Goal: Task Accomplishment & Management: Manage account settings

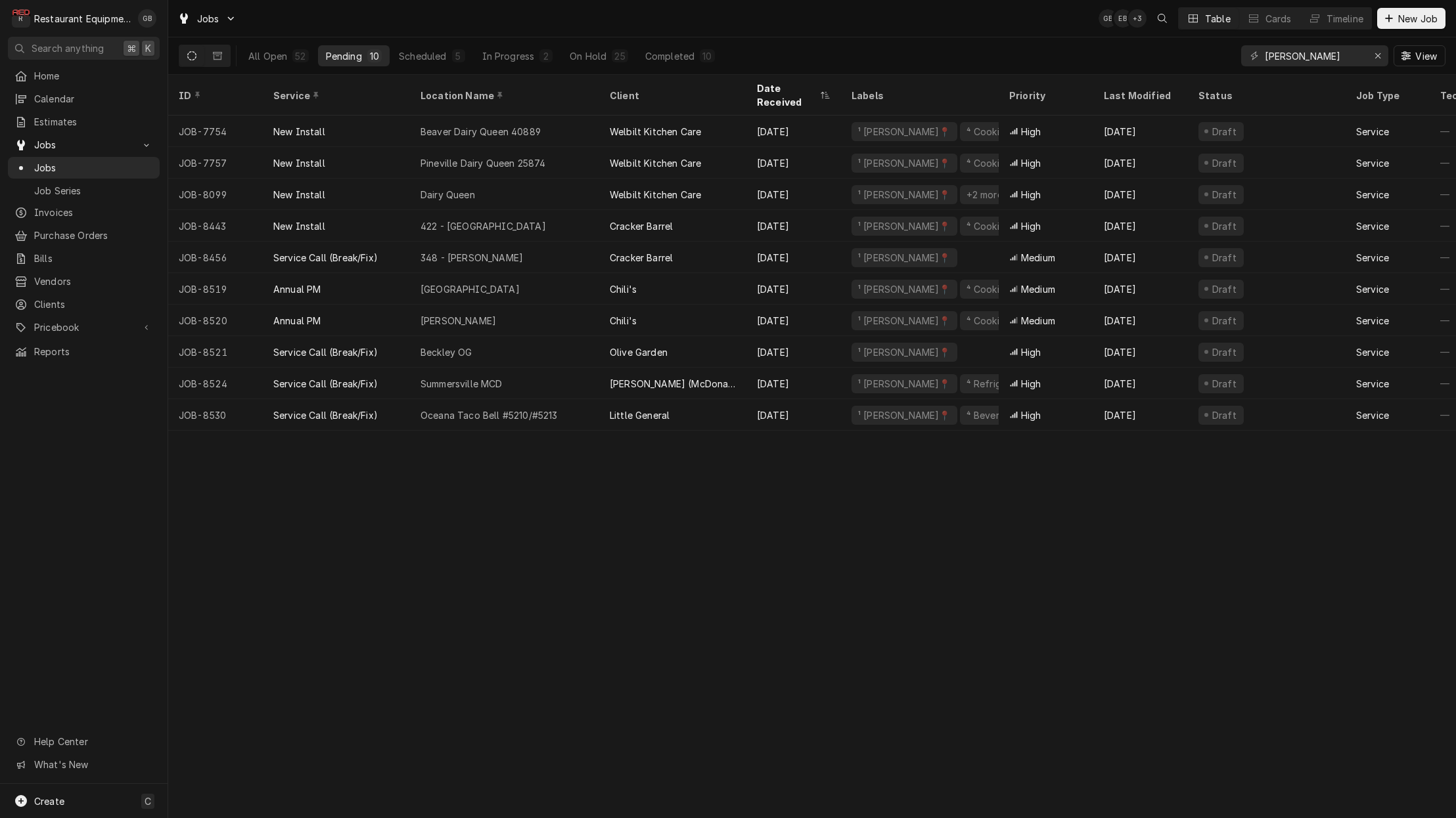
click at [498, 407] on div "Oceana Taco Bell #5210/#5213" at bounding box center [505, 415] width 189 height 31
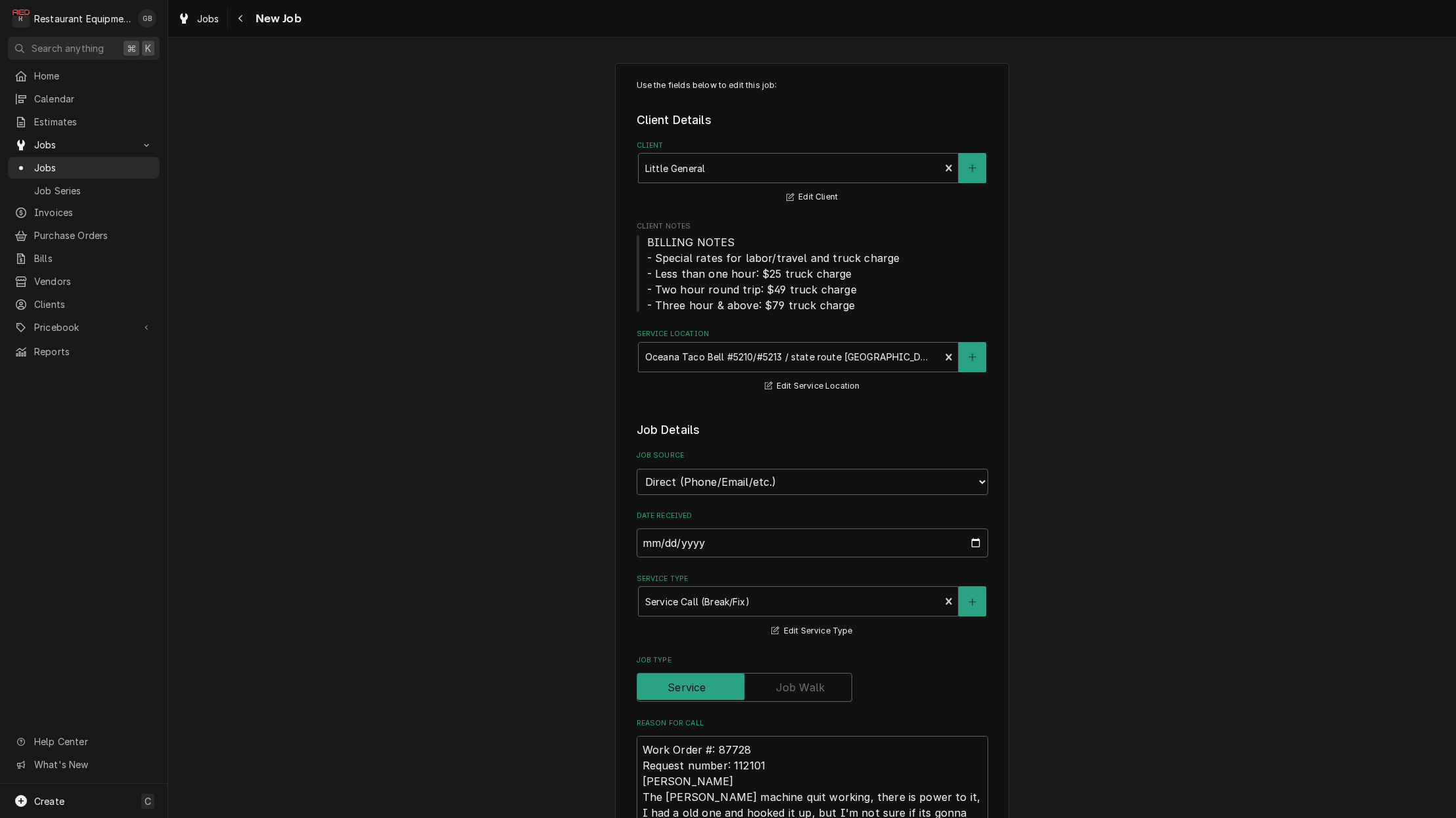
type textarea "x"
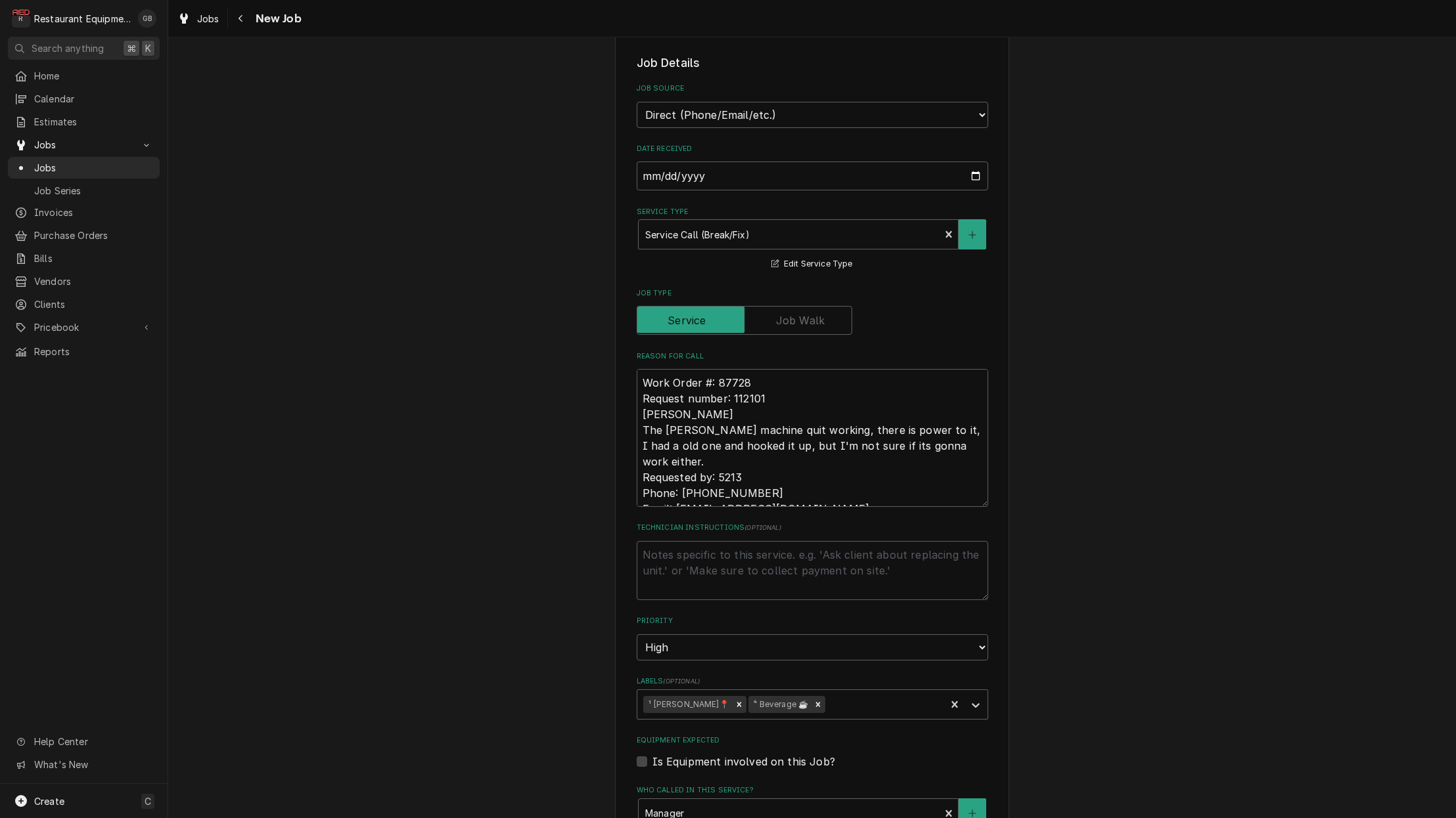
scroll to position [370, 0]
click at [666, 553] on textarea "Technician Instructions ( optional )" at bounding box center [812, 568] width 352 height 59
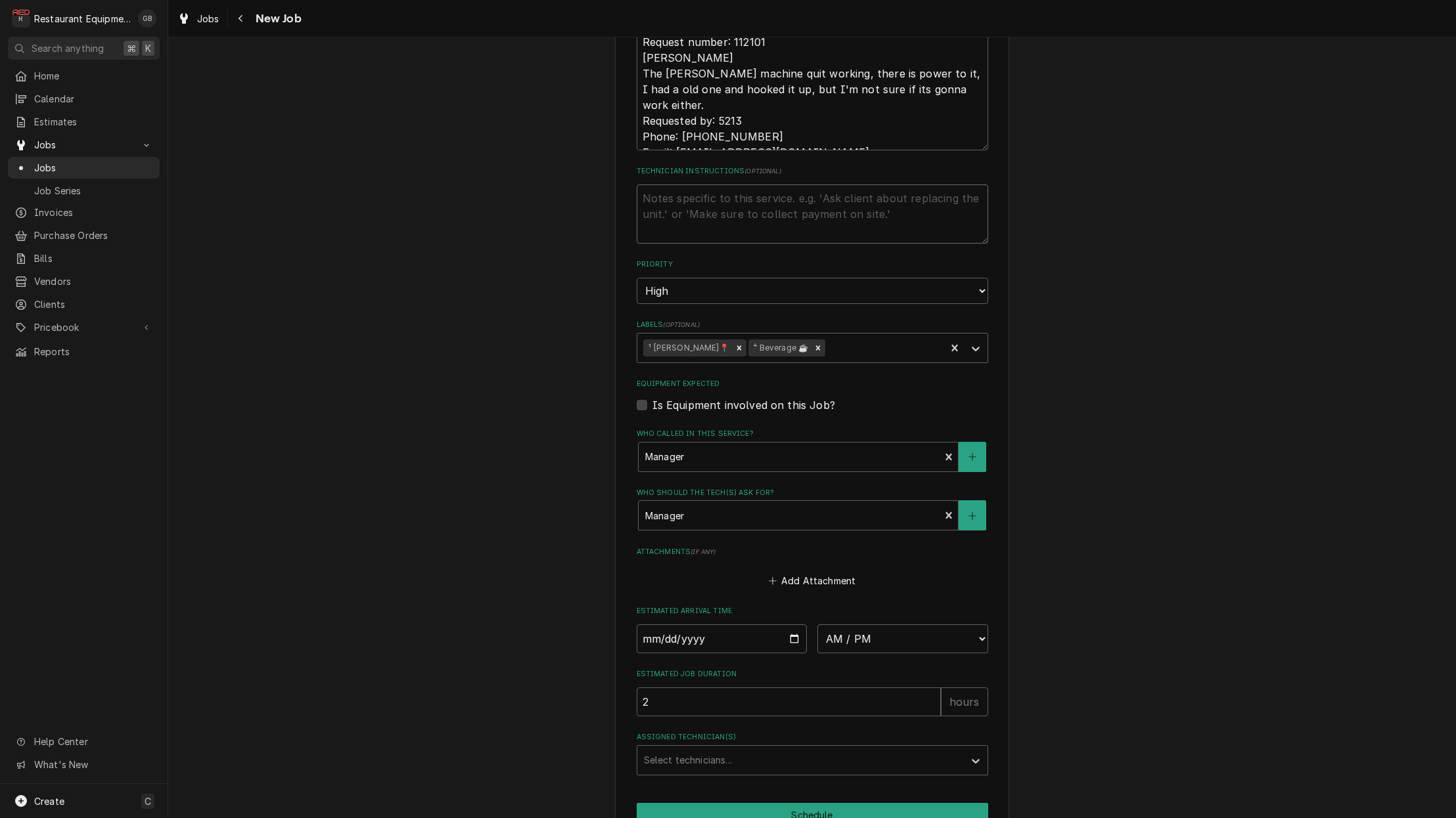
scroll to position [724, 0]
click at [662, 624] on input "Date" at bounding box center [722, 638] width 171 height 29
type input "2025-08-14"
type textarea "x"
select select "15:00:00"
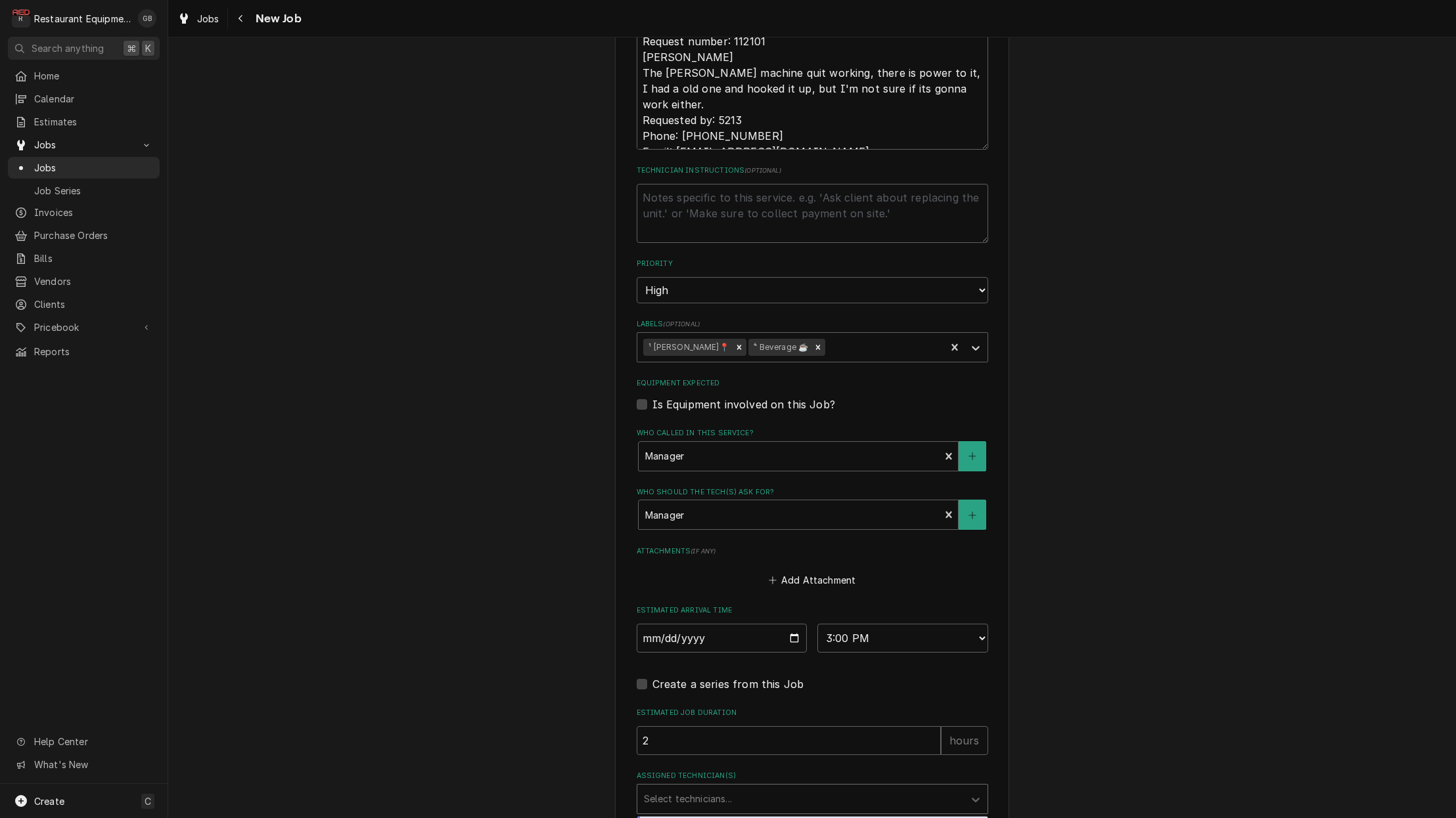
click at [854, 788] on div "Assigned Technician(s)" at bounding box center [800, 799] width 313 height 24
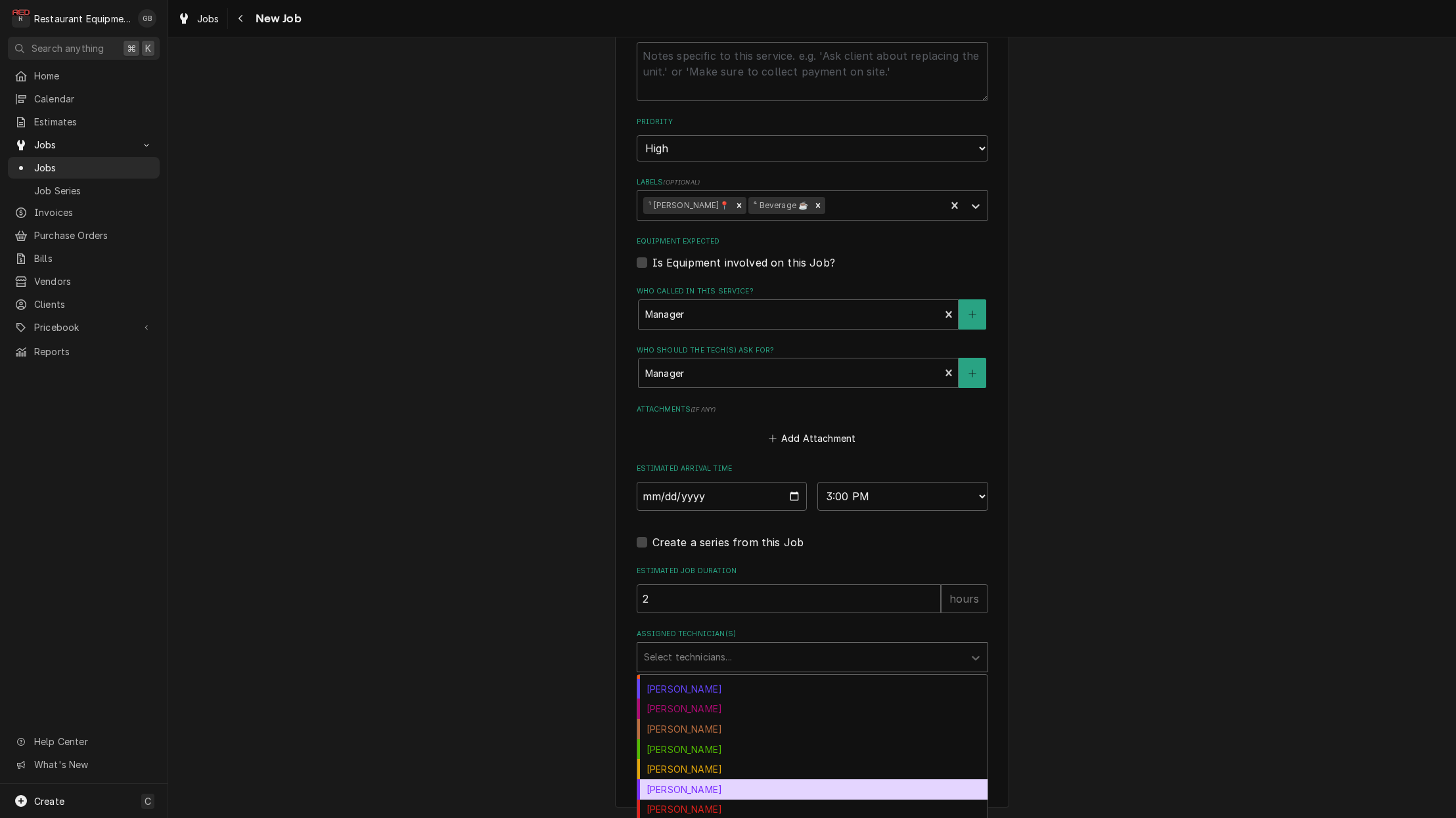
scroll to position [88, 0]
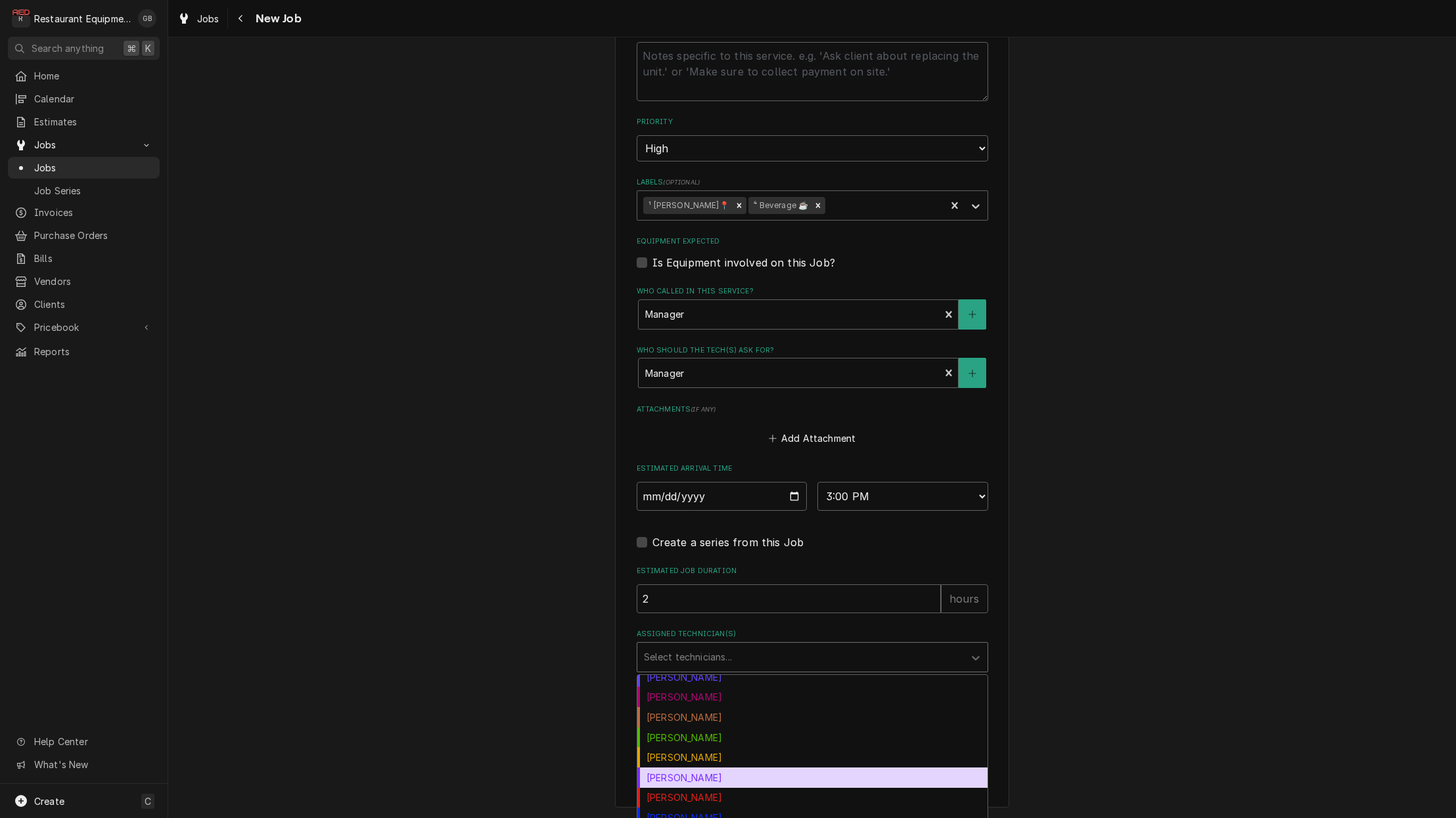
click at [671, 768] on div "Kaleb Lewis" at bounding box center [812, 778] width 350 height 21
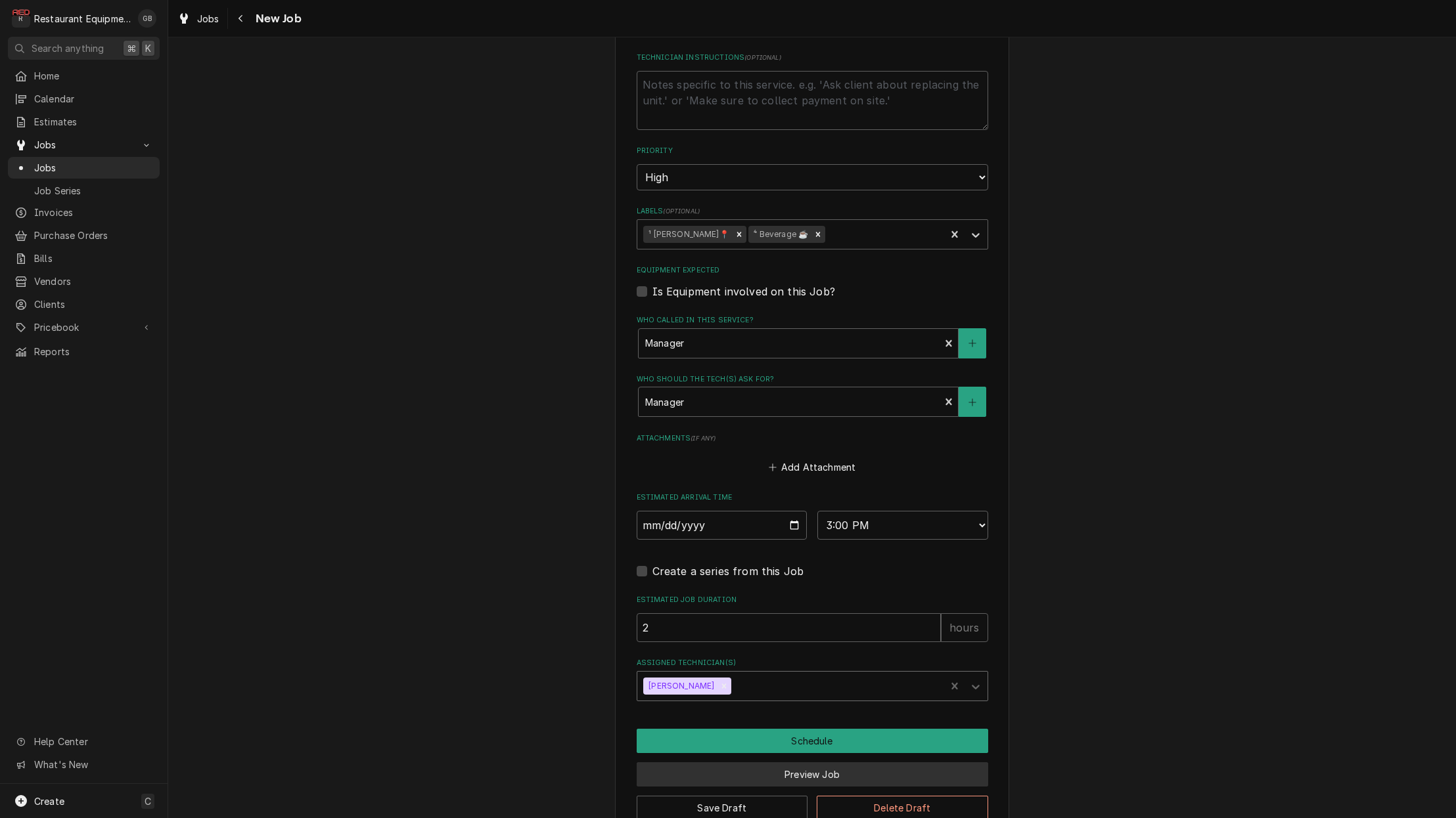
scroll to position [1, 0]
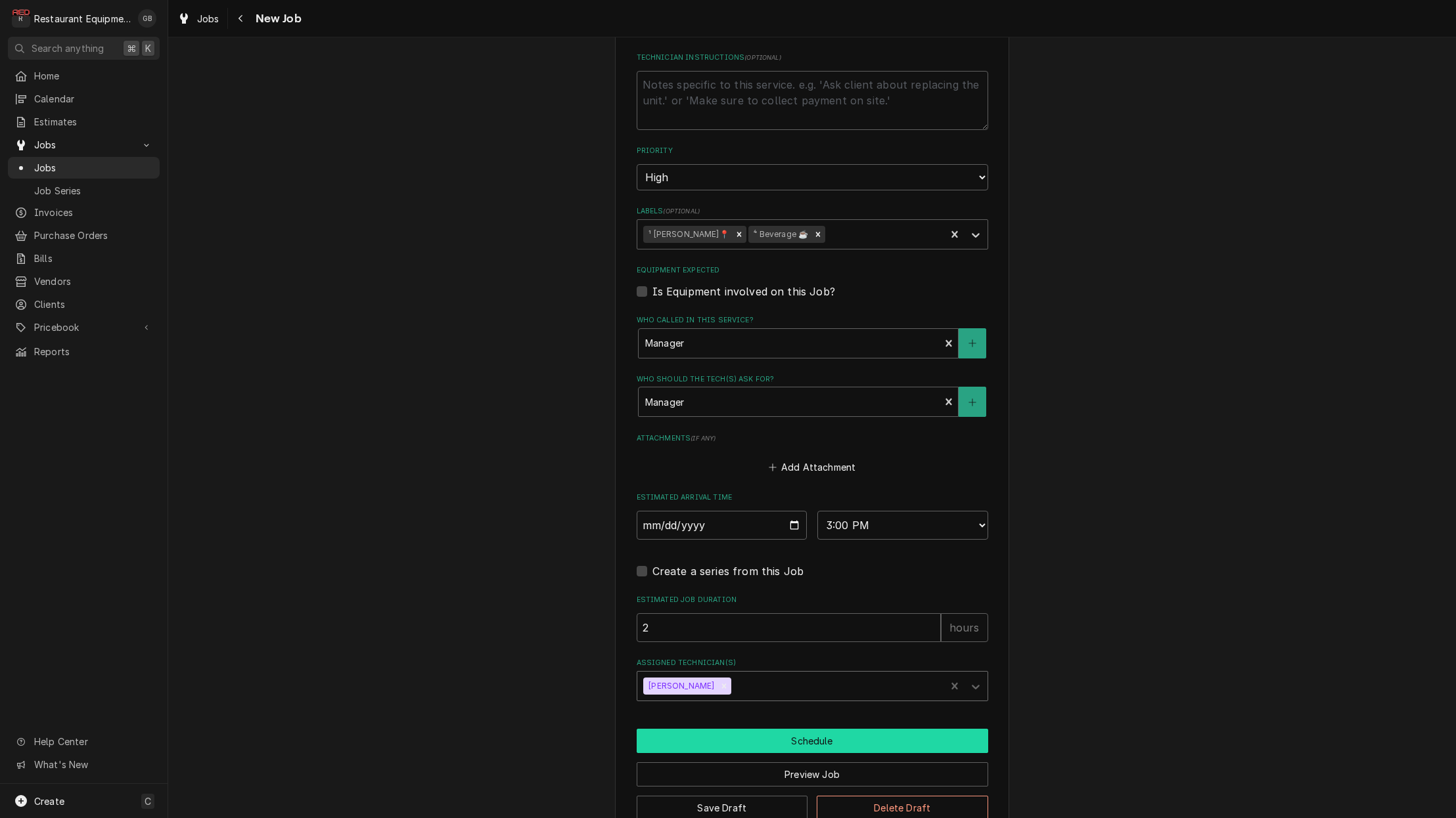
click at [821, 729] on button "Schedule" at bounding box center [812, 741] width 352 height 24
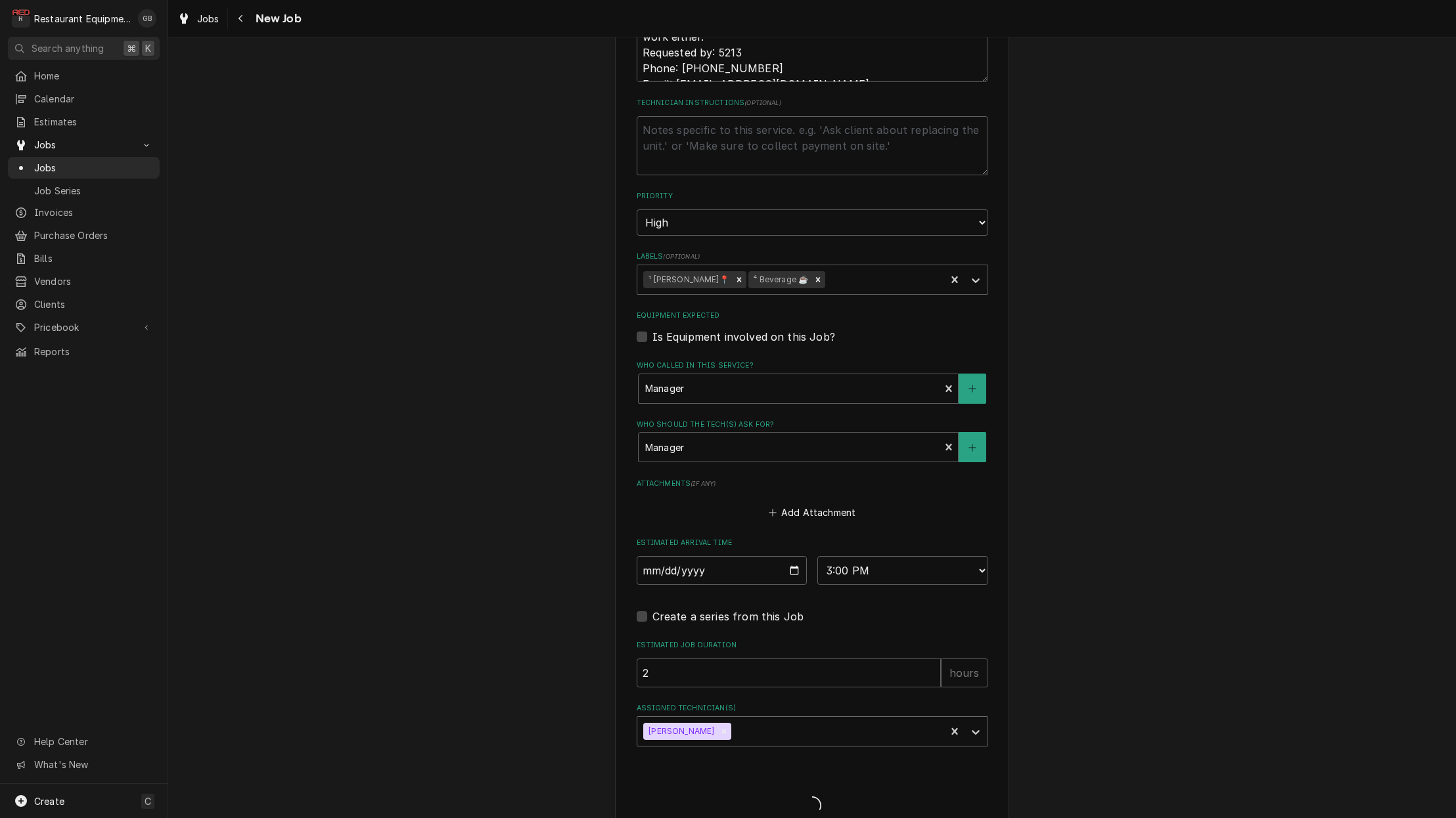
scroll to position [1, -1]
type textarea "x"
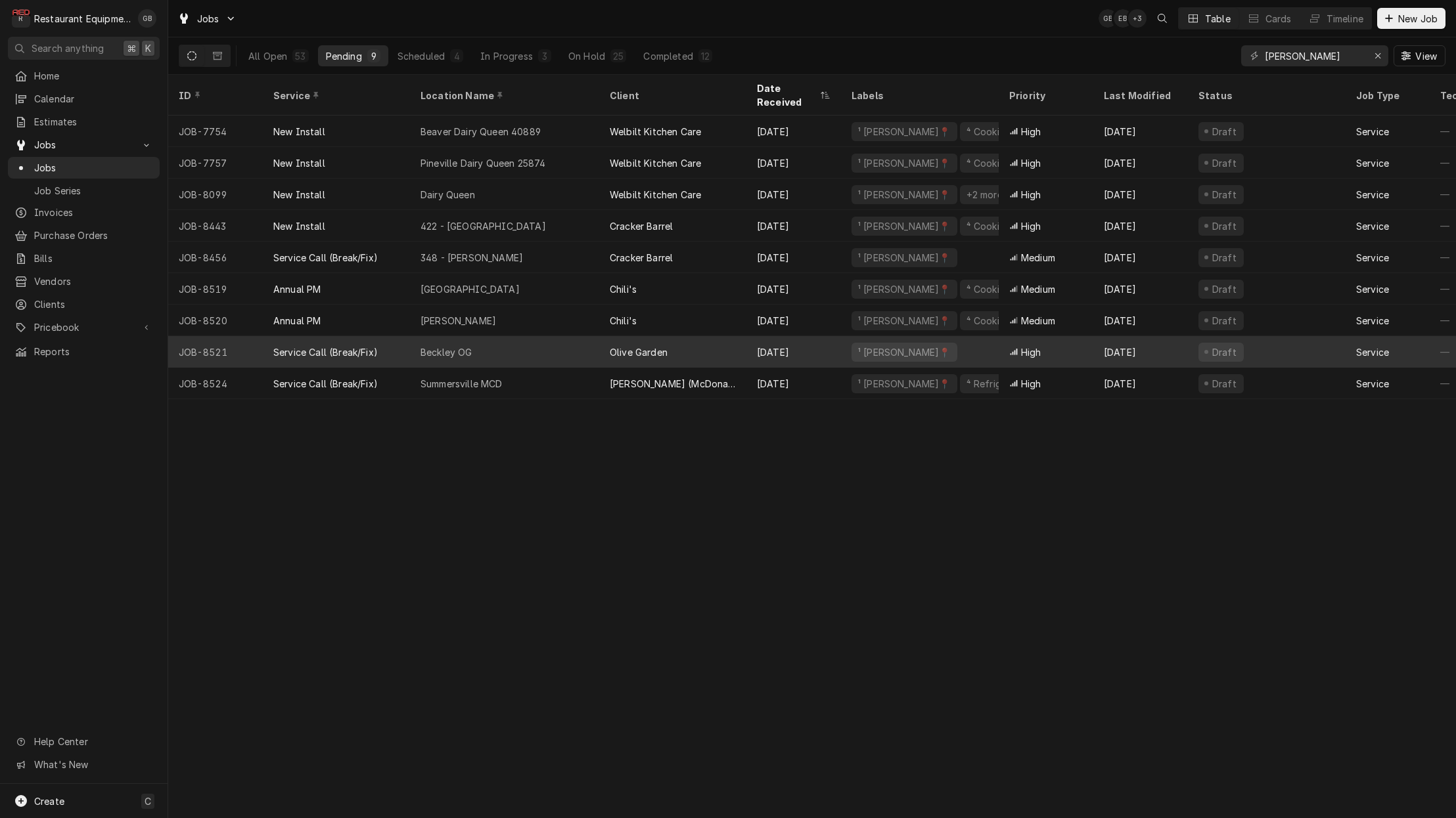
click at [496, 336] on div "Beckley OG" at bounding box center [505, 351] width 189 height 31
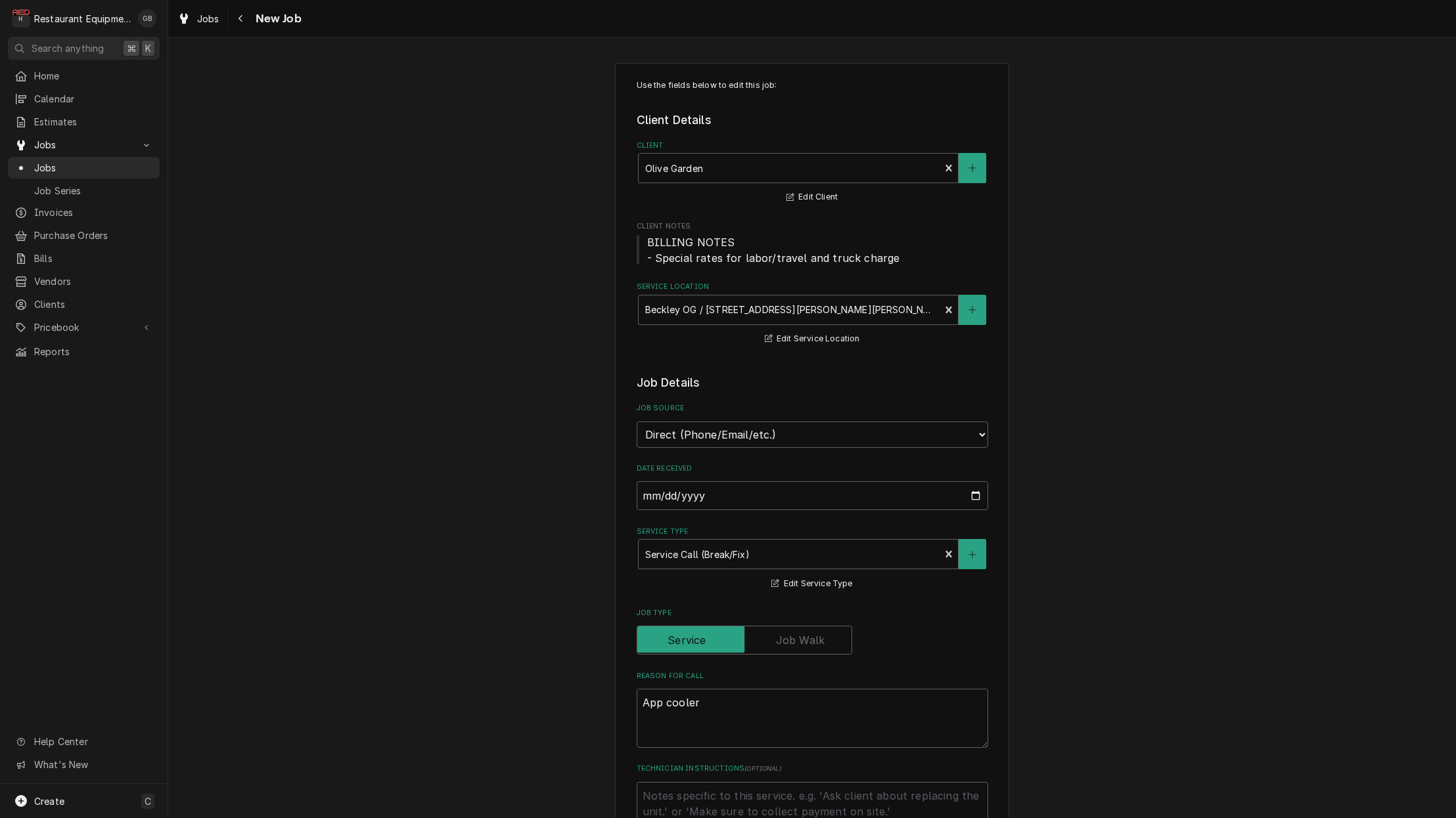
scroll to position [-1, 0]
click at [422, 339] on div "Use the fields below to edit this job: Client Details Client Olive Garden Edit …" at bounding box center [812, 785] width 1288 height 1469
click at [420, 344] on div "Use the fields below to edit this job: Client Details Client Olive Garden Edit …" at bounding box center [812, 785] width 1288 height 1469
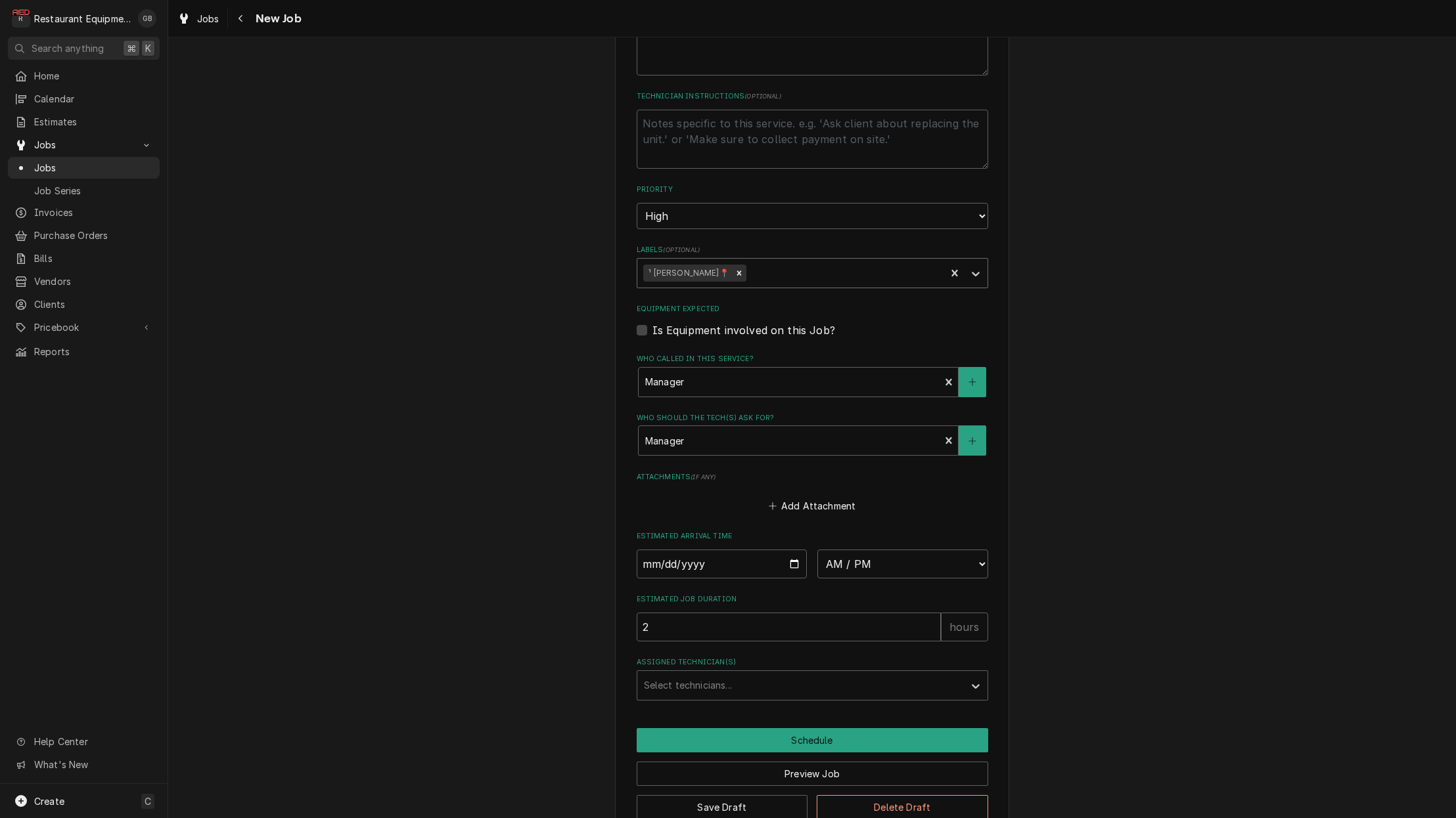
scroll to position [672, 0]
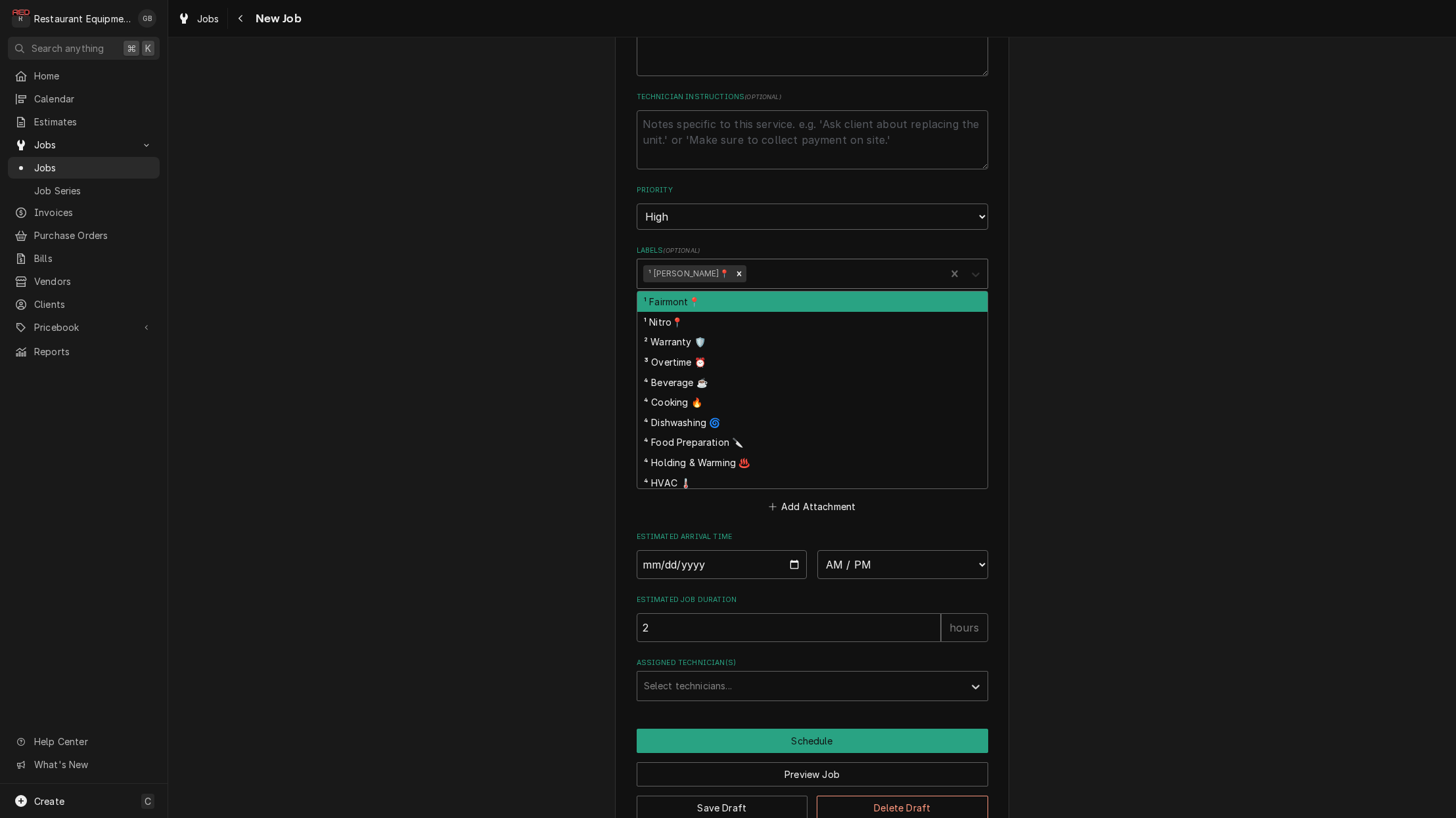
click at [980, 268] on icon "Labels" at bounding box center [975, 274] width 13 height 13
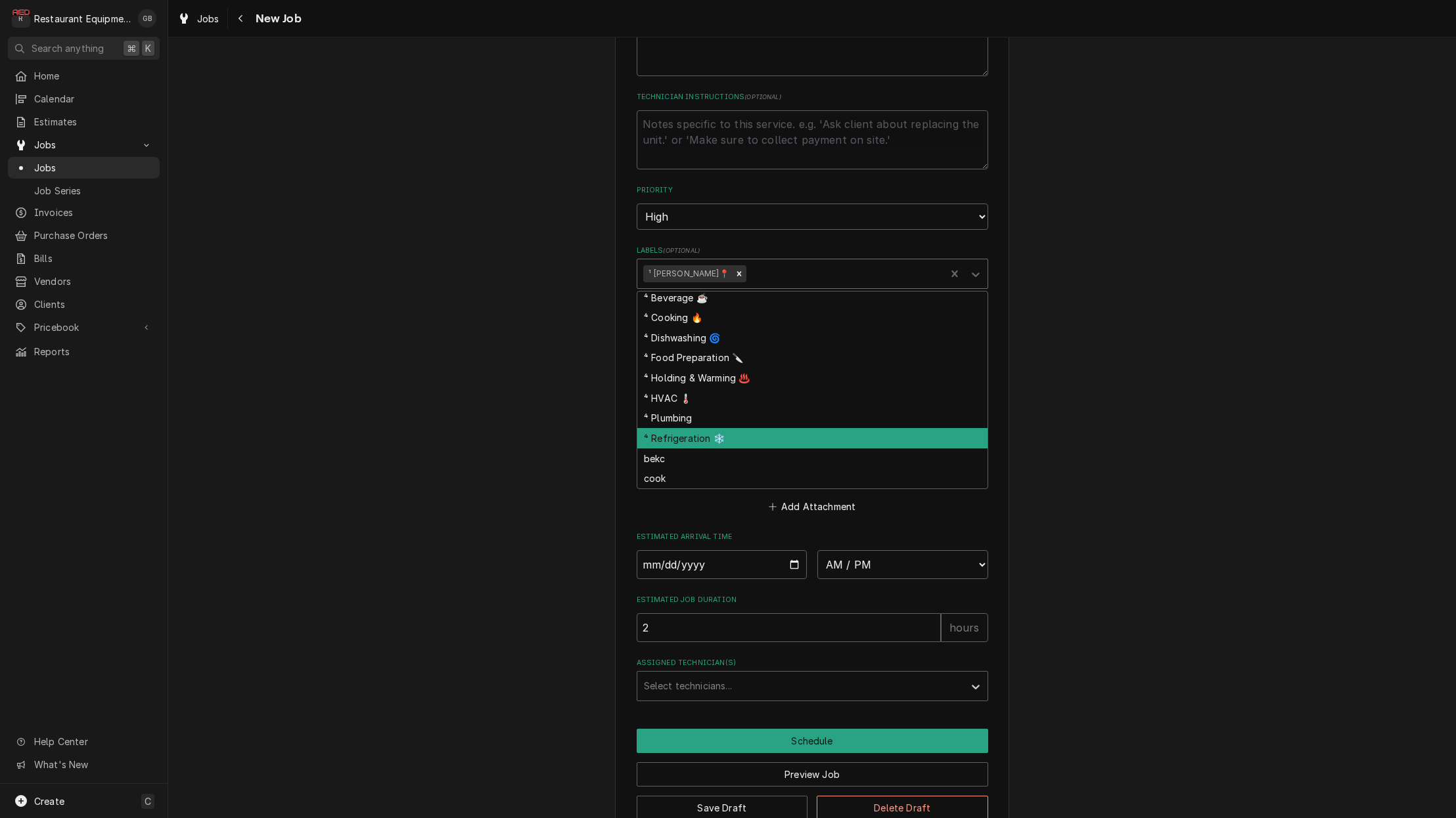
scroll to position [0, 1]
click at [712, 428] on div "⁴ Refrigeration ❄️" at bounding box center [812, 438] width 350 height 21
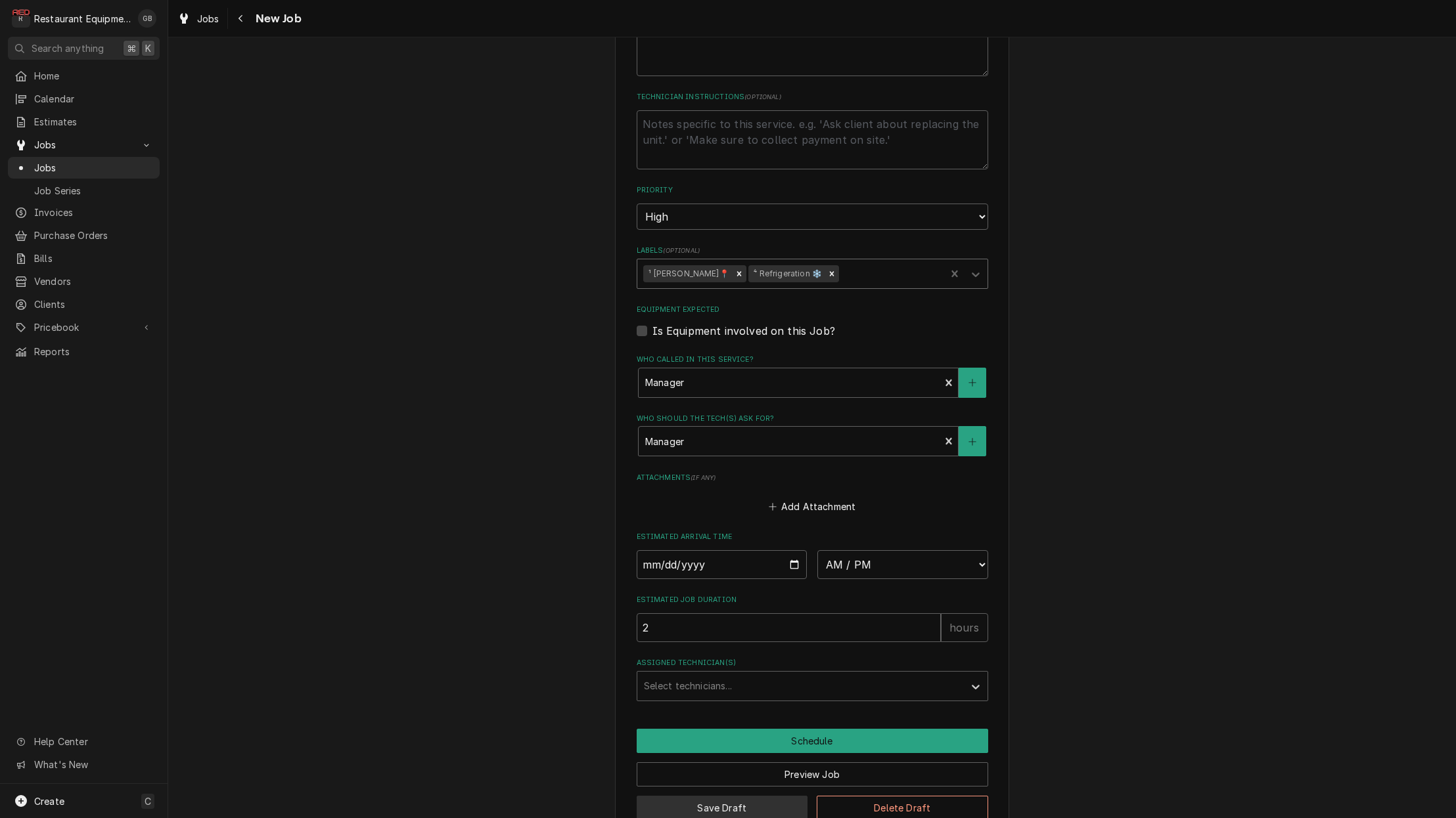
scroll to position [1, 2]
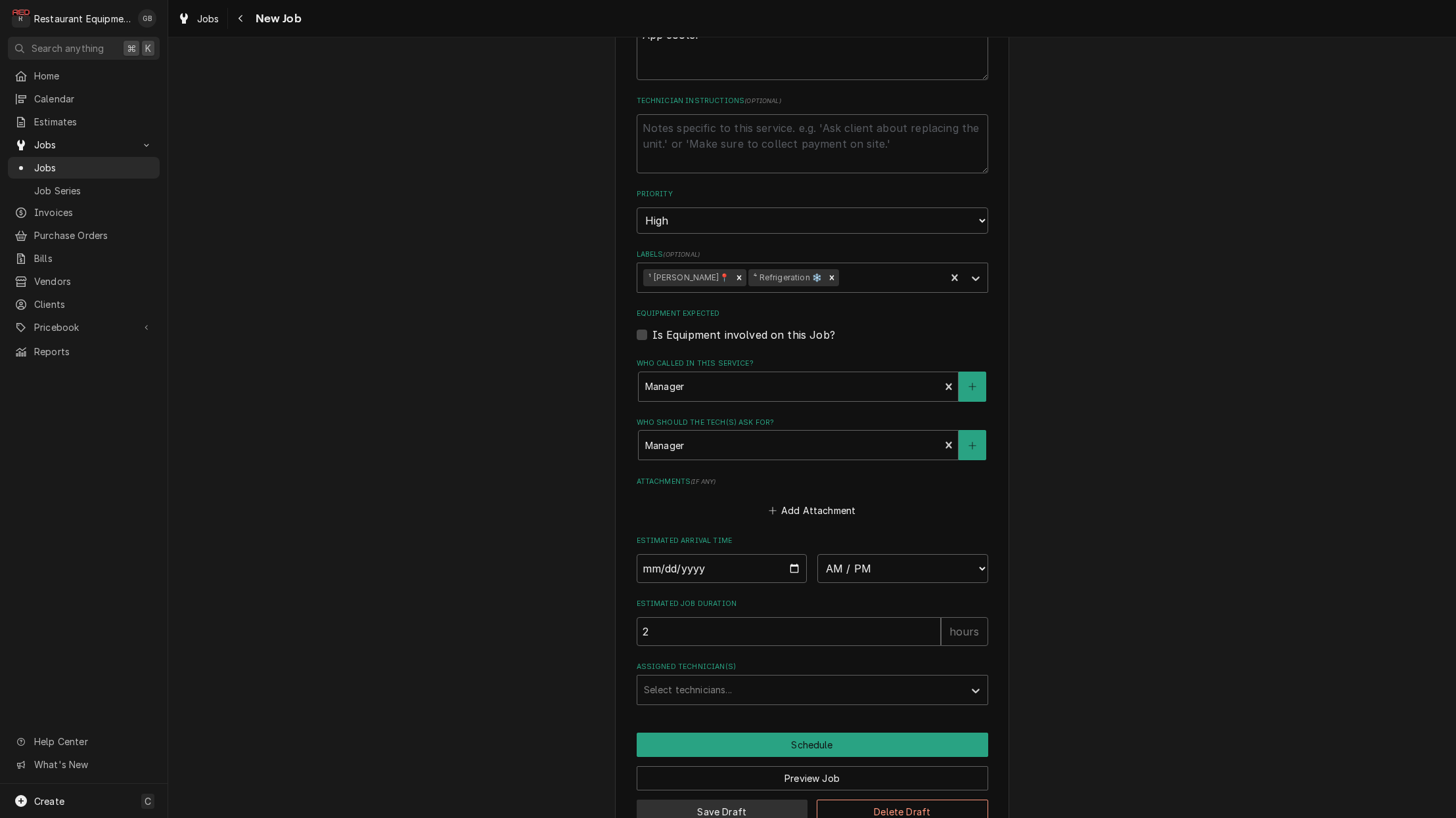
click at [706, 800] on button "Save Draft" at bounding box center [722, 812] width 172 height 24
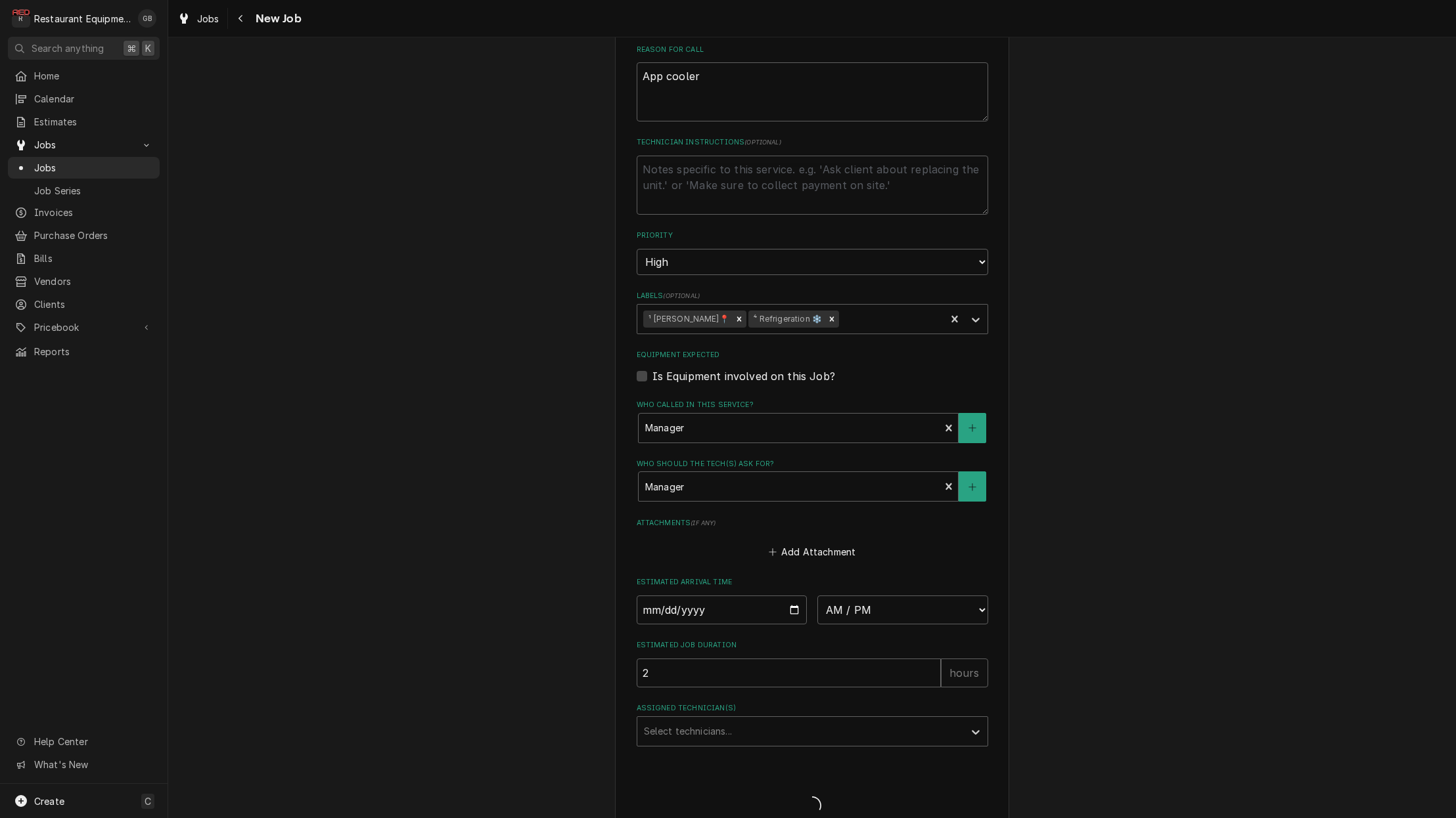
type textarea "x"
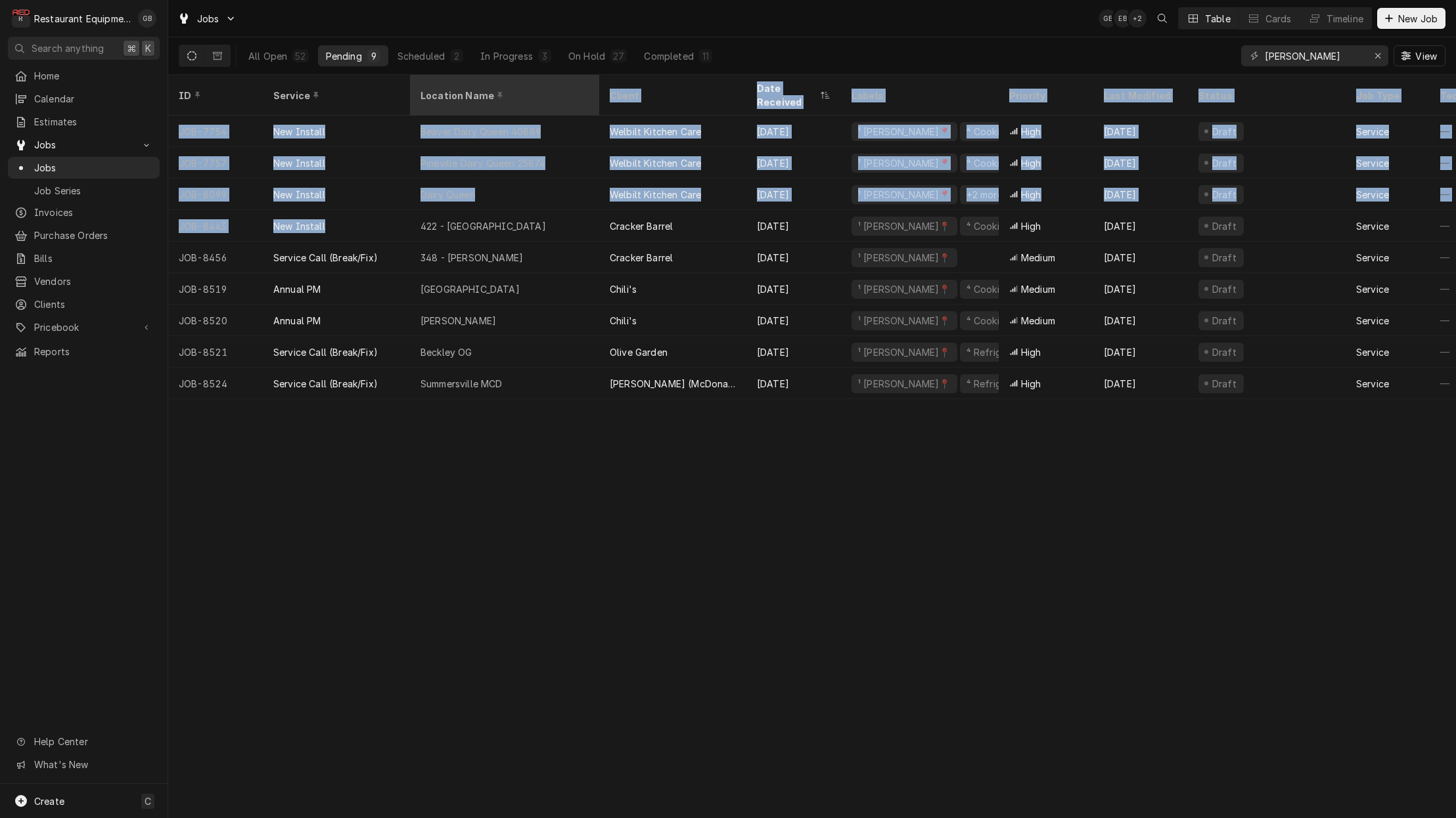
drag, startPoint x: 521, startPoint y: 107, endPoint x: 522, endPoint y: 99, distance: 8.1
click at [502, 85] on table "ID Service Location Name Client Date Received Labels Priority Last Modified Sta…" at bounding box center [812, 237] width 1288 height 325
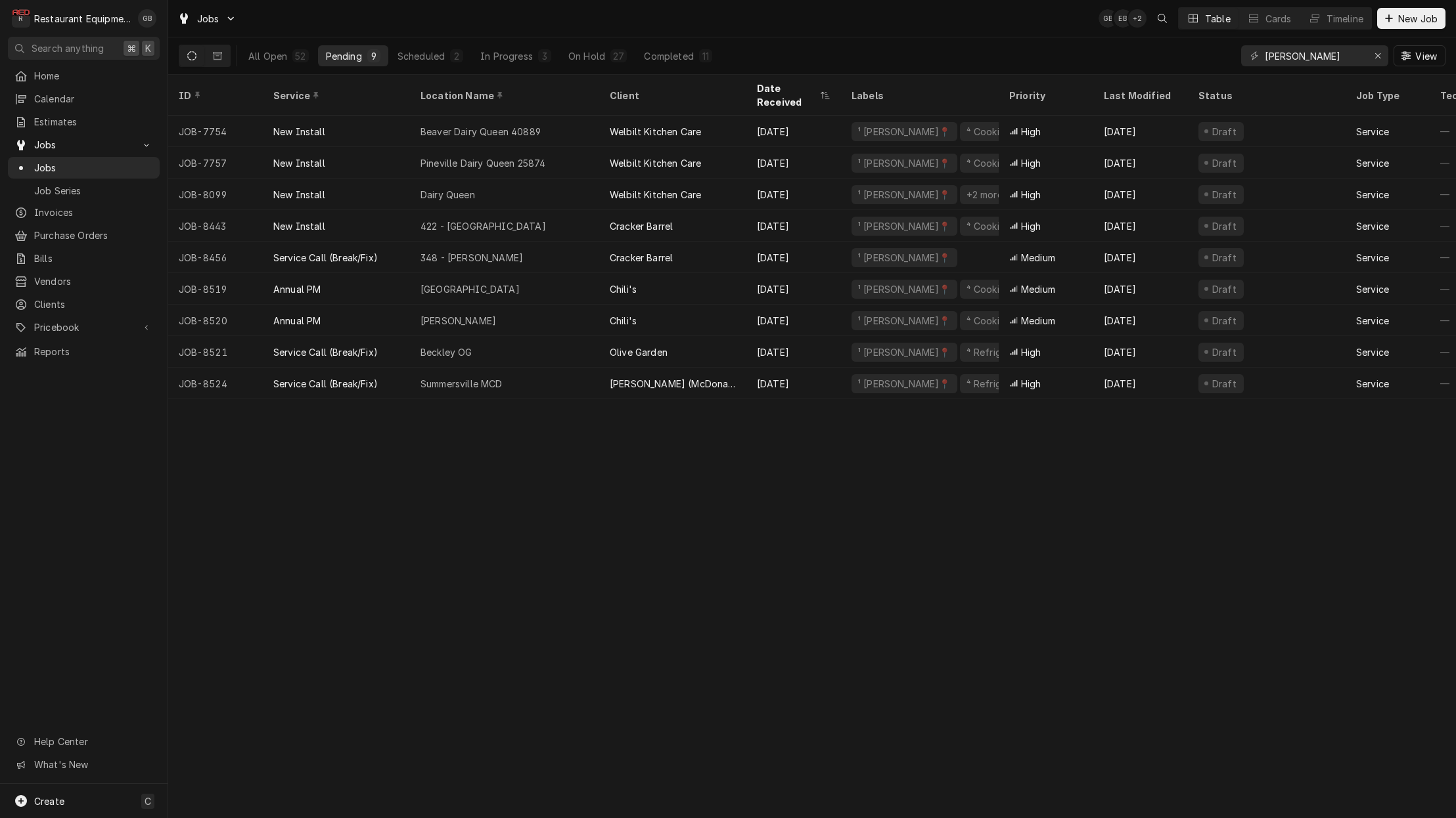
click at [470, 432] on div "ID Service Location Name Client Date Received Labels Priority Last Modified Sta…" at bounding box center [812, 446] width 1288 height 743
click at [581, 56] on div "On Hold" at bounding box center [587, 56] width 37 height 14
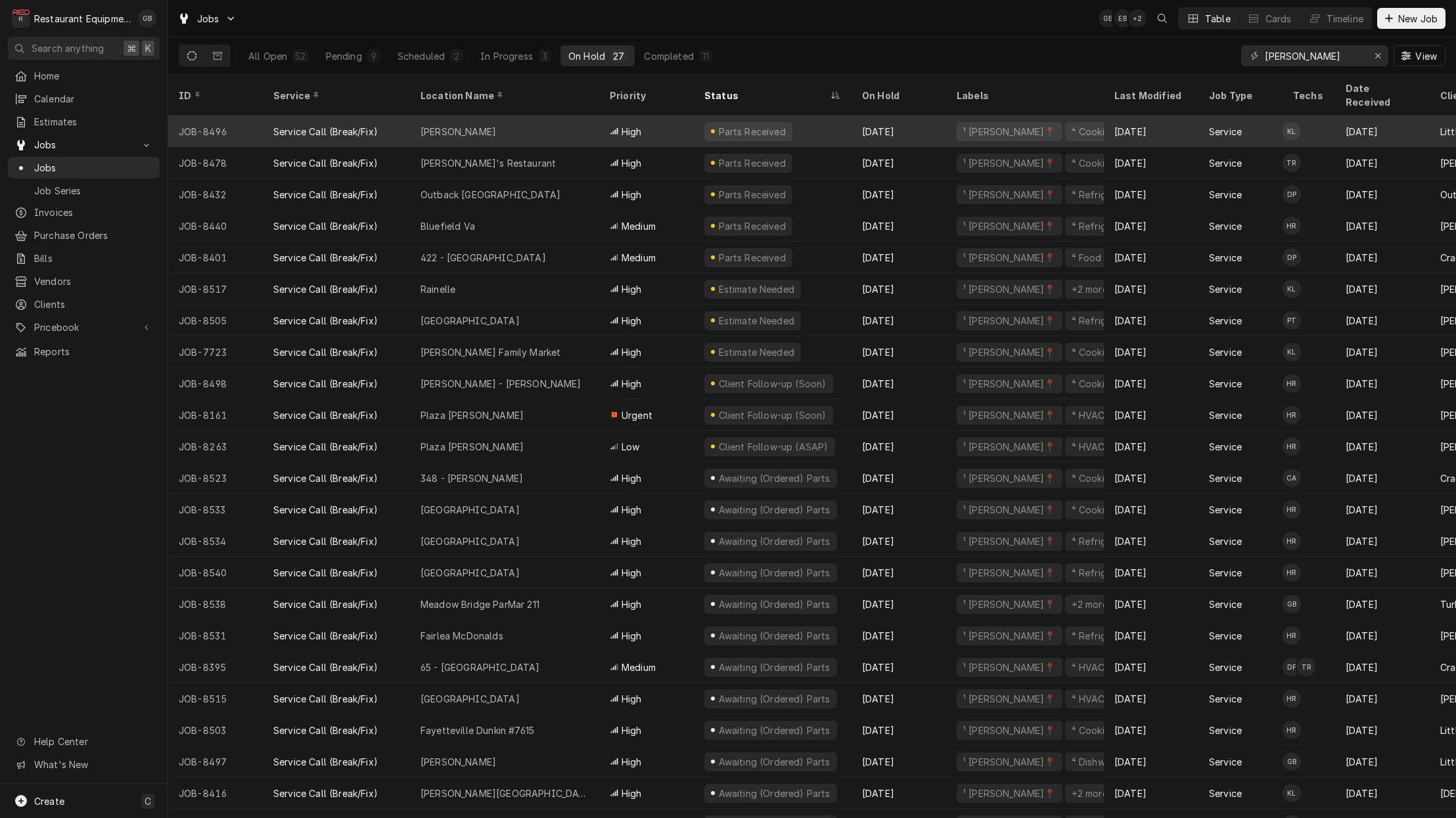
click at [512, 123] on div "Kegley" at bounding box center [505, 131] width 189 height 31
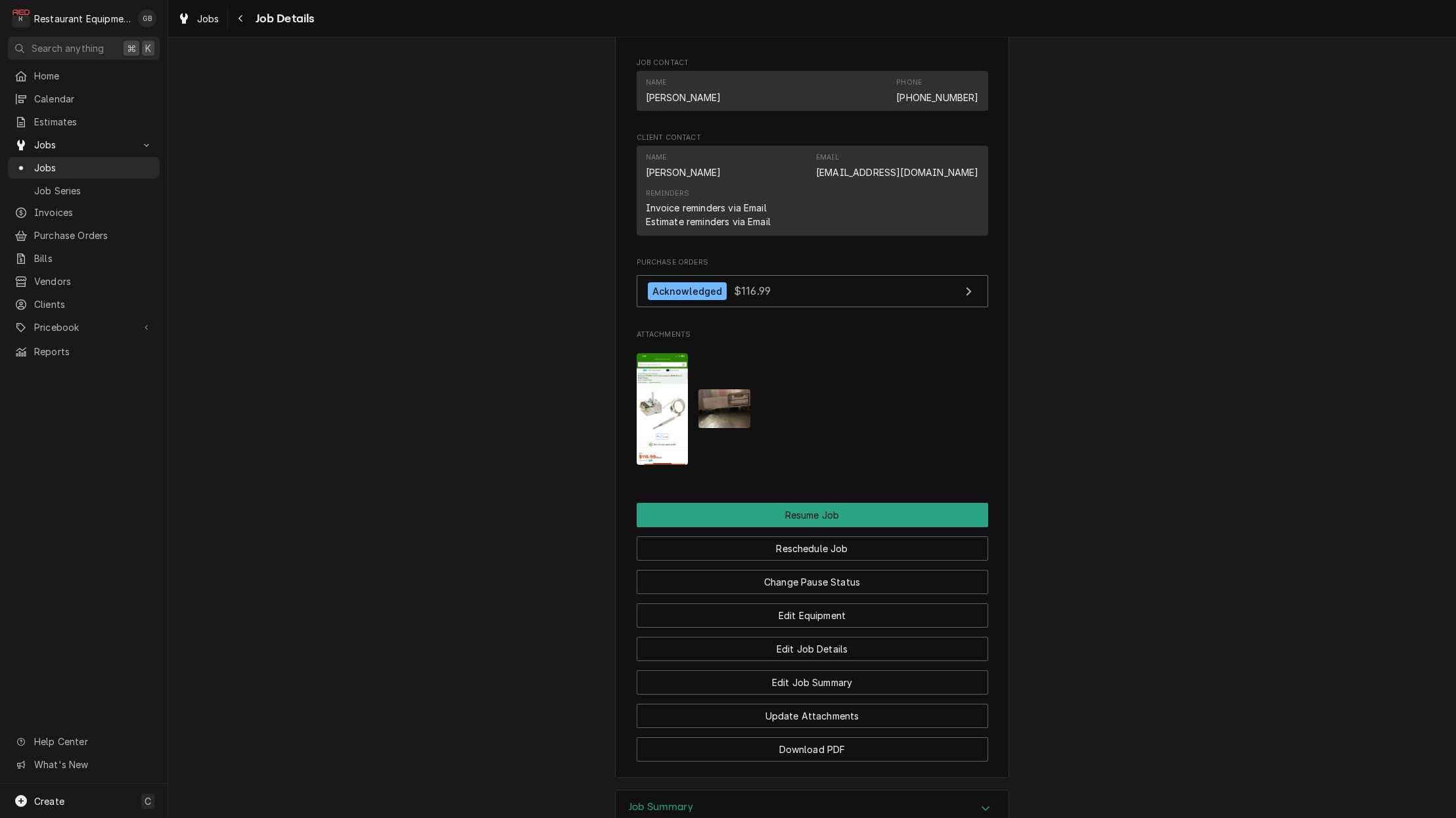
scroll to position [1288, 0]
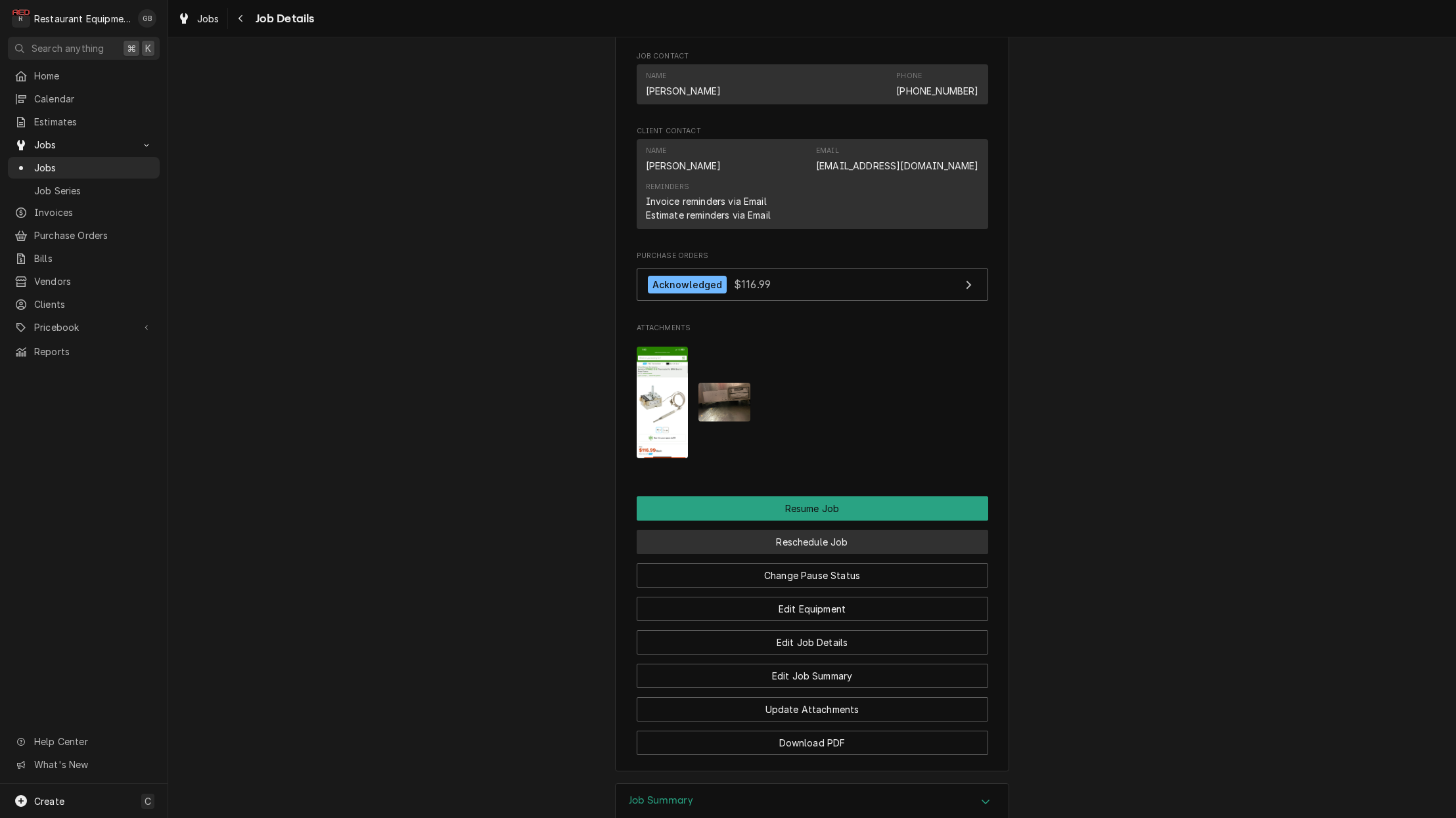
click at [837, 538] on button "Reschedule Job" at bounding box center [812, 542] width 352 height 24
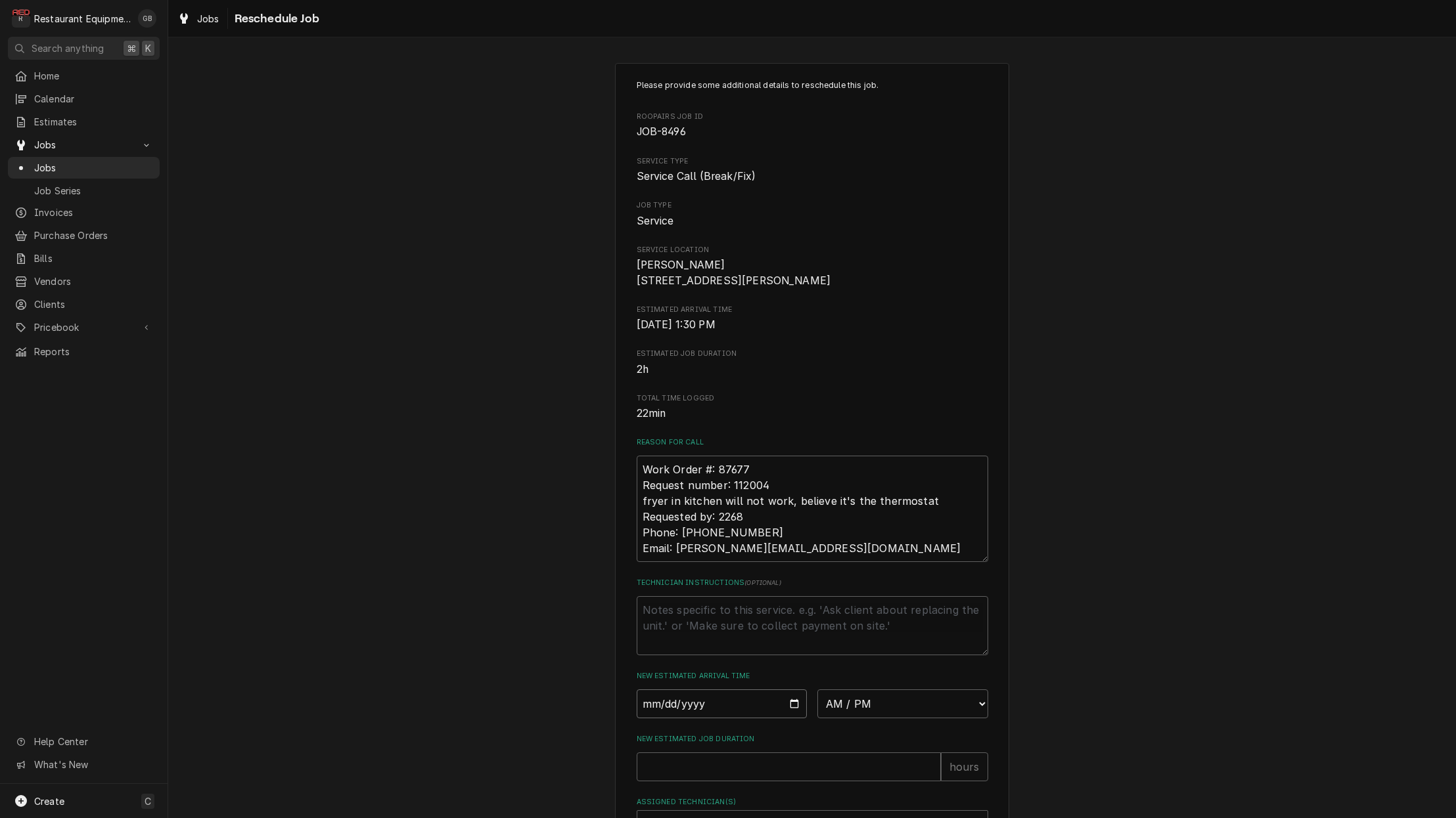
click at [667, 707] on input "Date" at bounding box center [722, 704] width 171 height 29
click at [696, 702] on input "Date" at bounding box center [722, 704] width 171 height 29
click at [668, 715] on input "Date" at bounding box center [722, 704] width 171 height 29
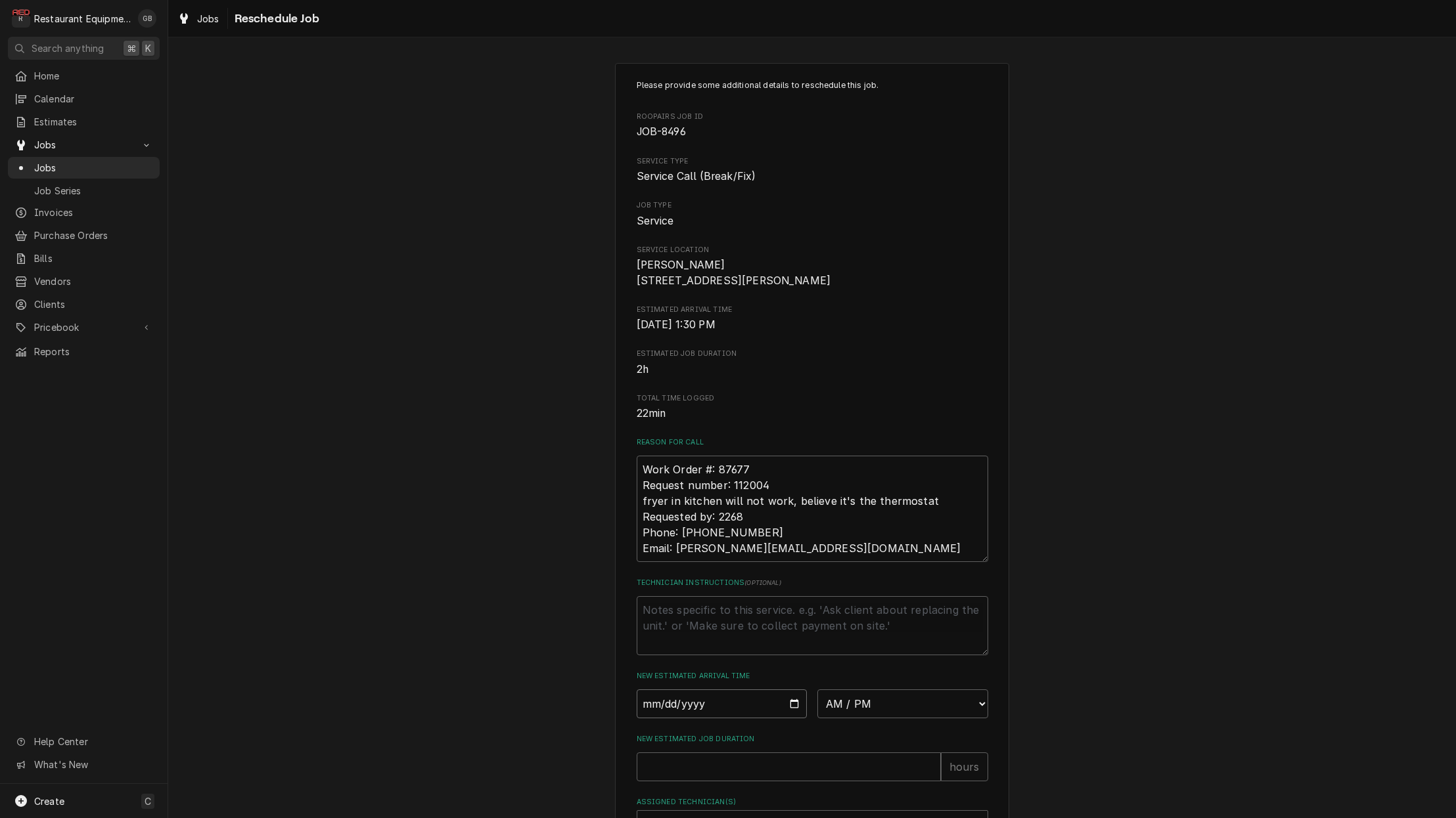
scroll to position [0, 1]
click at [671, 719] on input "Date" at bounding box center [722, 704] width 171 height 29
click at [683, 714] on input "Date" at bounding box center [722, 704] width 171 height 29
type input "2025-08-14"
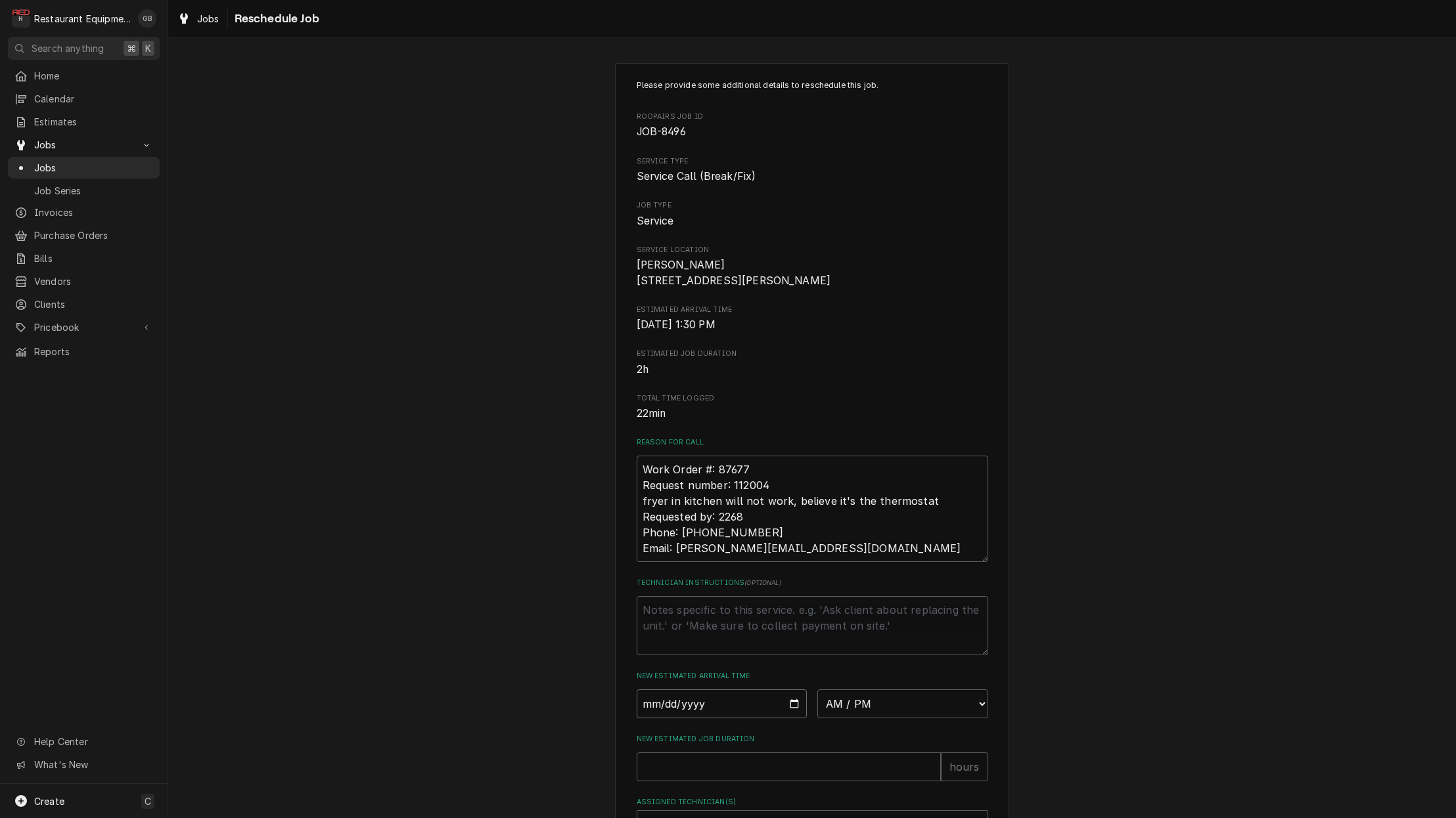
type textarea "x"
select select "14:45:00"
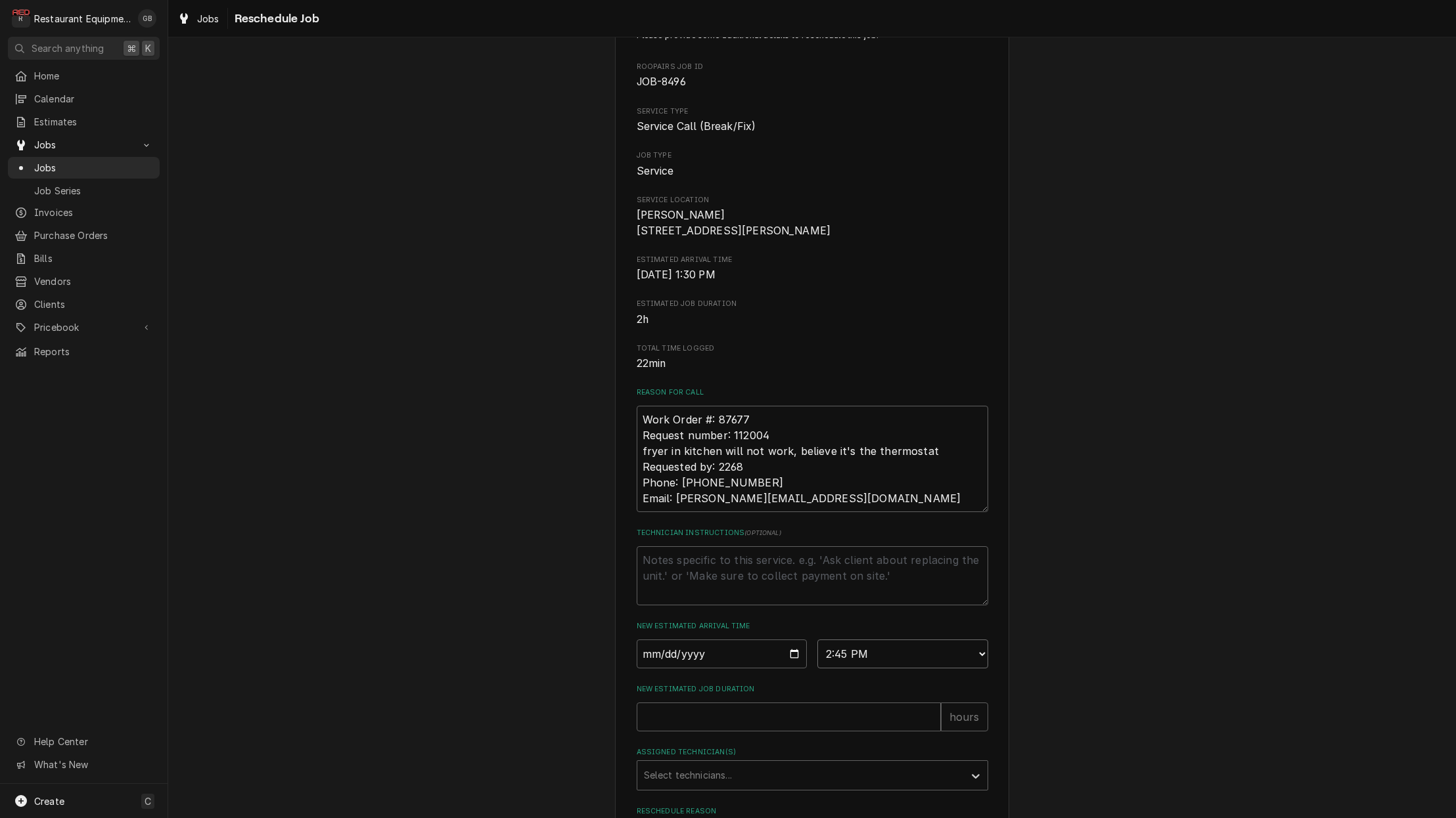
scroll to position [55, 0]
click at [715, 736] on div "Please provide some additional details to reschedule this job. Roopairs Job ID …" at bounding box center [812, 451] width 352 height 854
click at [703, 723] on input "New Estimated Job Duration" at bounding box center [789, 712] width 304 height 29
type textarea "x"
type input "1"
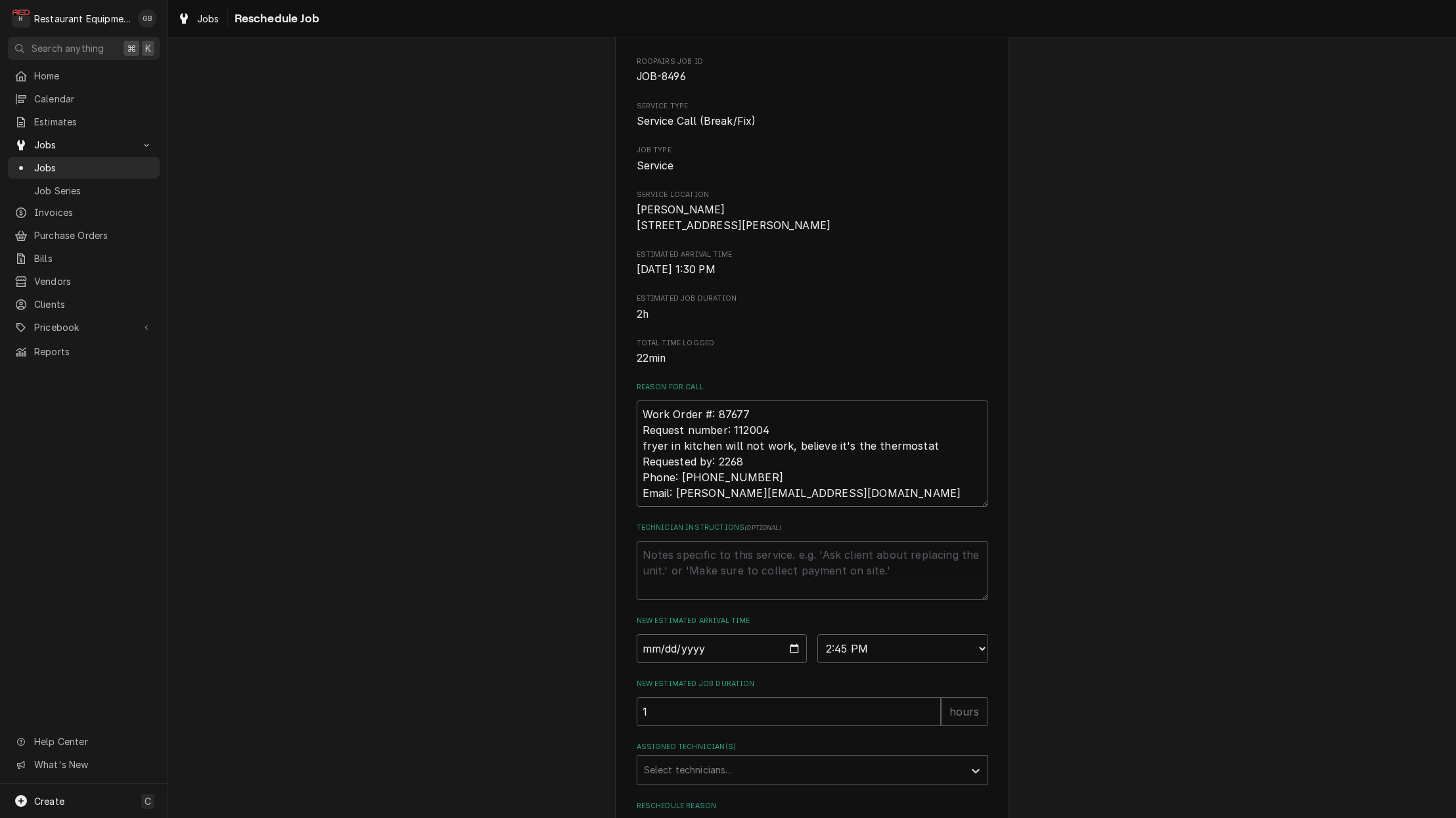
scroll to position [52, 0]
click at [767, 772] on div "Assigned Technician(s)" at bounding box center [800, 773] width 313 height 24
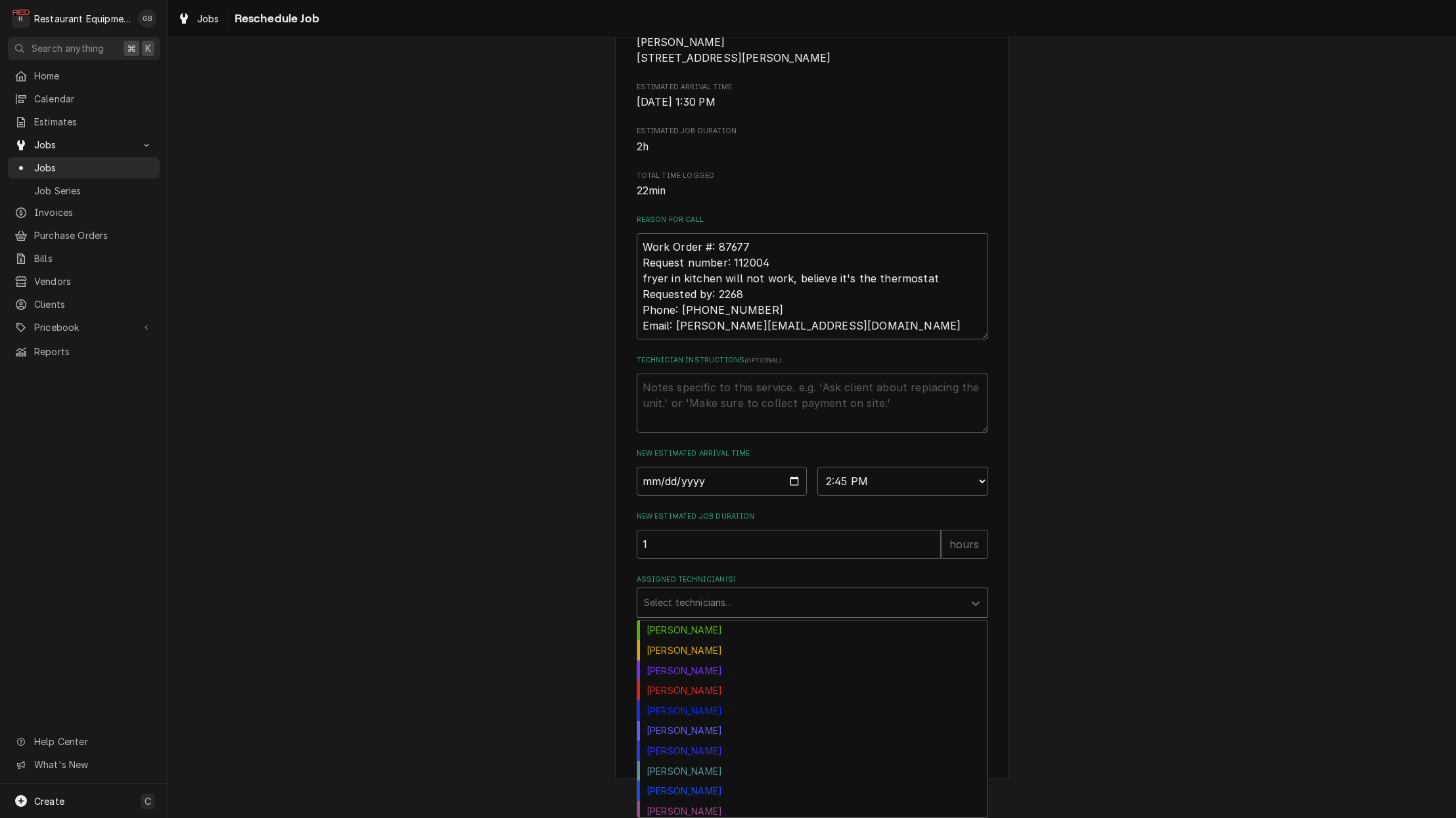
scroll to position [145, 0]
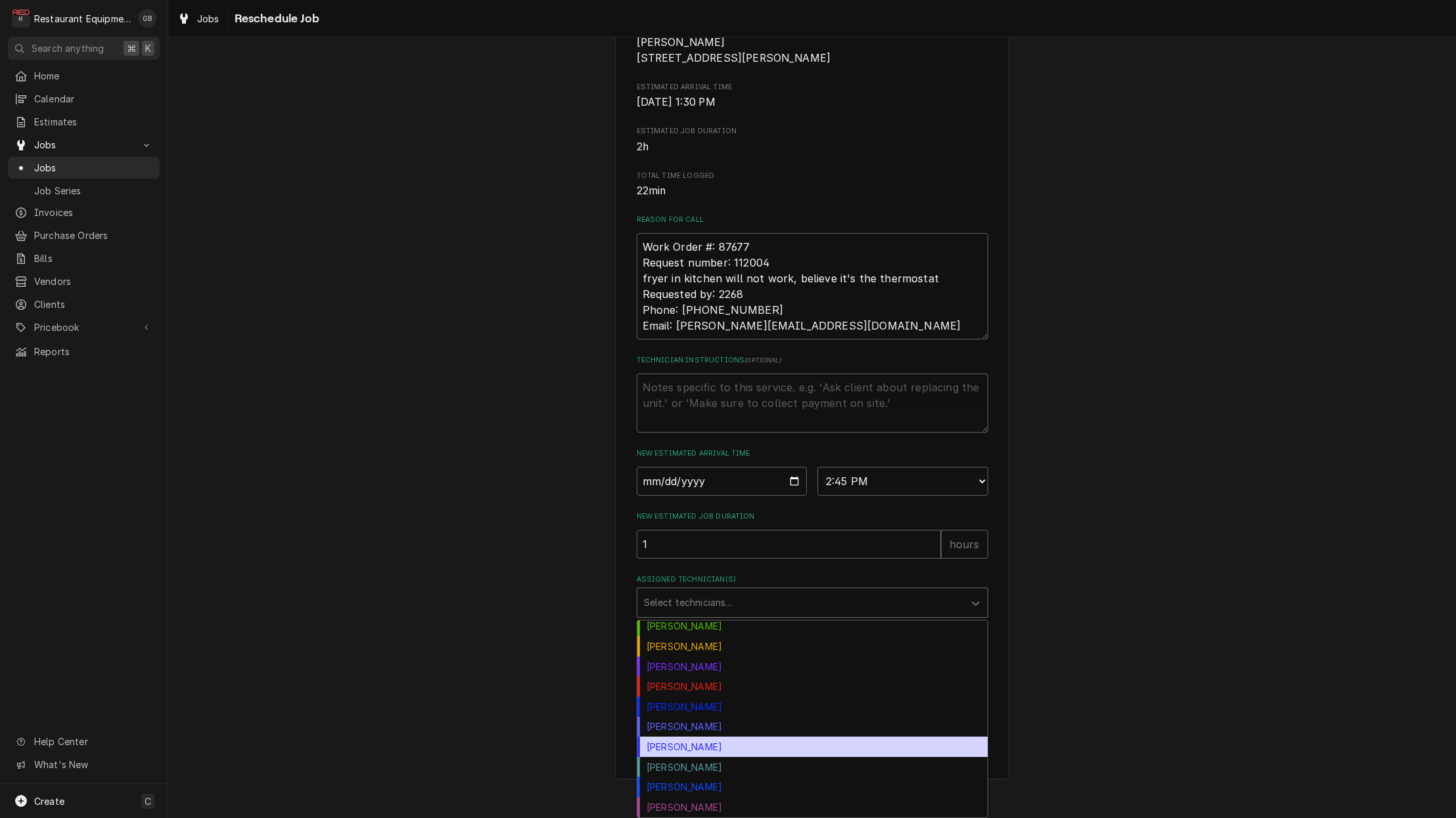
click at [677, 748] on div "Thomas Ross" at bounding box center [812, 747] width 350 height 21
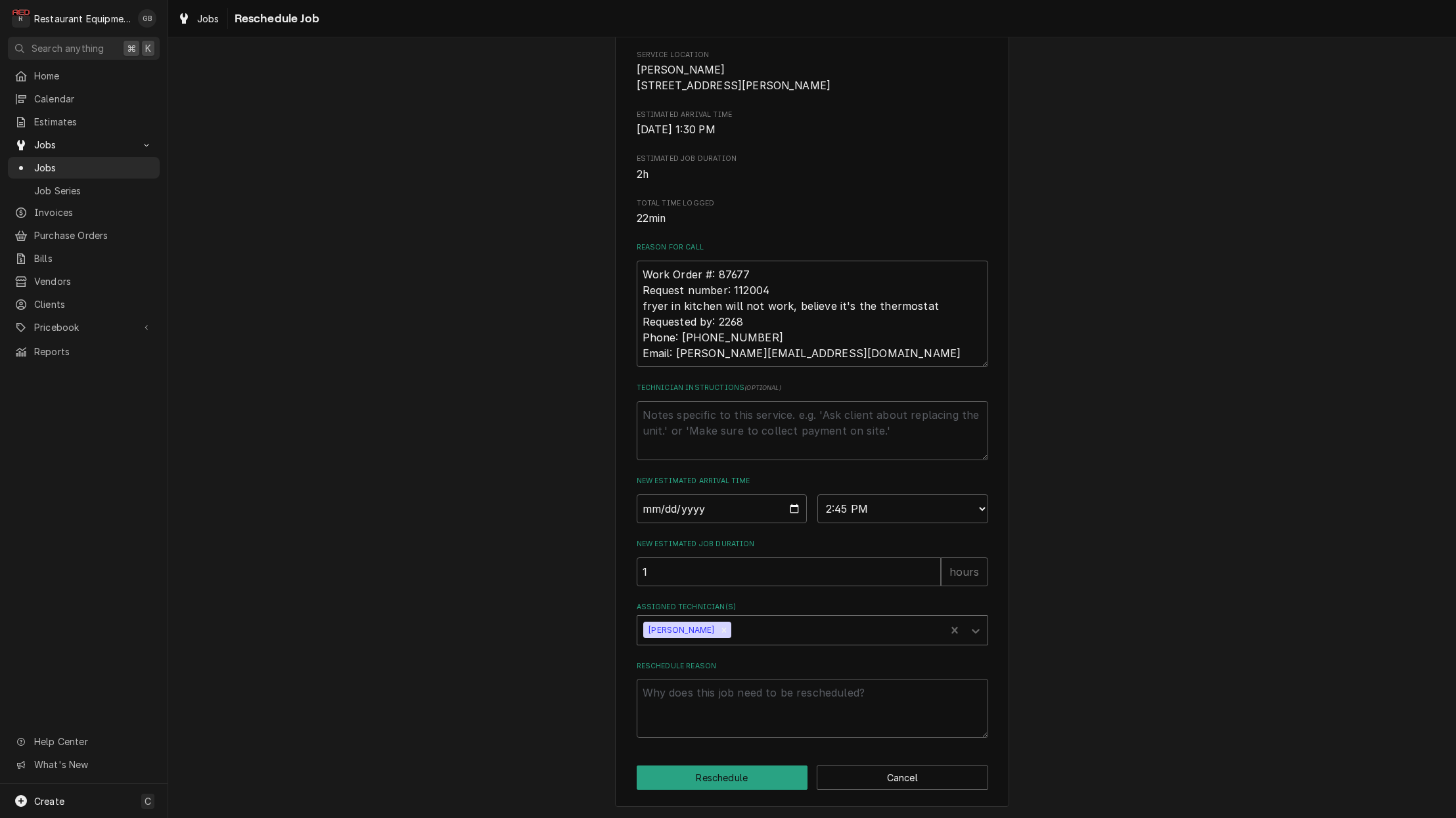
scroll to position [200, 0]
click at [684, 714] on textarea "Reschedule Reason" at bounding box center [812, 709] width 352 height 59
type textarea "x"
type textarea "P"
type textarea "x"
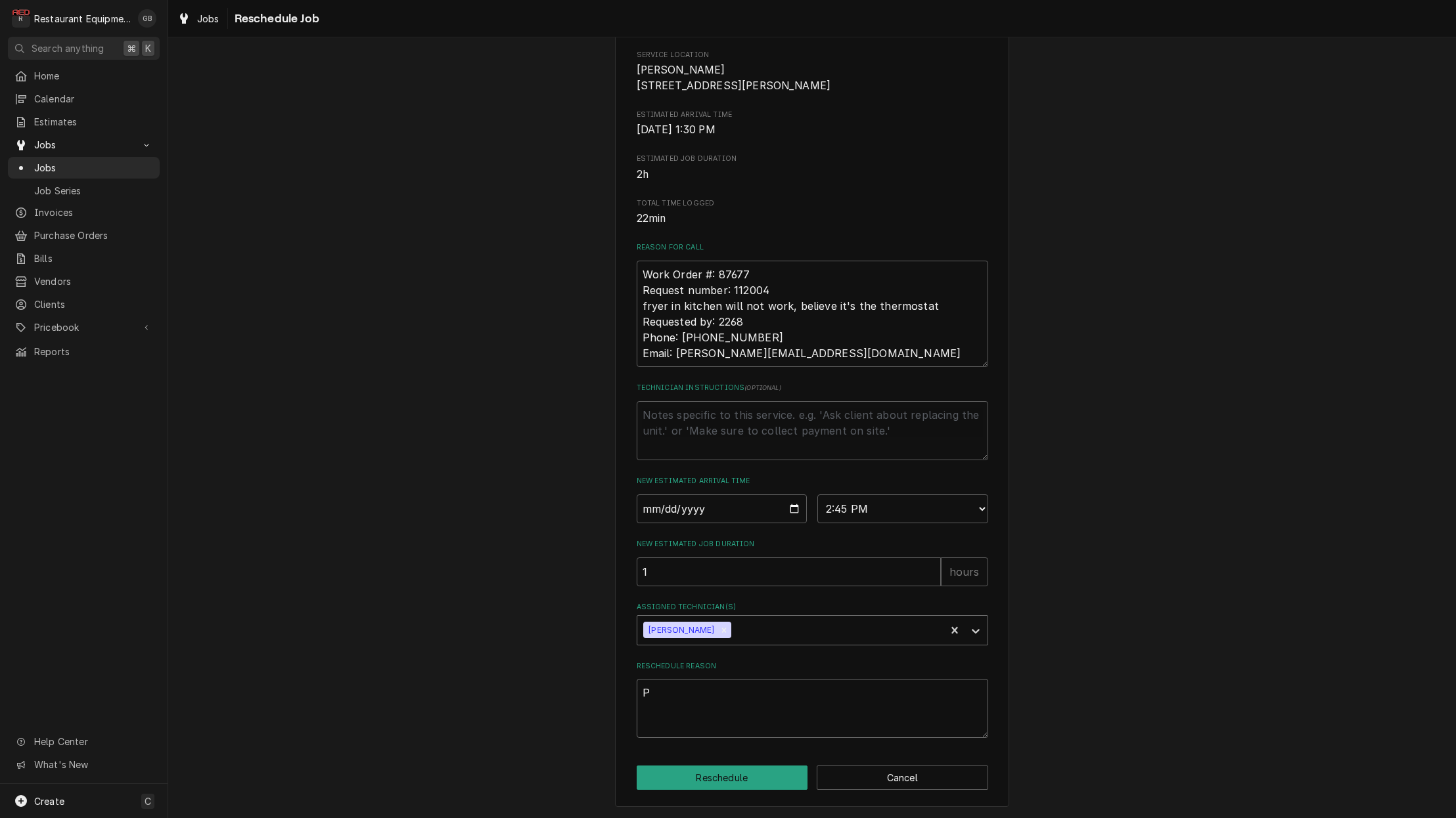
type textarea "PA"
type textarea "x"
type textarea "PAR"
type textarea "x"
type textarea "PART"
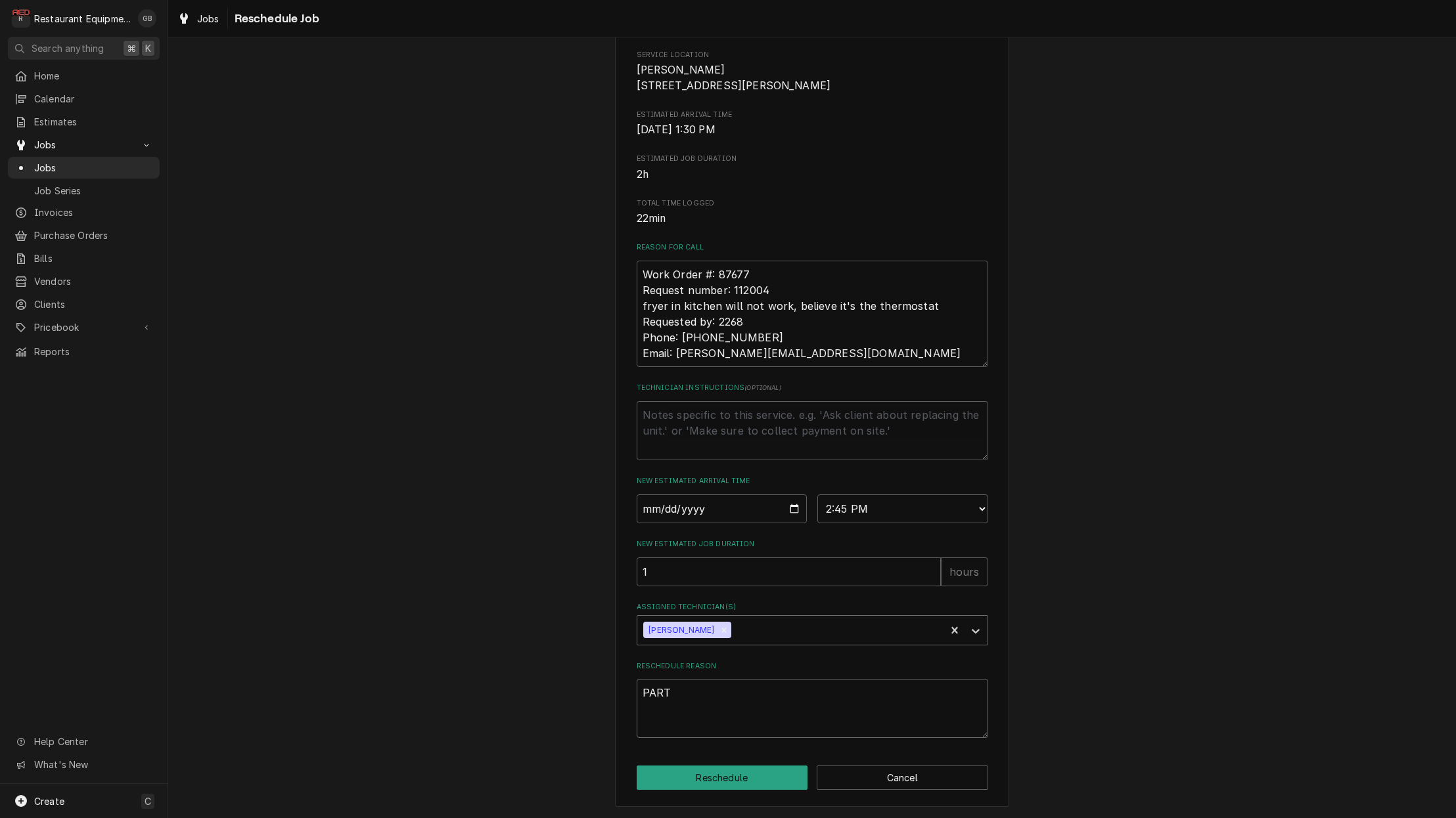
type textarea "x"
type textarea "PARTS"
type textarea "x"
type textarea "PARTS"
type textarea "x"
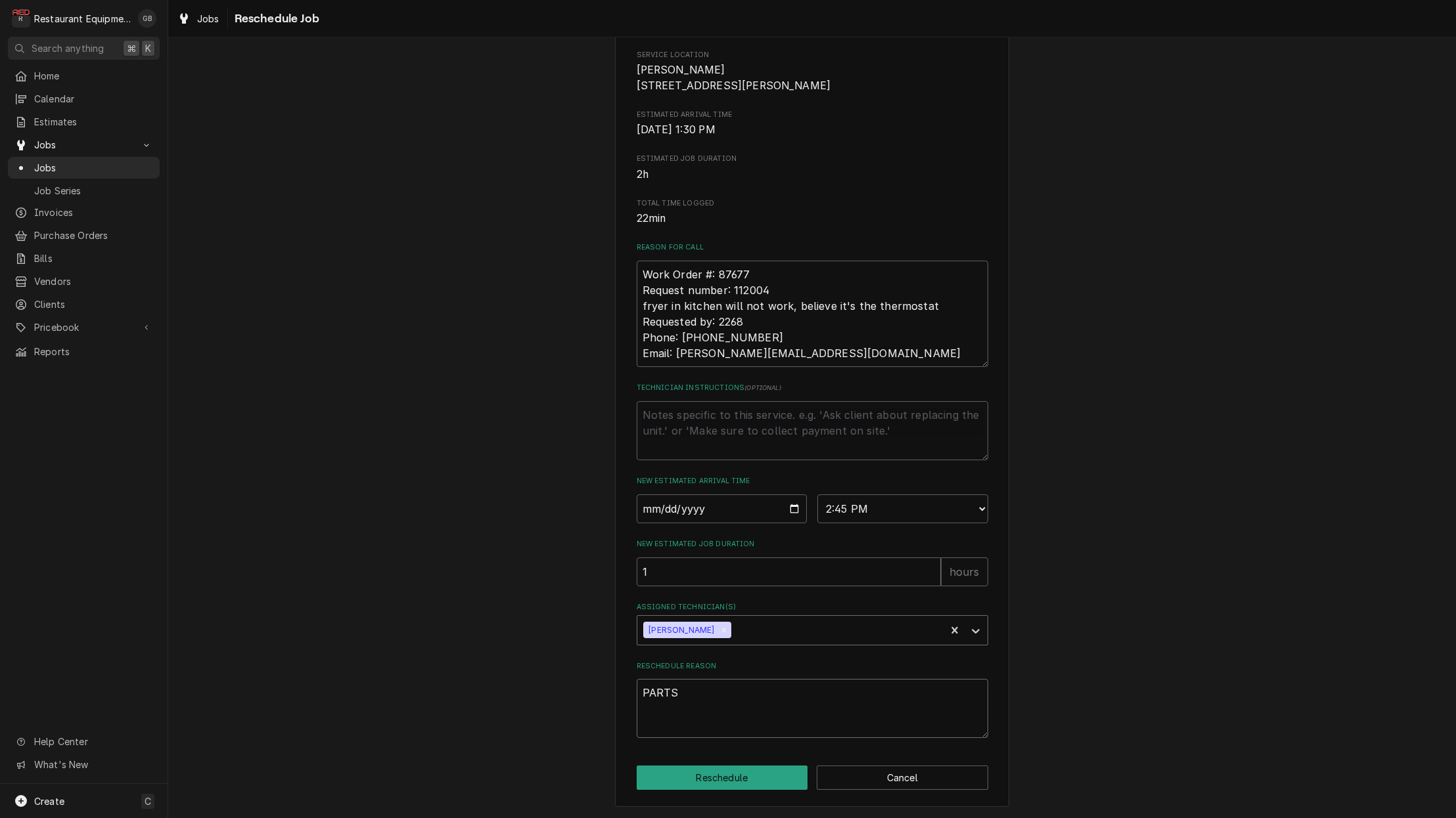
type textarea "PARTS I"
type textarea "x"
type textarea "PARTS IN"
type textarea "x"
type textarea "PARTS INS"
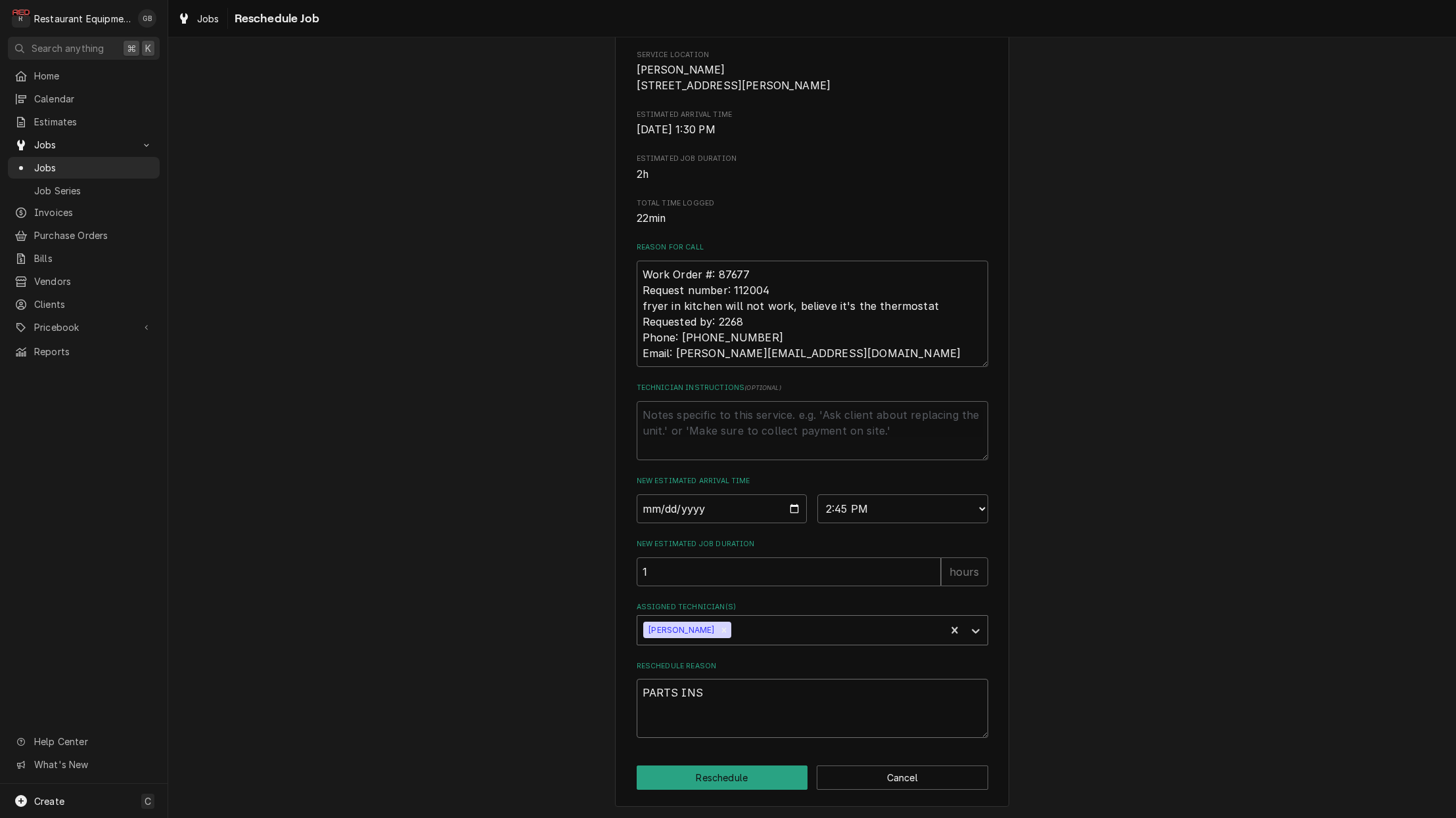
type textarea "x"
type textarea "PARTS INST"
type textarea "x"
type textarea "PARTS INSTA"
type textarea "x"
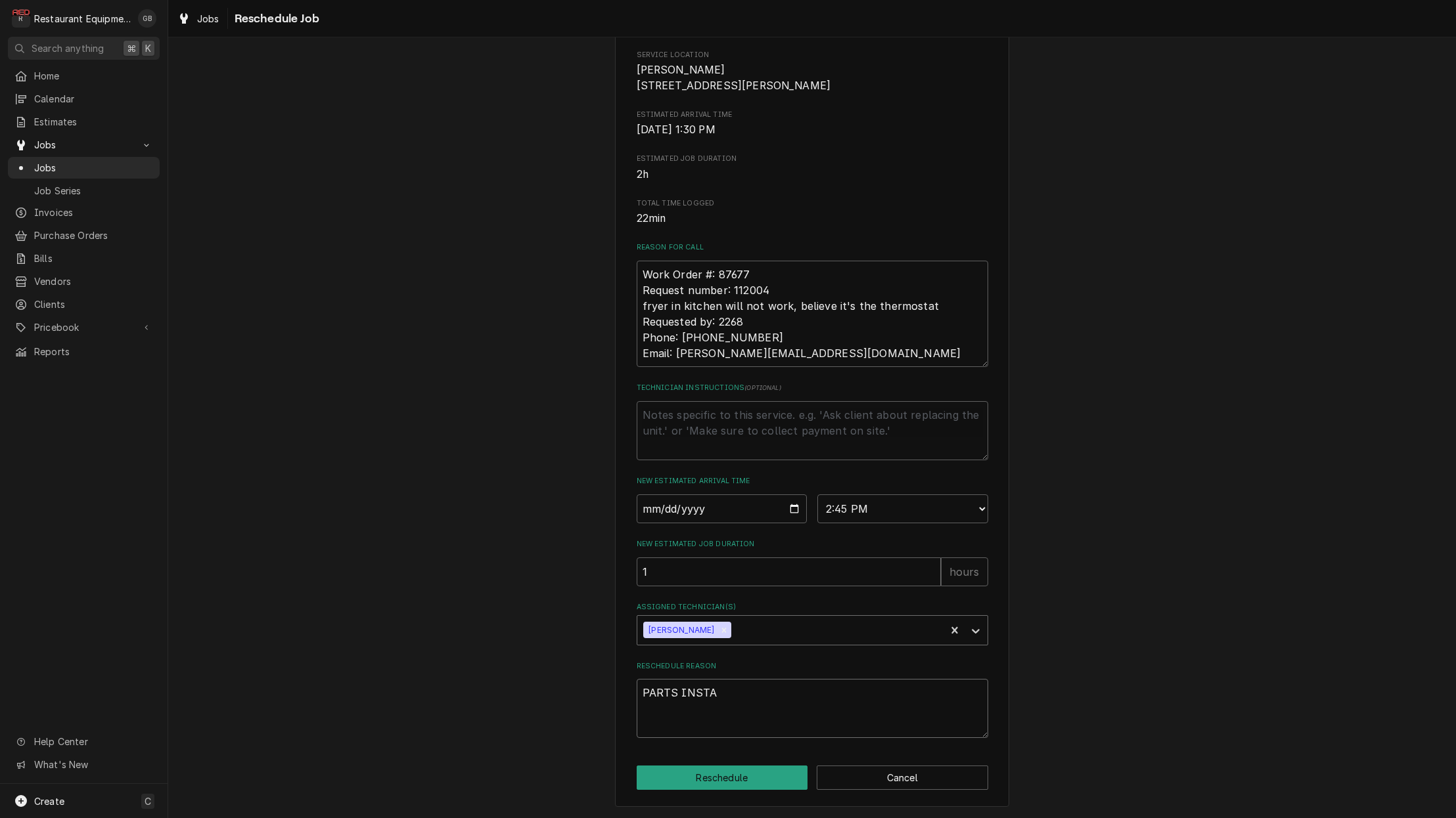
type textarea "PARTS INSTAL"
type textarea "x"
type textarea "PARTS INSTALL"
type textarea "x"
type textarea "PARTS INSTALL"
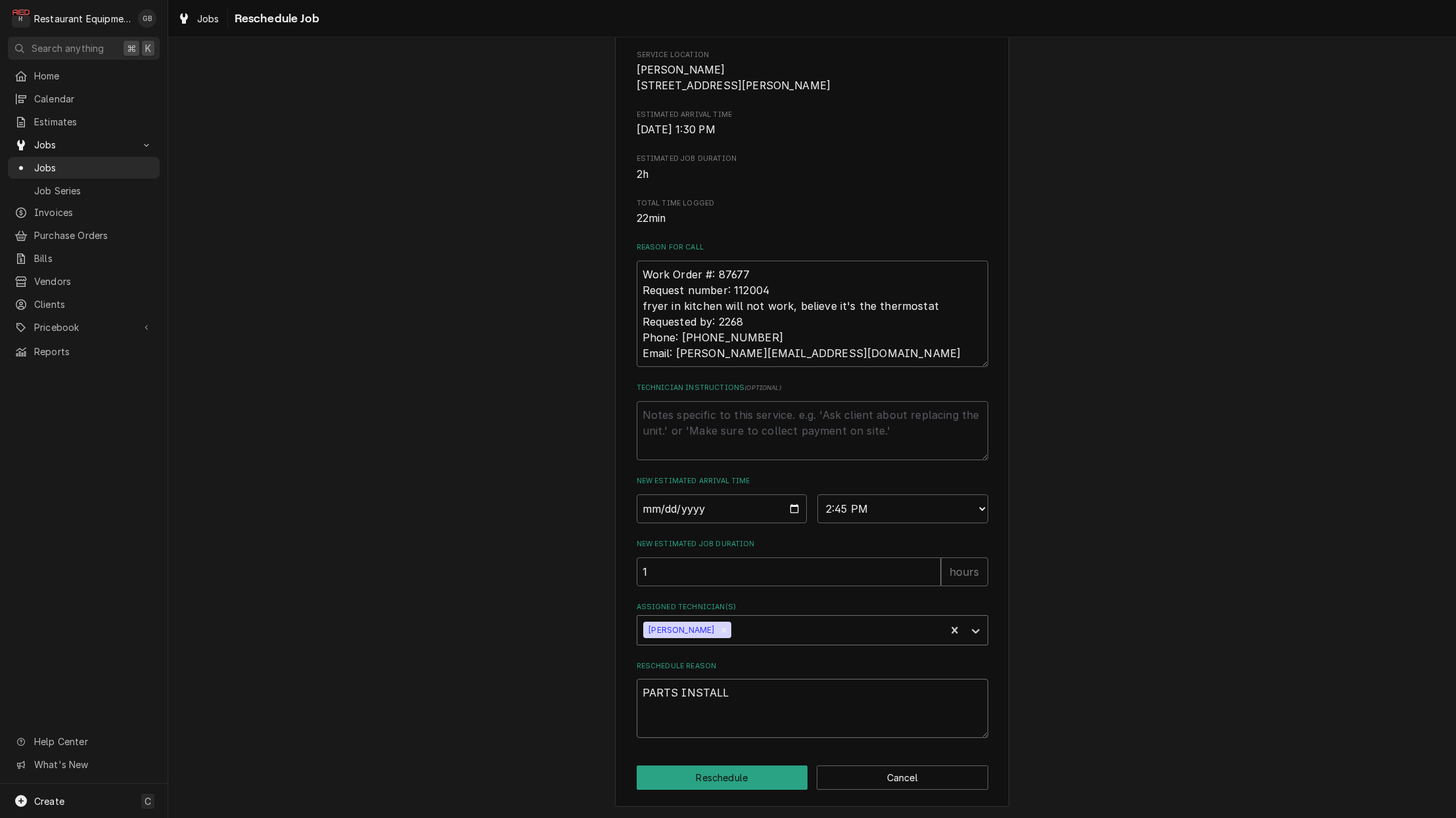
type textarea "x"
type textarea "PARTS INSTALL"
type textarea "x"
type textarea "PARTS INSTAL"
type textarea "x"
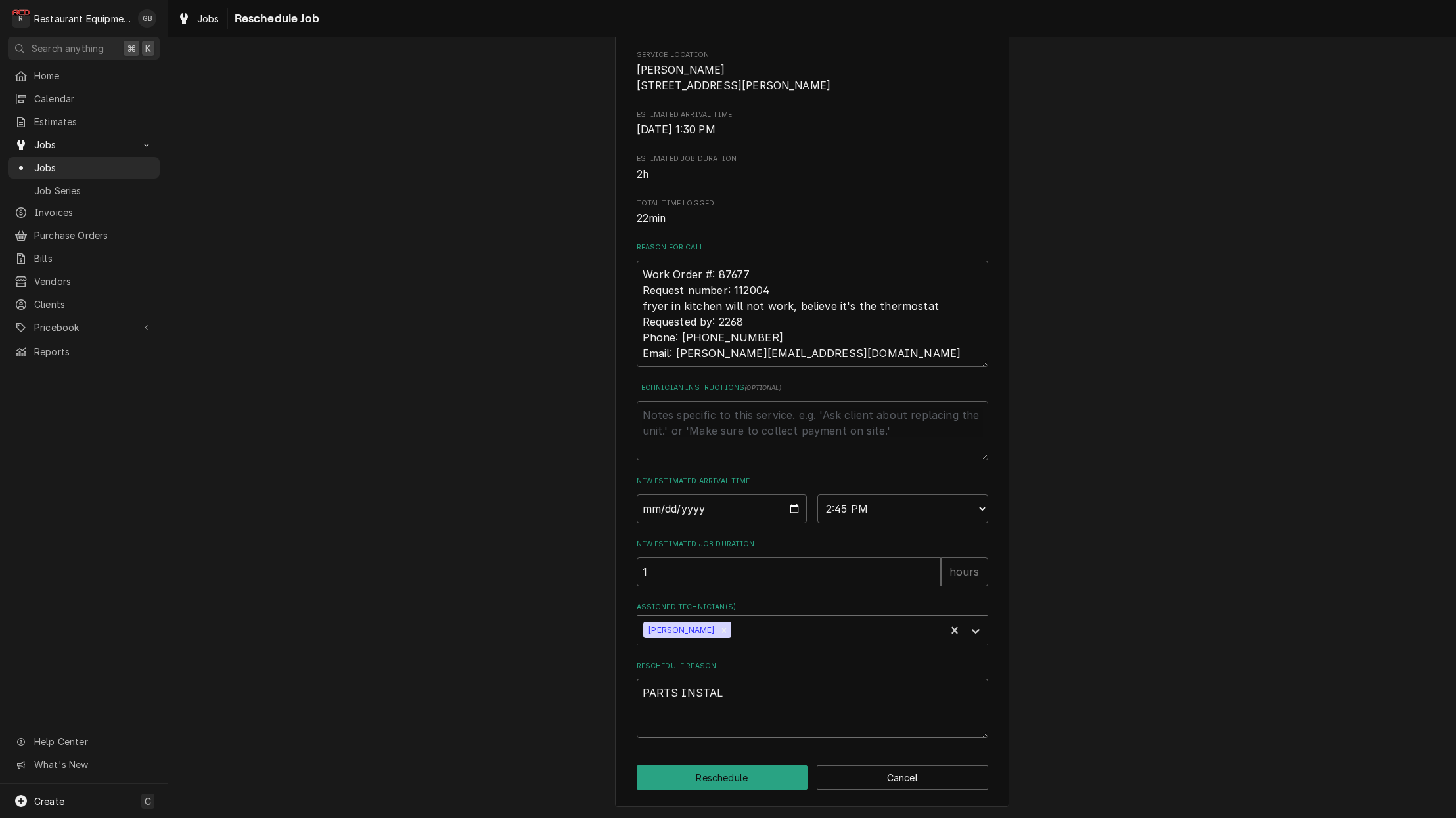
type textarea "PARTS INSTA"
type textarea "x"
type textarea "PARTS INST"
type textarea "x"
type textarea "PARTS INS"
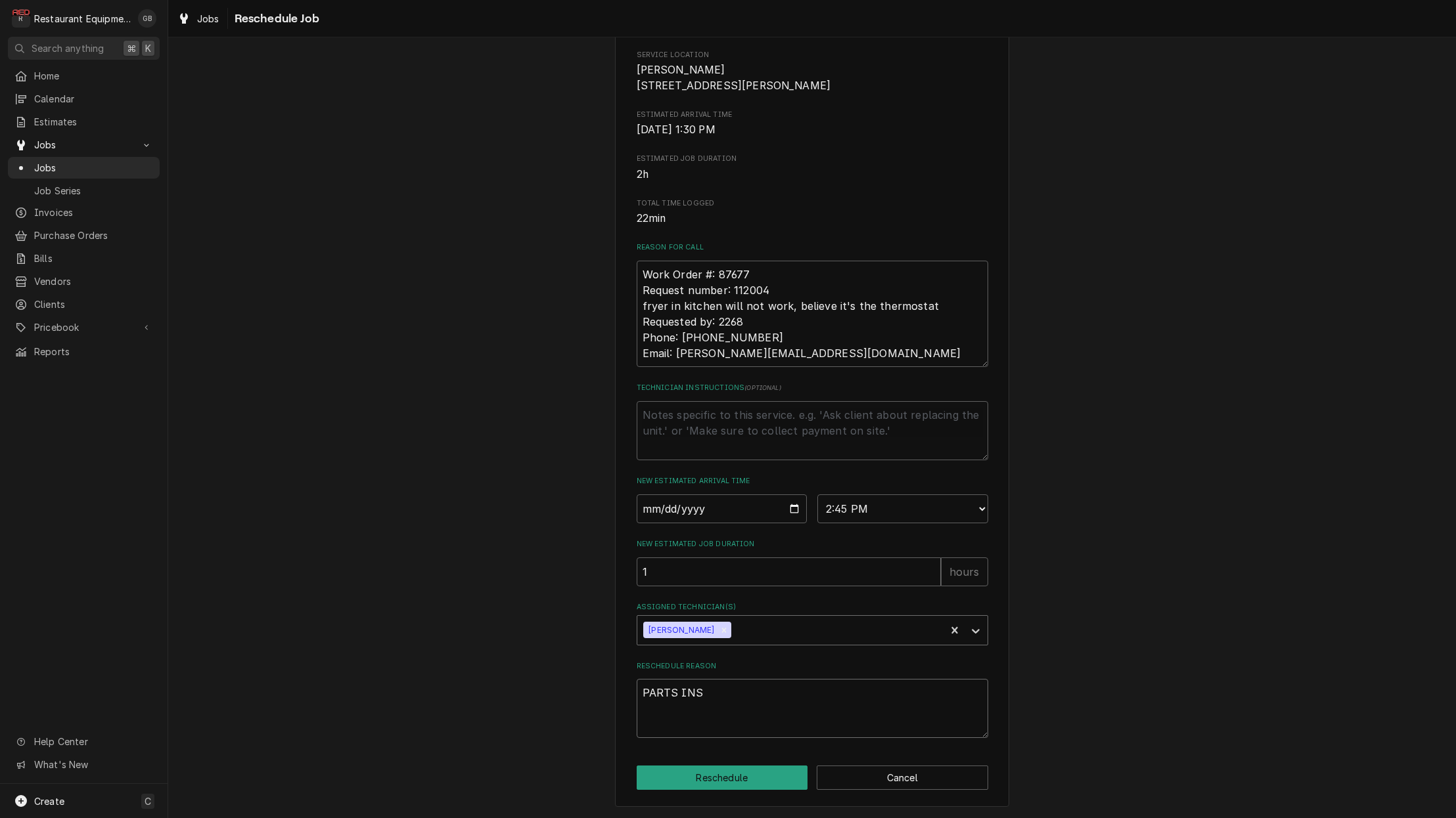
type textarea "x"
type textarea "PARTS IN"
type textarea "x"
type textarea "PARTS I"
type textarea "x"
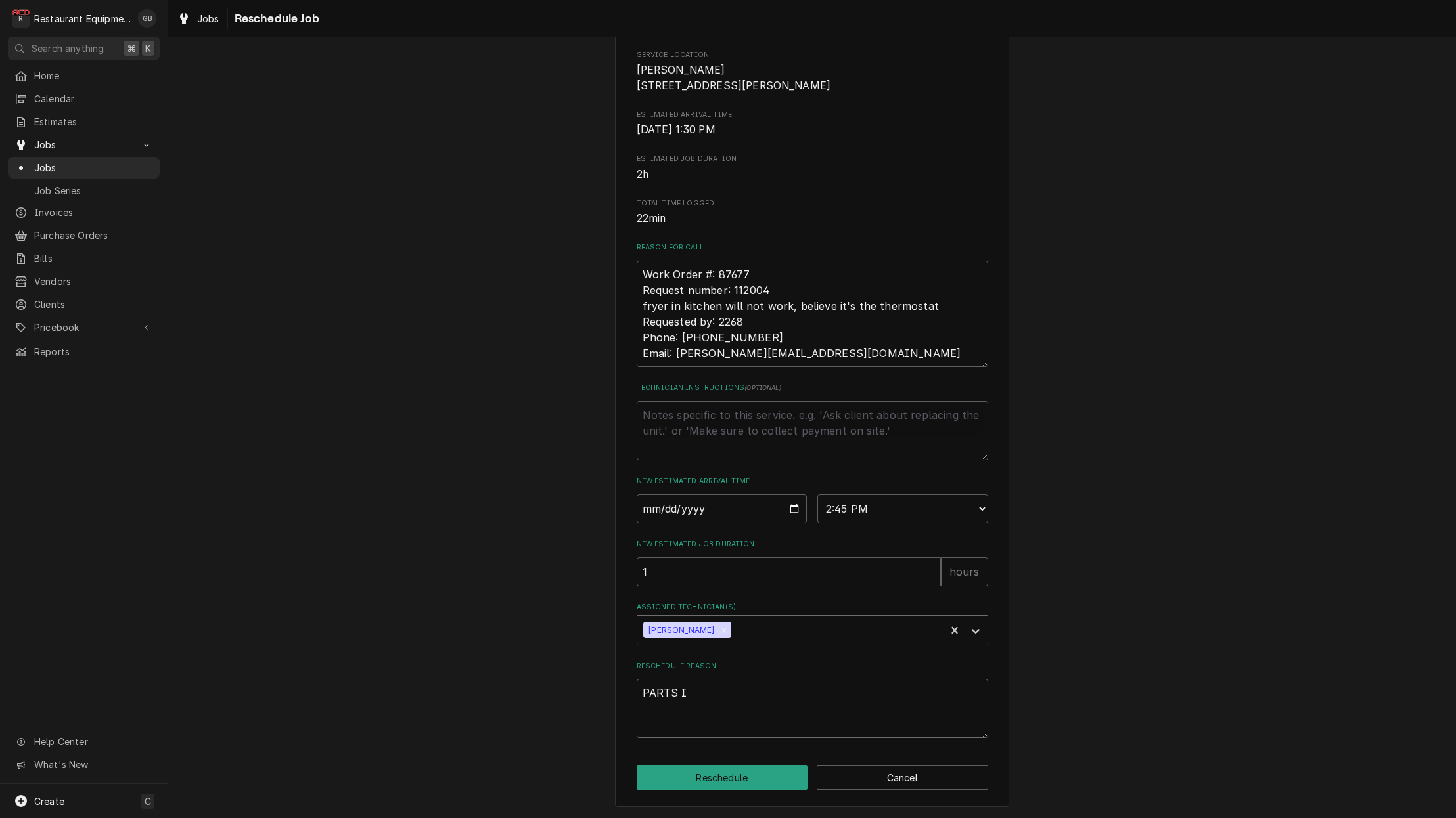
type textarea "PARTS"
type textarea "x"
type textarea "PARTS"
type textarea "x"
type textarea "PART"
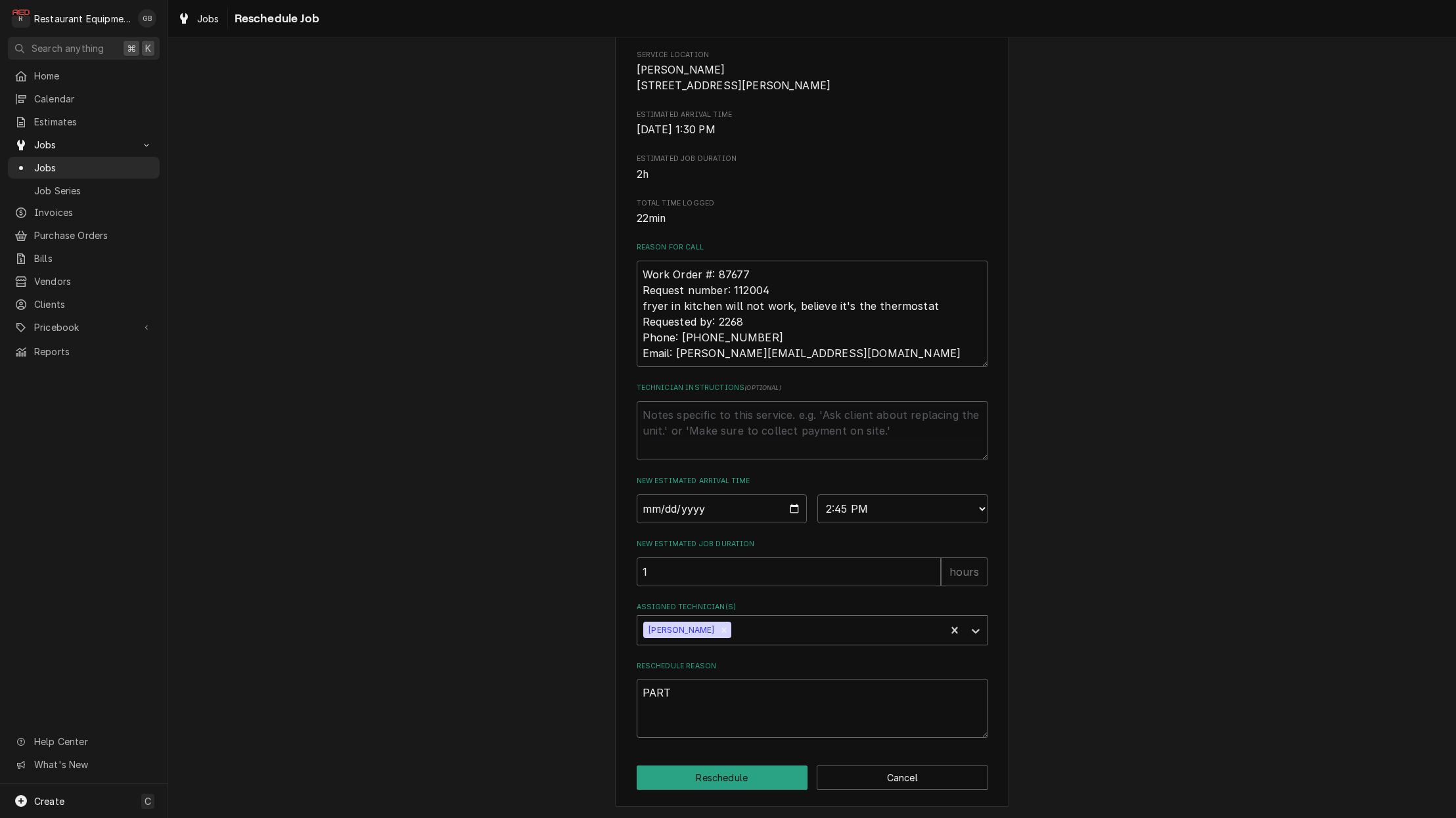
type textarea "x"
type textarea "PAR"
type textarea "x"
type textarea "PA"
type textarea "x"
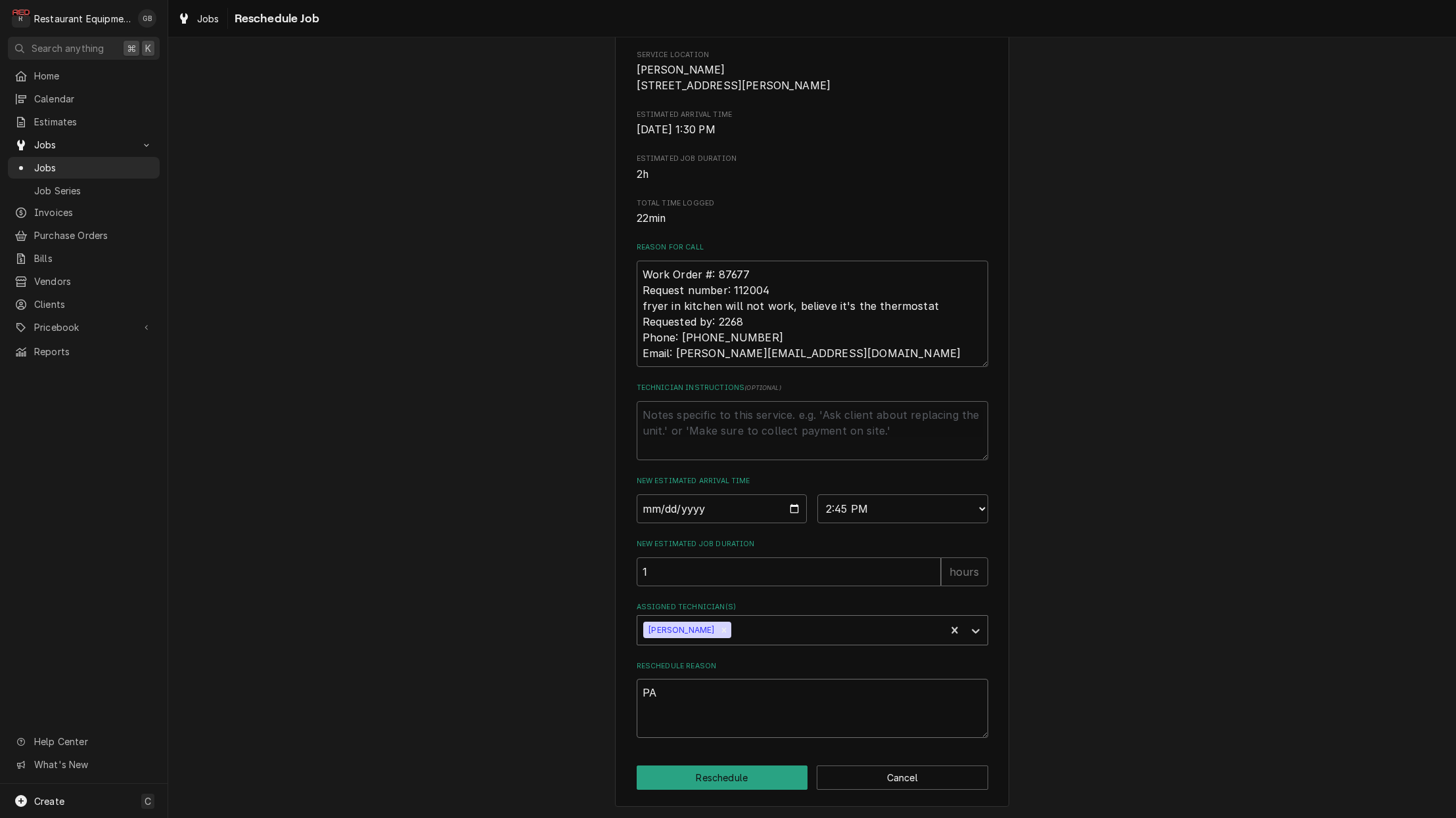
type textarea "P"
type textarea "x"
type textarea "p"
type textarea "x"
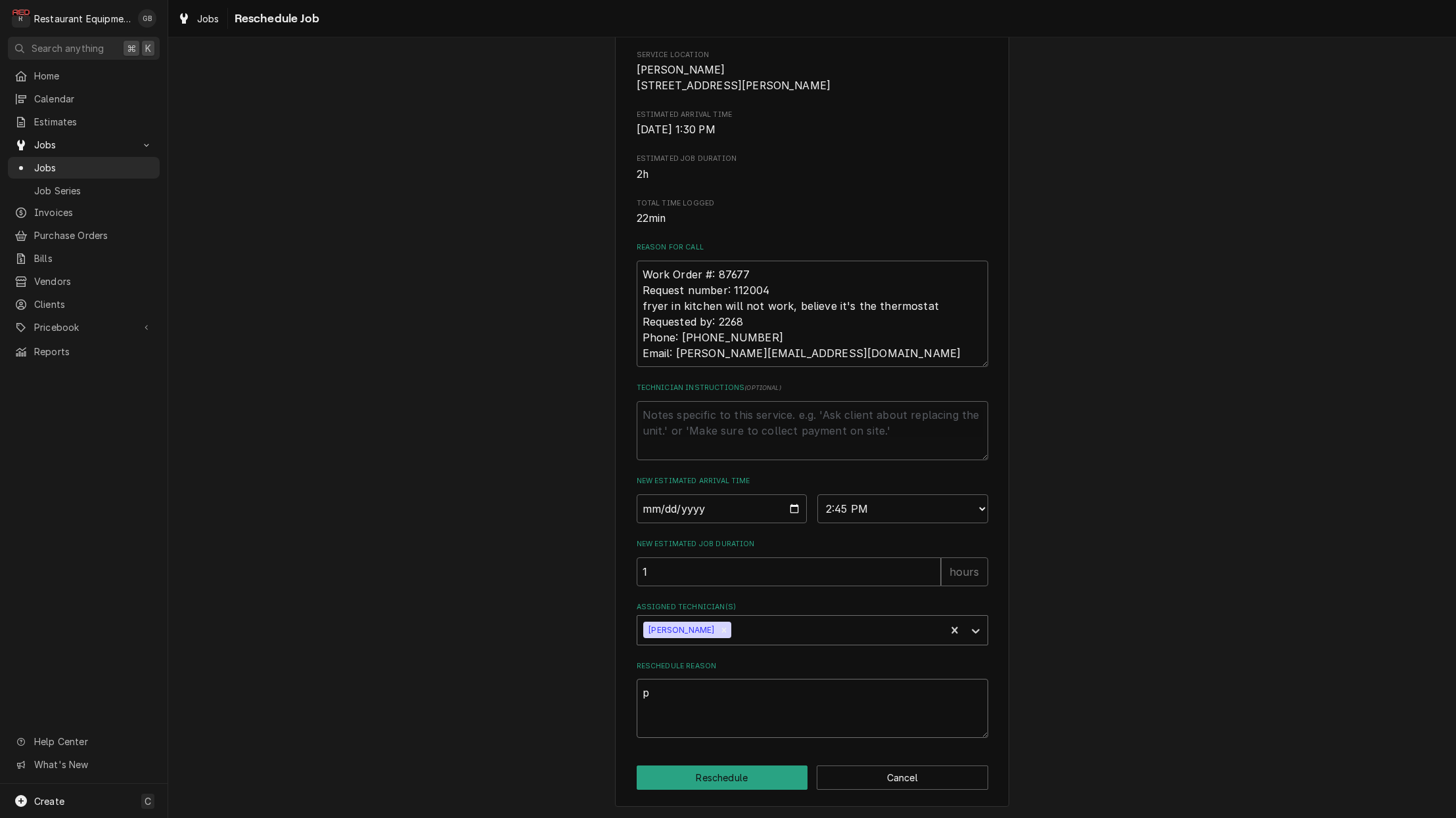
type textarea "pa"
type textarea "x"
type textarea "pat"
type textarea "x"
type textarea "pa"
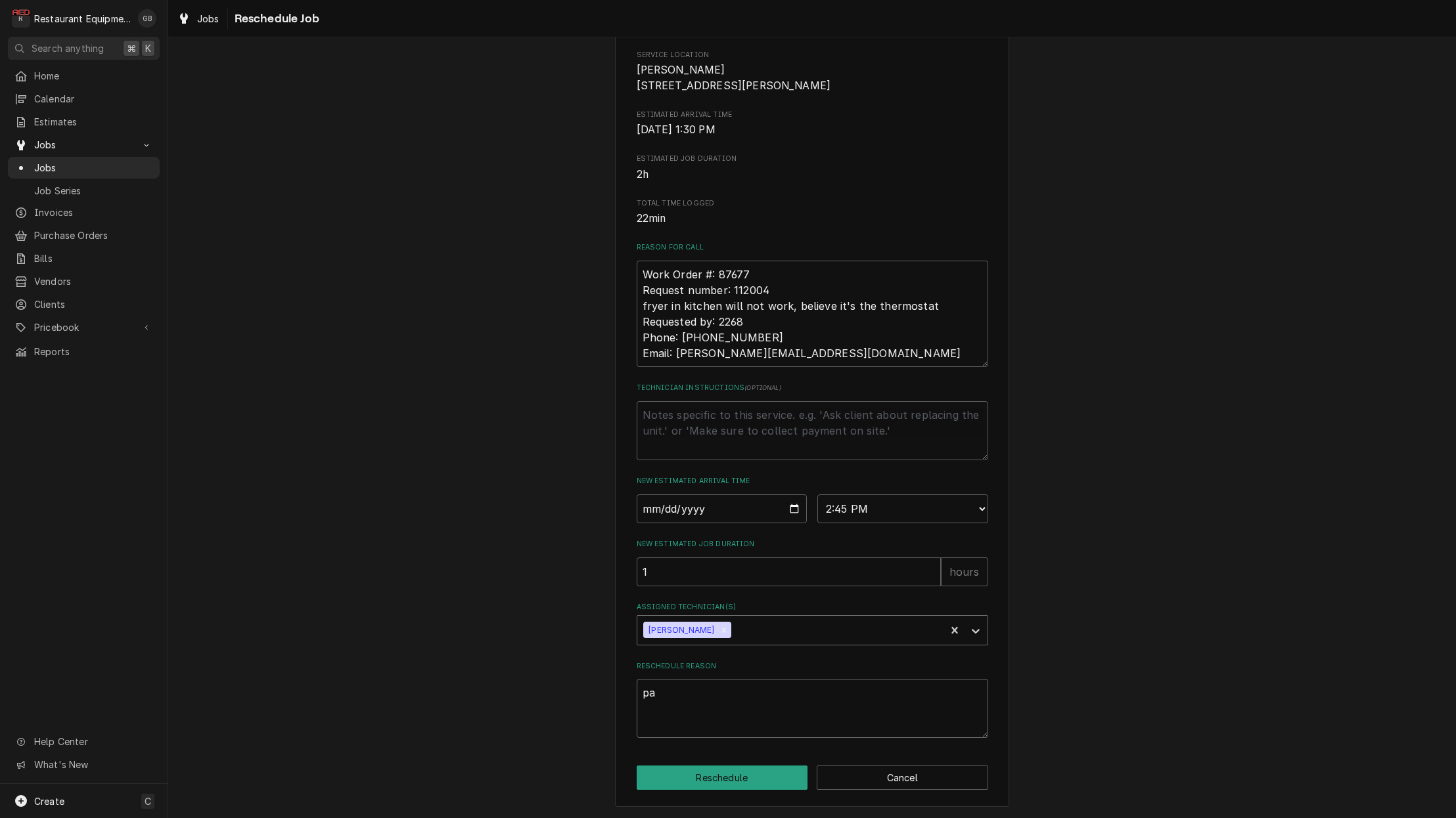
type textarea "x"
type textarea "par"
type textarea "x"
type textarea "part"
type textarea "x"
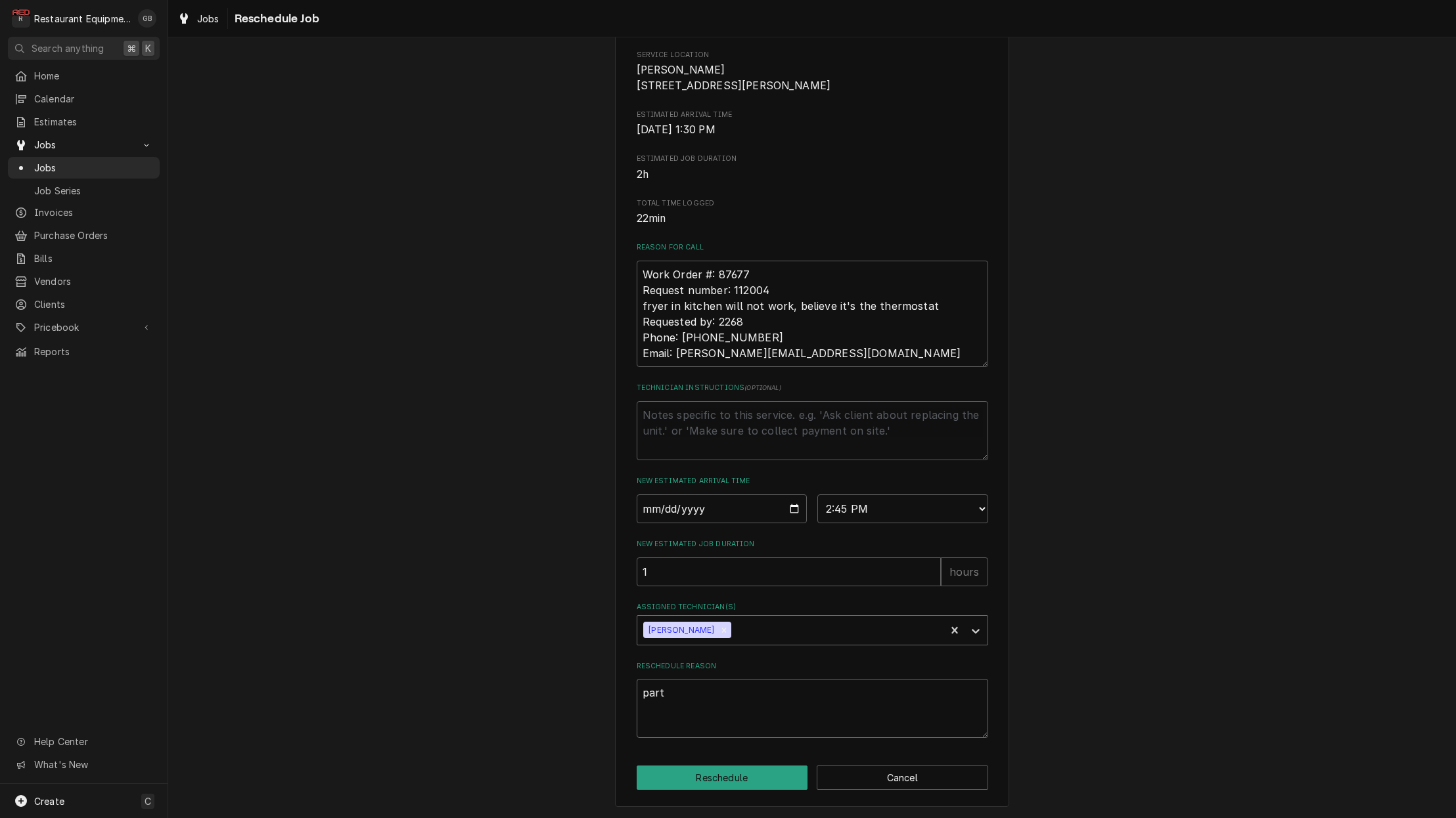
type textarea "parts"
type textarea "x"
type textarea "parts"
type textarea "x"
type textarea "parts i"
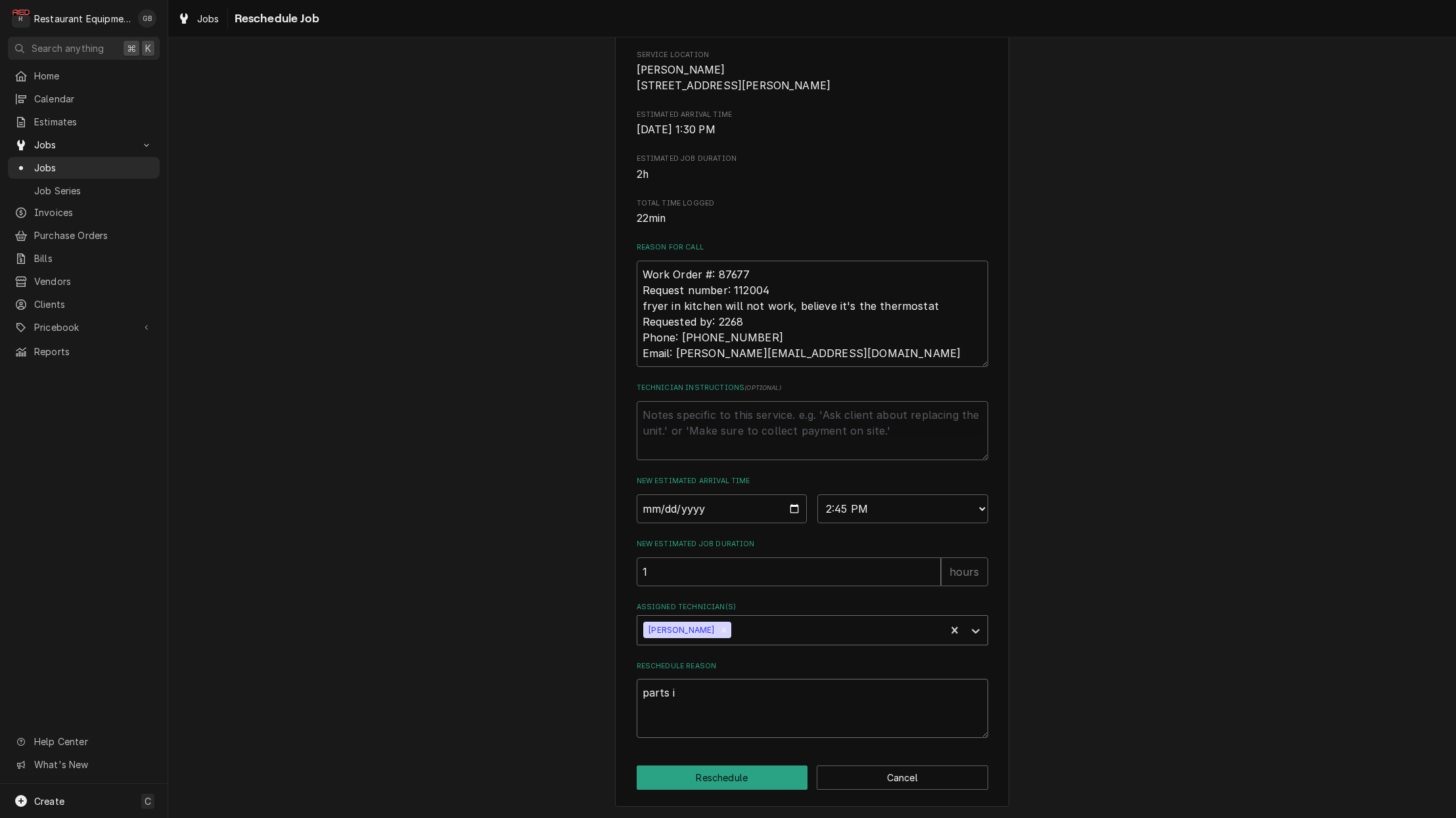
type textarea "x"
type textarea "parts in"
type textarea "x"
type textarea "parts ins"
type textarea "x"
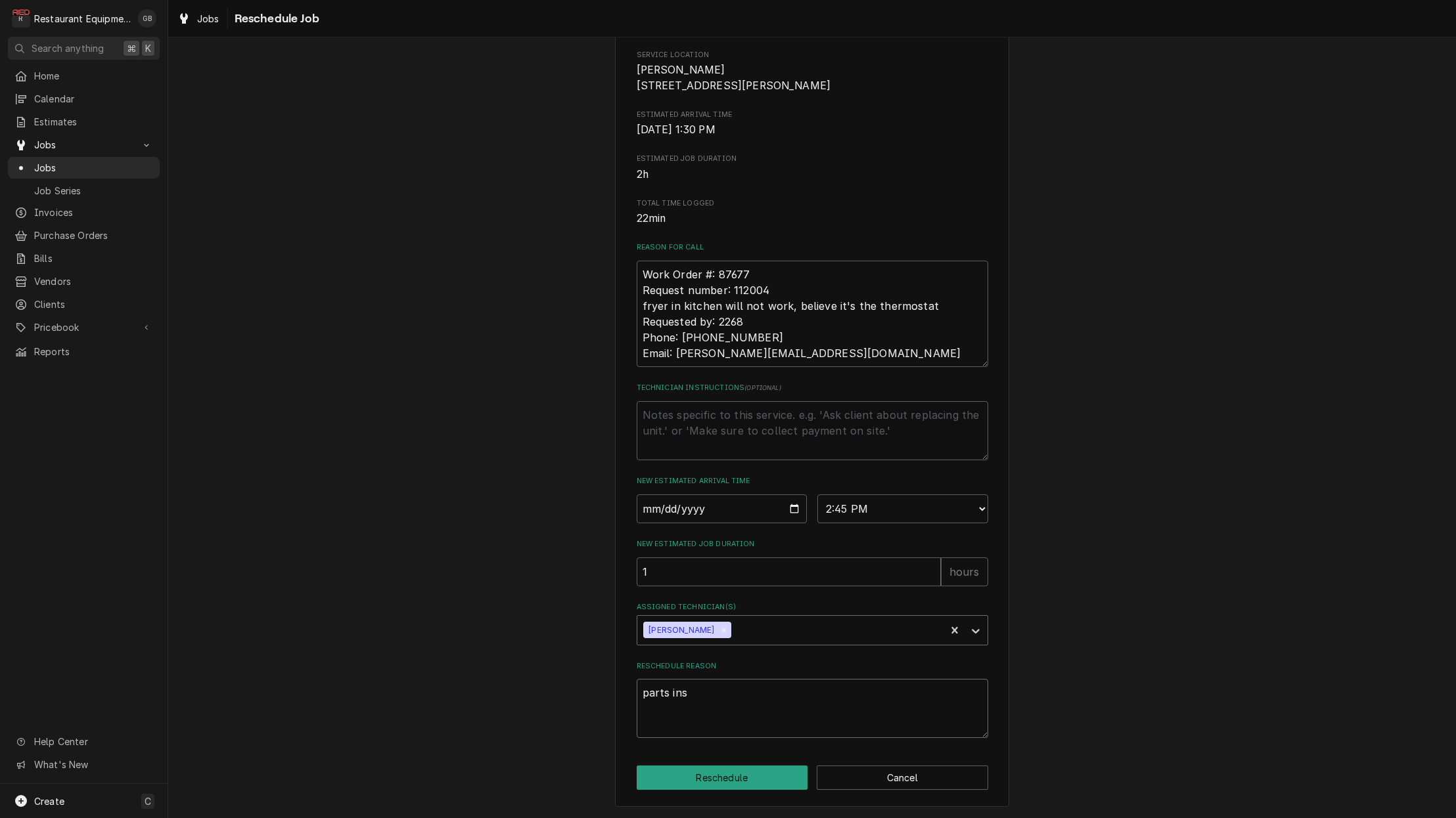
type textarea "parts inst"
type textarea "x"
type textarea "parts insta"
type textarea "x"
type textarea "parts instal"
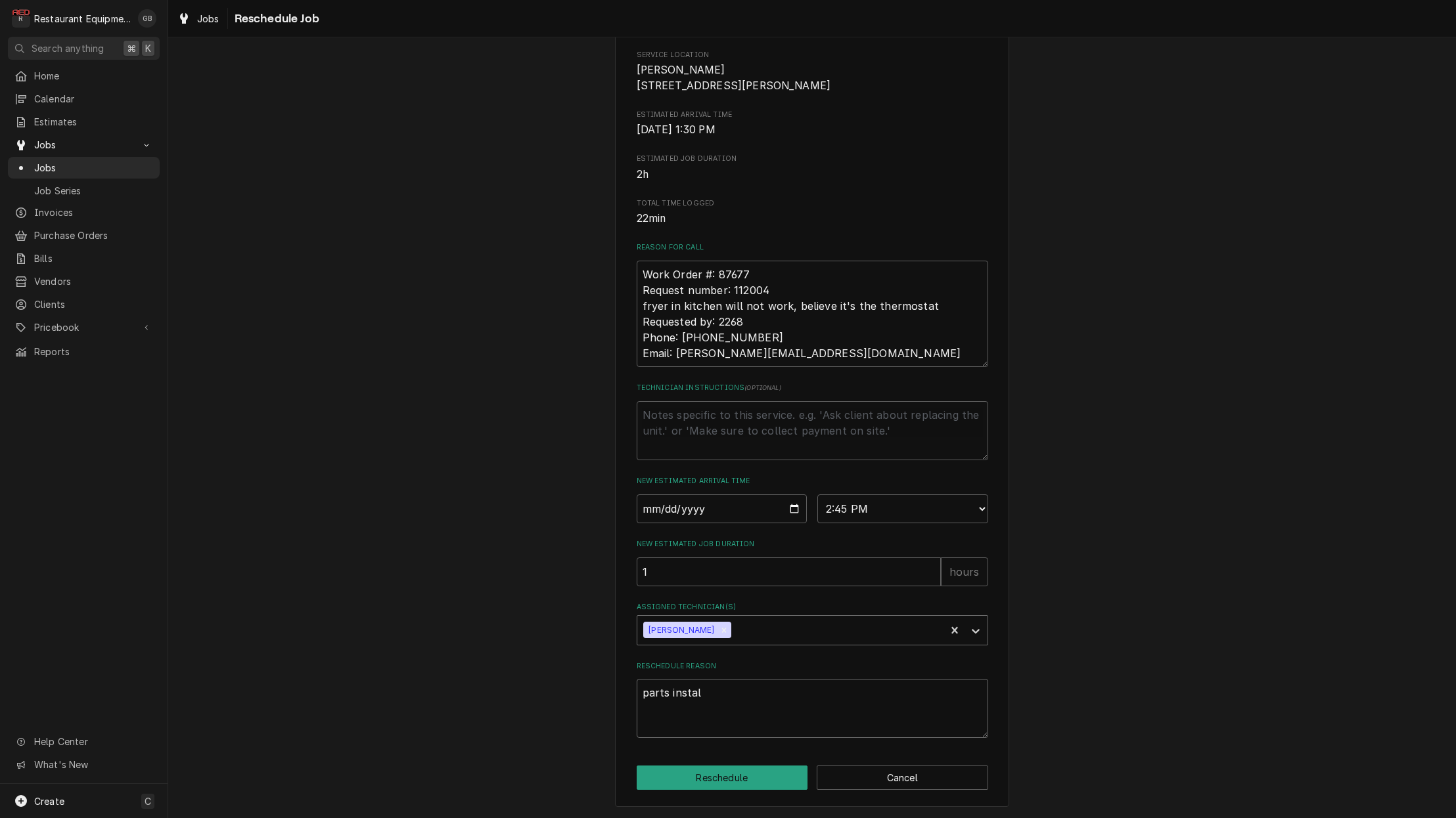
type textarea "x"
type textarea "parts install"
type textarea "x"
type textarea "parts install"
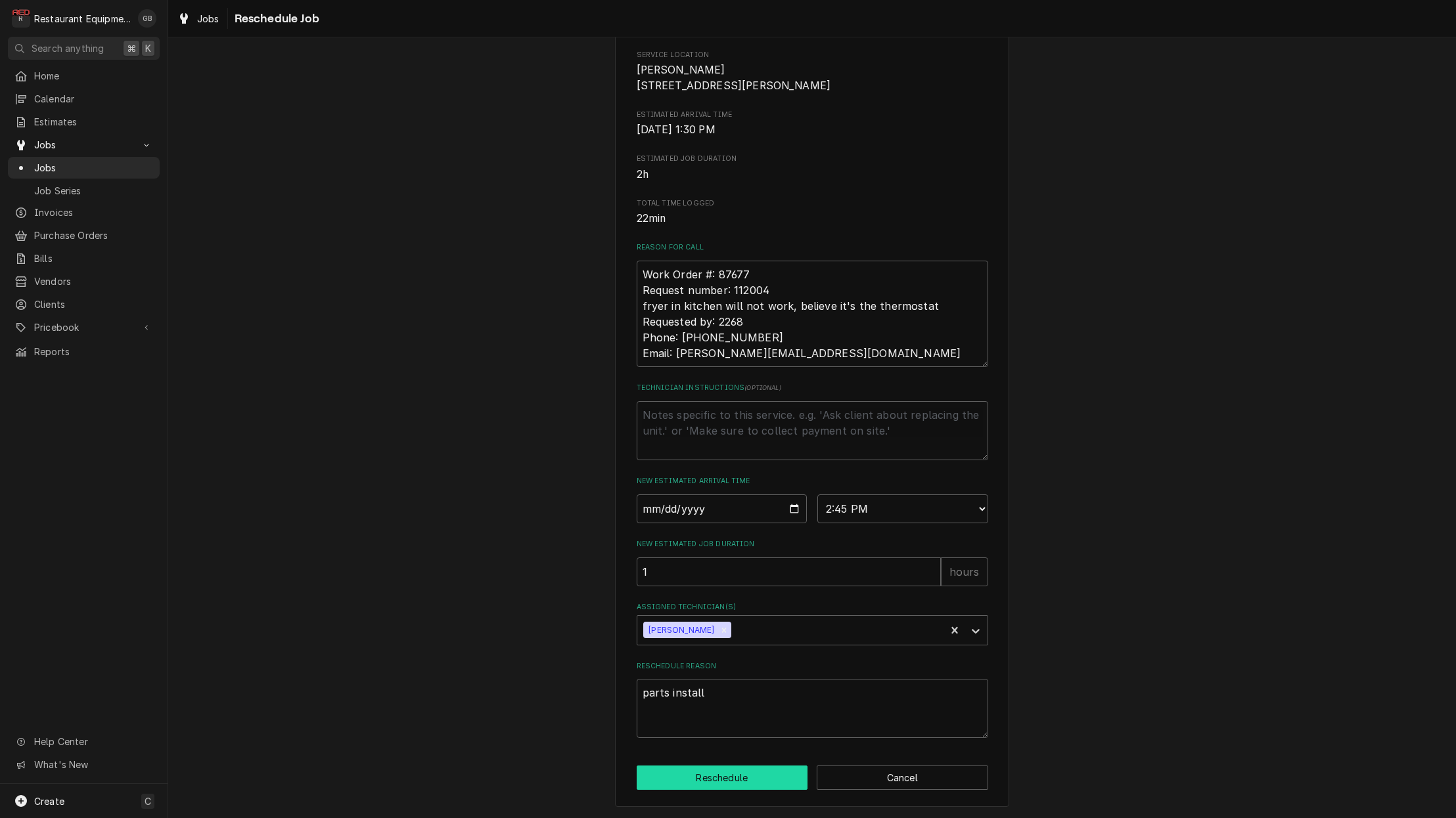
scroll to position [198, 0]
drag, startPoint x: 705, startPoint y: 769, endPoint x: 694, endPoint y: 771, distance: 11.2
click at [700, 771] on button "Reschedule" at bounding box center [722, 778] width 172 height 24
type textarea "x"
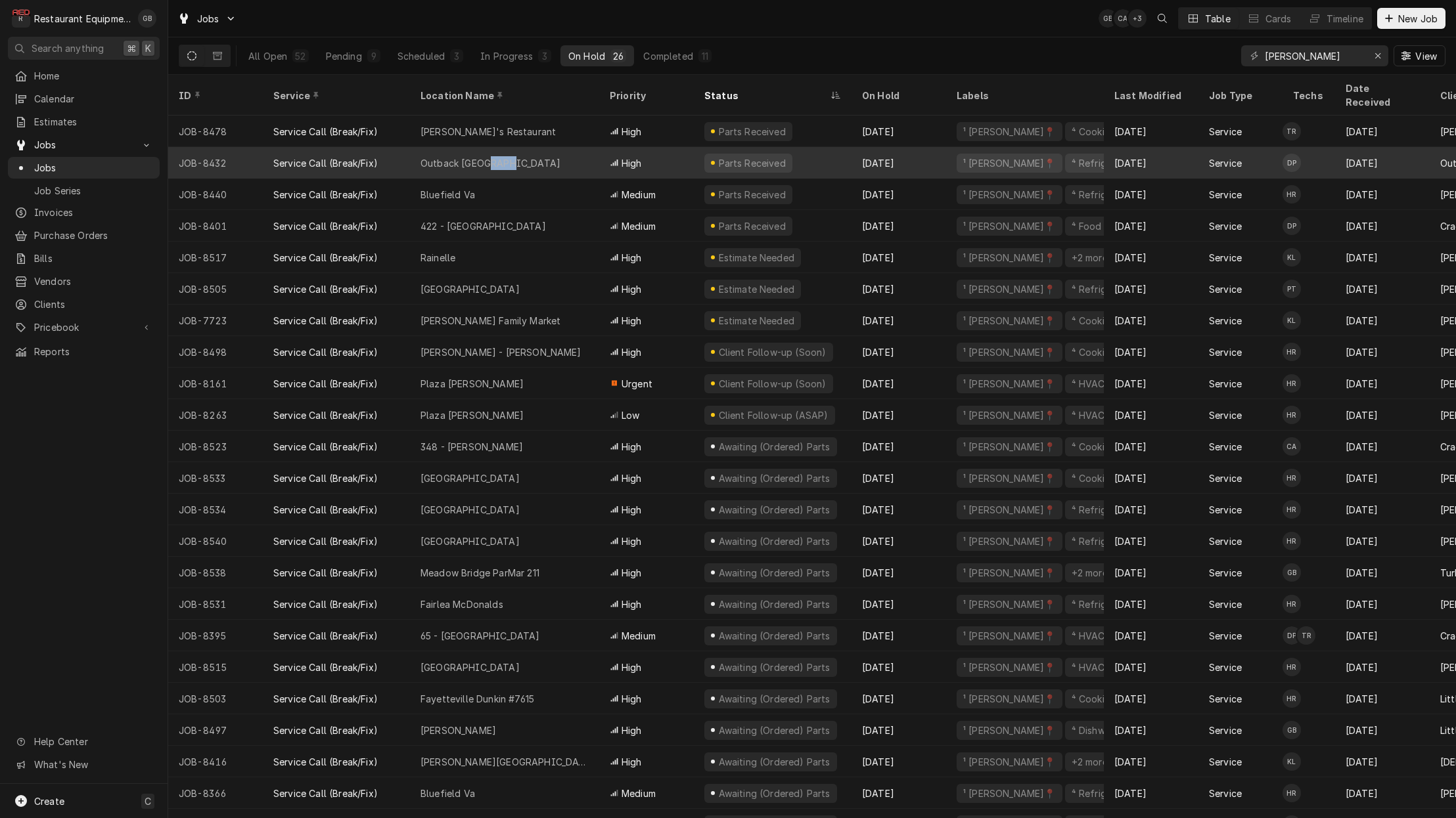
drag, startPoint x: 487, startPoint y: 149, endPoint x: 480, endPoint y: 154, distance: 8.6
click at [480, 154] on div "Outback [GEOGRAPHIC_DATA]" at bounding box center [505, 162] width 189 height 31
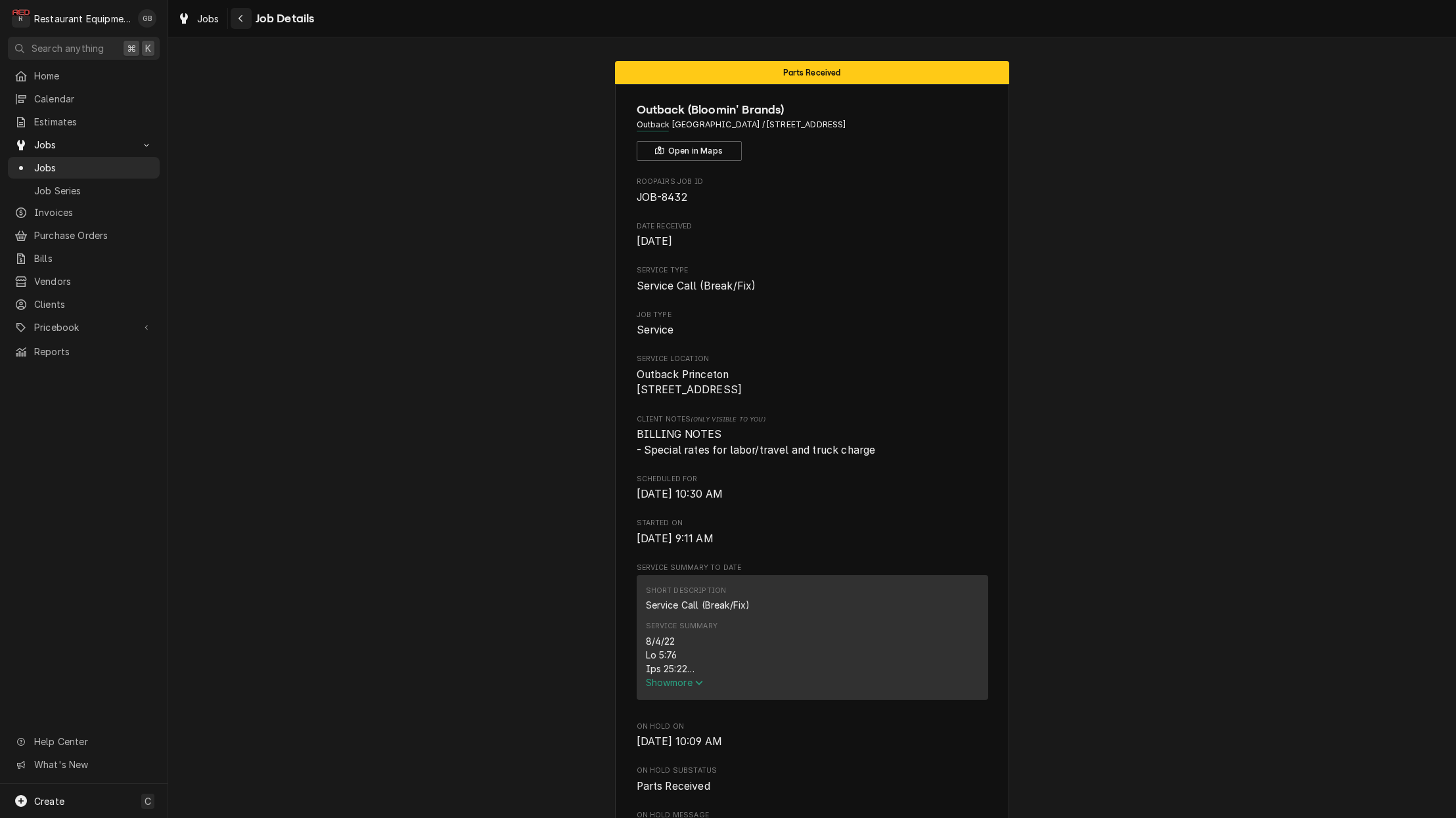
click at [239, 16] on icon "Navigate back" at bounding box center [241, 18] width 6 height 9
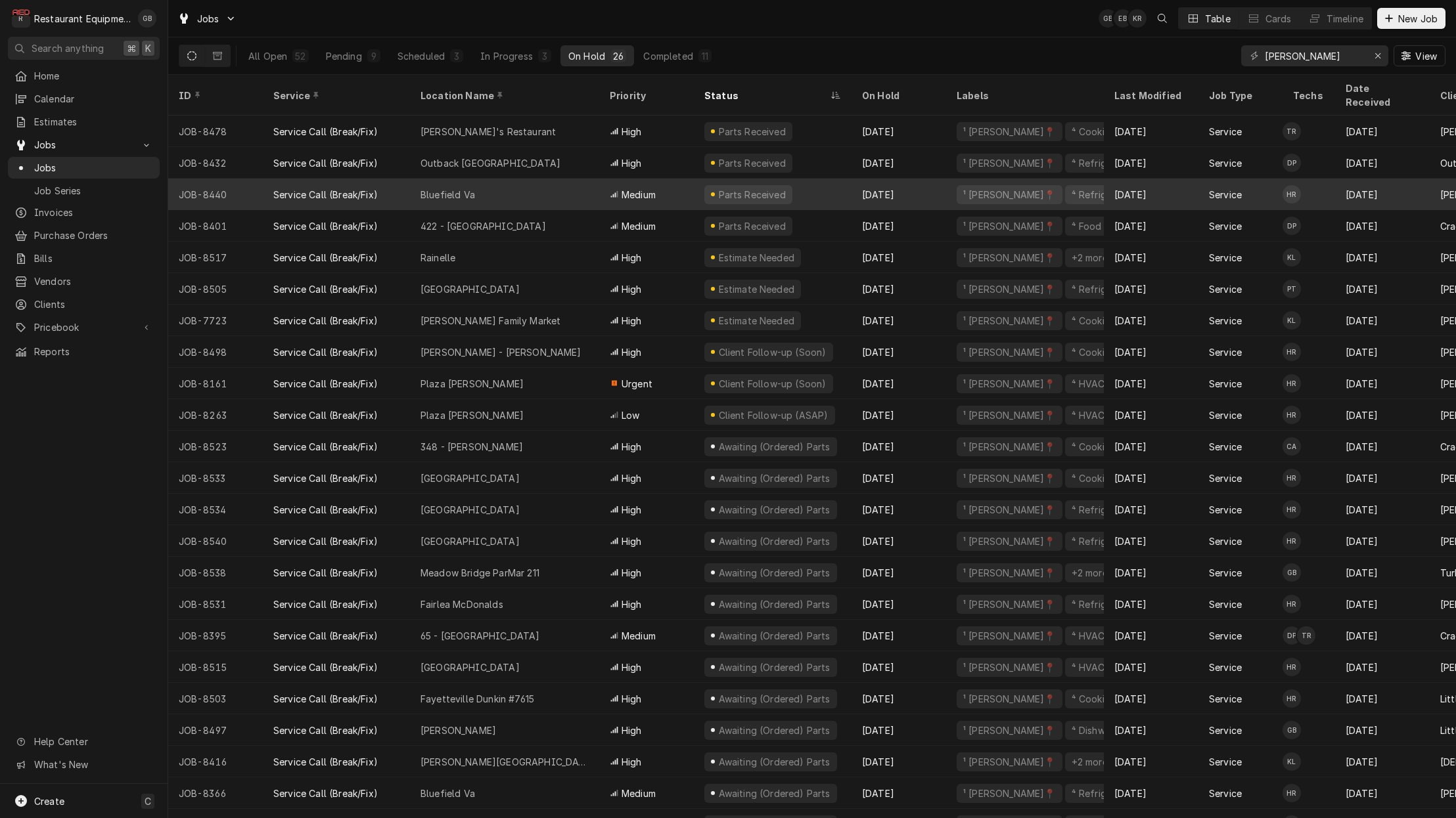
click at [439, 188] on div "Bluefield Va" at bounding box center [448, 194] width 55 height 14
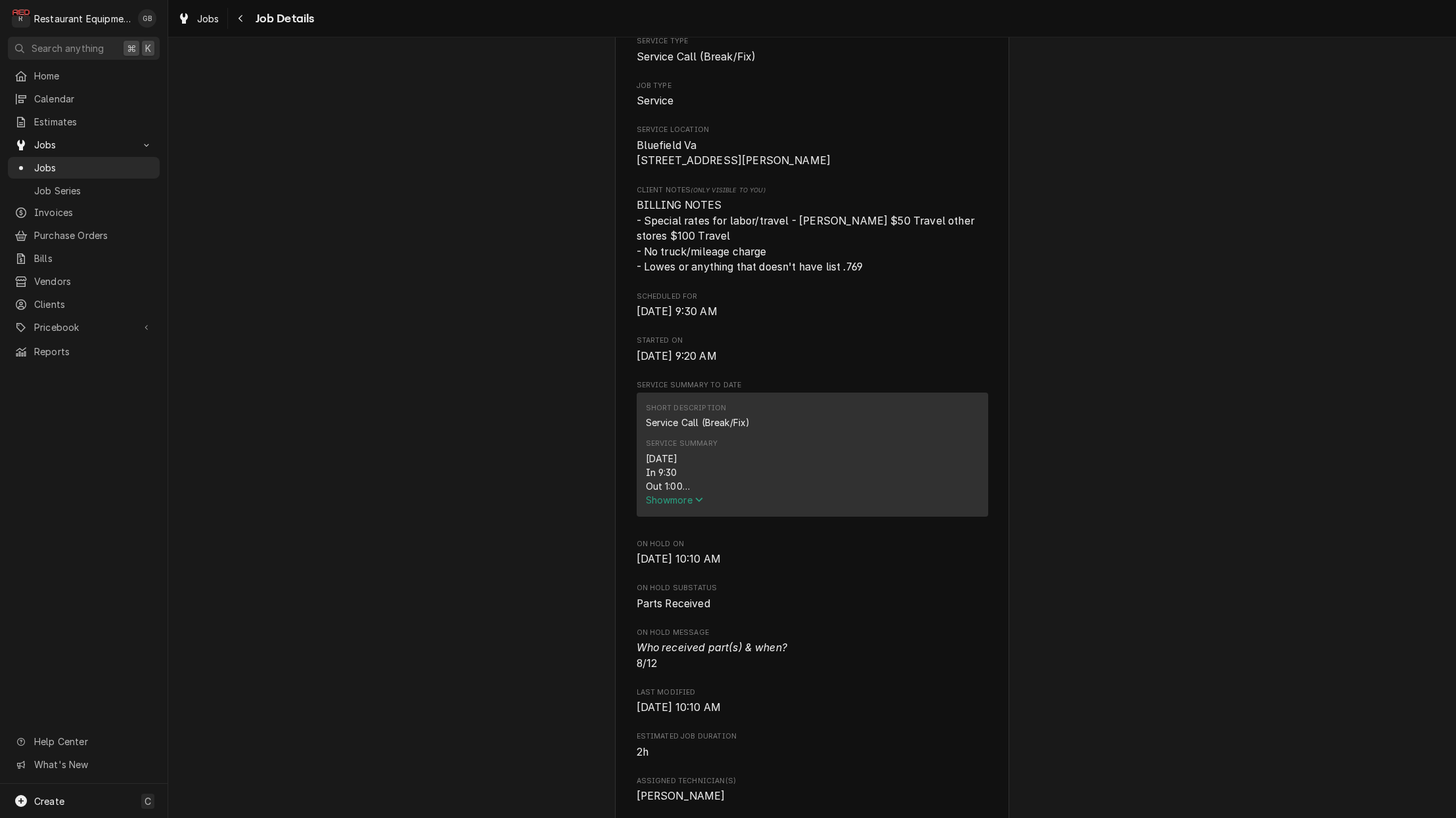
scroll to position [238, 0]
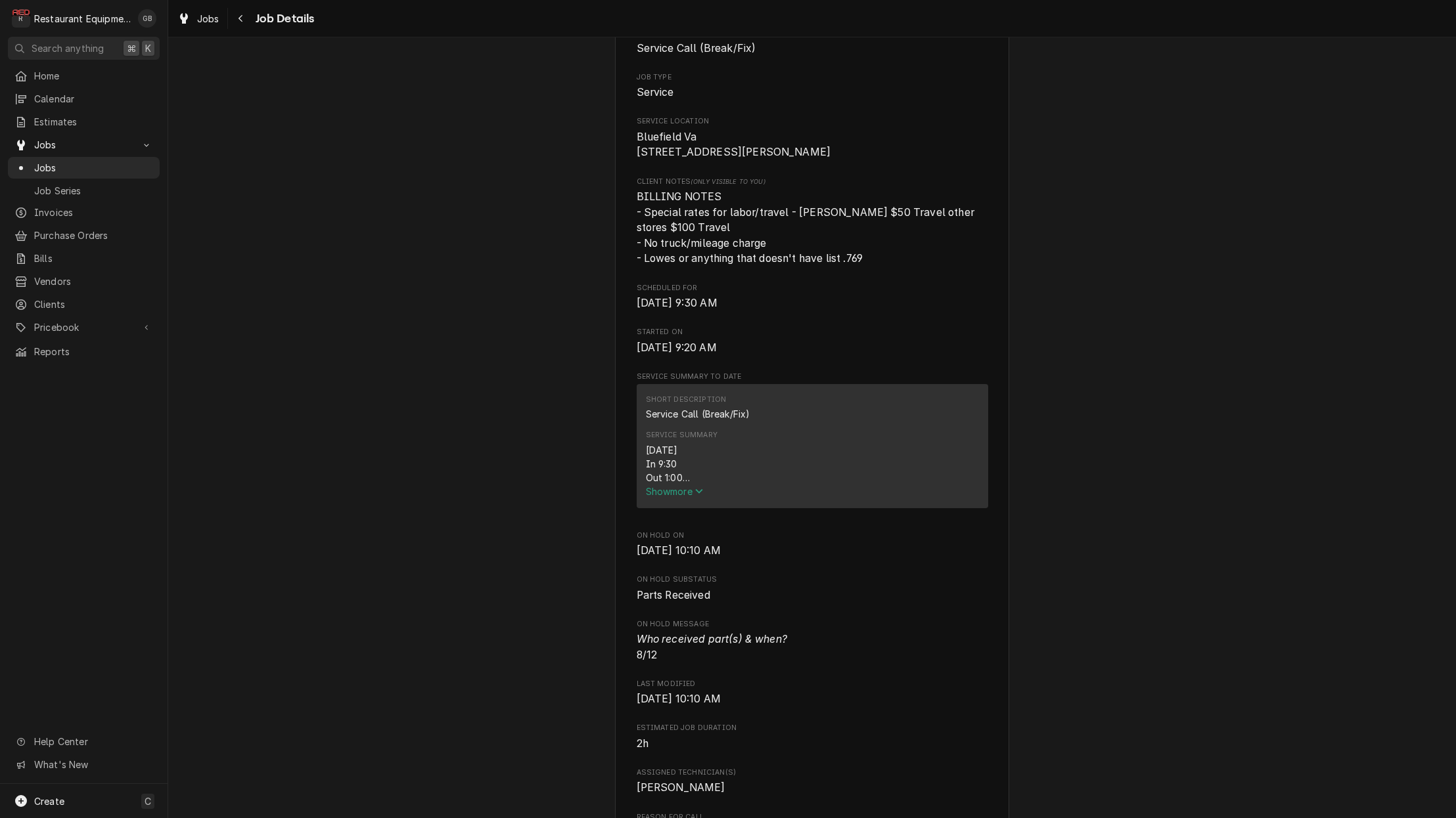
click at [681, 492] on span "Show more" at bounding box center [675, 492] width 58 height 11
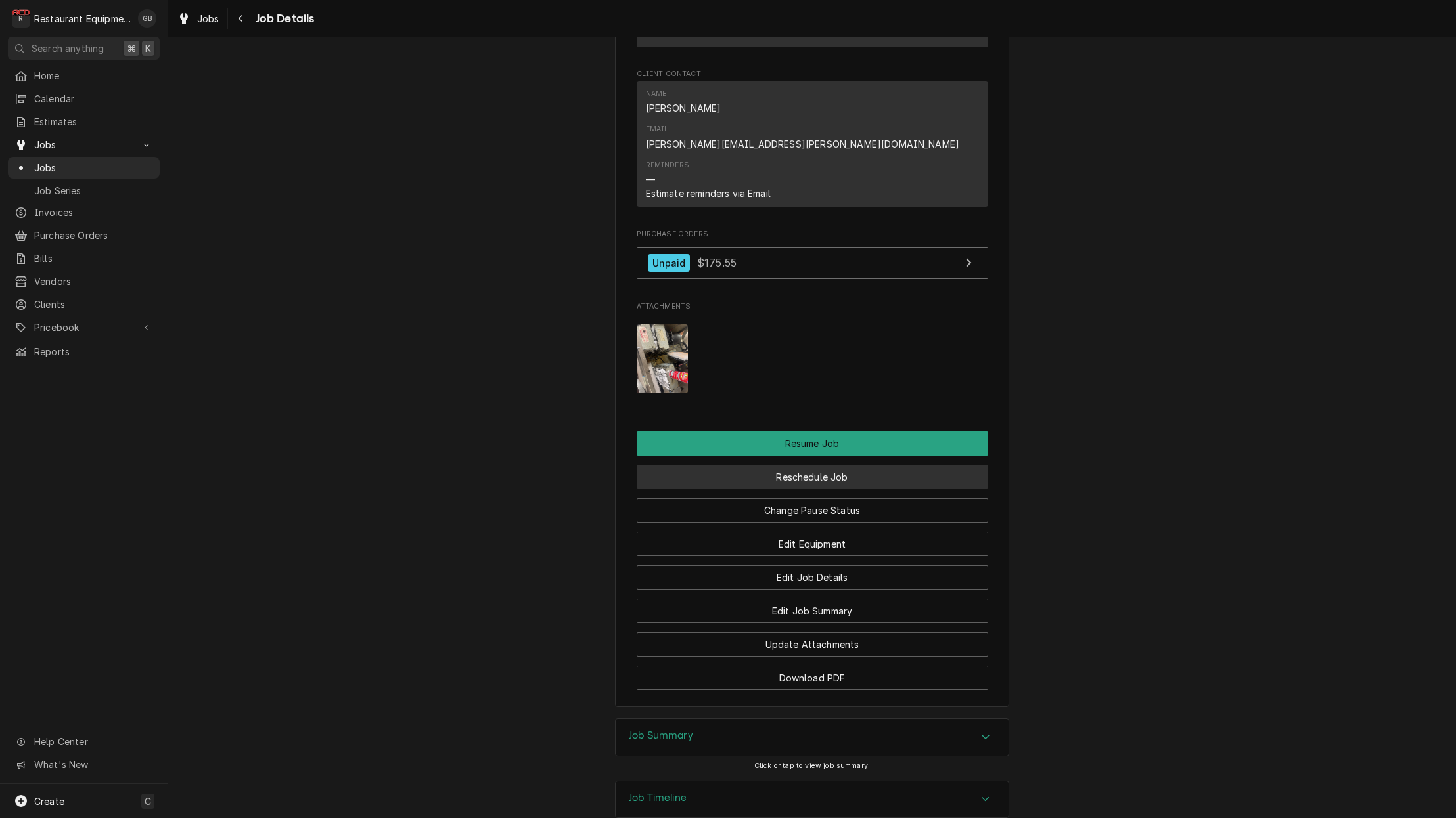
scroll to position [1628, 0]
click at [839, 499] on button "Change Pause Status" at bounding box center [812, 512] width 352 height 24
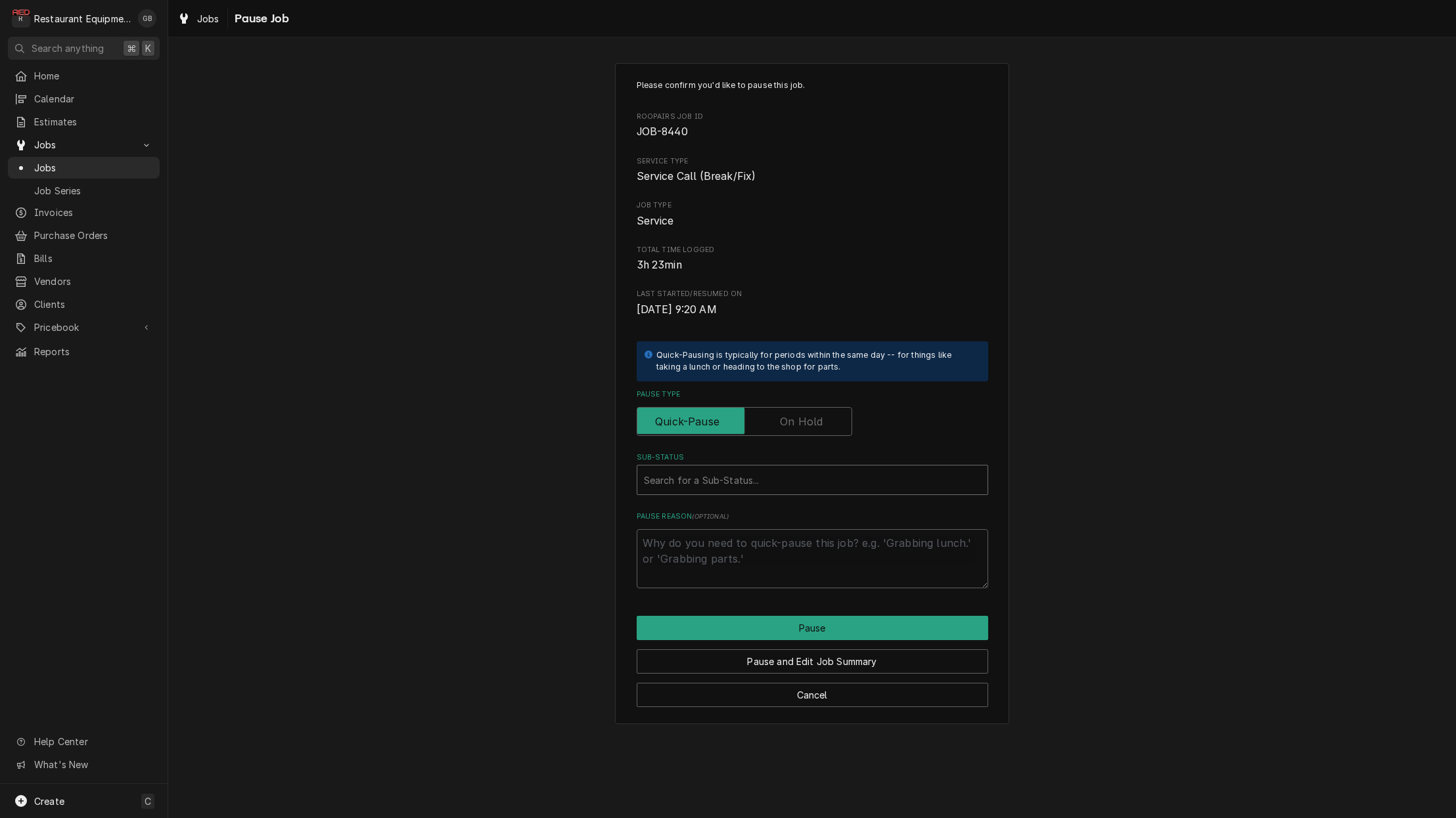
click at [794, 471] on div "Sub-Status" at bounding box center [812, 480] width 337 height 24
click at [806, 412] on label "Pause Type" at bounding box center [744, 422] width 216 height 29
click at [806, 412] on input "Pause Type" at bounding box center [744, 422] width 204 height 29
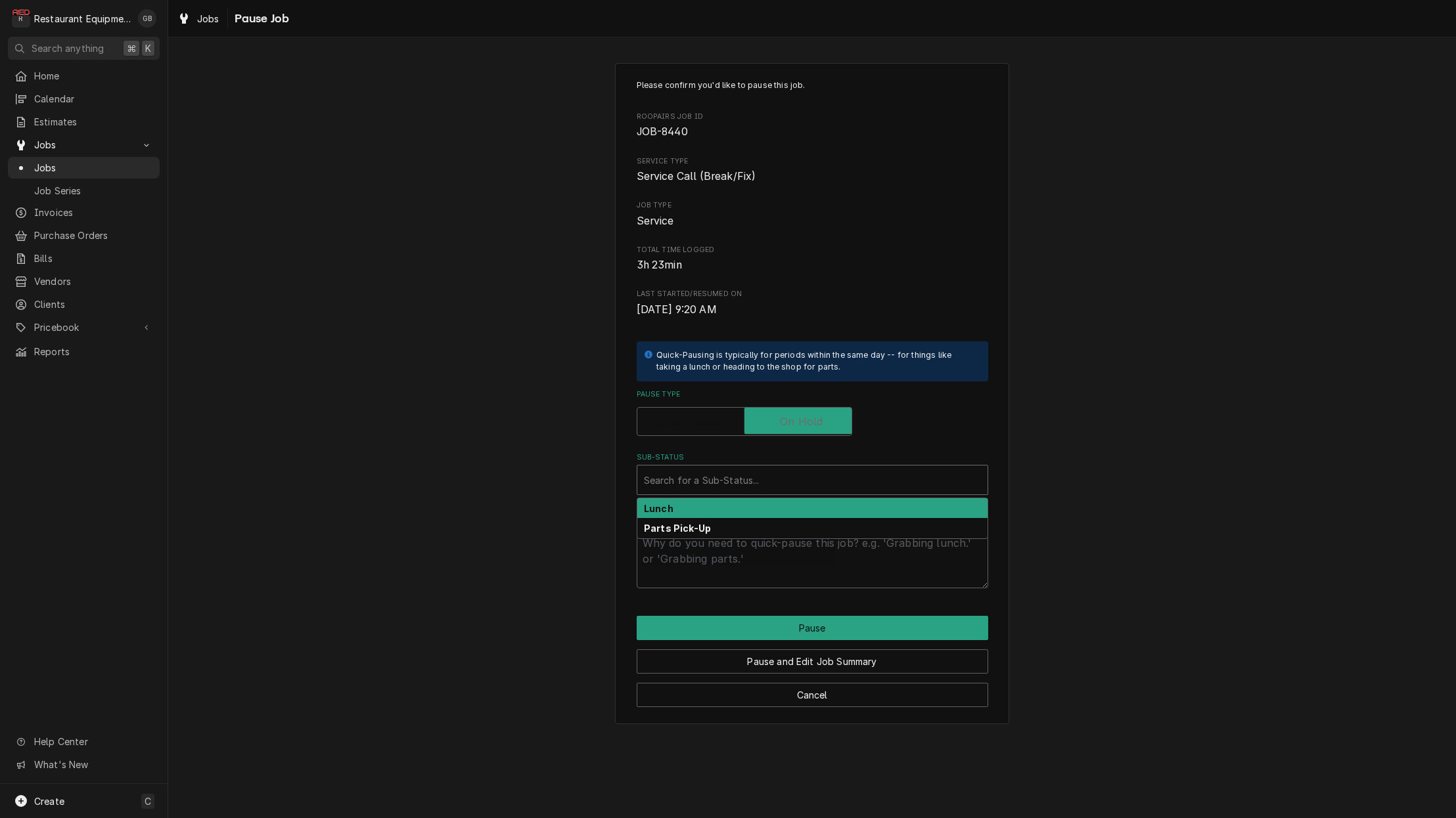
checkbox input "true"
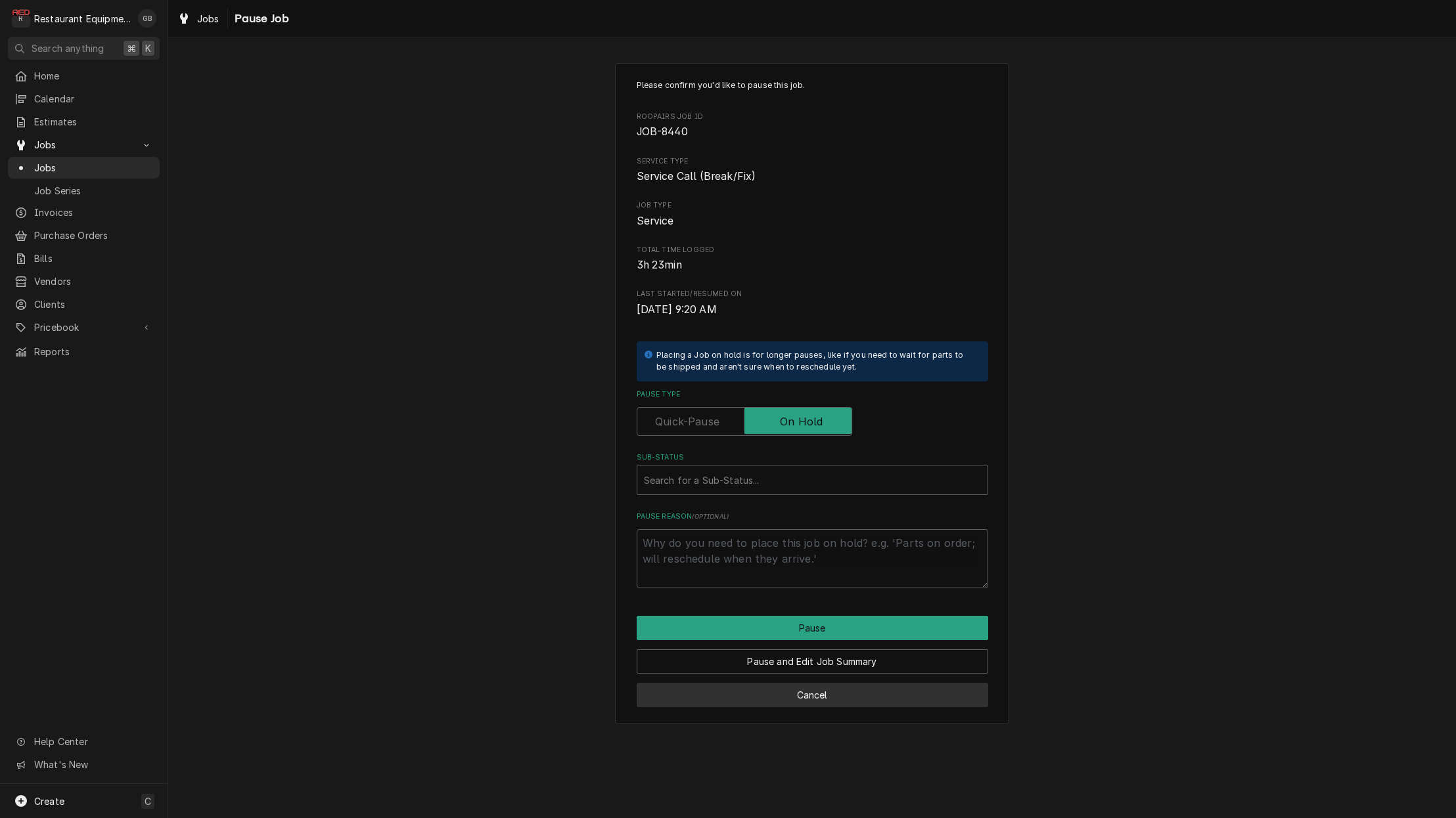
click at [828, 689] on button "Cancel" at bounding box center [812, 695] width 352 height 24
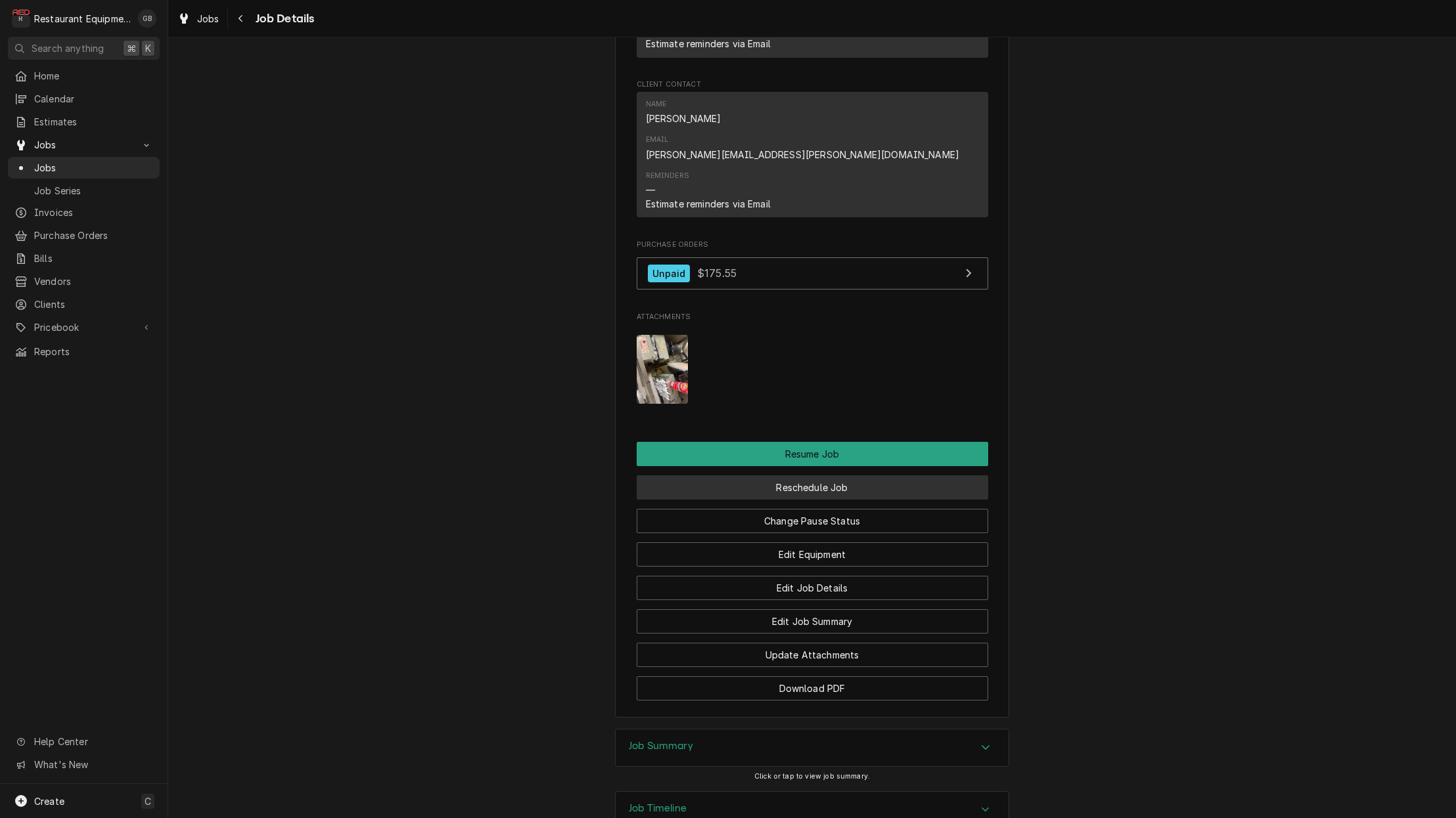
click at [820, 476] on button "Reschedule Job" at bounding box center [812, 488] width 352 height 24
type textarea "x"
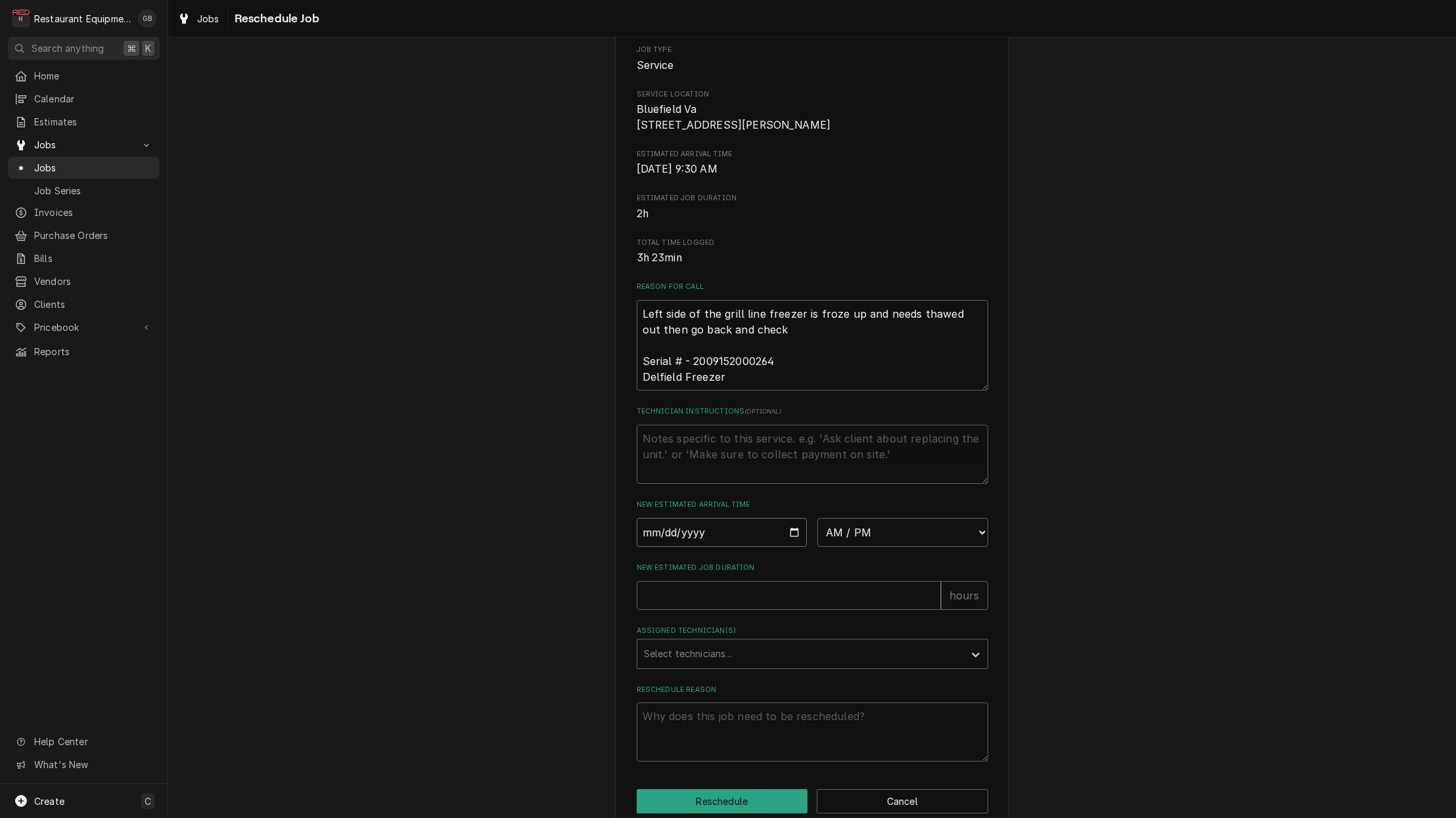
click at [689, 544] on input "Date" at bounding box center [722, 533] width 171 height 29
click at [671, 542] on input "Date" at bounding box center [722, 529] width 171 height 29
click at [670, 543] on input "Date" at bounding box center [722, 528] width 171 height 29
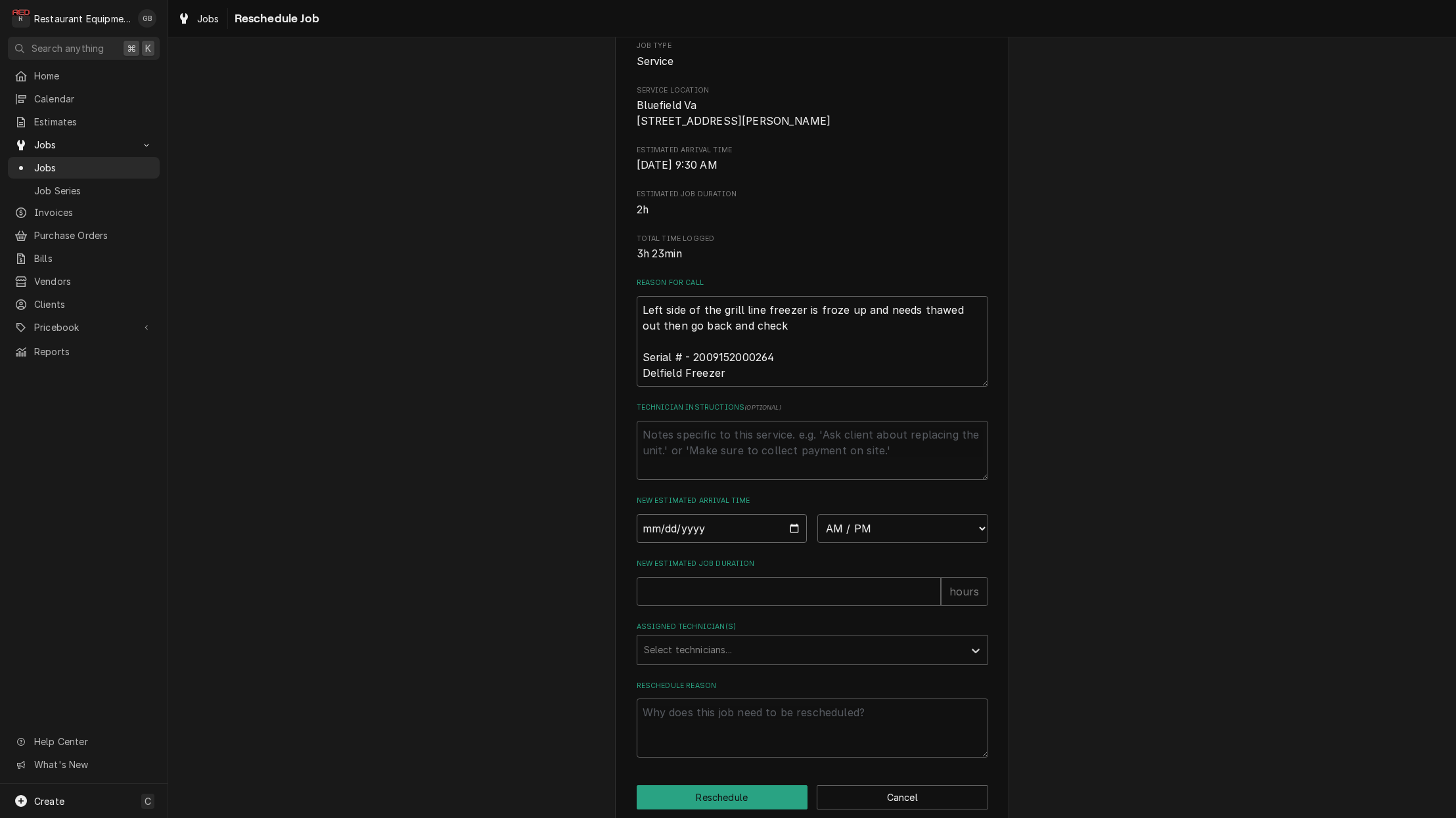
click at [654, 529] on input "Date" at bounding box center [722, 529] width 171 height 29
click at [657, 534] on input "Date" at bounding box center [722, 528] width 171 height 29
click at [661, 534] on input "Date" at bounding box center [722, 529] width 171 height 29
type input "[DATE]"
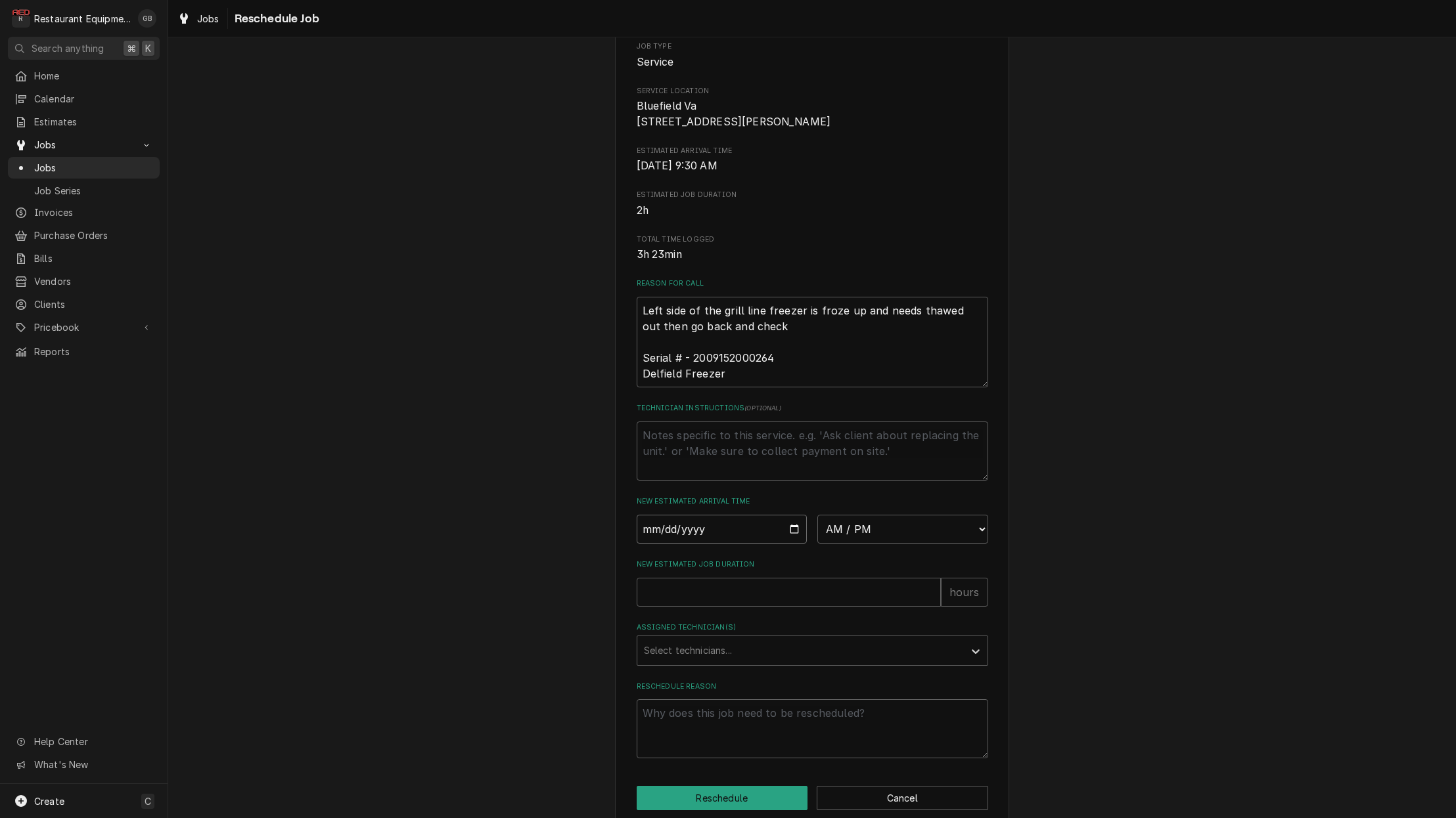
type textarea "x"
select select "08:00:00"
click at [681, 602] on input "New Estimated Job Duration" at bounding box center [789, 592] width 304 height 29
type textarea "x"
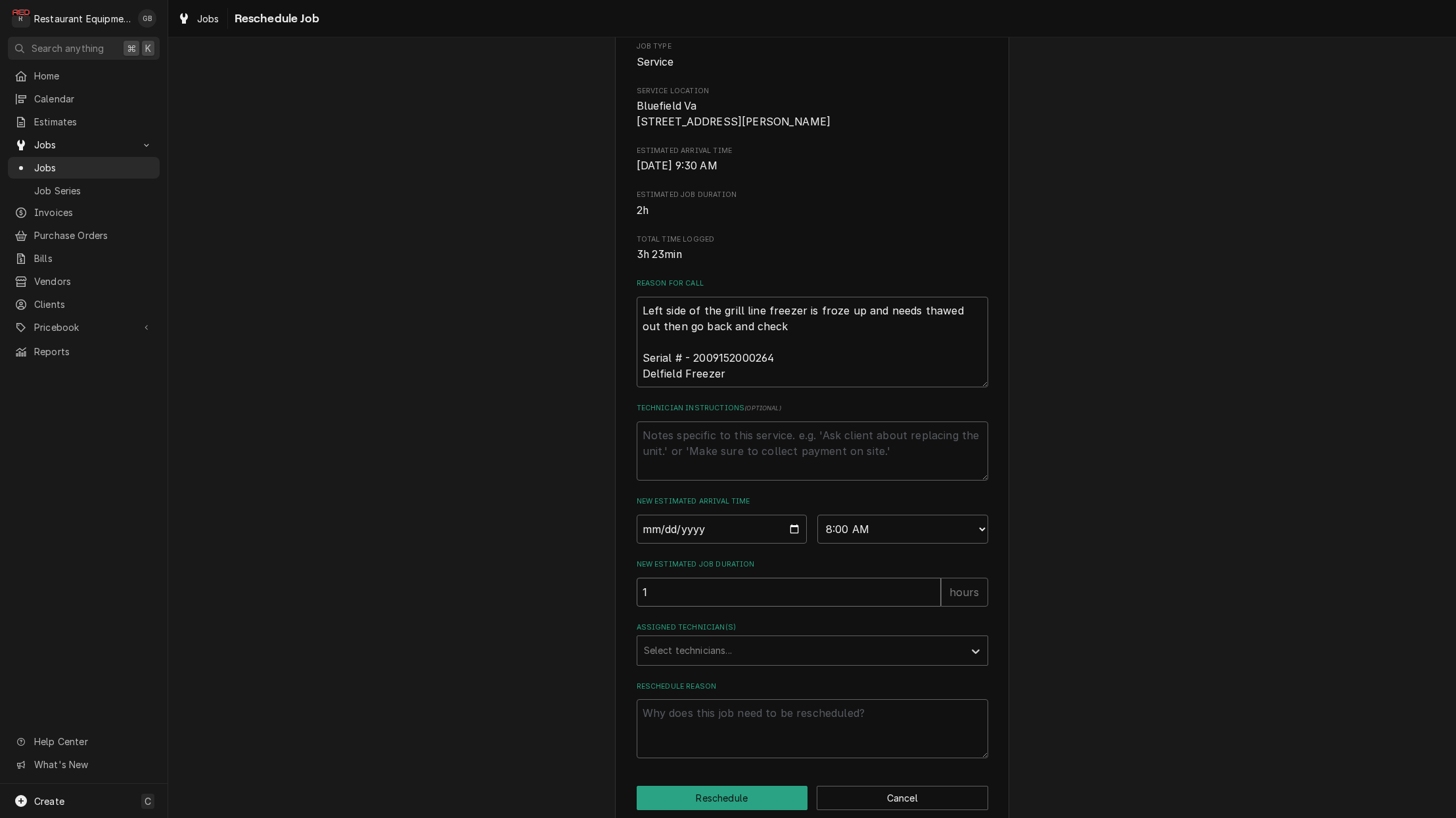
type input "1"
click at [959, 650] on div "Select technicians..." at bounding box center [801, 646] width 326 height 29
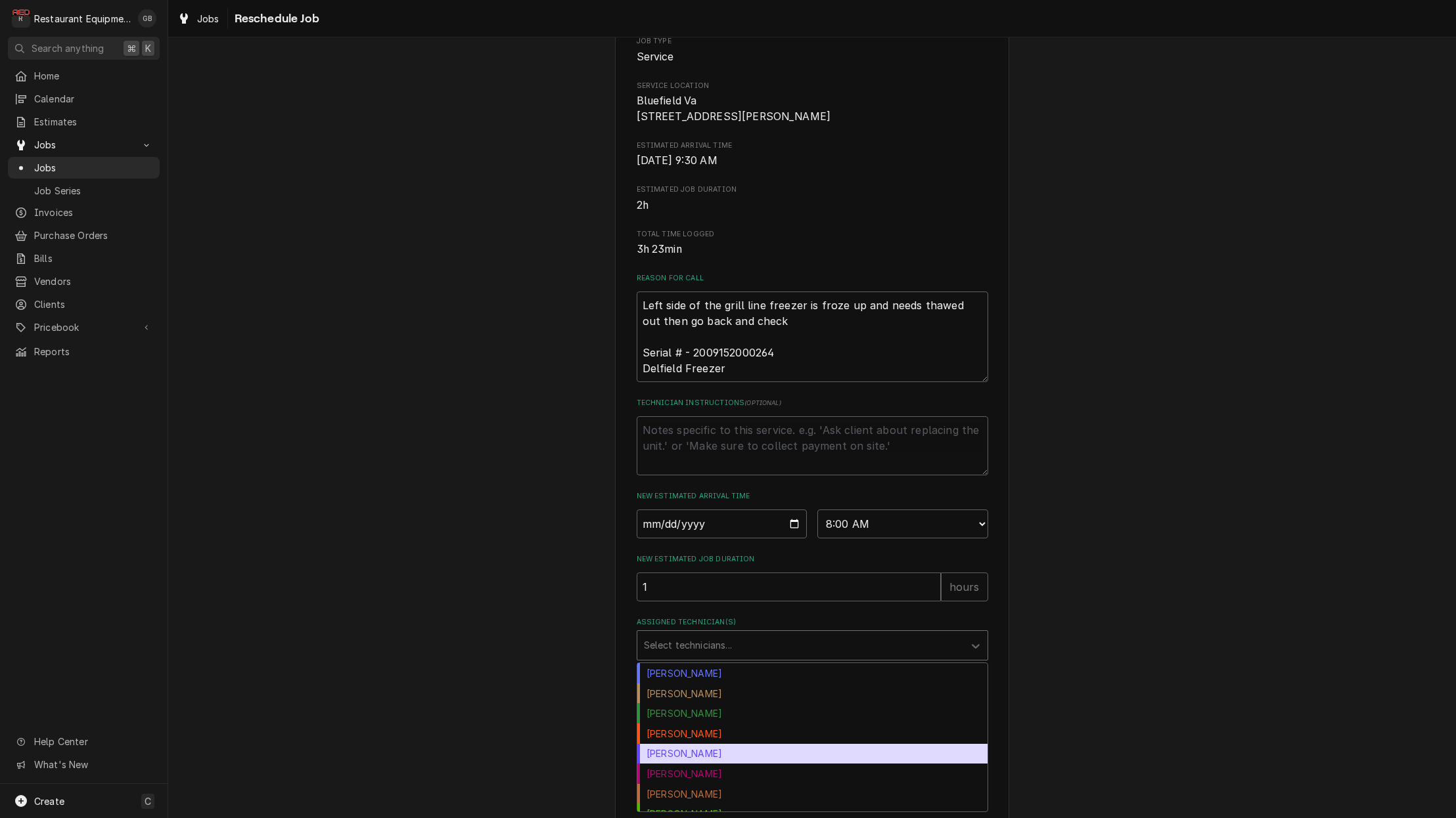
click at [726, 755] on div "Donovan Pruitt" at bounding box center [812, 754] width 350 height 21
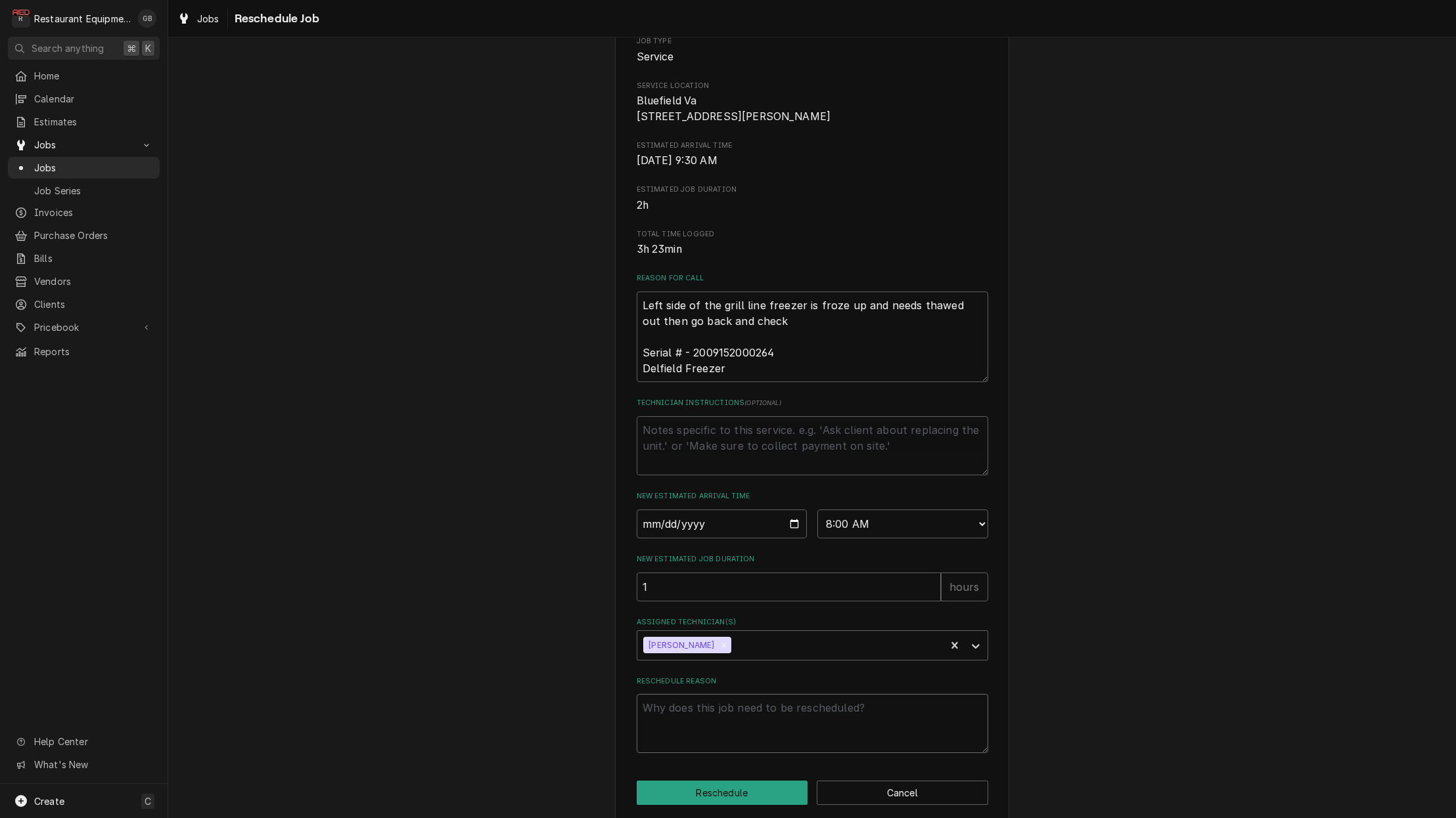
click at [701, 736] on textarea "Reschedule Reason" at bounding box center [812, 724] width 352 height 59
type textarea "x"
type textarea "p"
type textarea "x"
type textarea "pa"
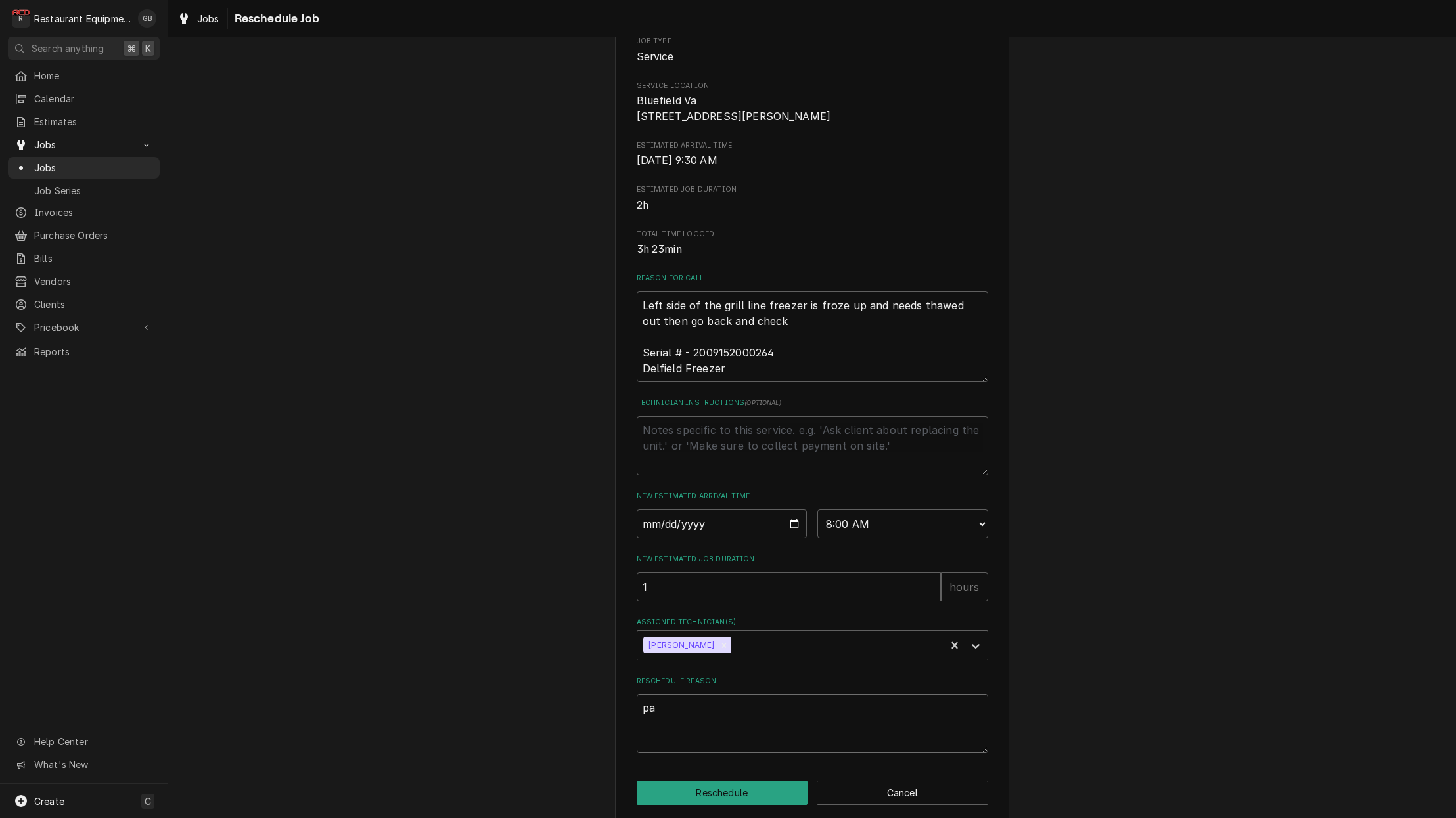
type textarea "x"
type textarea "par"
type textarea "x"
type textarea "part"
type textarea "x"
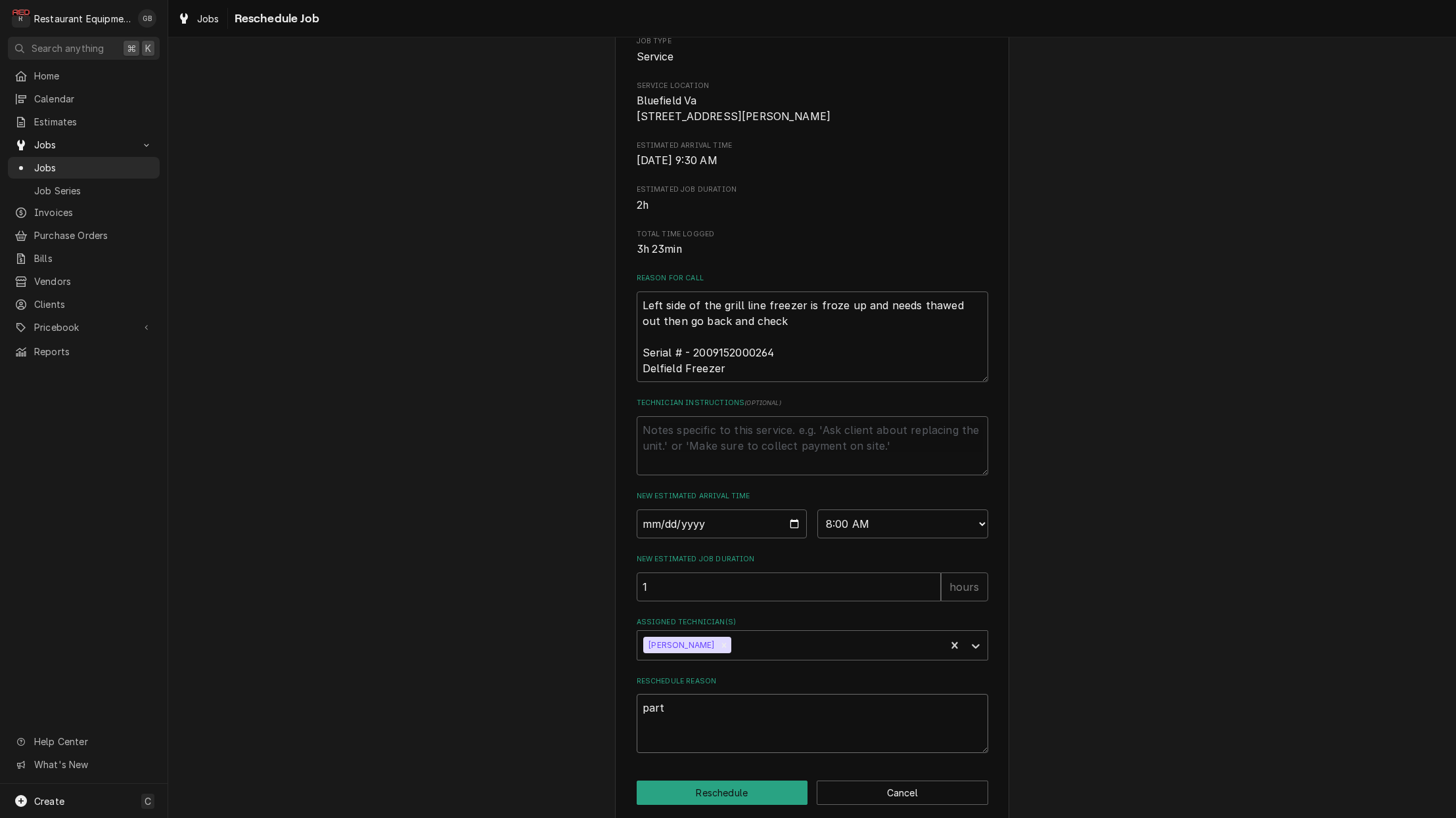
type textarea "parts"
type textarea "x"
type textarea "parts"
type textarea "x"
type textarea "parts i"
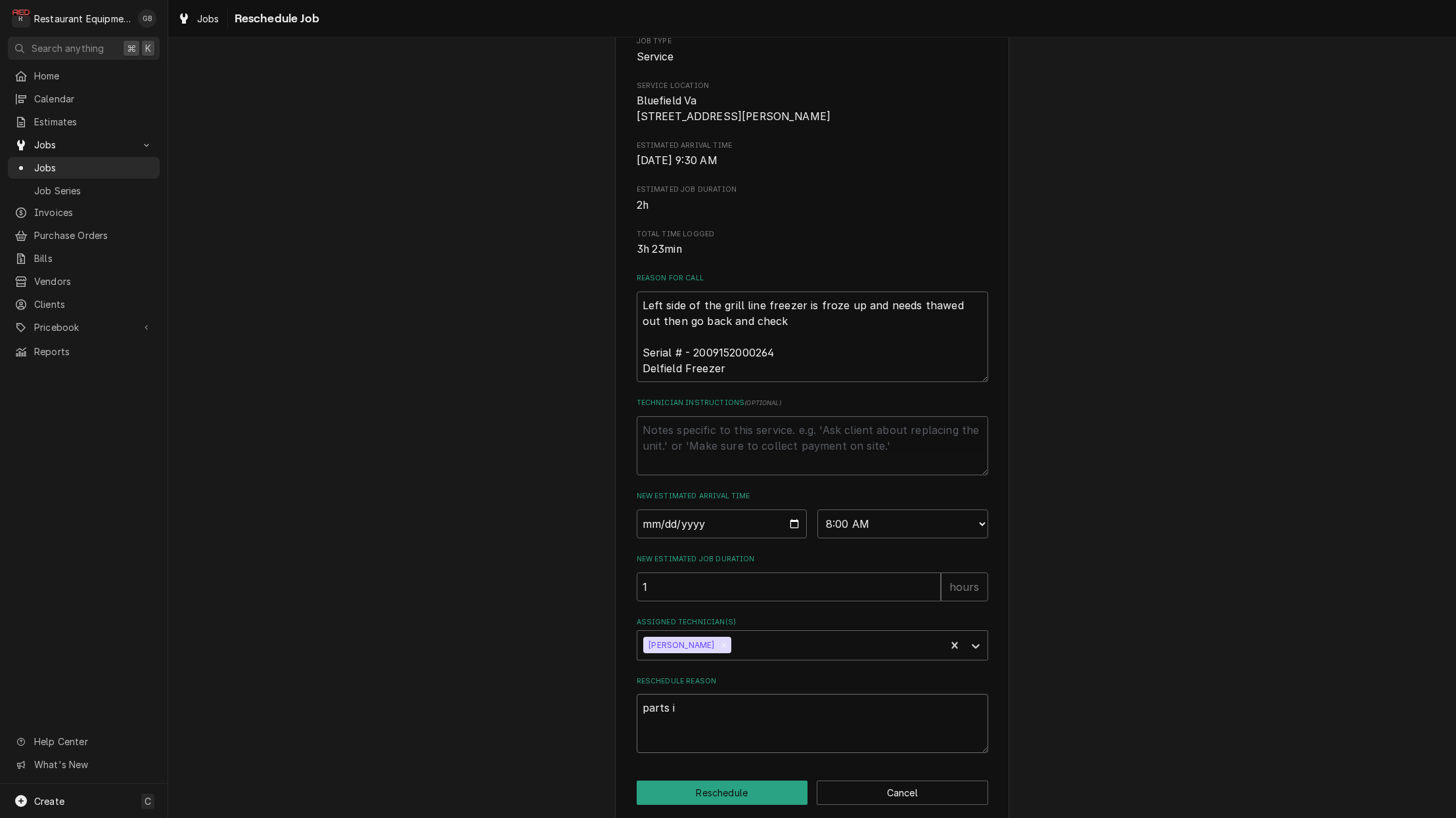
type textarea "x"
type textarea "parts in"
type textarea "x"
type textarea "parts ins"
type textarea "x"
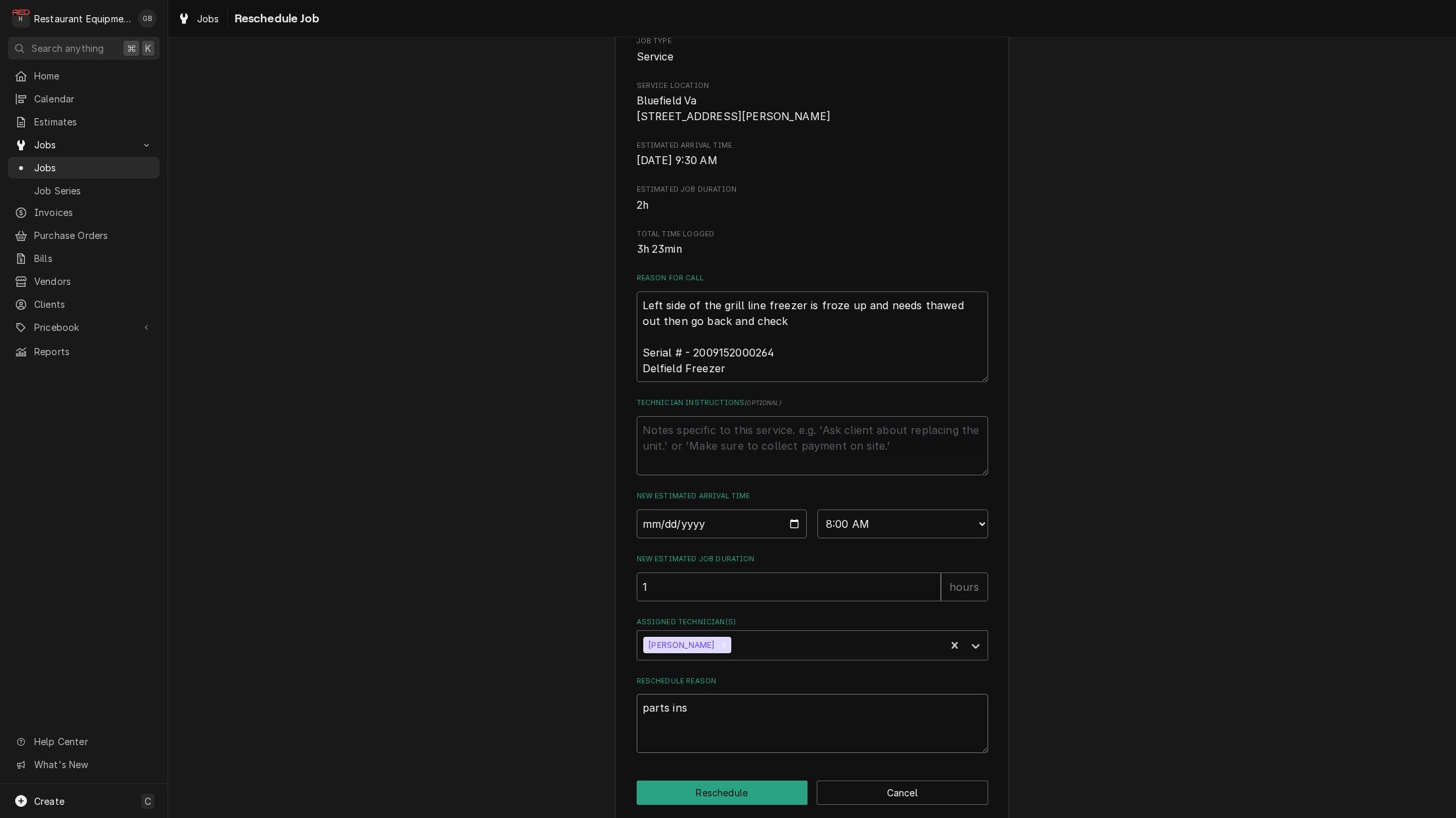
type textarea "parts inst"
type textarea "x"
type textarea "parts insta"
type textarea "x"
type textarea "parts instal"
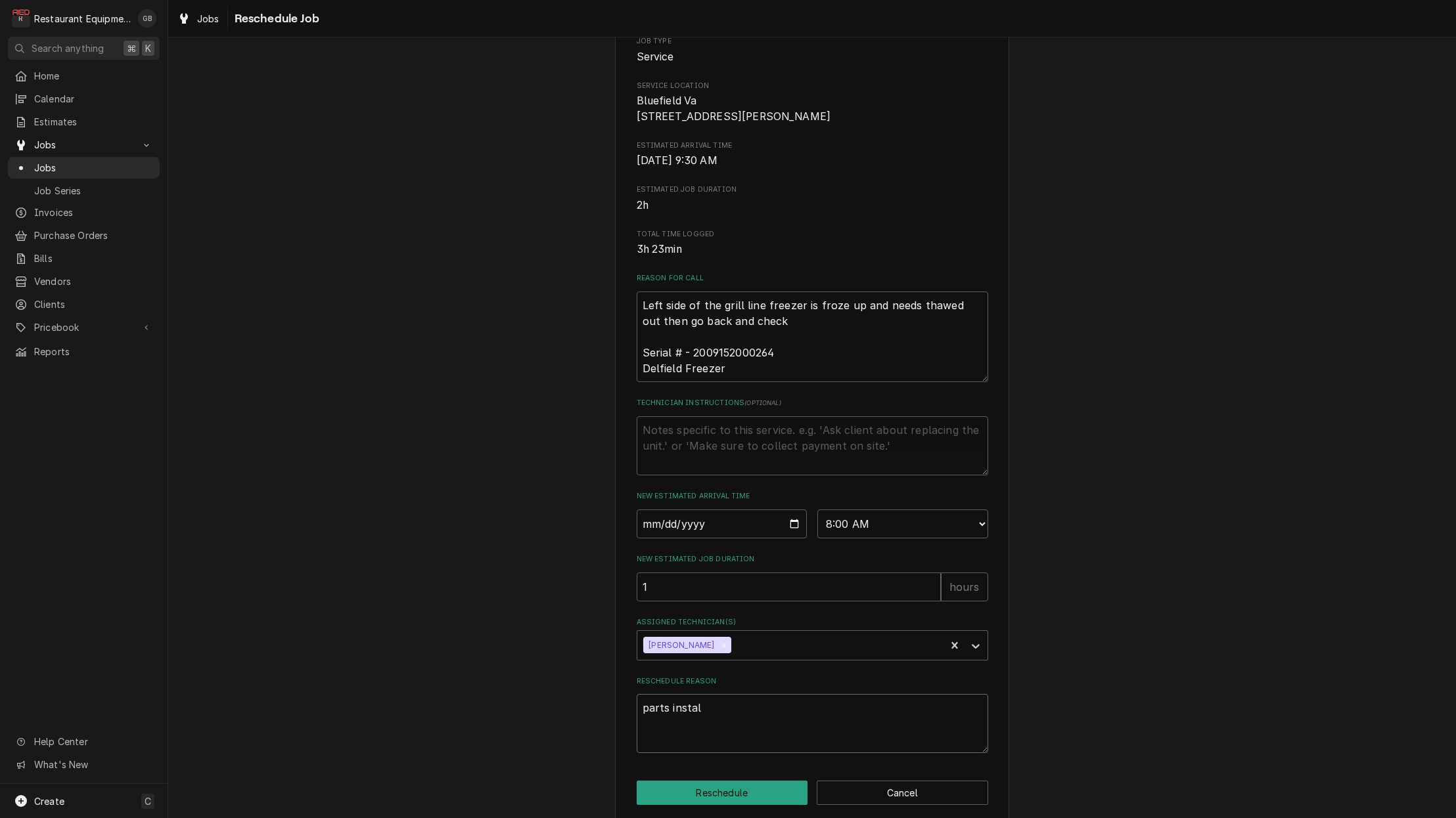
type textarea "x"
type textarea "parts install"
type textarea "x"
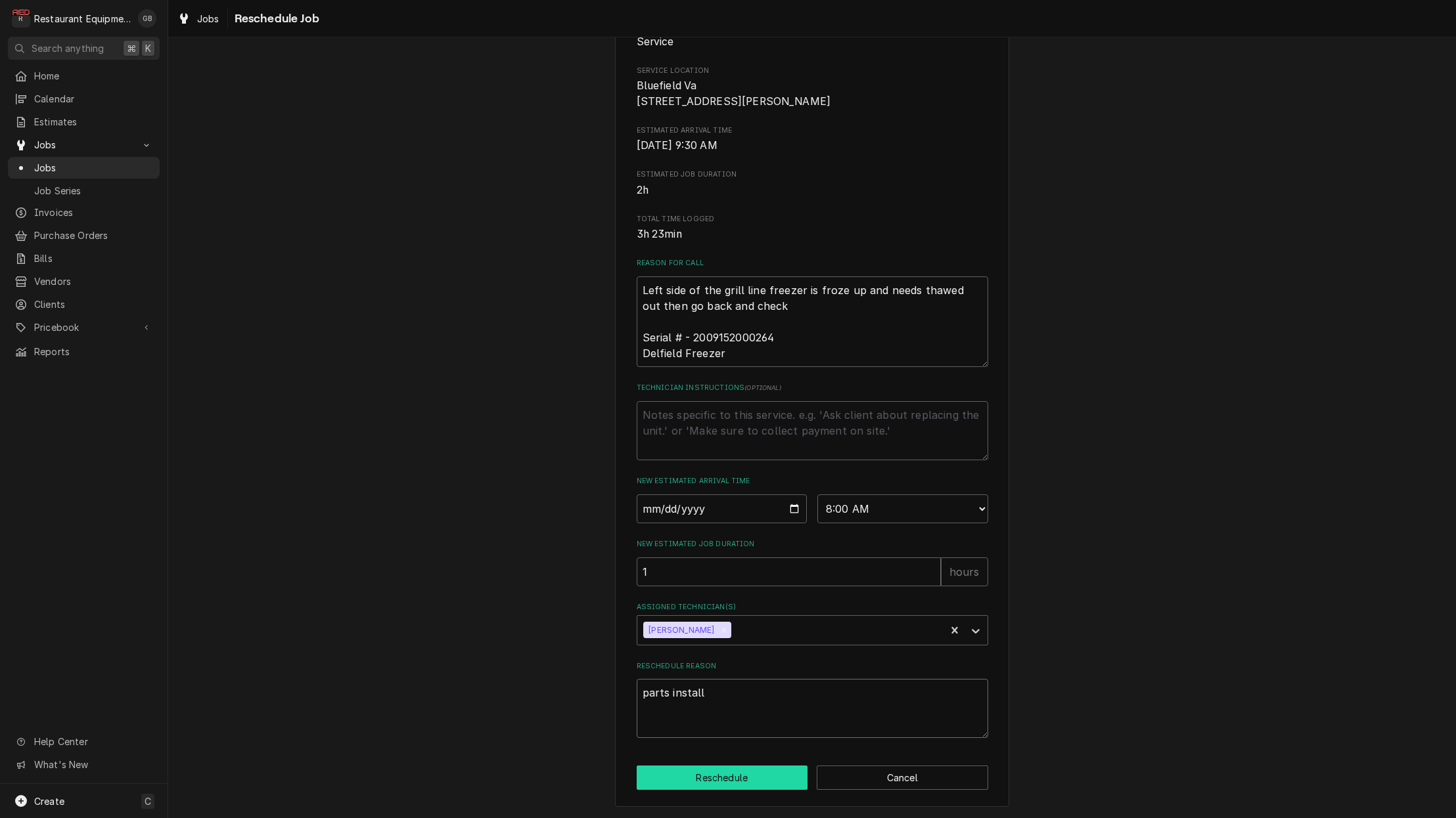
scroll to position [184, 0]
type textarea "parts install"
click at [732, 781] on button "Reschedule" at bounding box center [722, 778] width 172 height 24
type textarea "x"
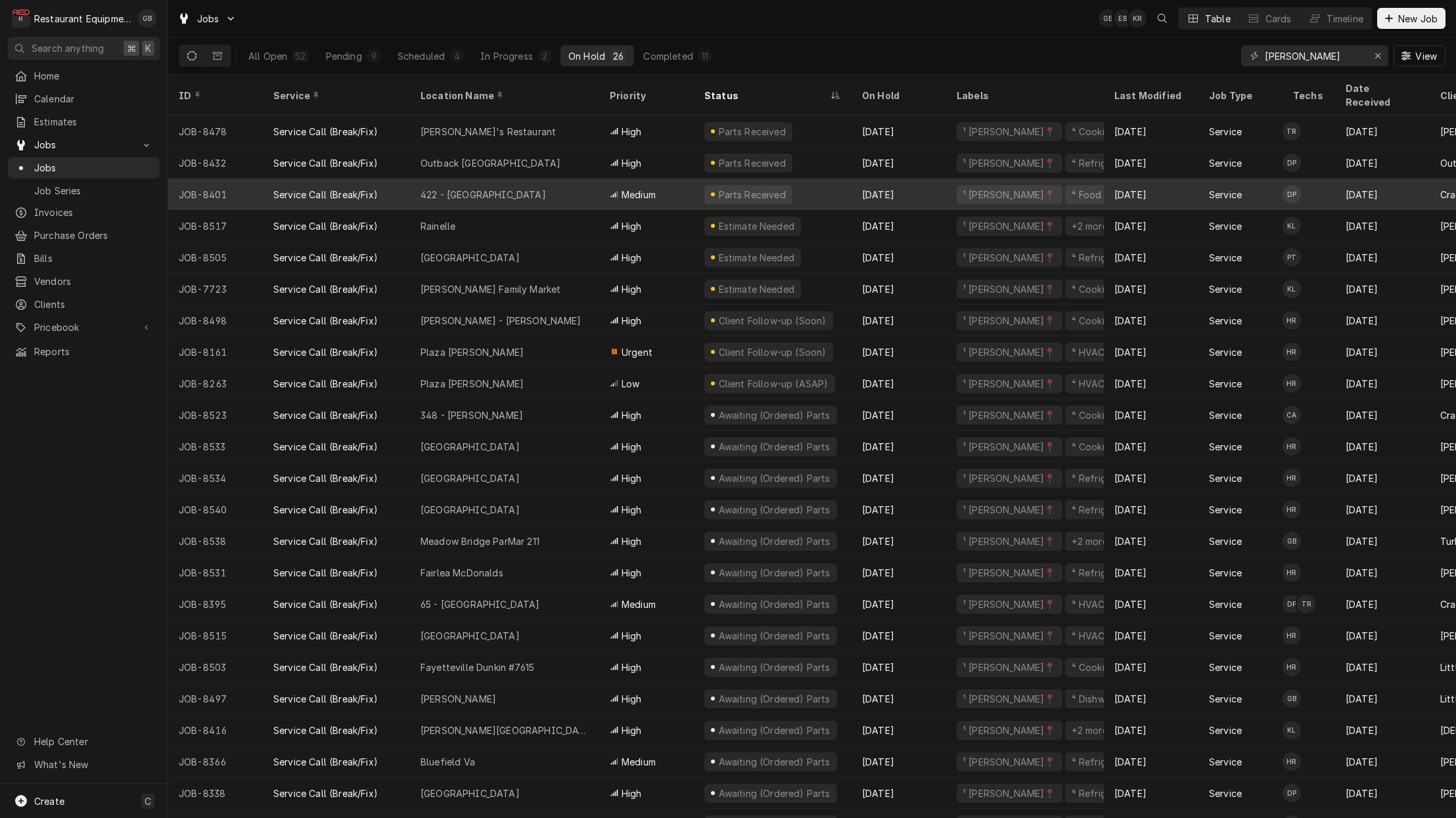
click at [513, 178] on div "422 - [GEOGRAPHIC_DATA]" at bounding box center [505, 194] width 189 height 31
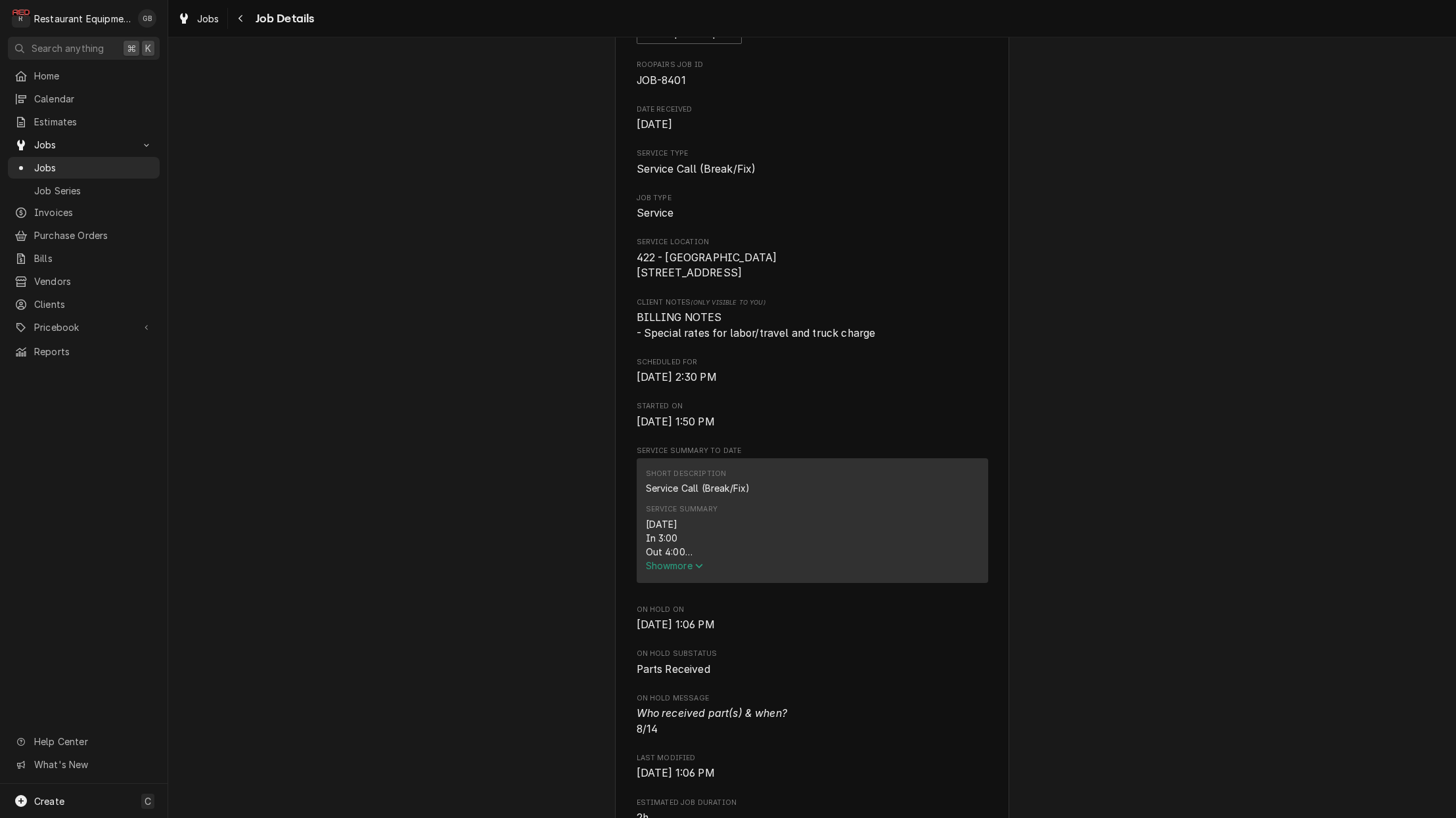
scroll to position [121, 0]
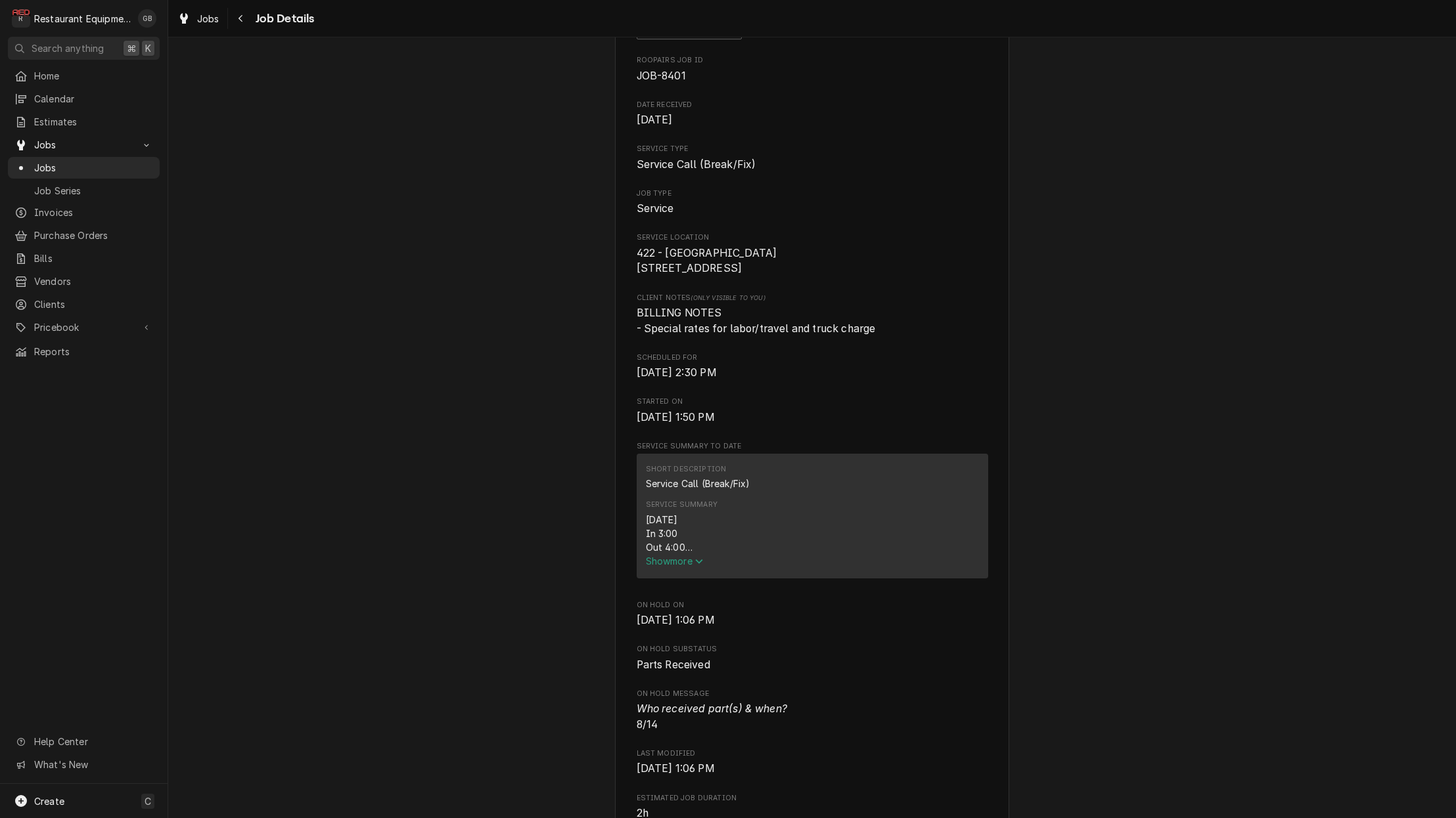
click at [688, 564] on span "Show more" at bounding box center [675, 561] width 58 height 11
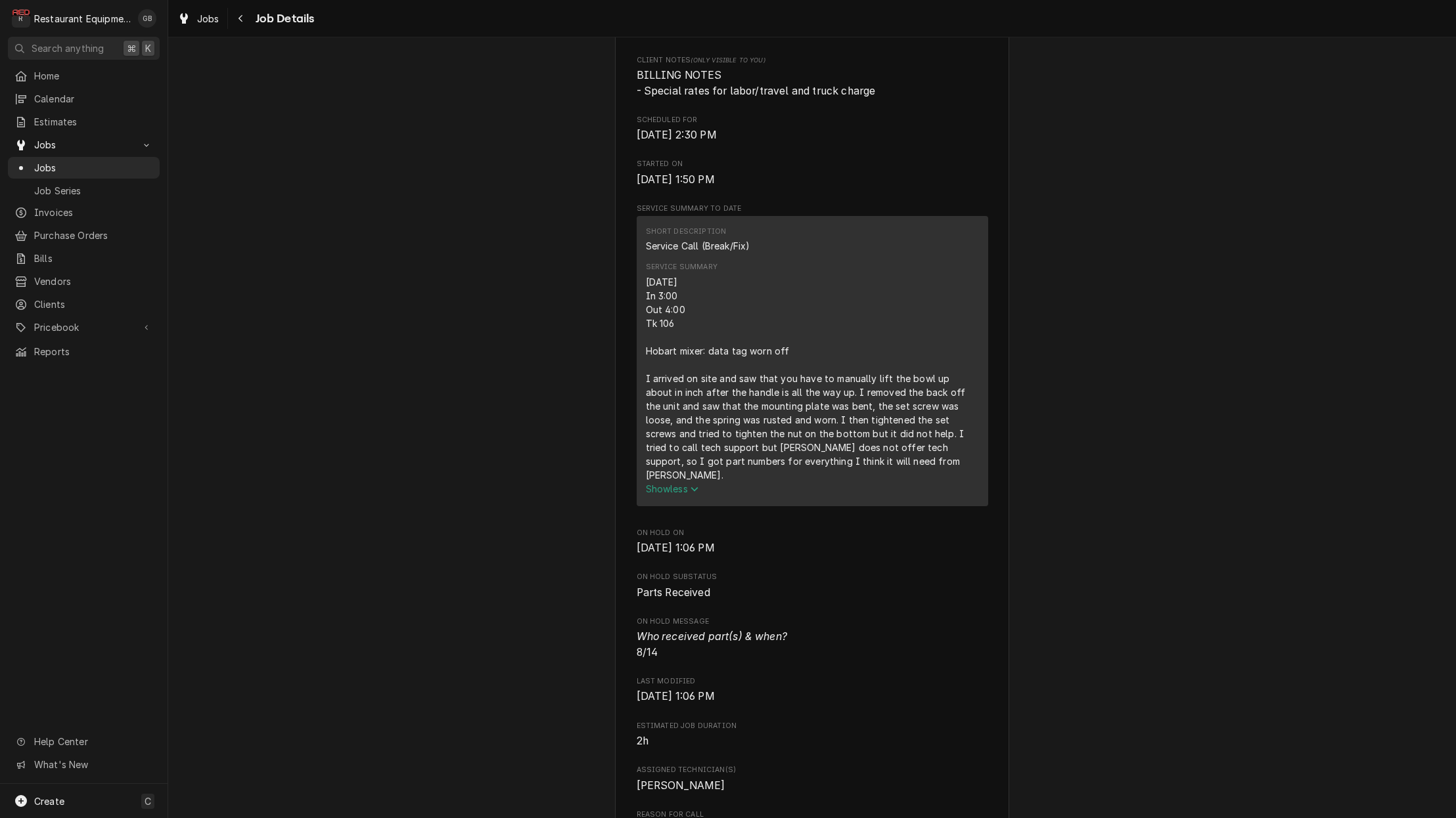
scroll to position [371, 0]
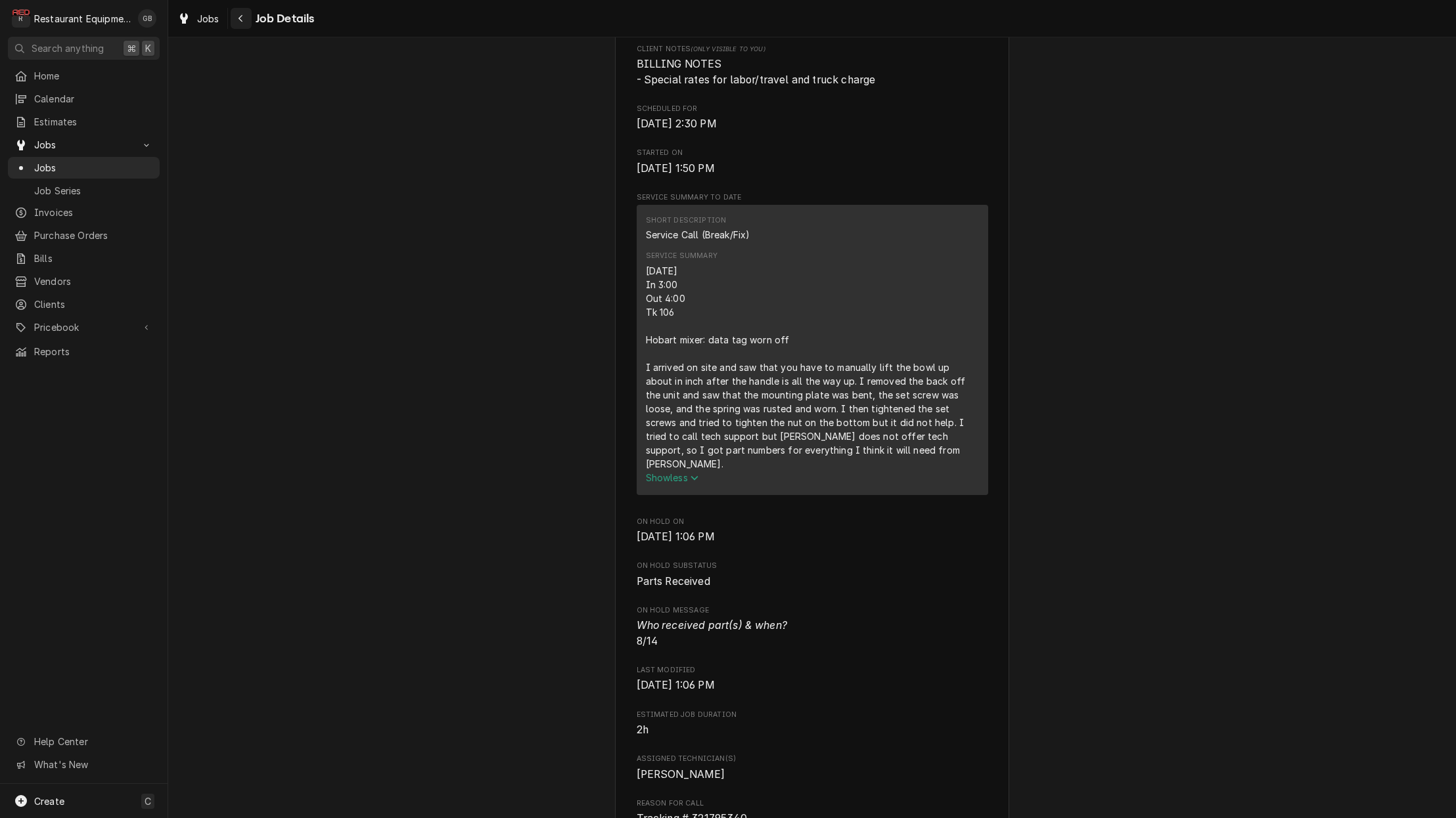
click at [249, 17] on button "Navigate back" at bounding box center [241, 18] width 21 height 21
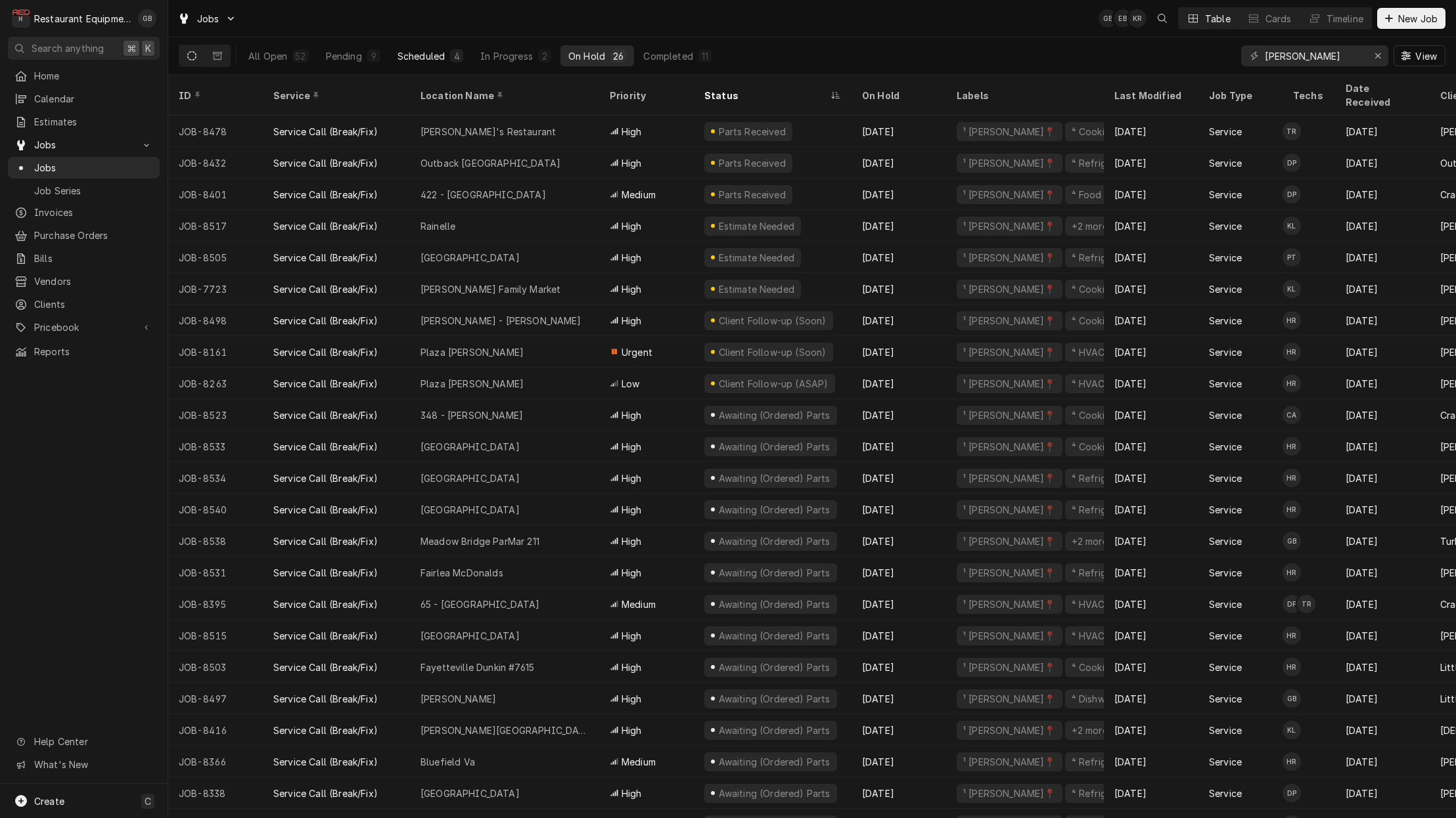
scroll to position [0, 2]
click at [425, 55] on div "Scheduled" at bounding box center [421, 56] width 47 height 14
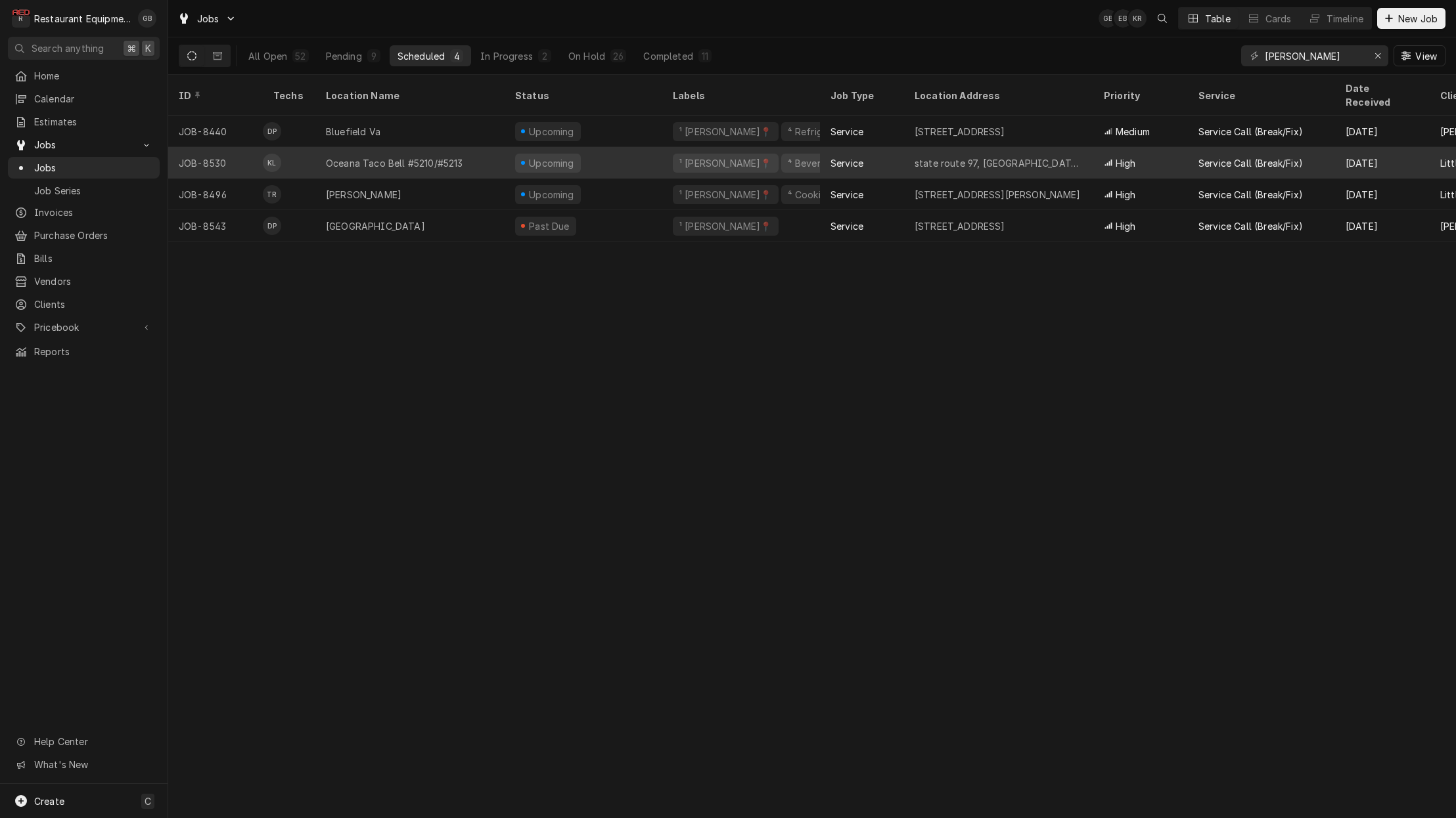
scroll to position [0, 0]
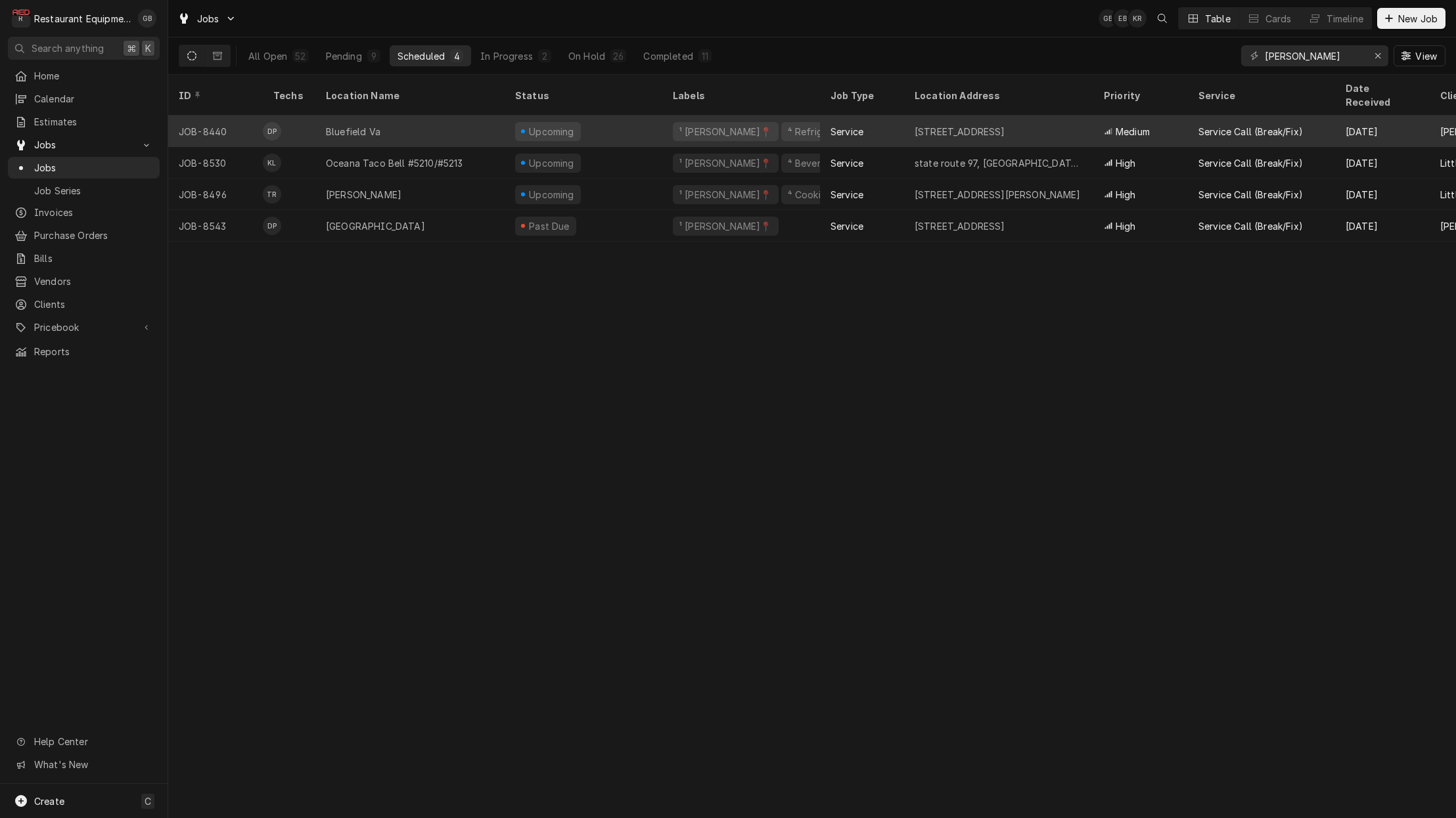
click at [483, 116] on div "Bluefield Va" at bounding box center [410, 131] width 189 height 31
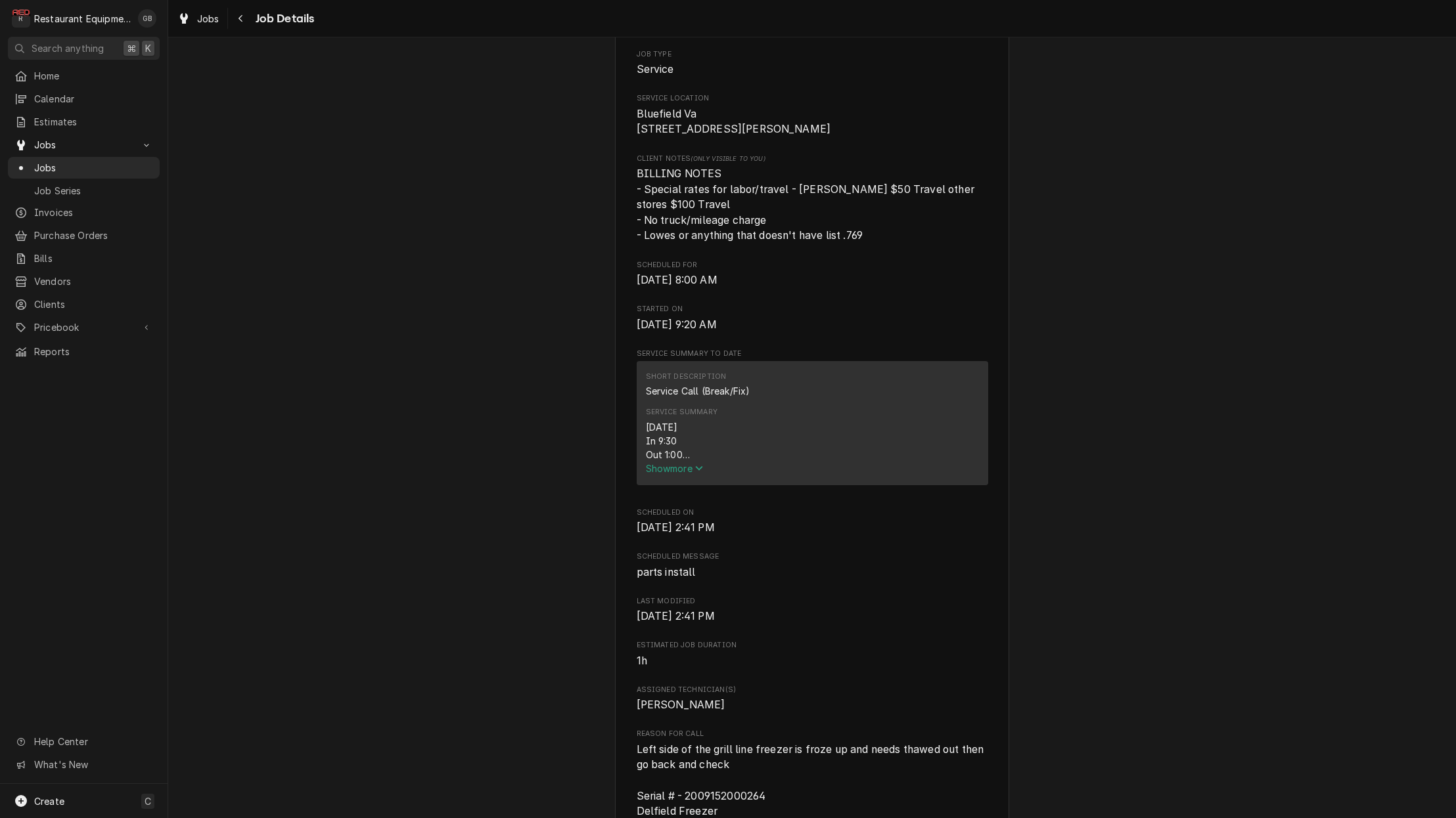
scroll to position [266, 0]
click at [696, 463] on span "Show more" at bounding box center [675, 463] width 58 height 11
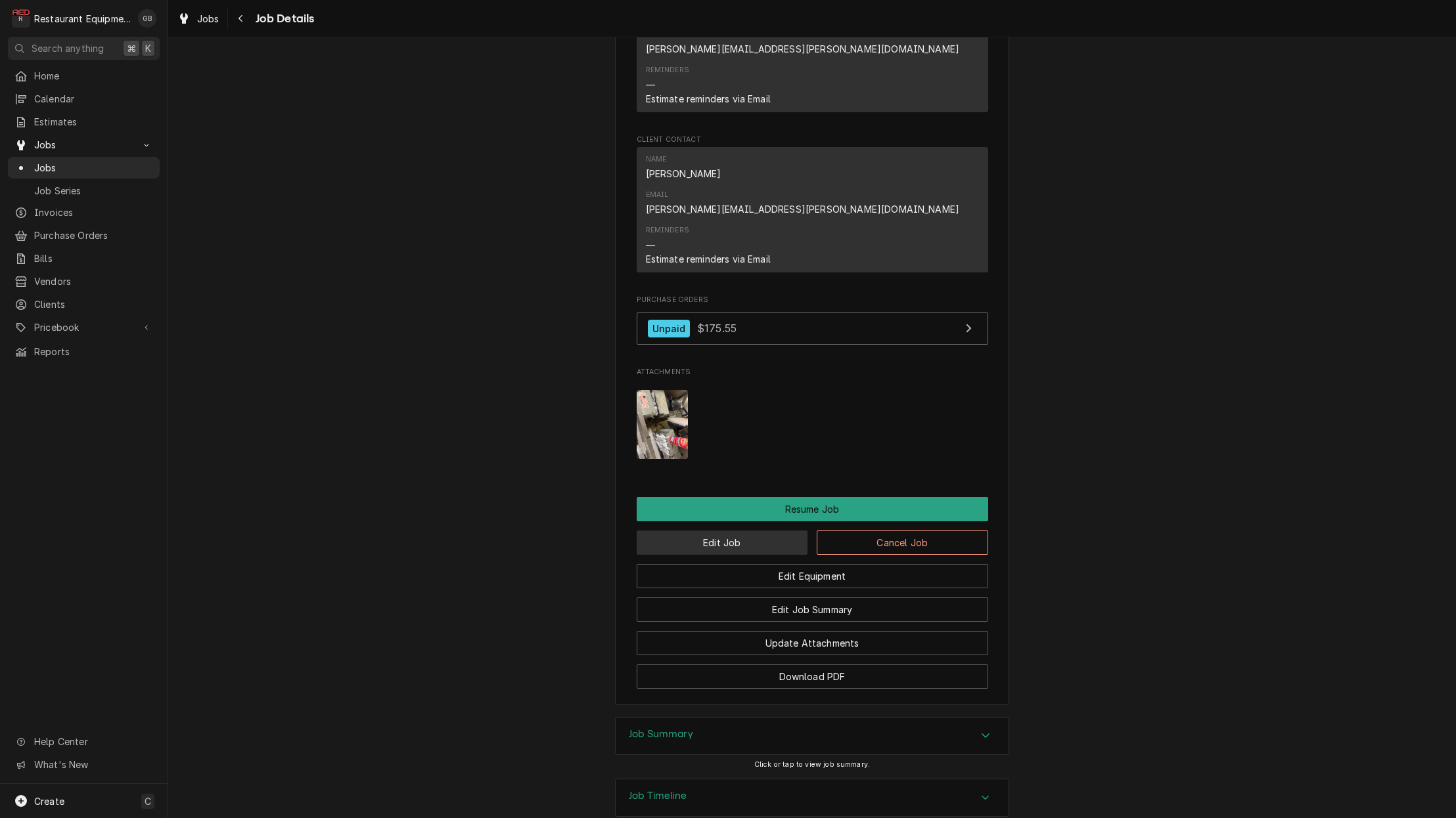
scroll to position [1502, 0]
click at [782, 531] on button "Edit Job" at bounding box center [722, 544] width 172 height 24
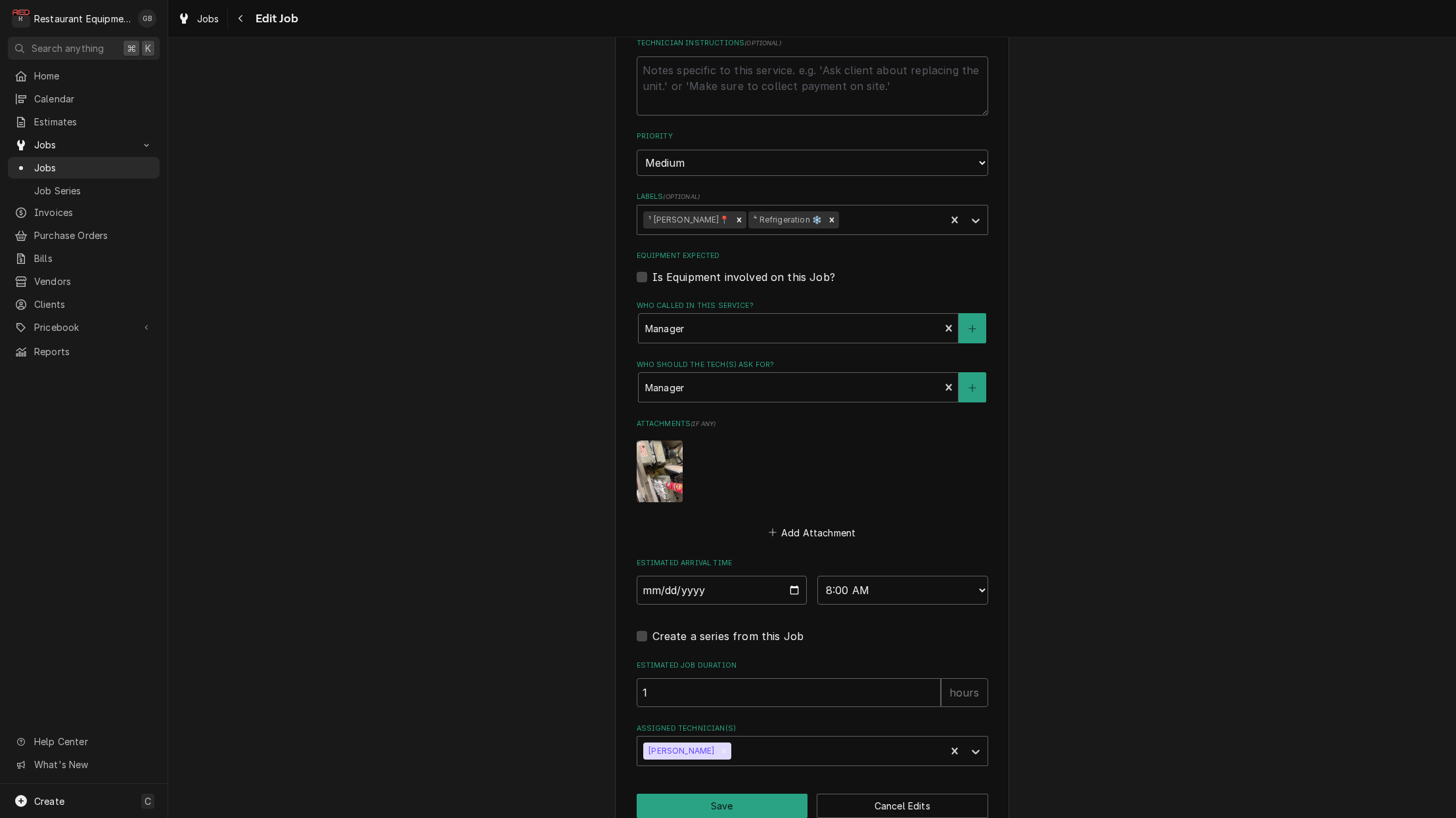
scroll to position [722, 0]
click at [719, 747] on icon "Remove Donovan Pruitt" at bounding box center [724, 752] width 9 height 9
type textarea "x"
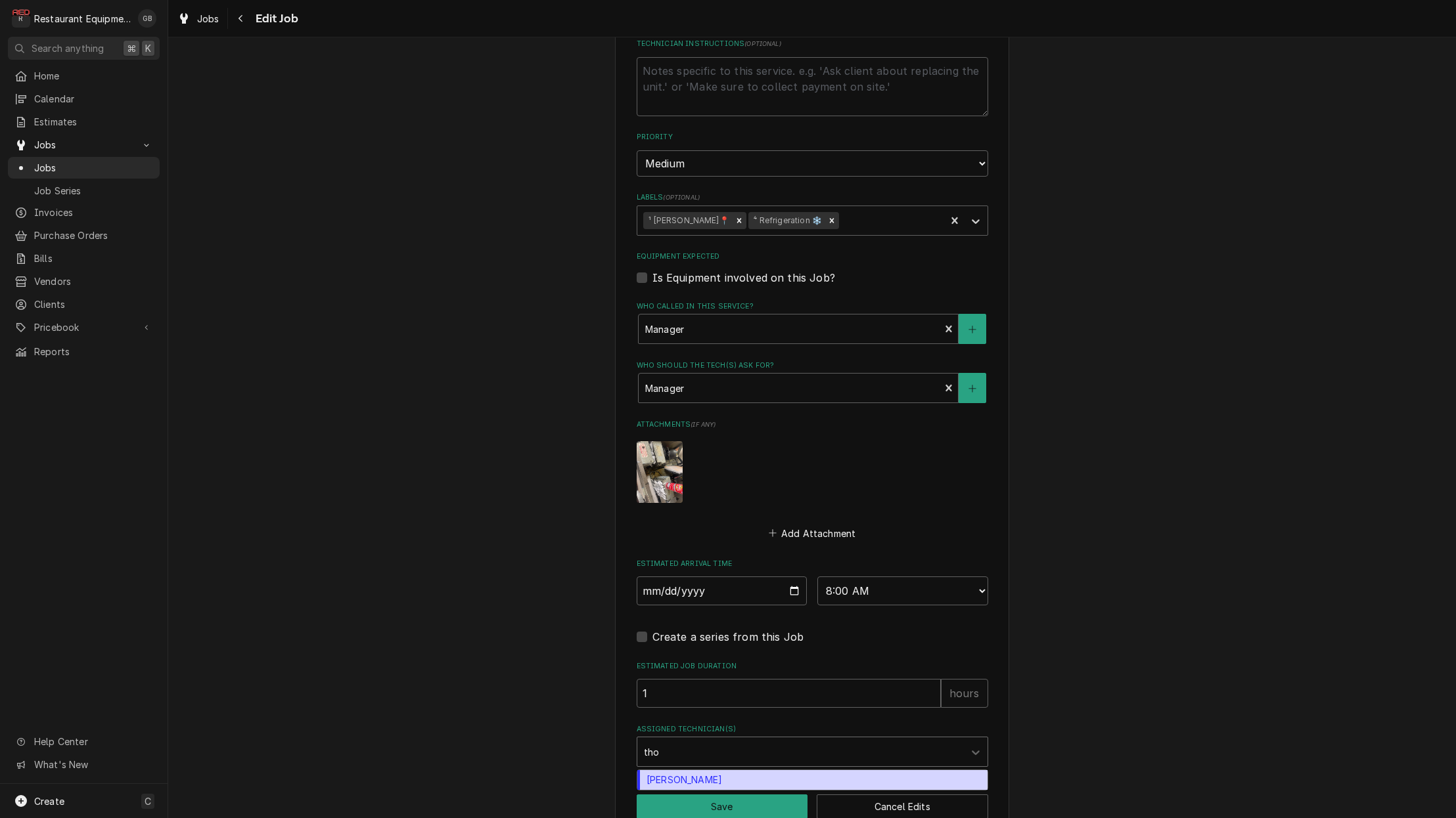
type input "thom"
click at [696, 771] on div "[PERSON_NAME]" at bounding box center [812, 781] width 350 height 21
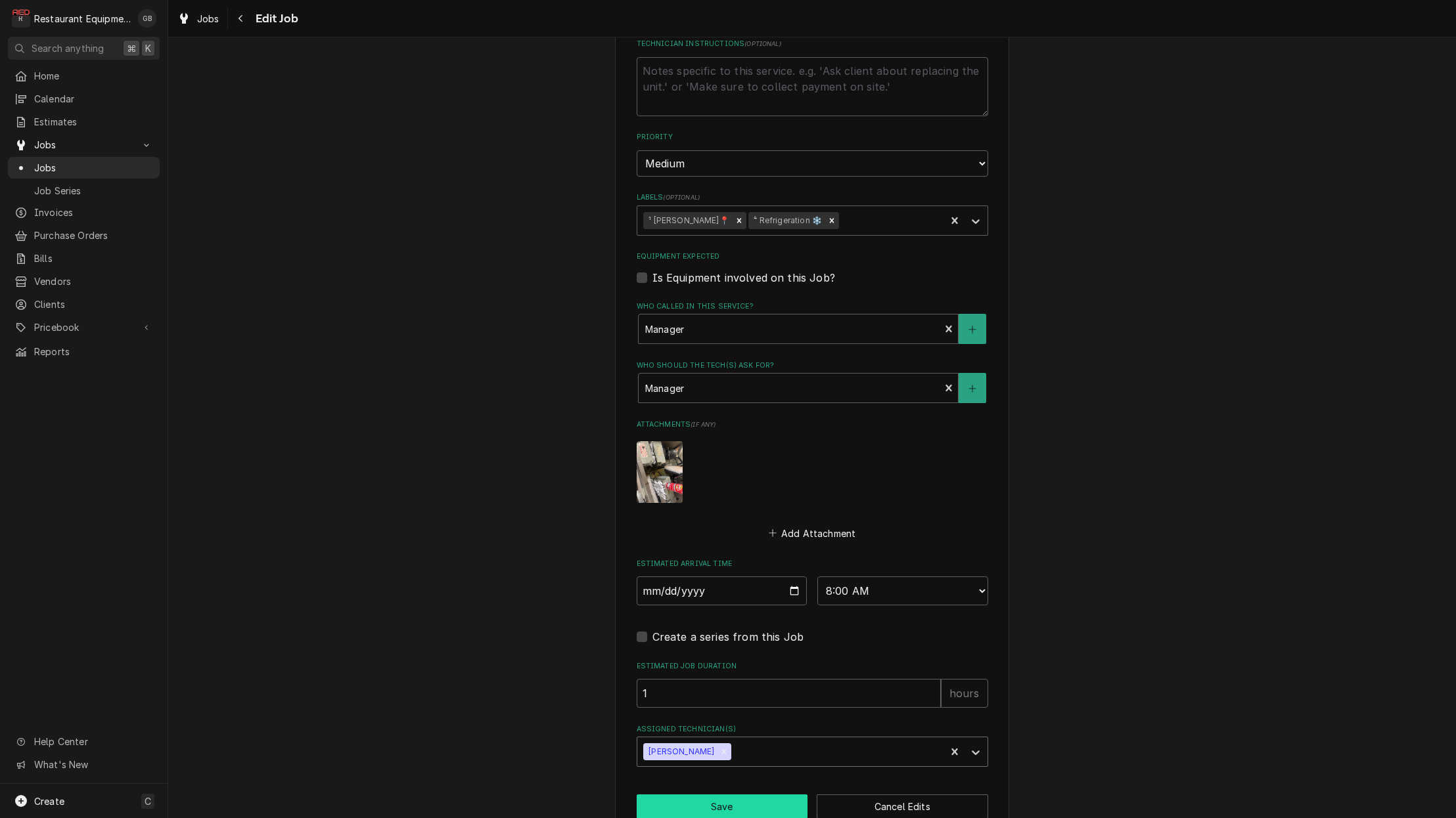
click at [717, 794] on button "Save" at bounding box center [722, 807] width 172 height 24
type textarea "x"
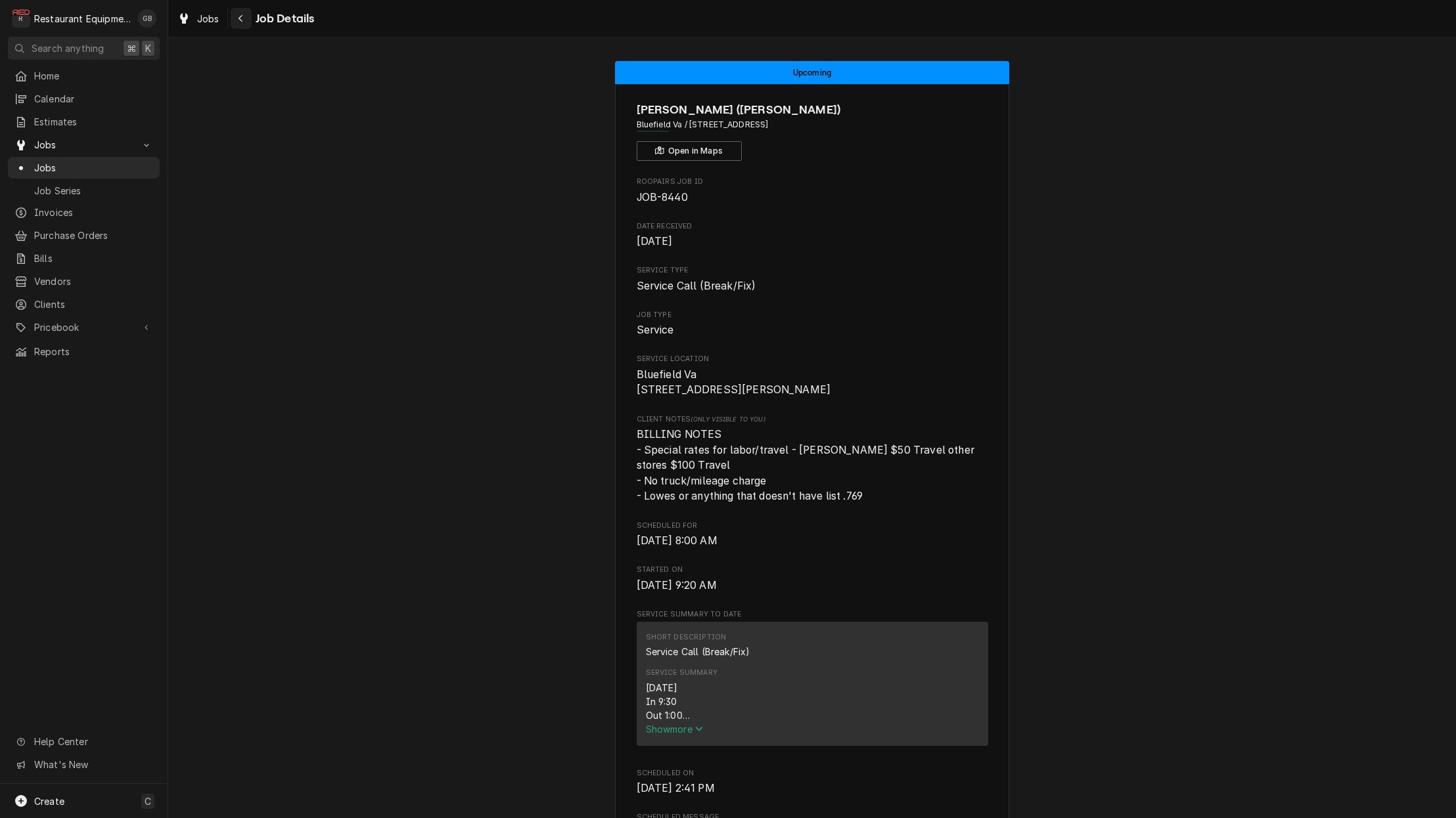
click at [244, 16] on div "Navigate back" at bounding box center [241, 18] width 13 height 13
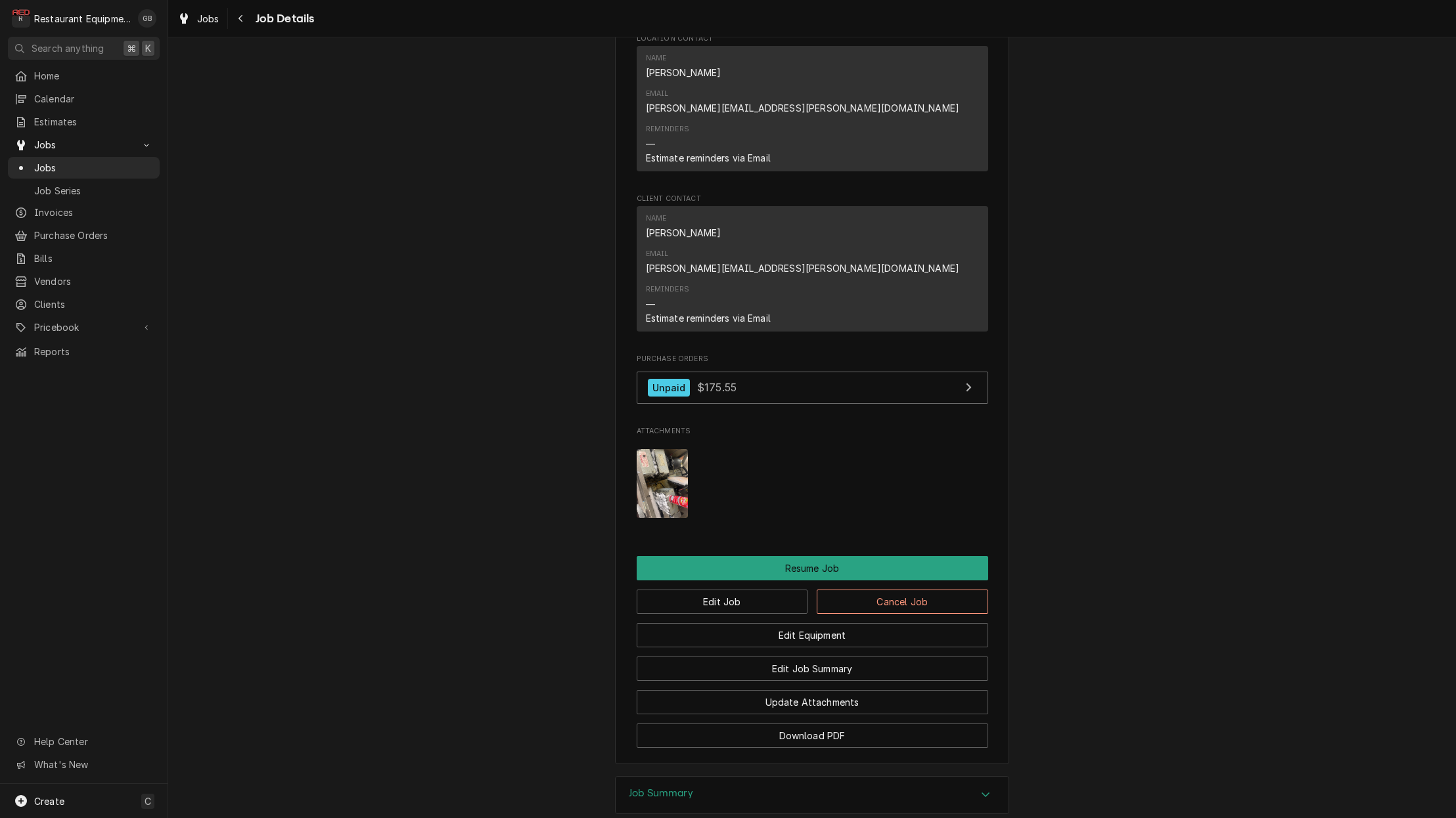
scroll to position [1330, 0]
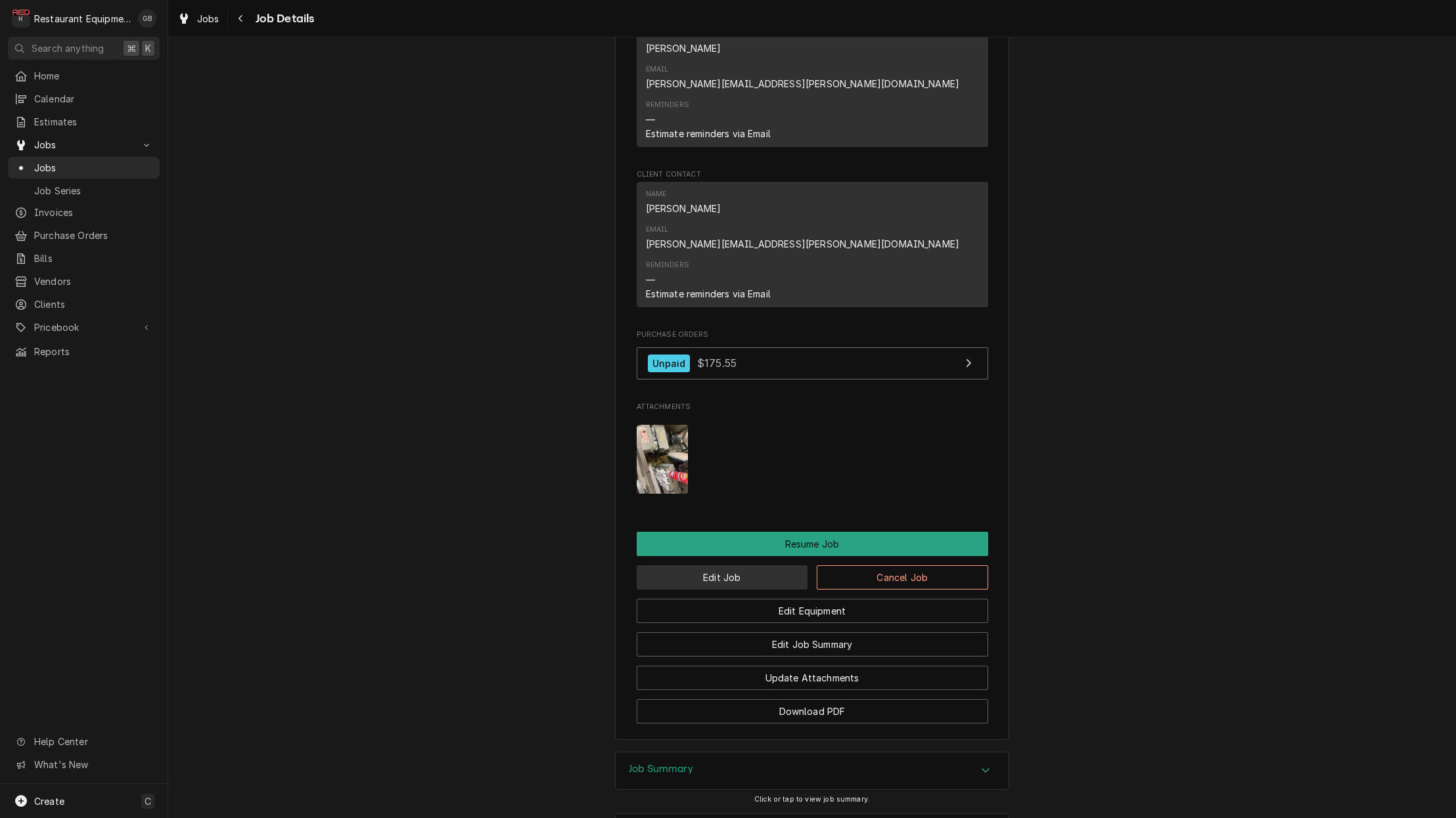
click at [701, 566] on button "Edit Job" at bounding box center [722, 578] width 172 height 24
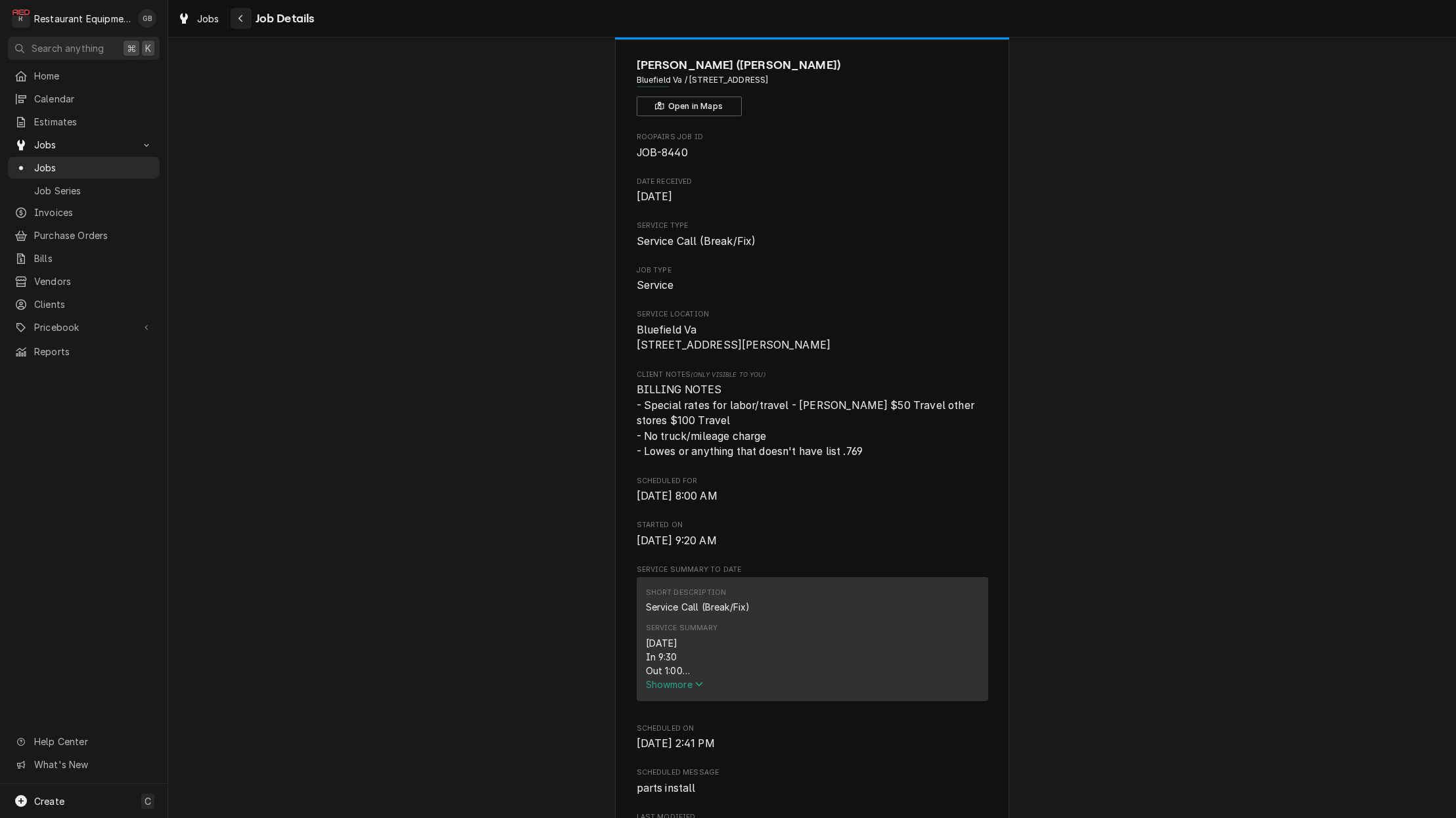
scroll to position [-7, 1]
click at [239, 22] on icon "Navigate back" at bounding box center [241, 18] width 6 height 9
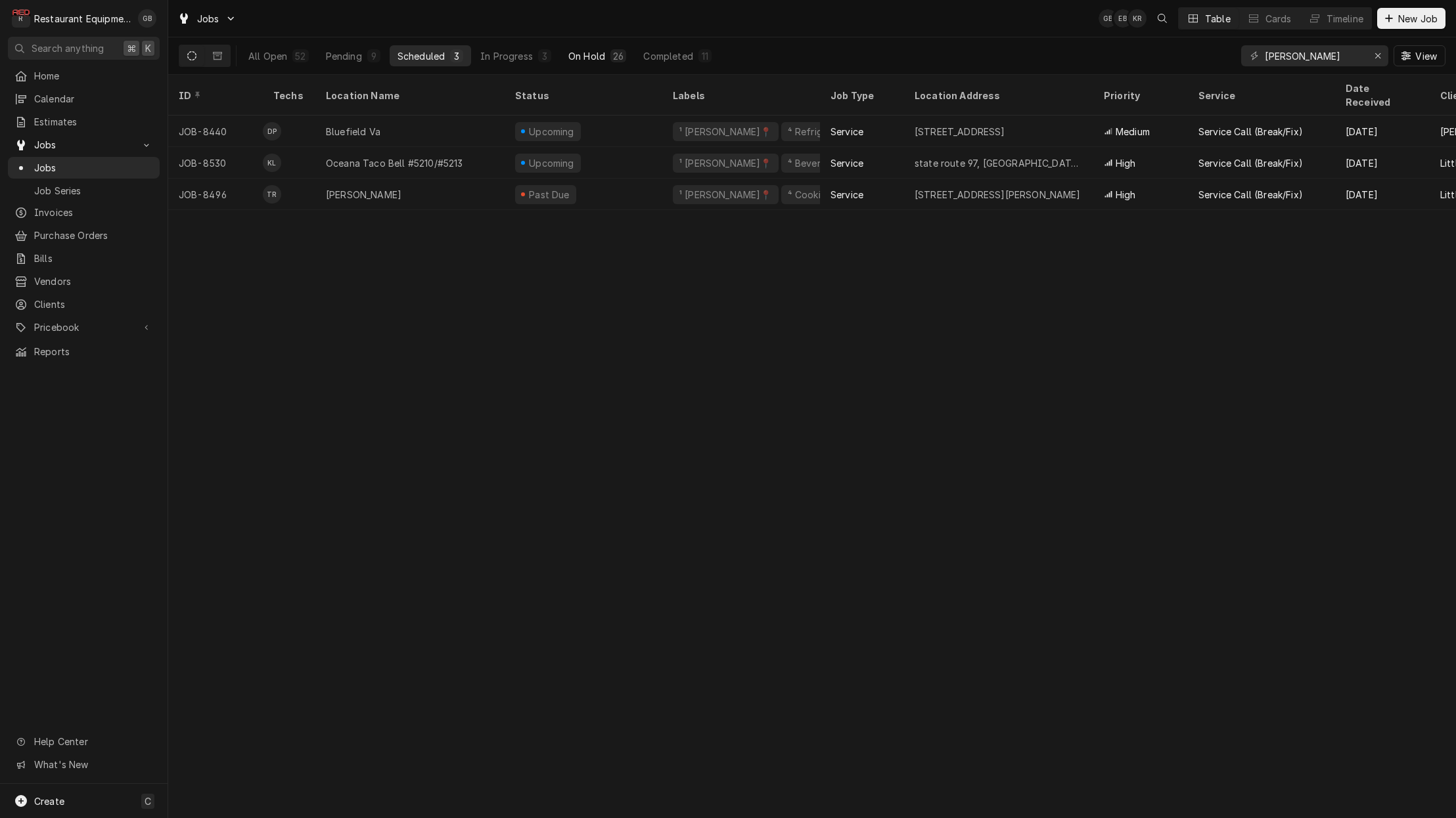
click at [614, 53] on div "26" at bounding box center [619, 56] width 11 height 14
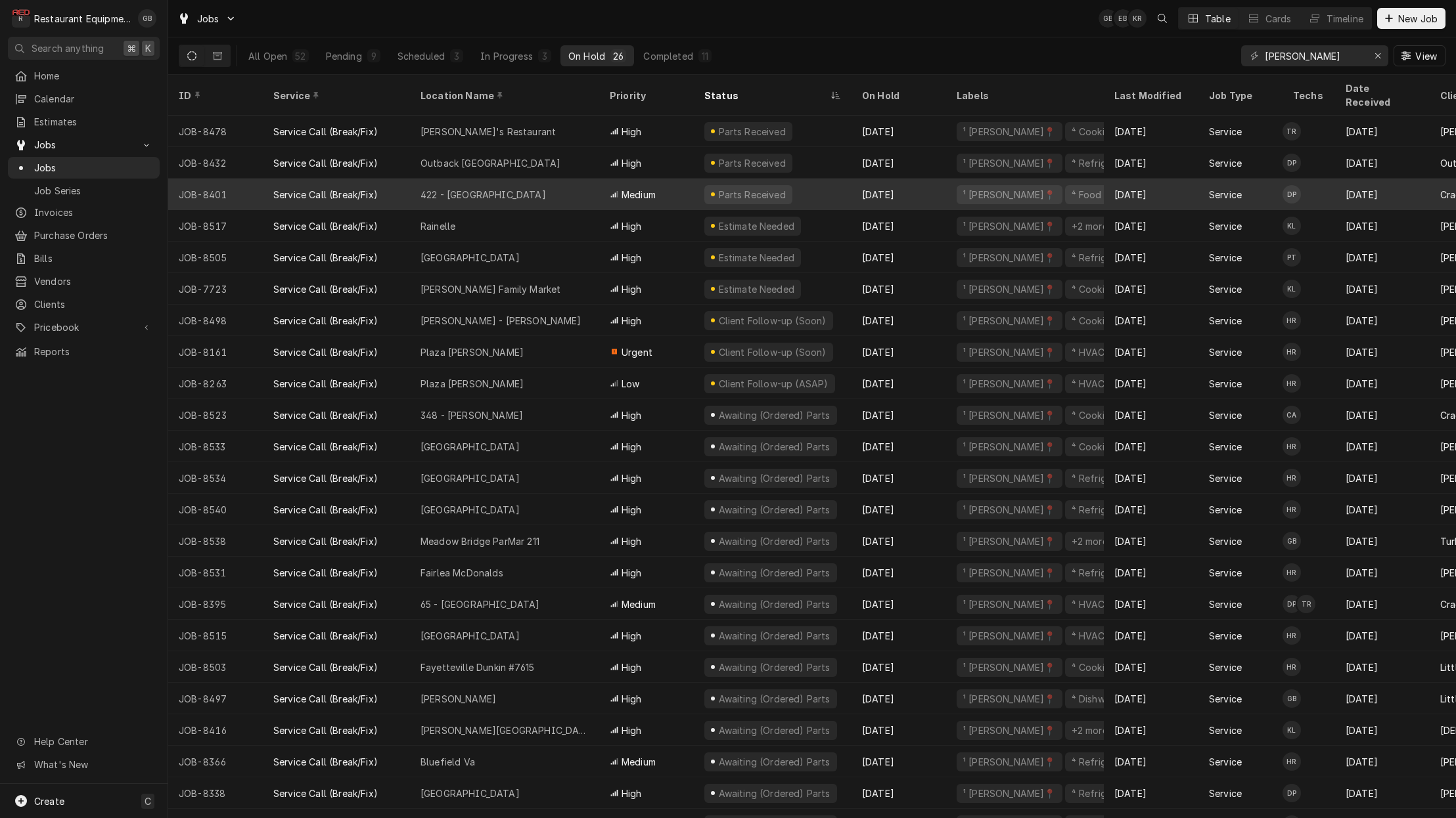
click at [500, 178] on div "422 - [GEOGRAPHIC_DATA]" at bounding box center [505, 194] width 189 height 31
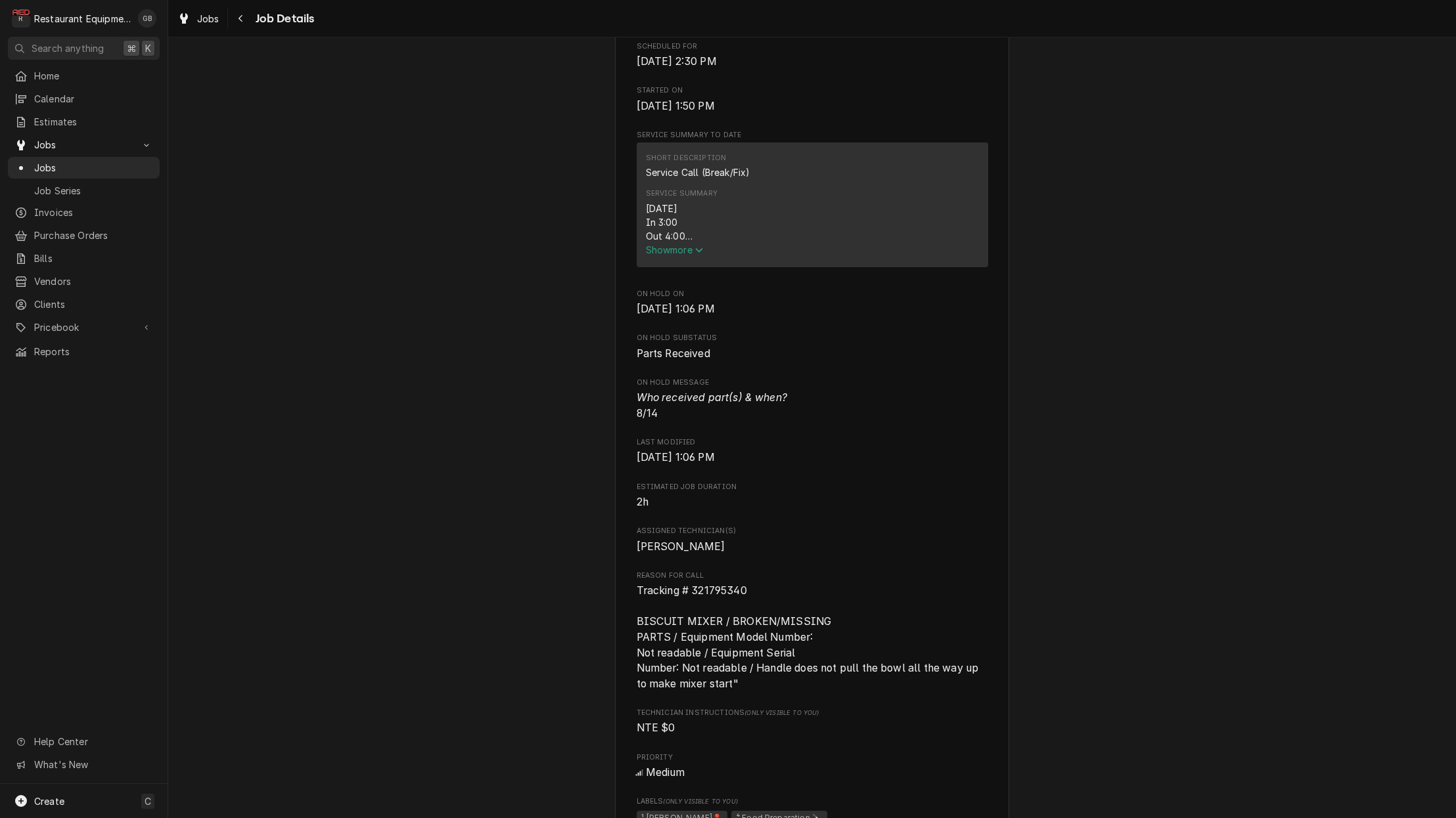
scroll to position [425, 0]
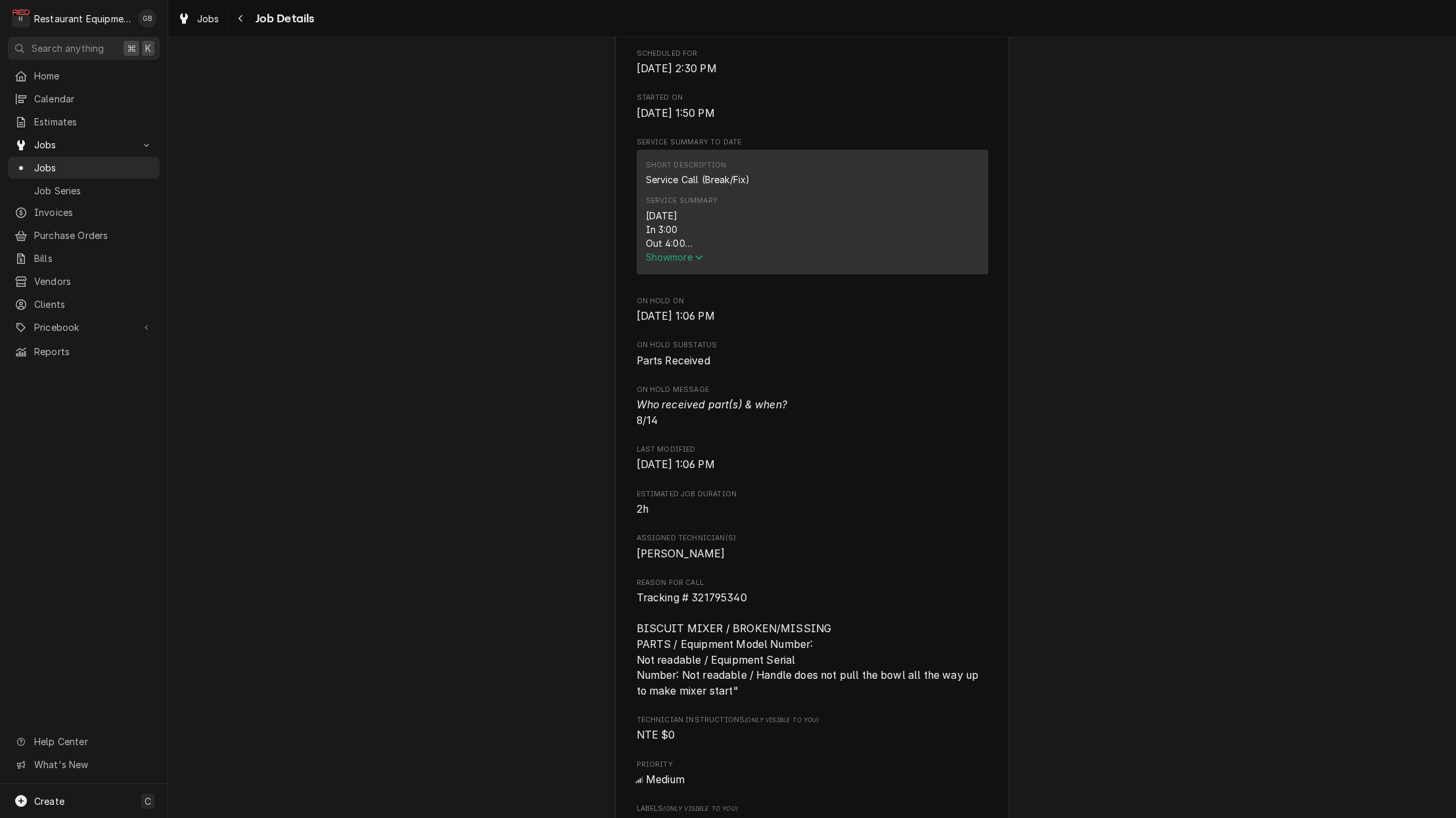
drag, startPoint x: 681, startPoint y: 263, endPoint x: 674, endPoint y: 262, distance: 7.1
click at [681, 263] on span "Show more" at bounding box center [675, 257] width 58 height 11
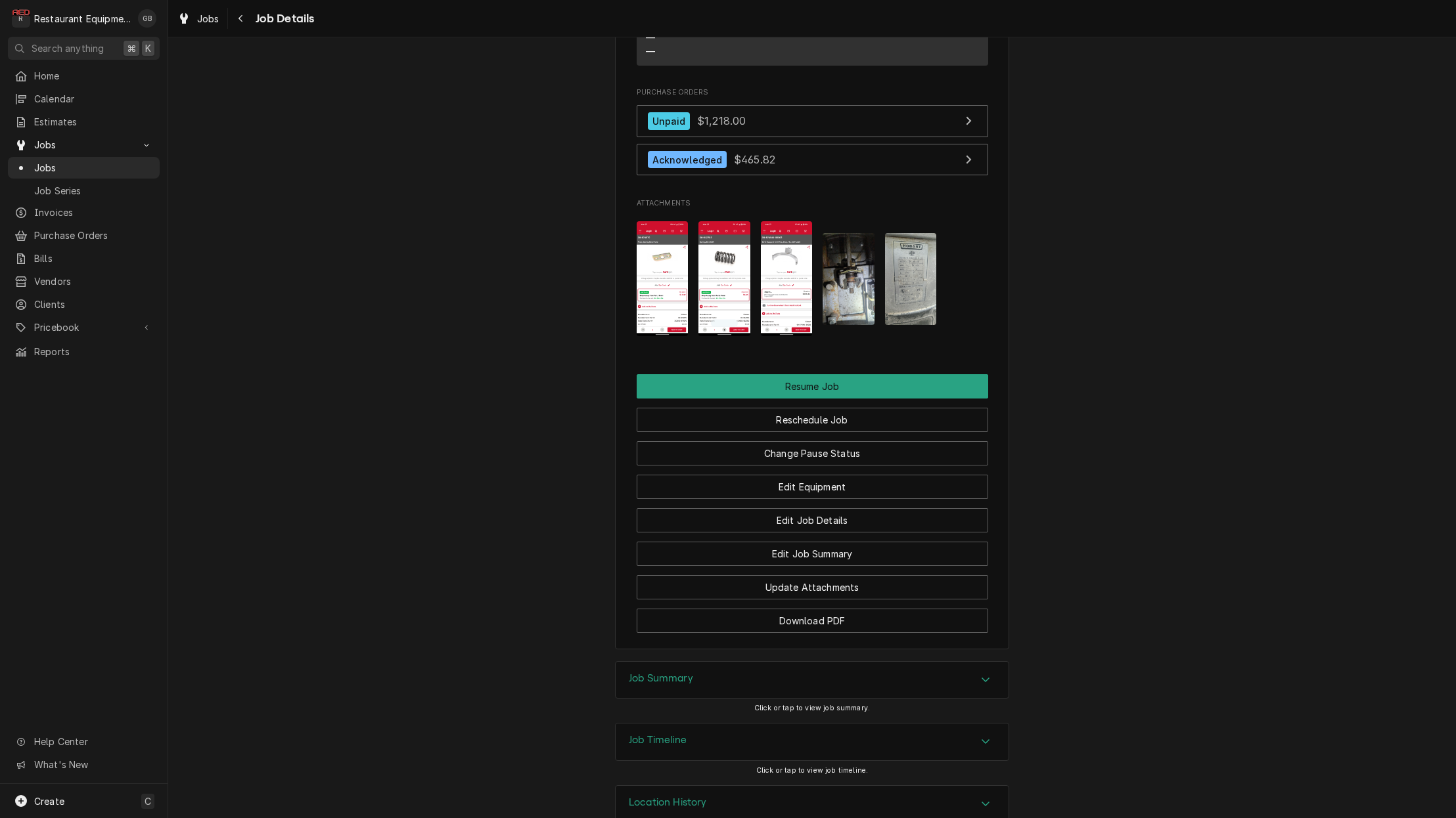
scroll to position [1754, 0]
click at [813, 409] on button "Reschedule Job" at bounding box center [812, 421] width 352 height 24
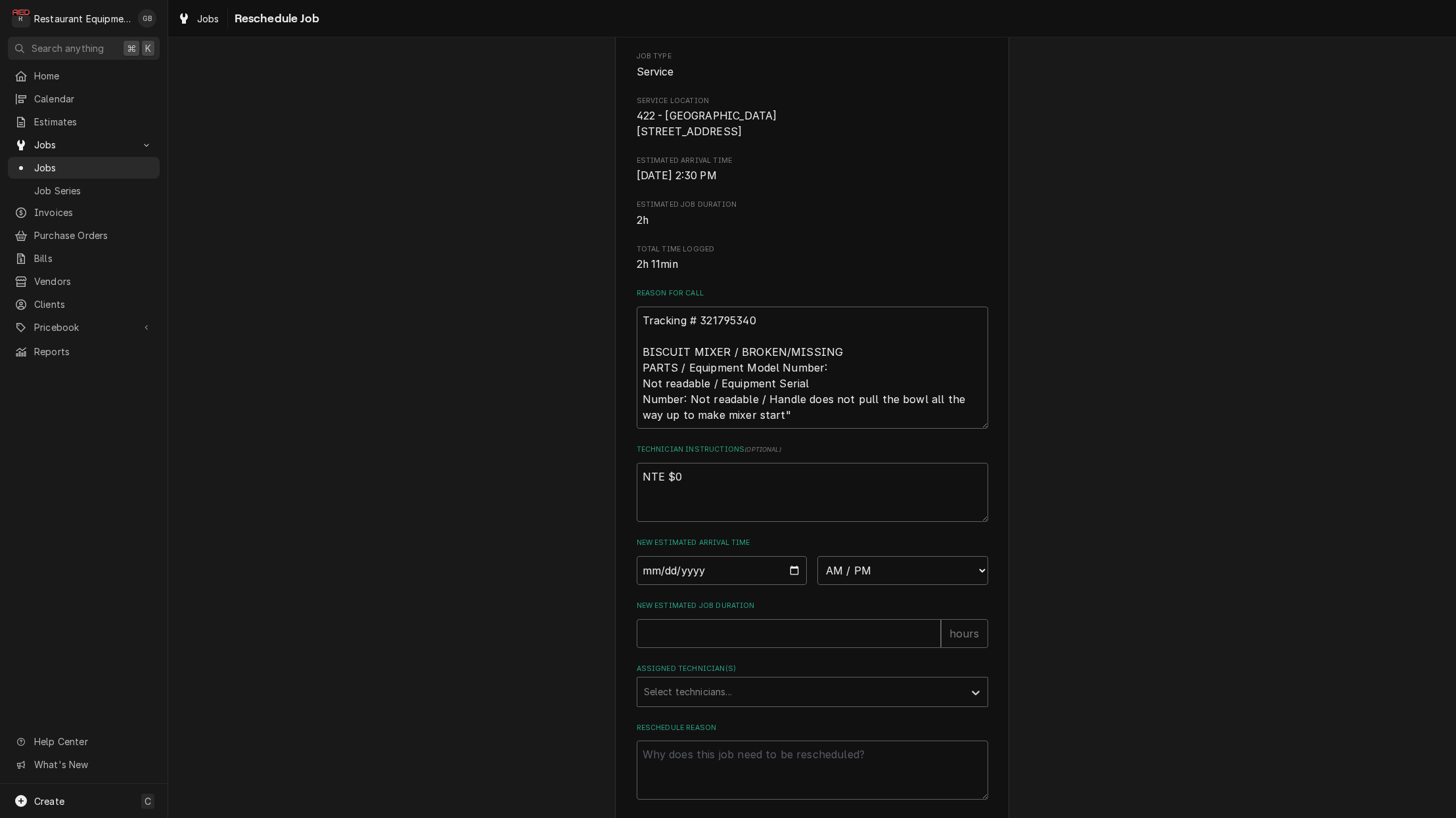
scroll to position [150, 0]
click at [667, 567] on input "Date" at bounding box center [722, 569] width 171 height 29
type input "2025-08-15"
type textarea "x"
select select "08:30:00"
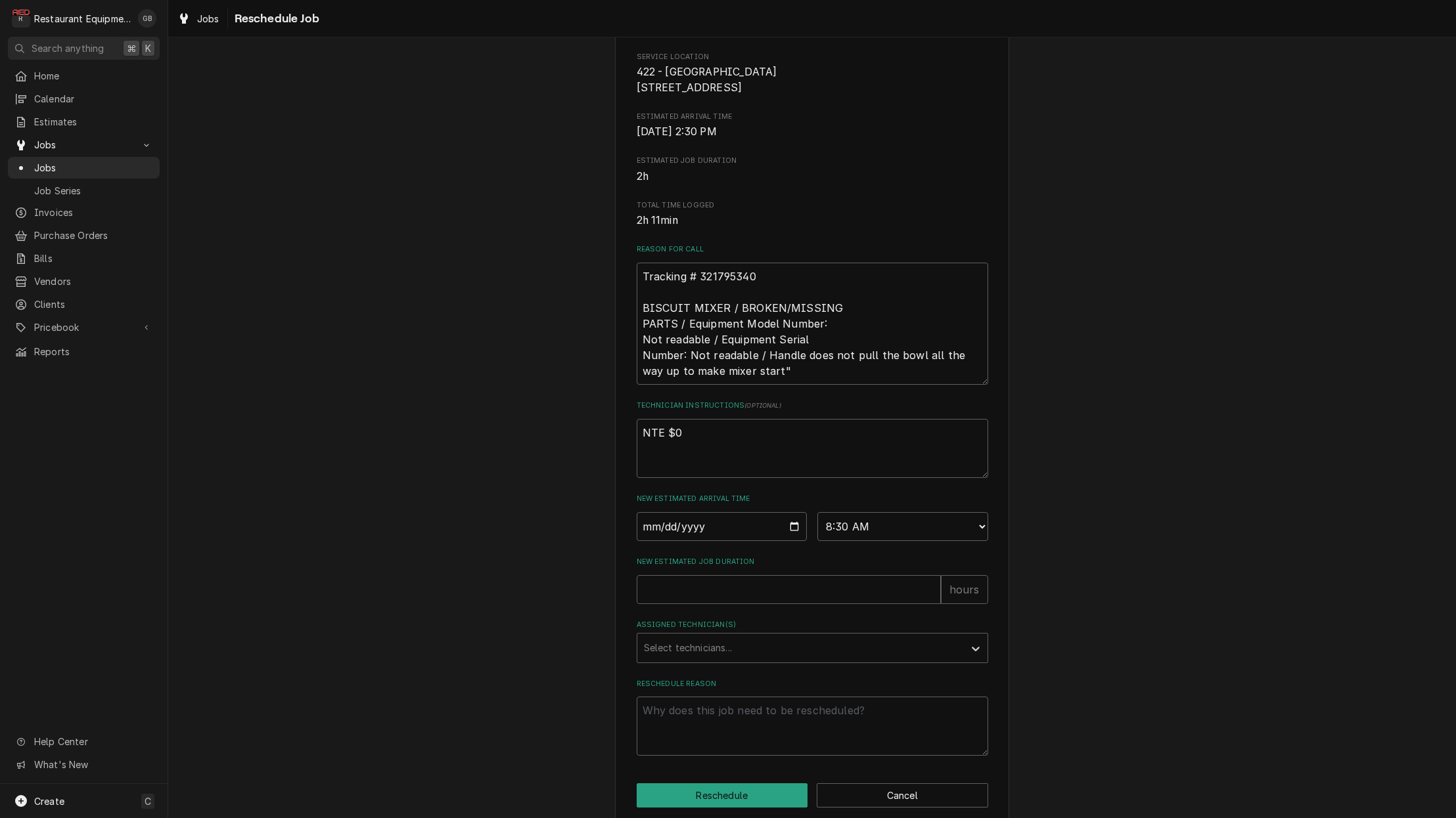
scroll to position [0, 0]
click at [661, 591] on input "New Estimated Job Duration" at bounding box center [789, 590] width 304 height 29
type textarea "x"
type input "1"
click at [869, 672] on div "Please provide some additional details to reschedule this job. Roopairs Job ID …" at bounding box center [812, 321] width 352 height 870
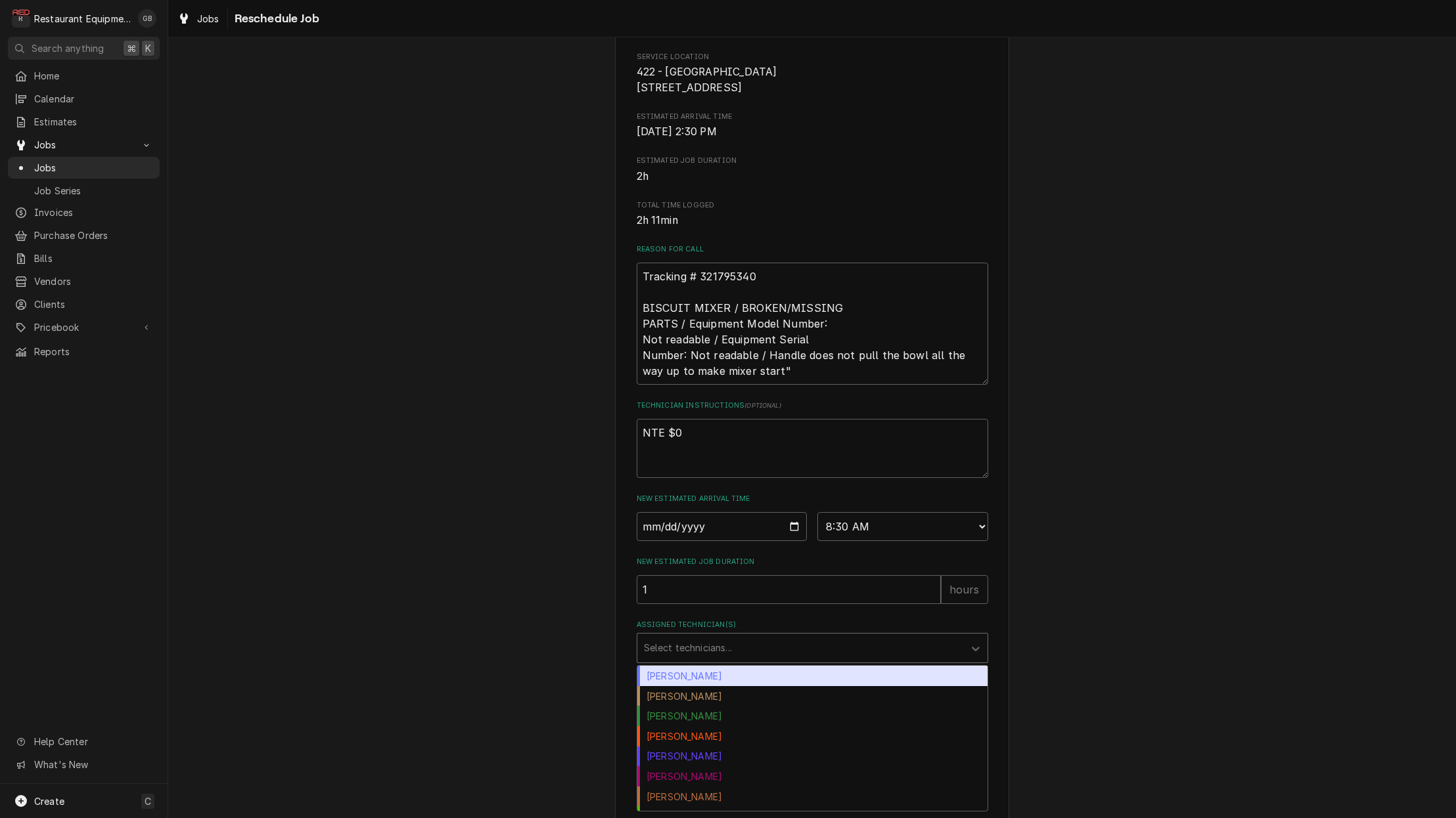
click at [846, 659] on div "Assigned Technician(s)" at bounding box center [800, 648] width 313 height 24
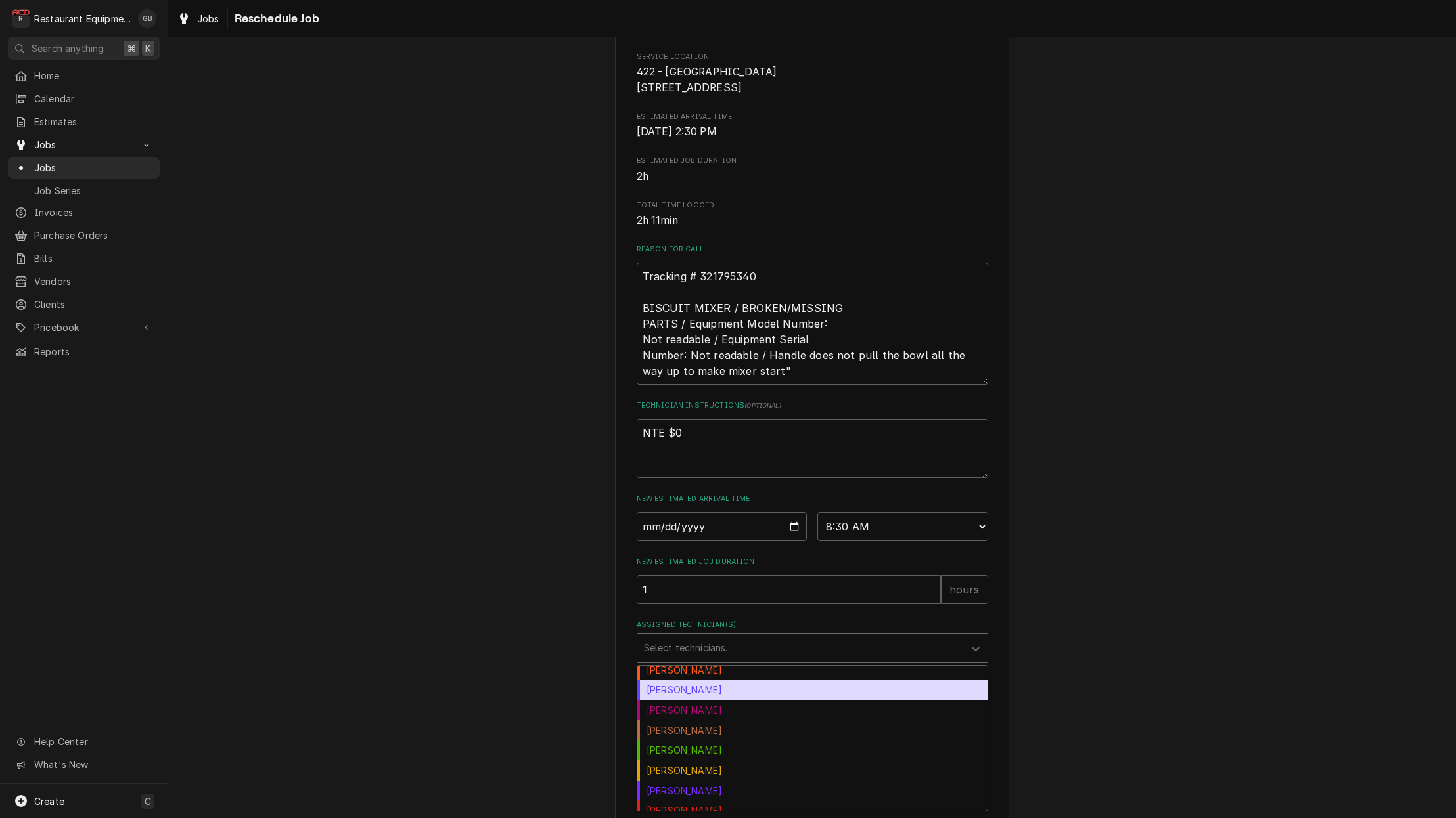
scroll to position [197, 0]
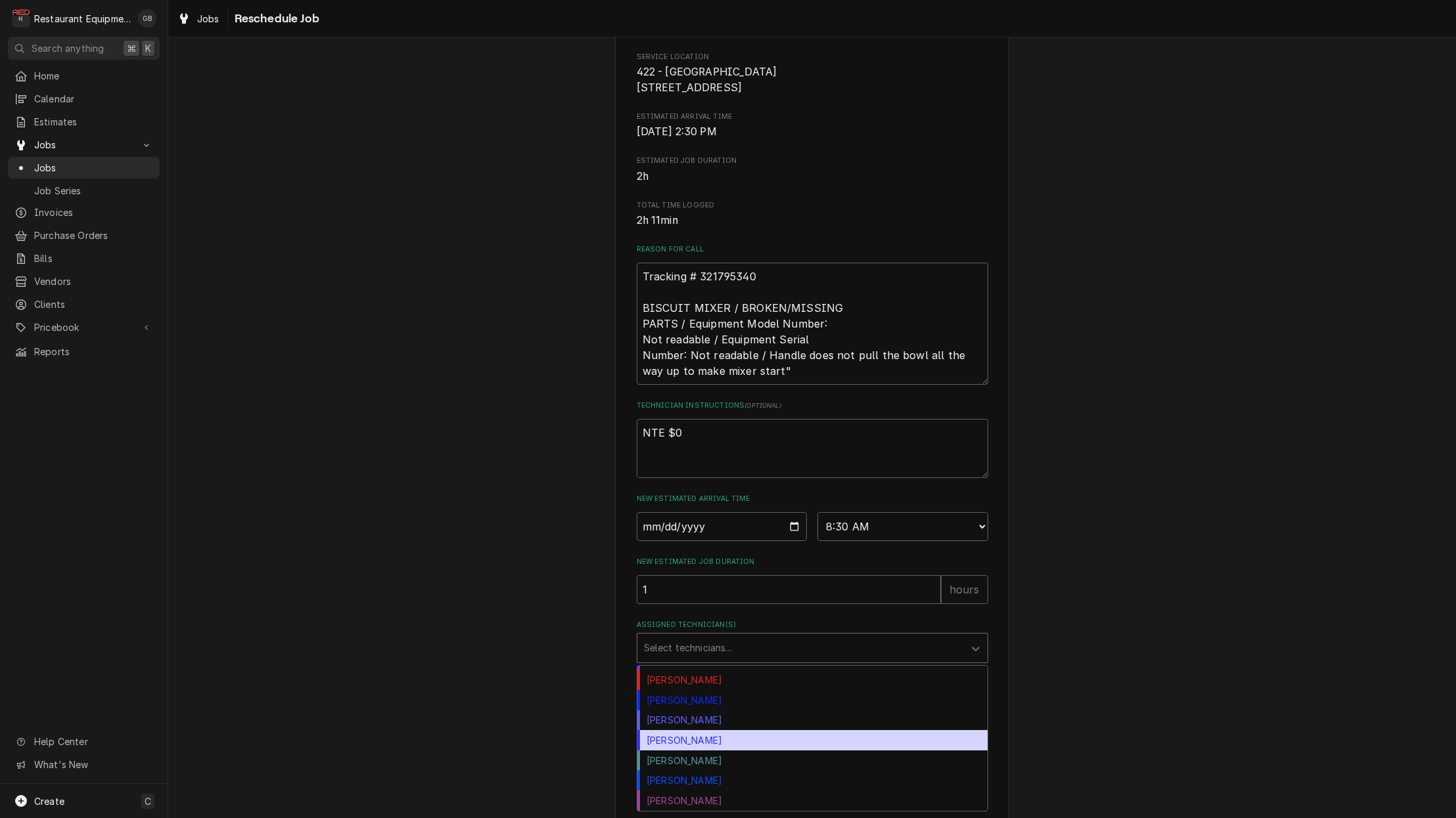
click at [727, 751] on div "Thomas Ross" at bounding box center [812, 740] width 350 height 21
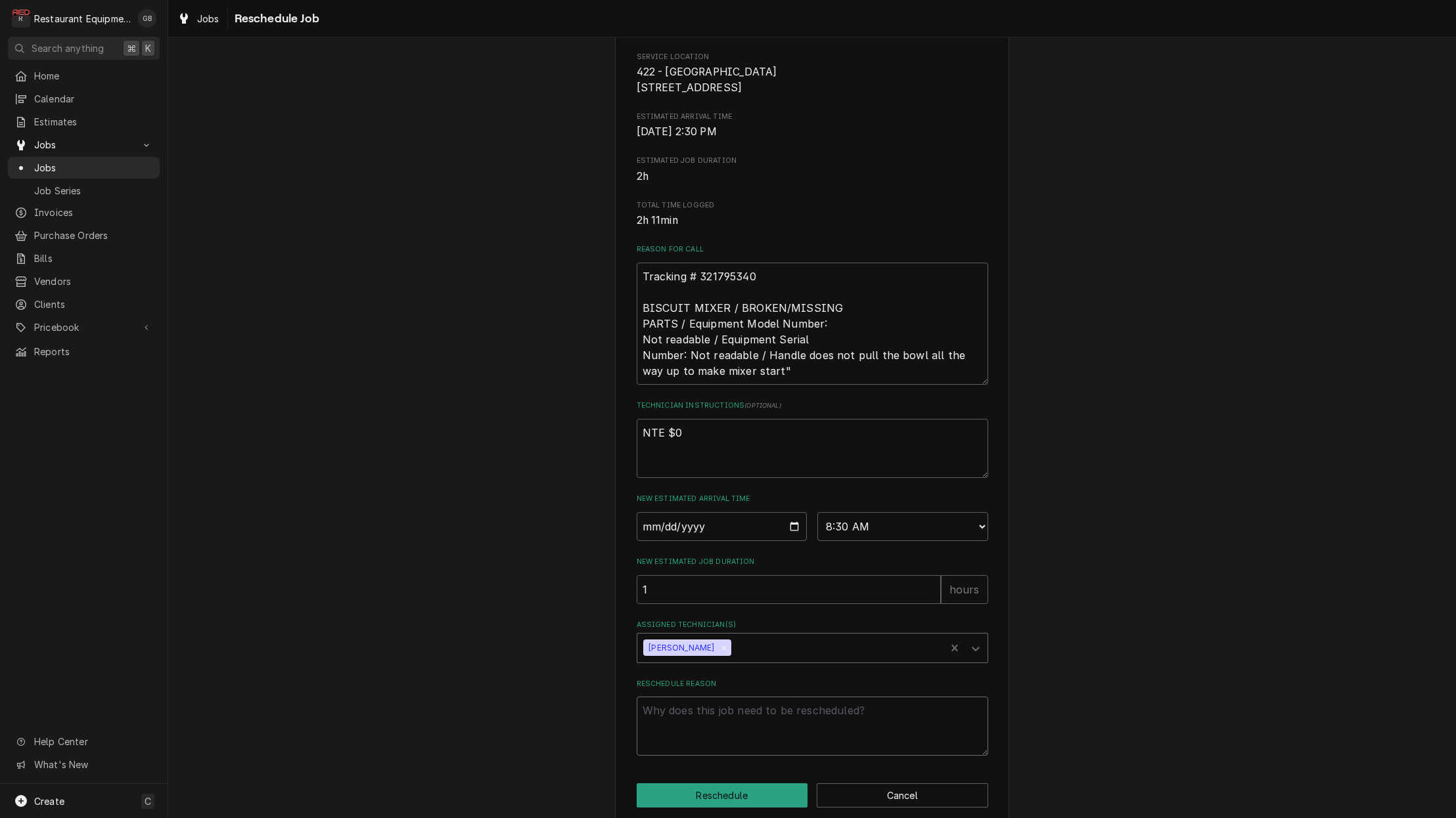
click at [712, 733] on textarea "Reschedule Reason" at bounding box center [812, 727] width 352 height 59
type textarea "x"
type textarea "p"
type textarea "x"
type textarea "pa"
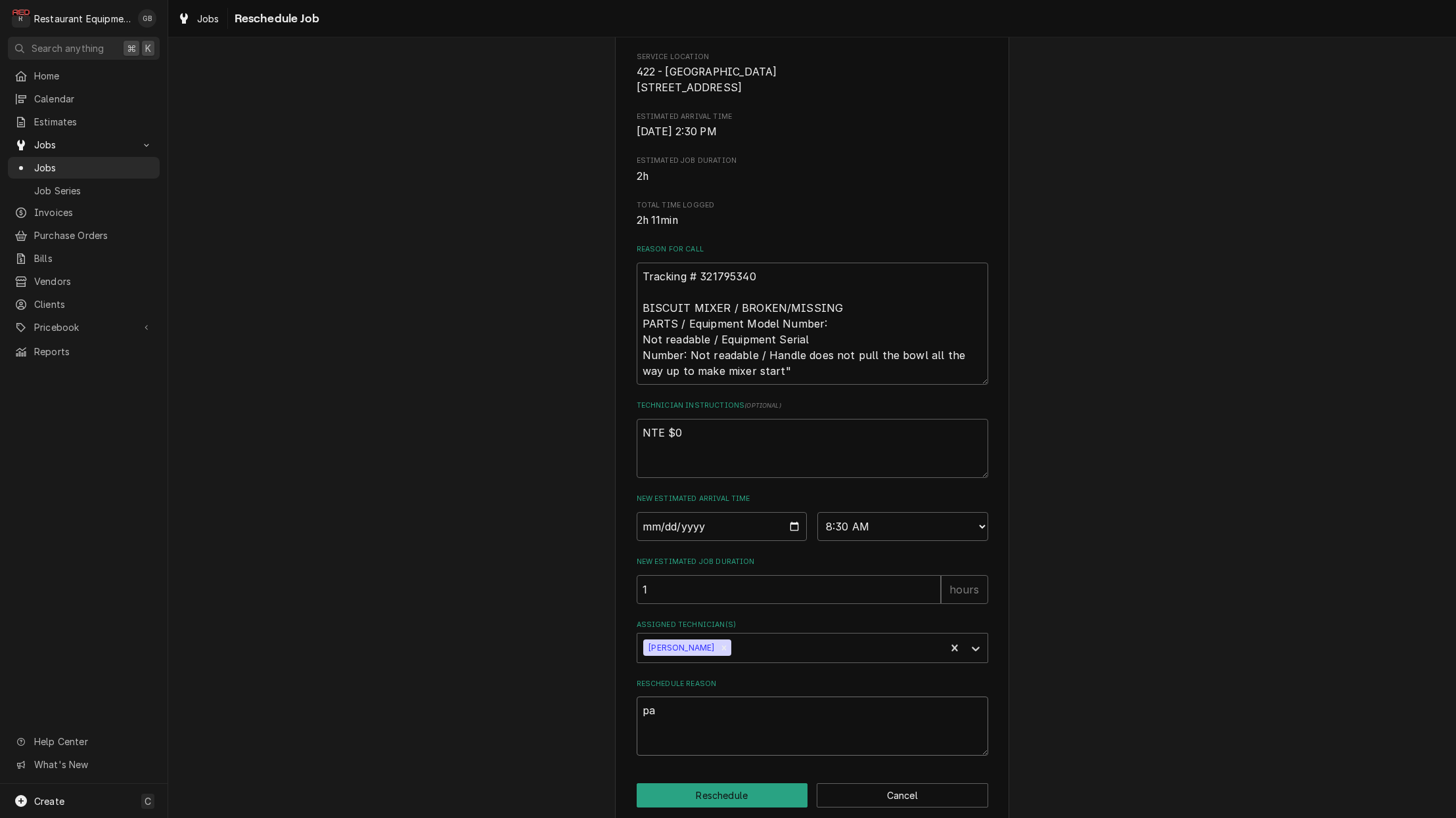
type textarea "x"
type textarea "par"
type textarea "x"
type textarea "part"
type textarea "x"
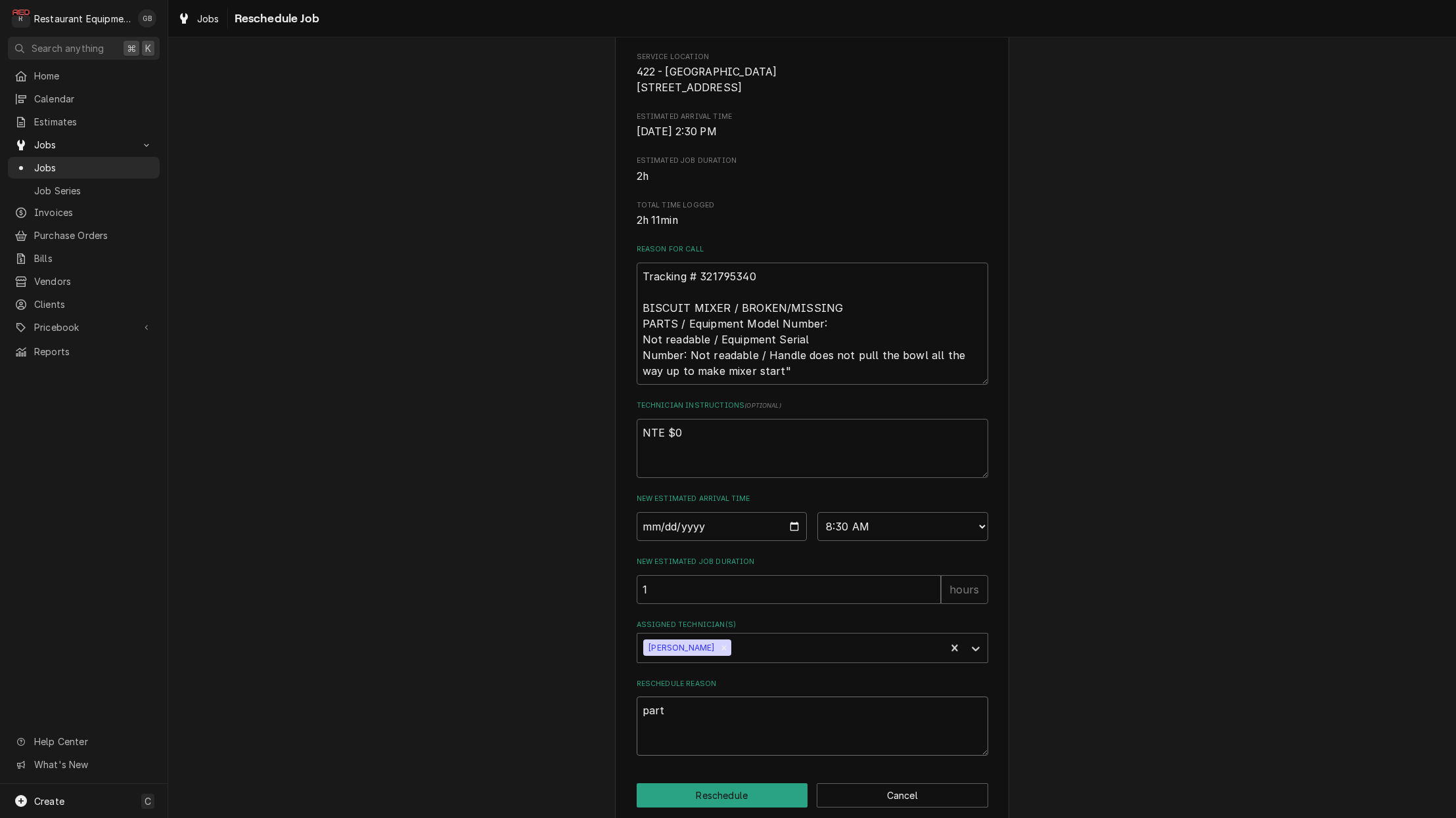
type textarea "parts"
type textarea "x"
type textarea "parts"
type textarea "x"
type textarea "parts i"
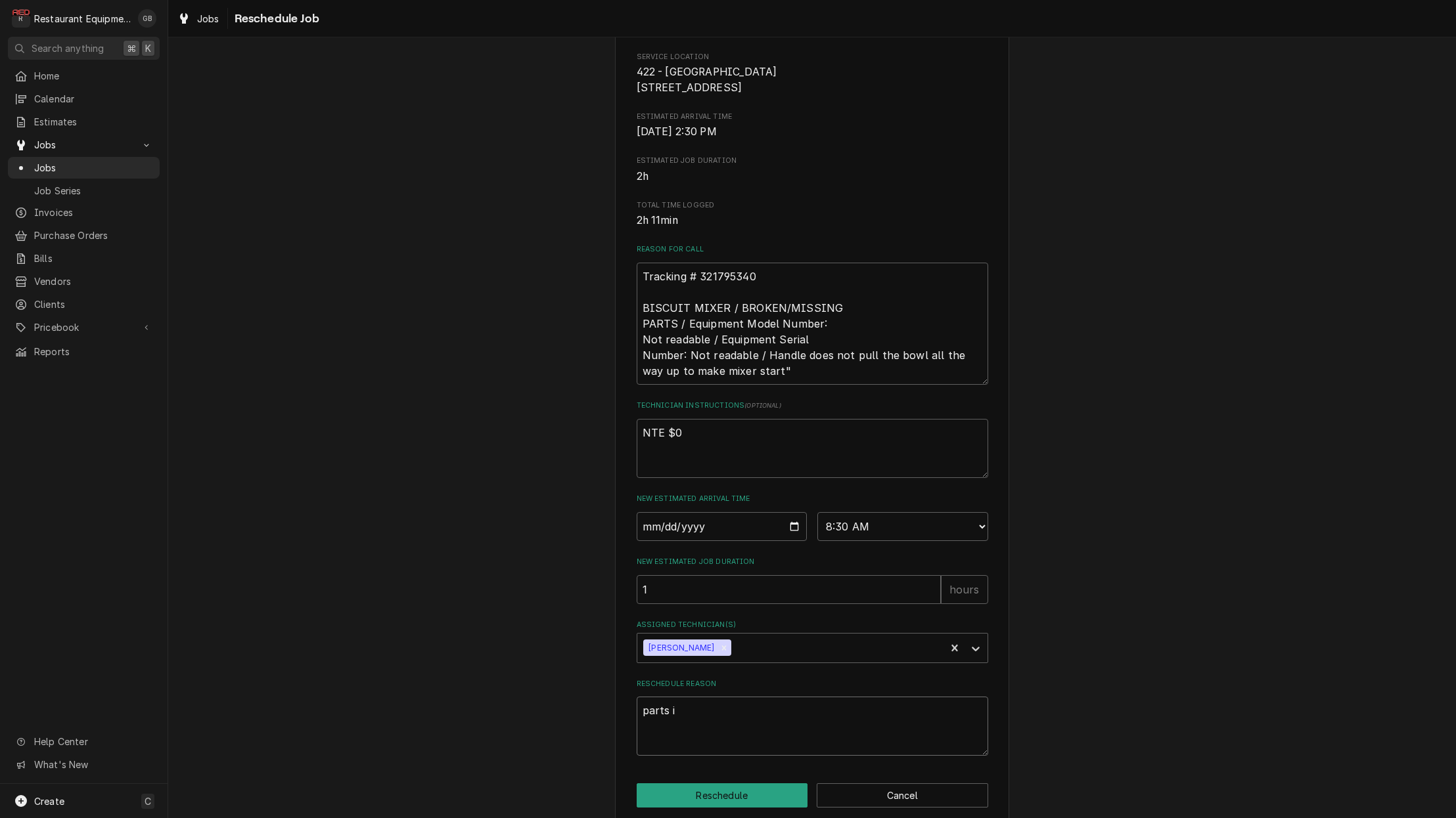
type textarea "x"
type textarea "parts in"
type textarea "x"
type textarea "parts ins"
type textarea "x"
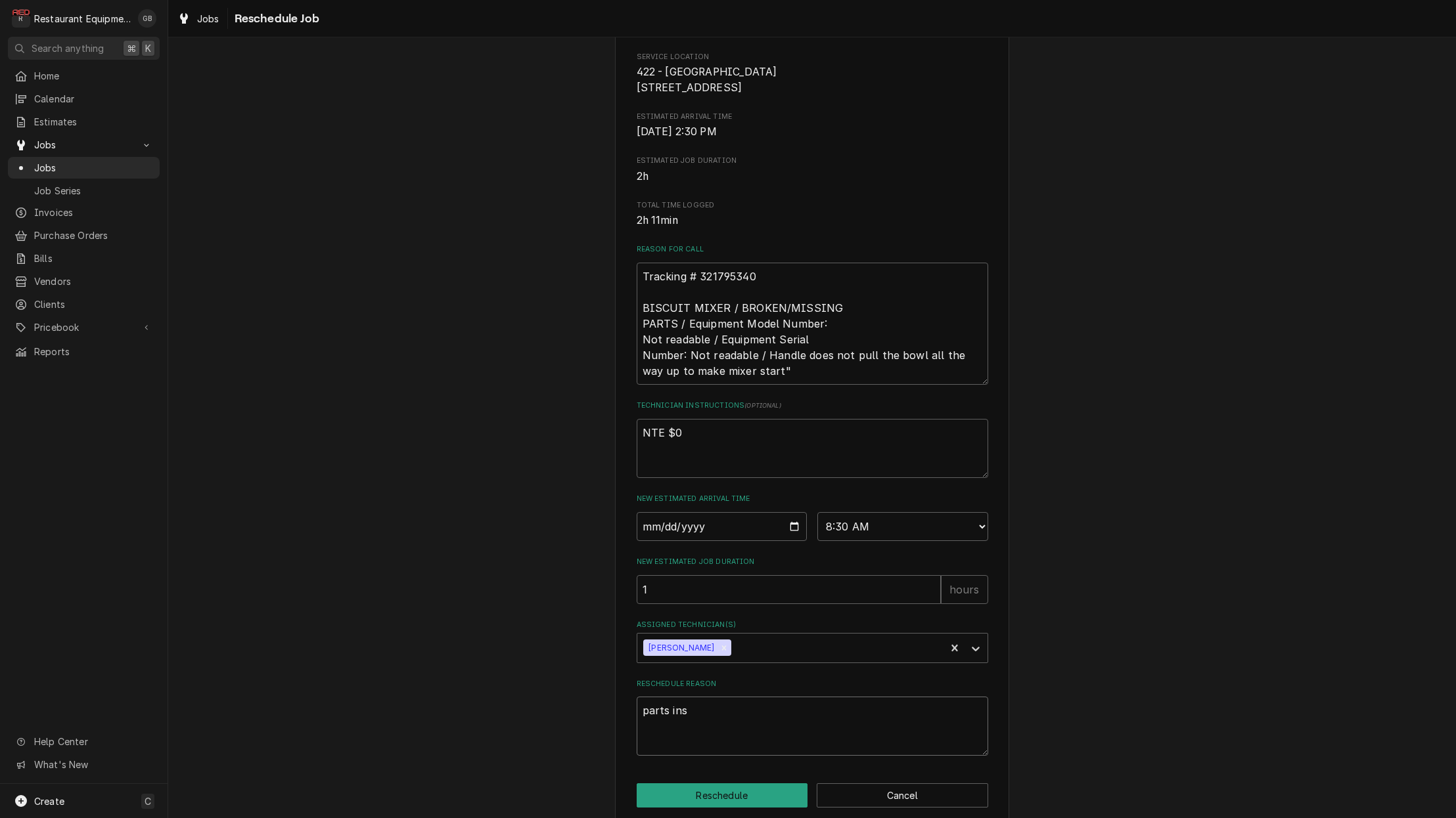
type textarea "parts inst"
type textarea "x"
type textarea "parts insta"
type textarea "x"
type textarea "parts instal"
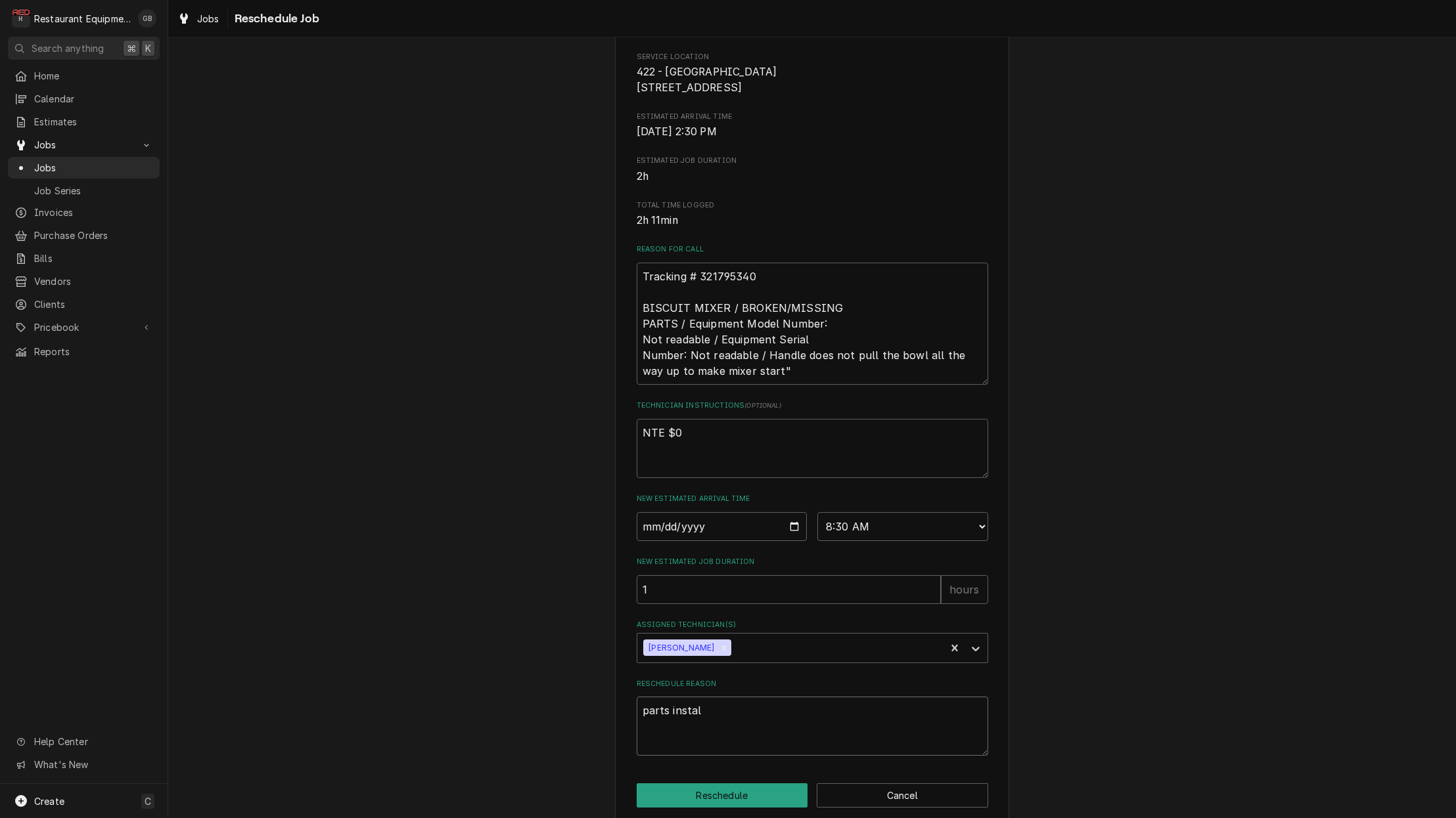
type textarea "x"
type textarea "parts install"
type textarea "x"
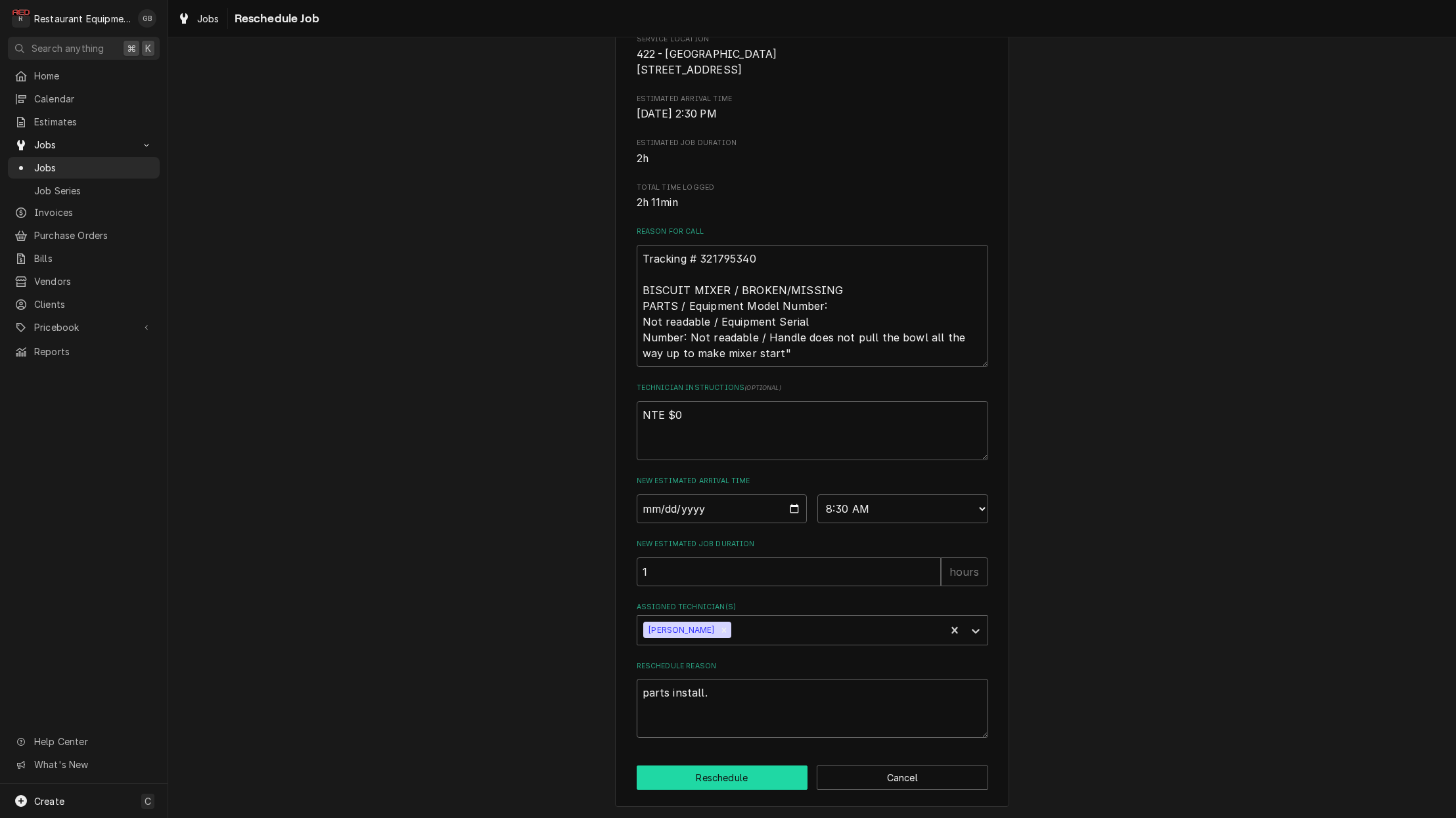
scroll to position [0, 0]
type textarea "parts install."
click at [730, 775] on button "Reschedule" at bounding box center [722, 778] width 172 height 24
type textarea "x"
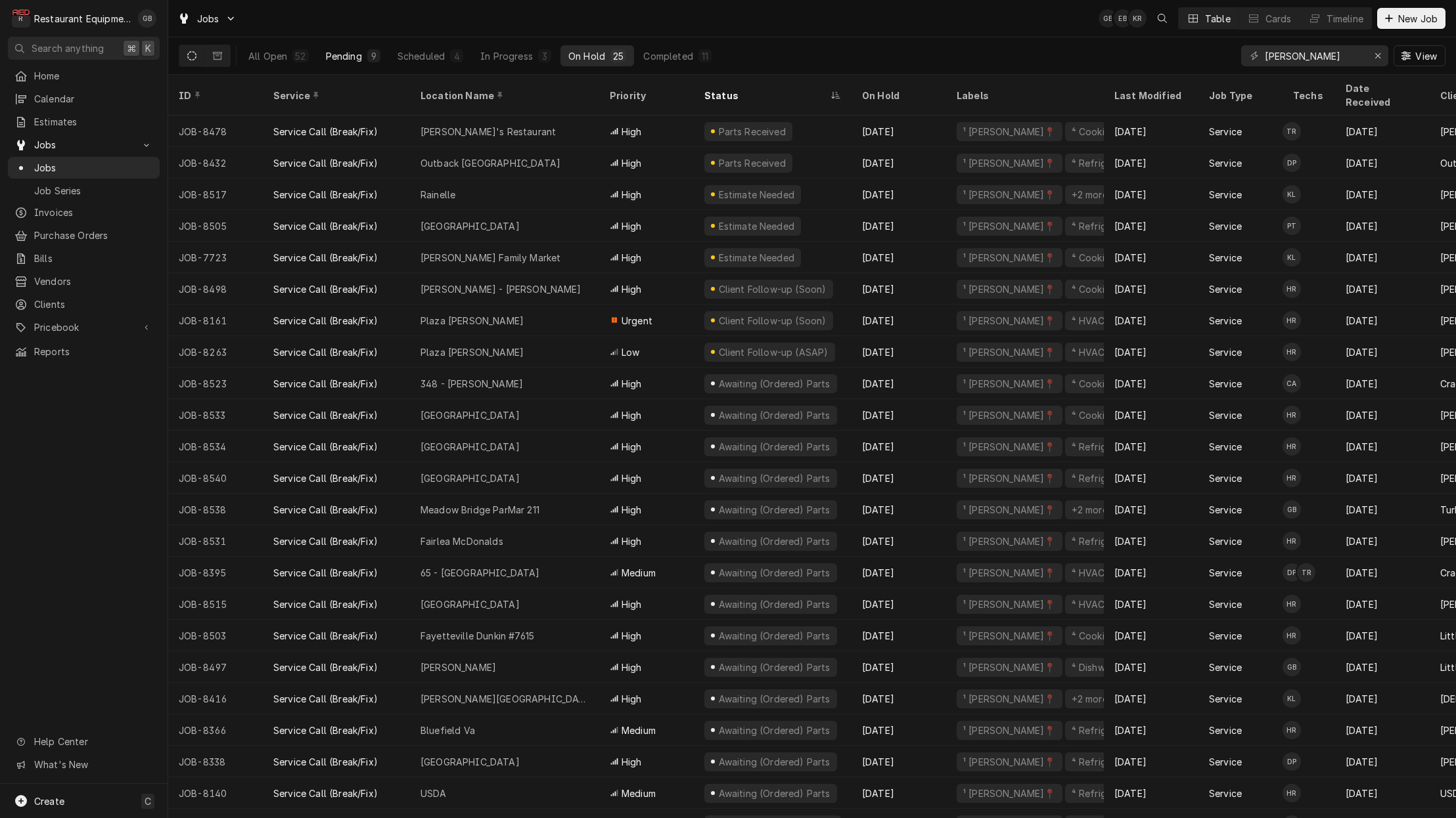
drag, startPoint x: 363, startPoint y: 54, endPoint x: 355, endPoint y: 50, distance: 8.9
click at [357, 50] on button "Pending 9" at bounding box center [353, 56] width 70 height 21
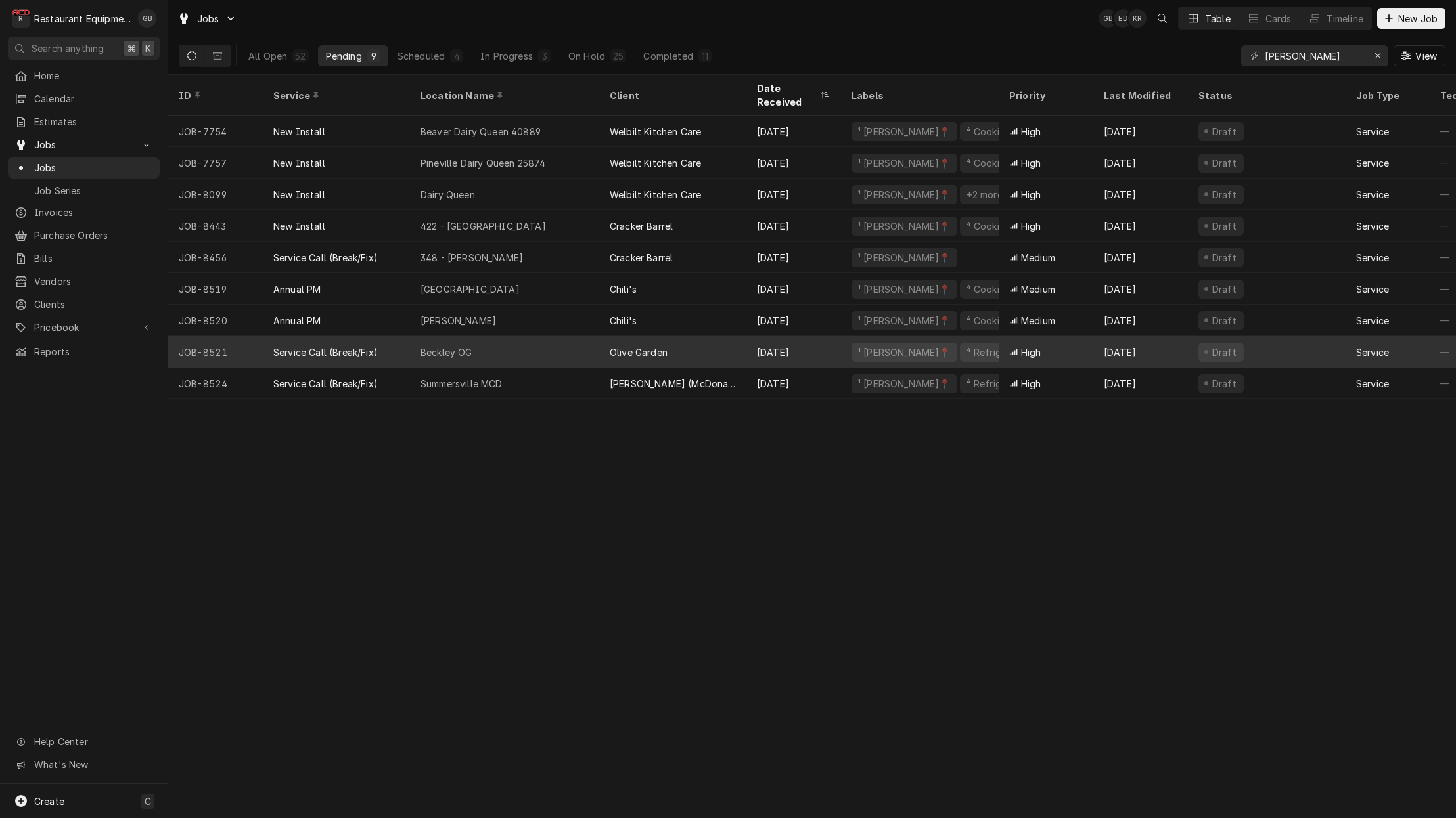
click at [384, 339] on div "Service Call (Break/Fix)" at bounding box center [336, 351] width 147 height 31
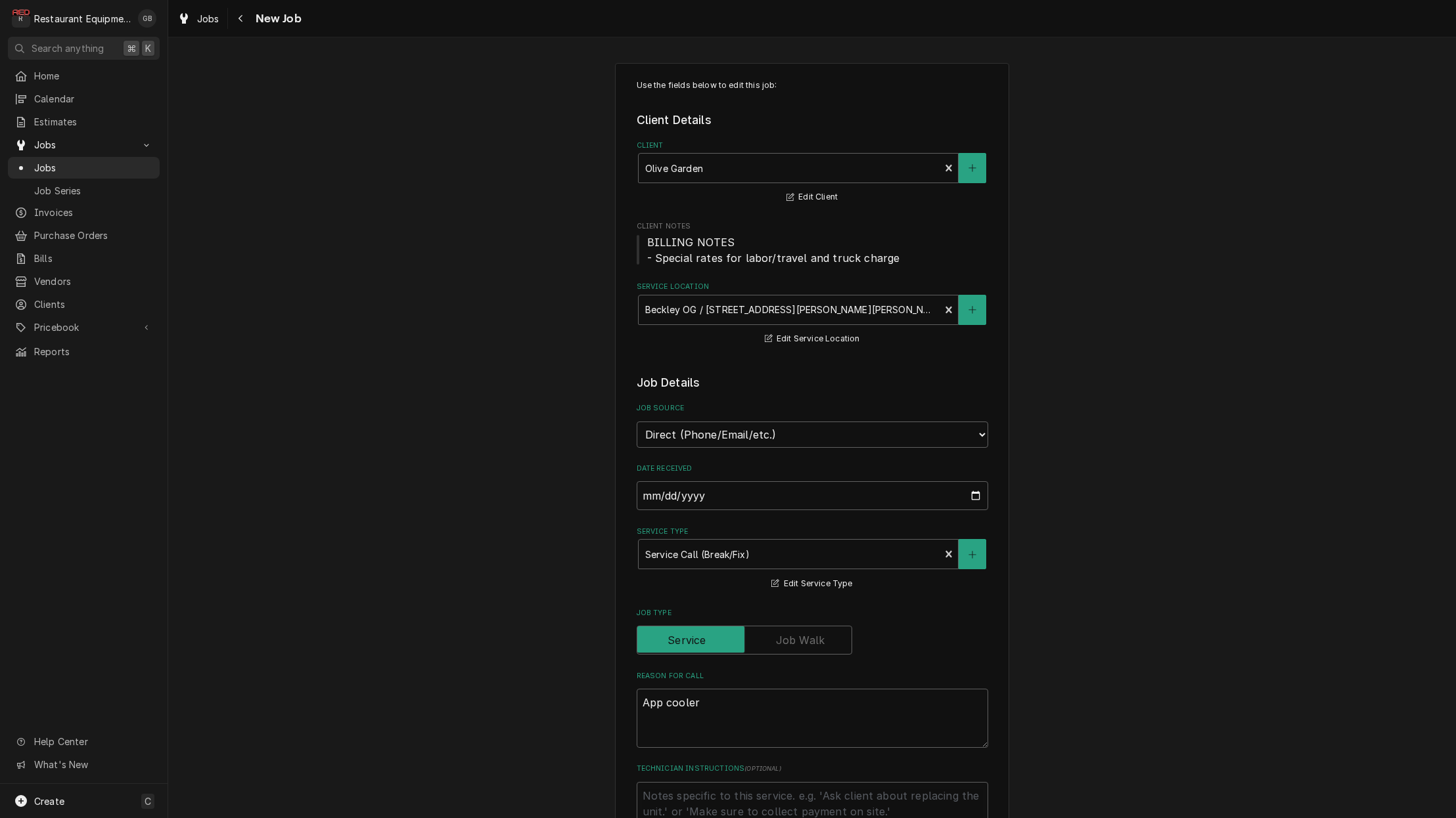
type textarea "x"
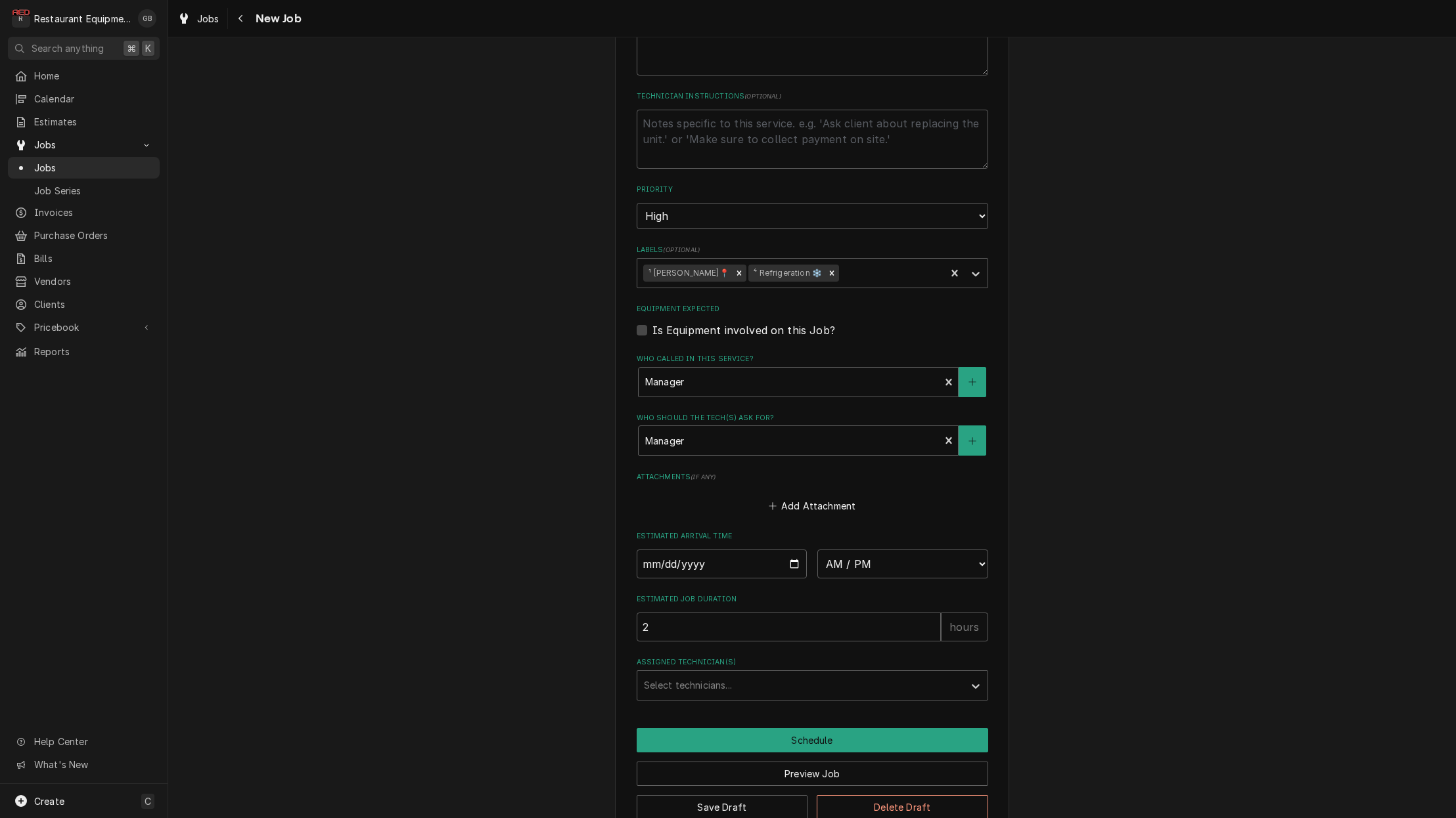
scroll to position [672, 0]
click at [663, 550] on input "Date" at bounding box center [722, 565] width 171 height 29
type input "2025-08-15"
type textarea "x"
click at [796, 553] on fieldset "Job Details Job Source Direct (Phone/Email/etc.) Service Channel Corrigo Ecotra…" at bounding box center [812, 202] width 352 height 999
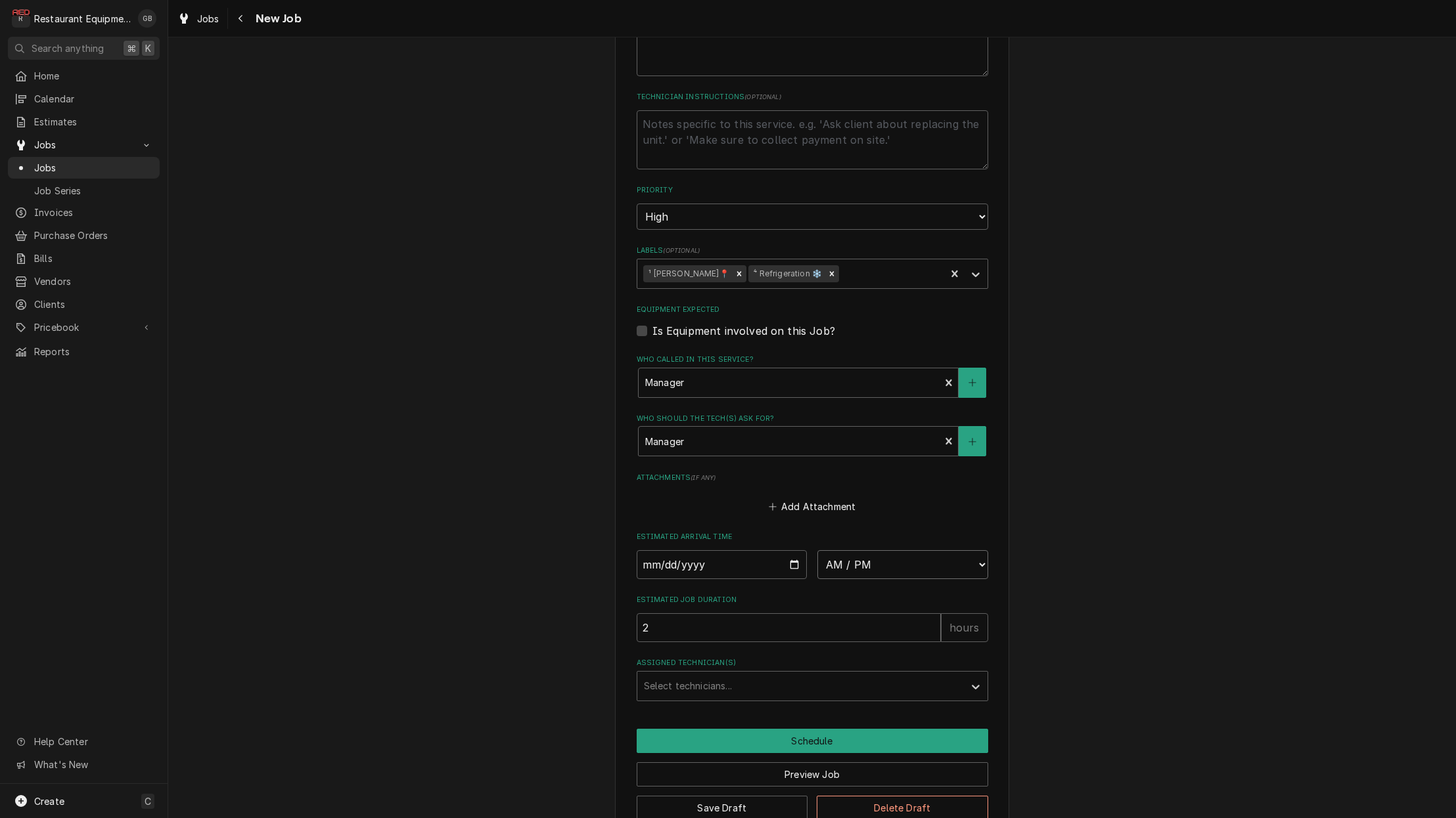
select select "08:15:00"
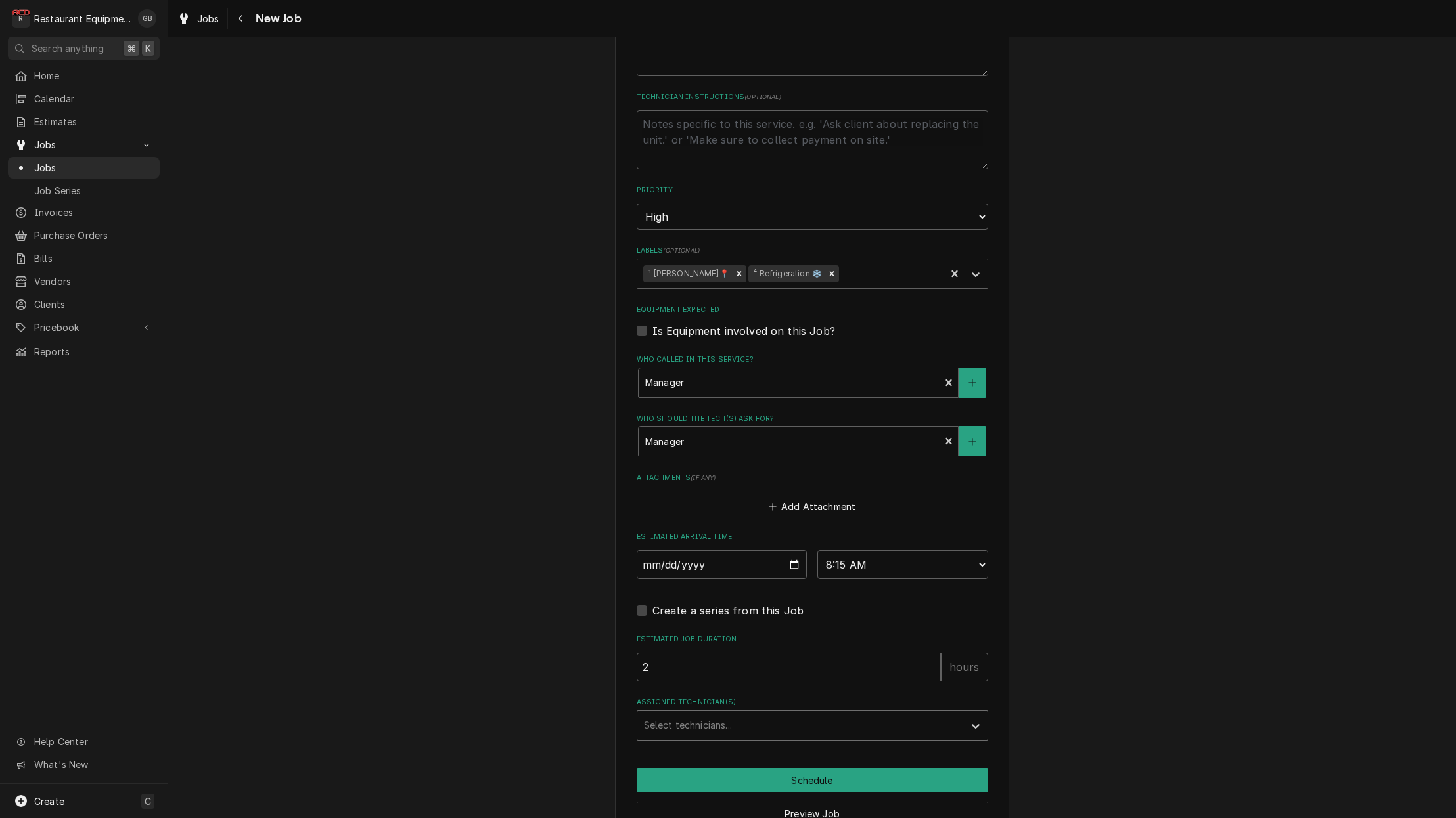
click at [888, 714] on div "Assigned Technician(s)" at bounding box center [800, 725] width 313 height 24
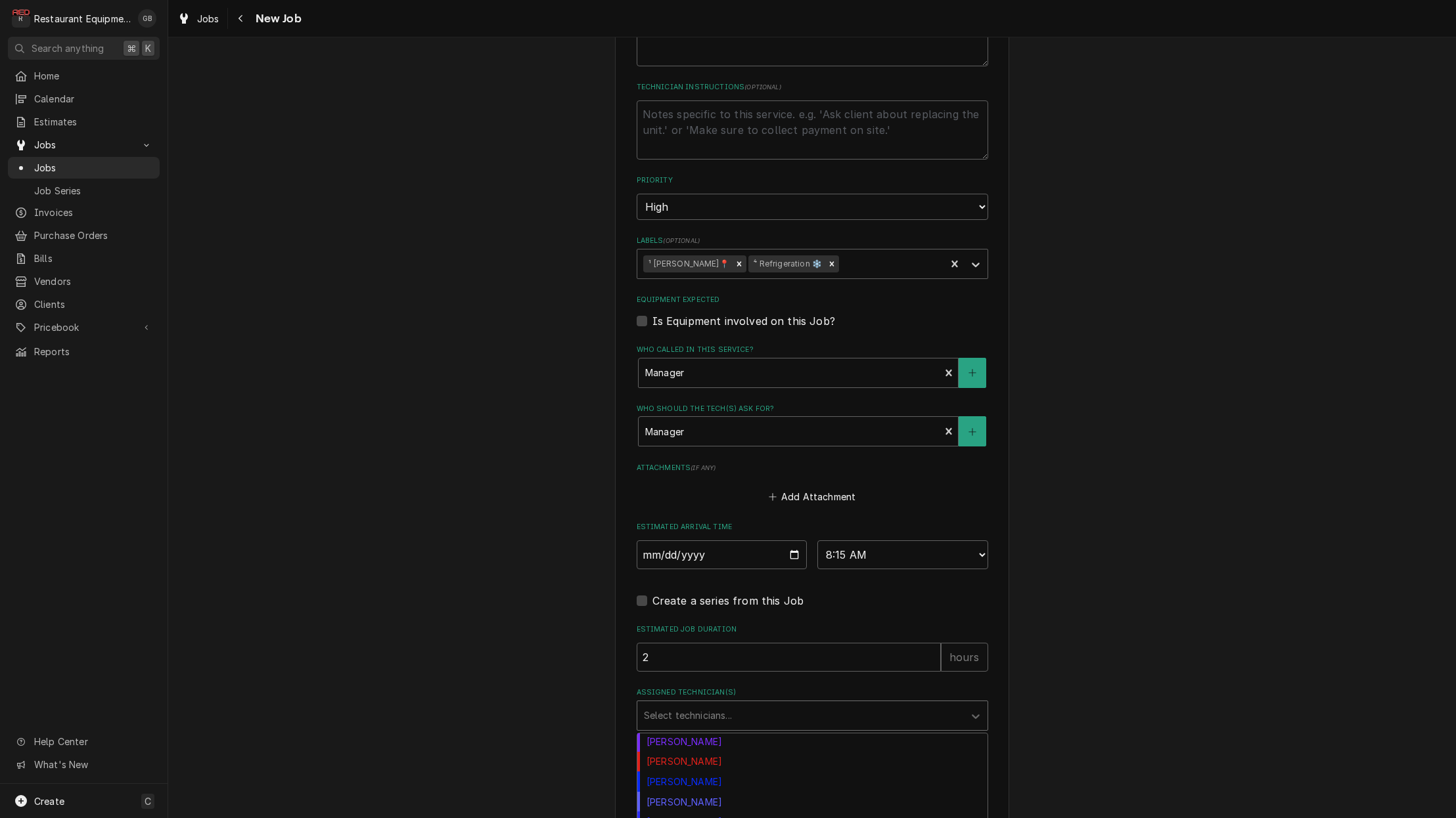
scroll to position [239, 0]
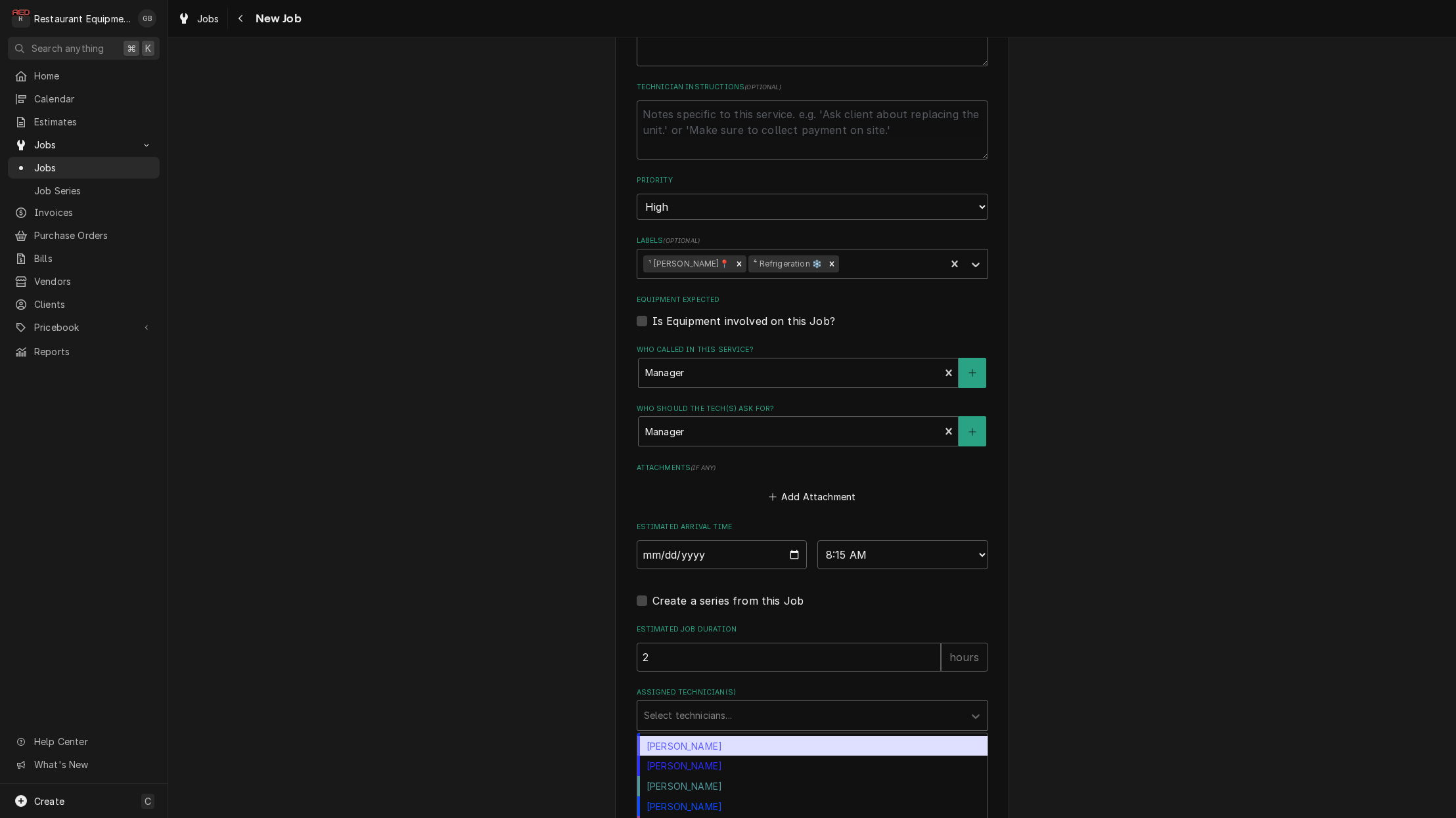
click at [705, 736] on div "Paxton Turner" at bounding box center [812, 746] width 350 height 21
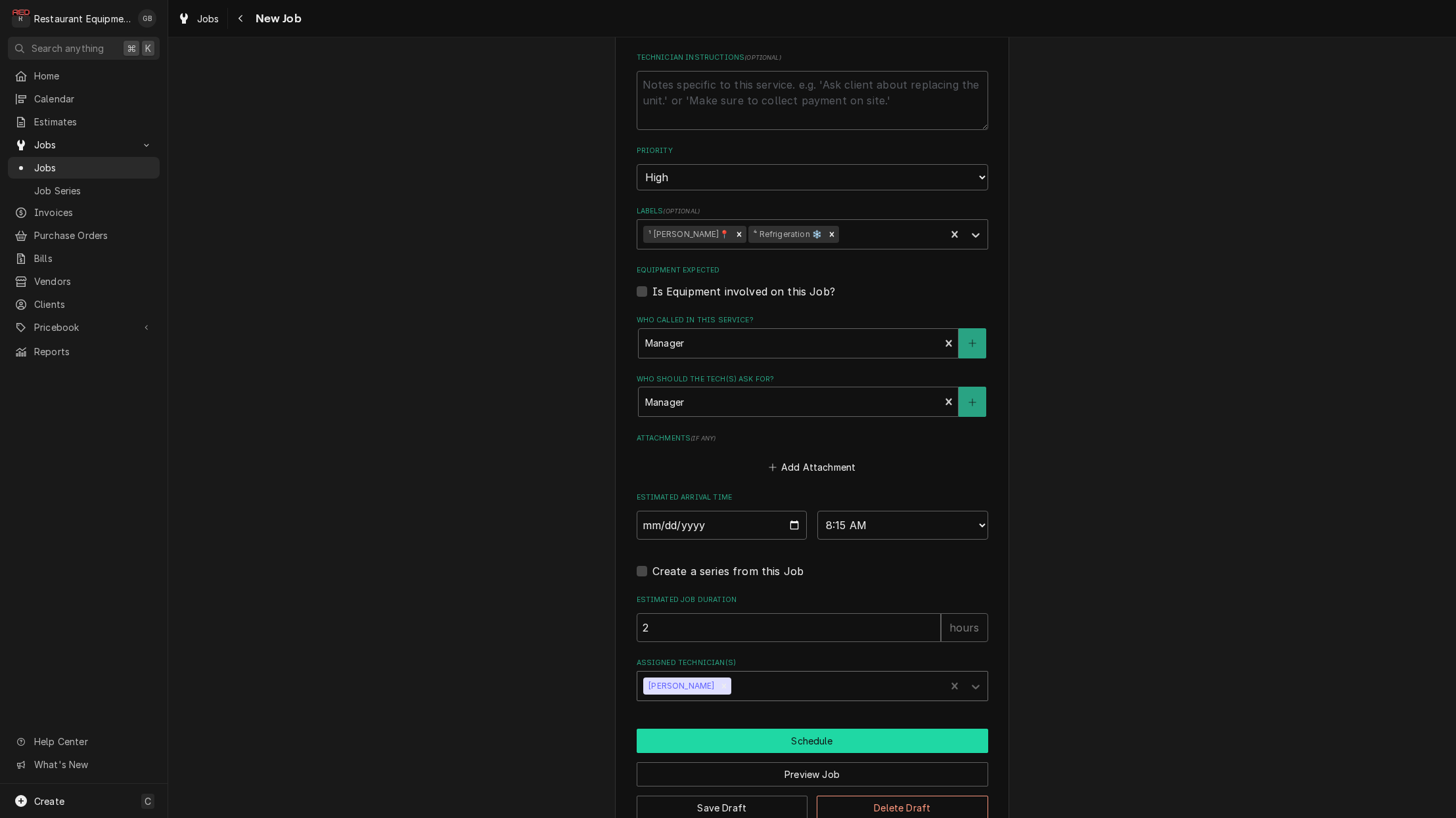
scroll to position [0, 0]
click at [808, 729] on button "Schedule" at bounding box center [812, 741] width 352 height 24
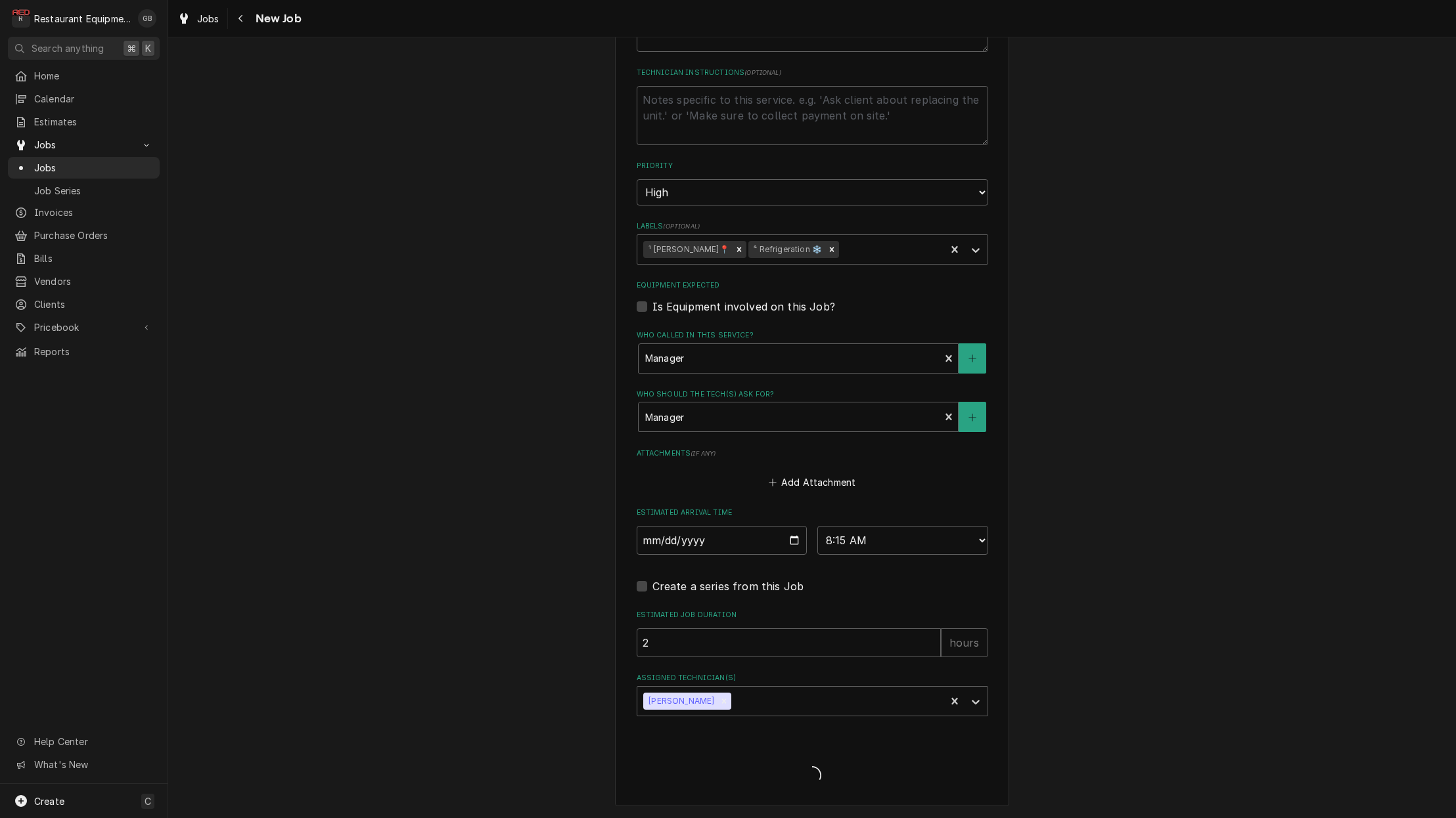
scroll to position [666, 0]
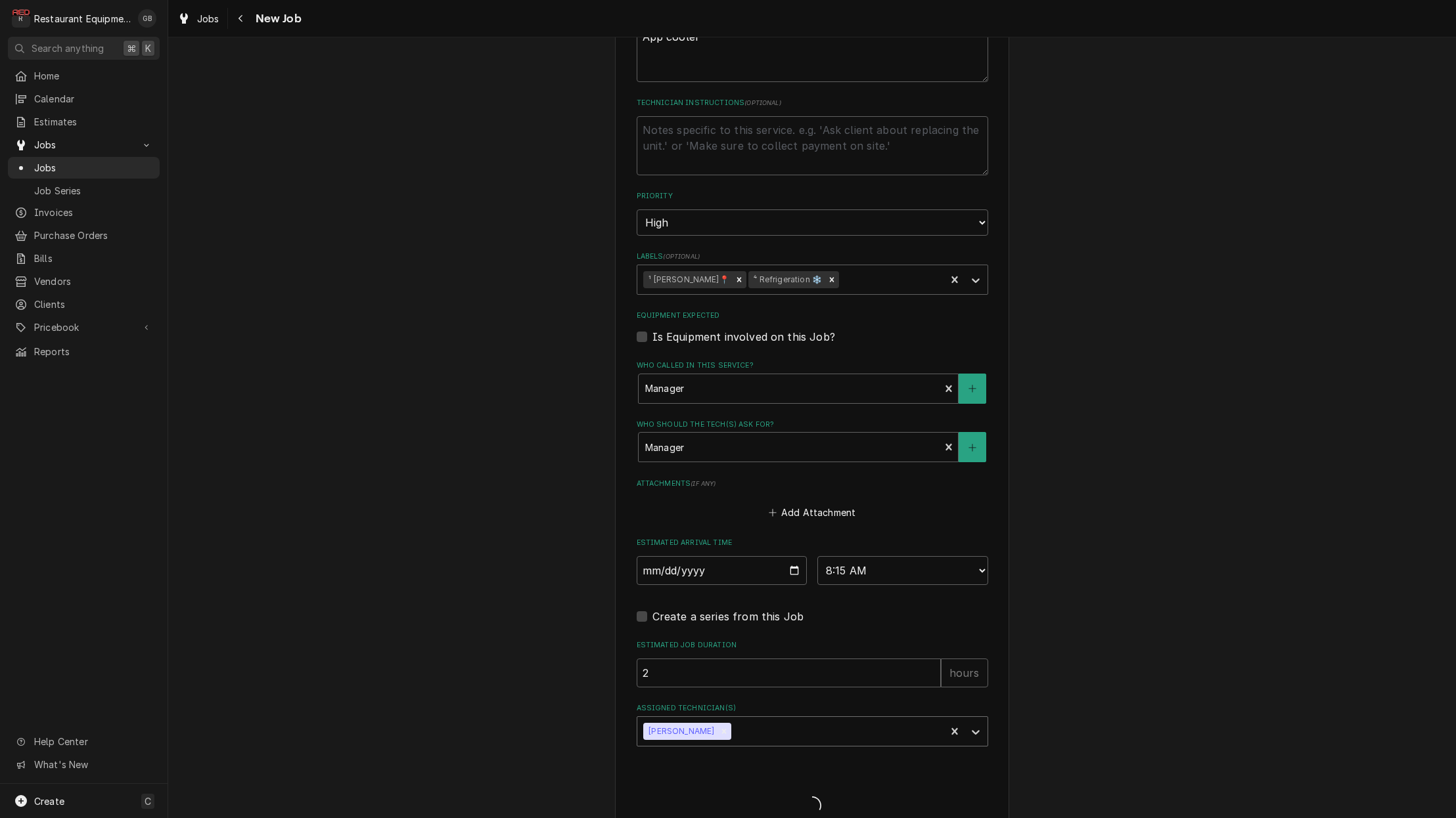
type textarea "x"
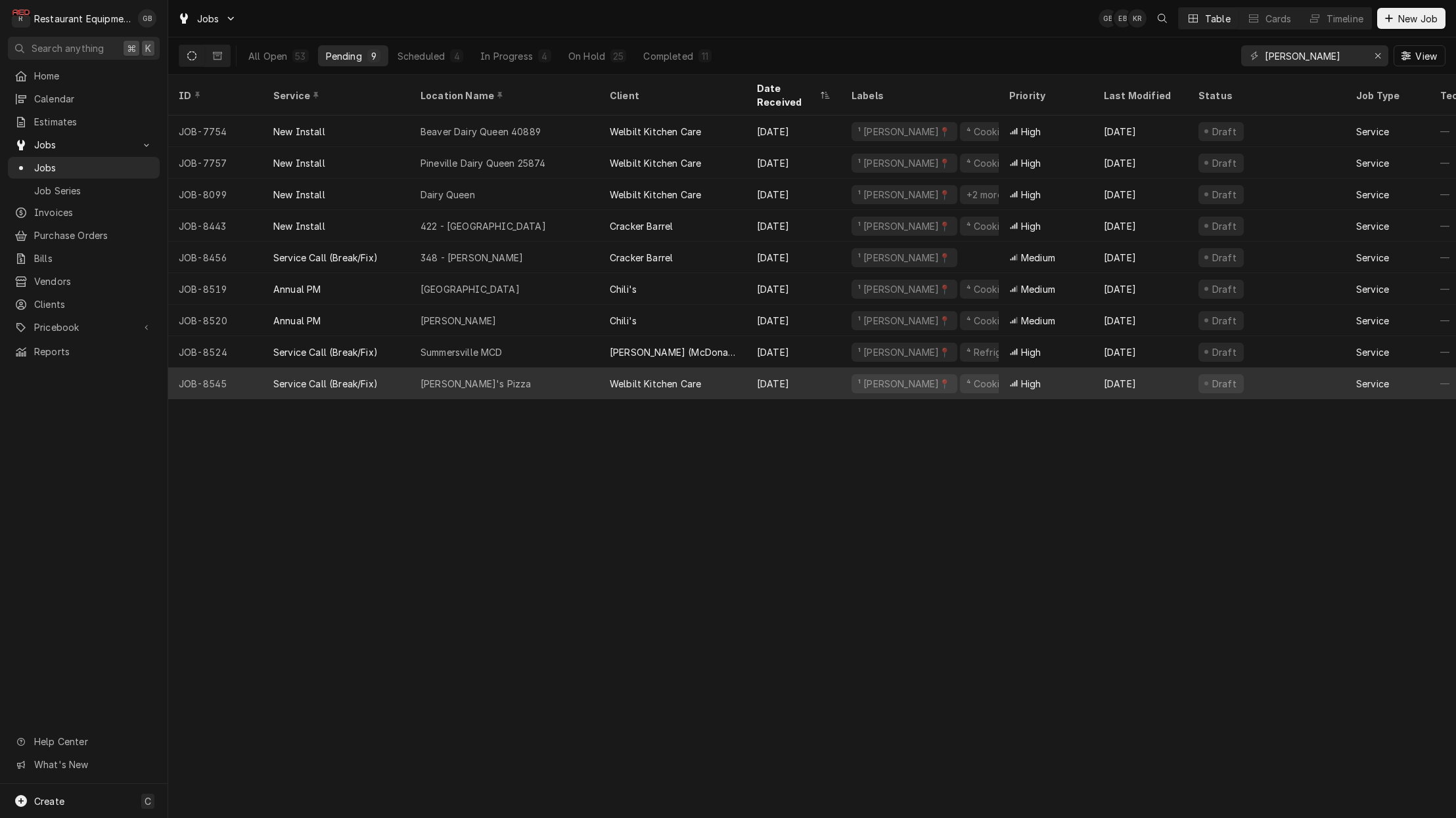
click at [522, 367] on div "[PERSON_NAME]'s Pizza" at bounding box center [505, 383] width 189 height 31
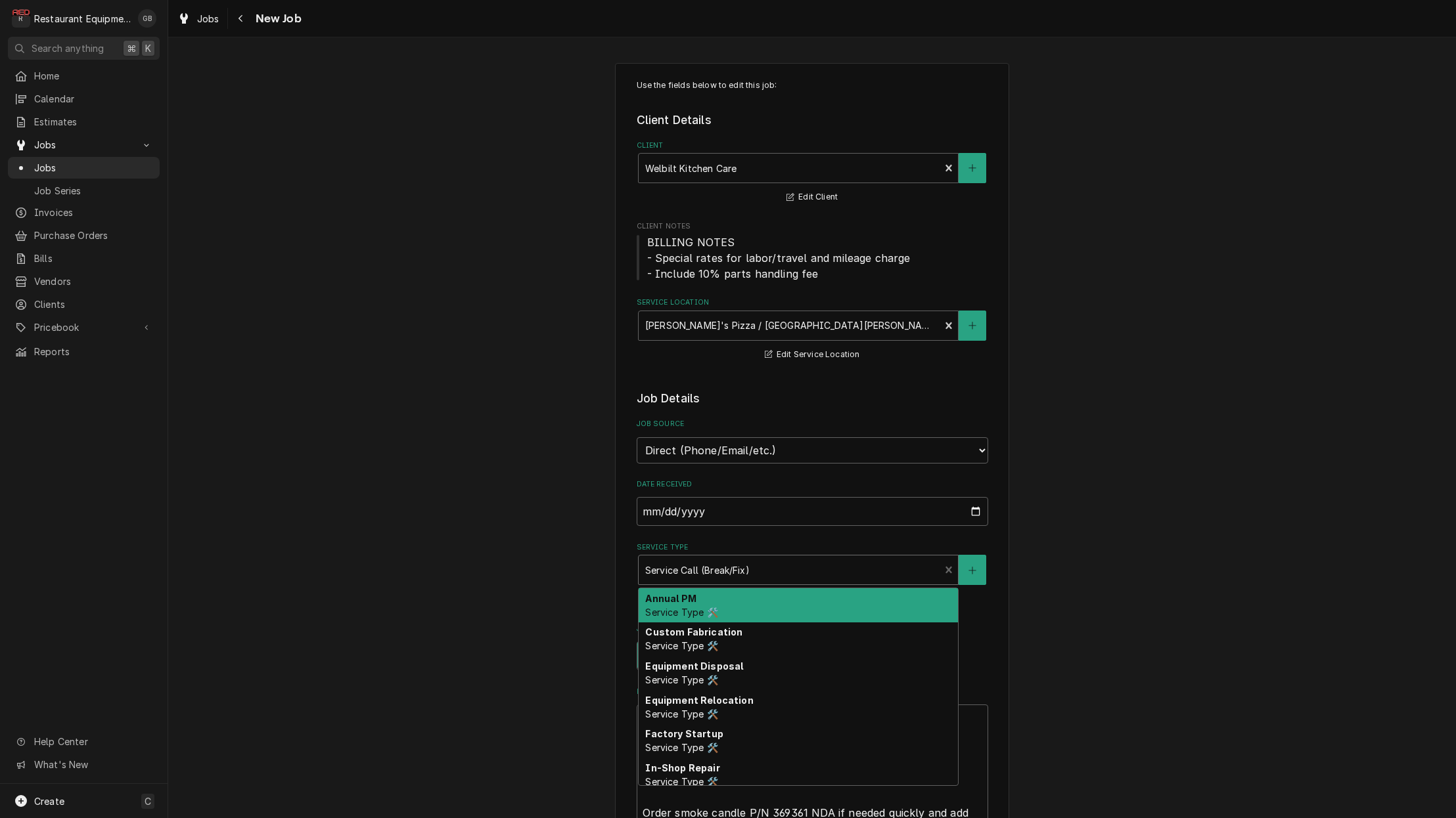
click at [776, 563] on div "Service Type" at bounding box center [789, 569] width 288 height 24
type textarea "x"
type input "s"
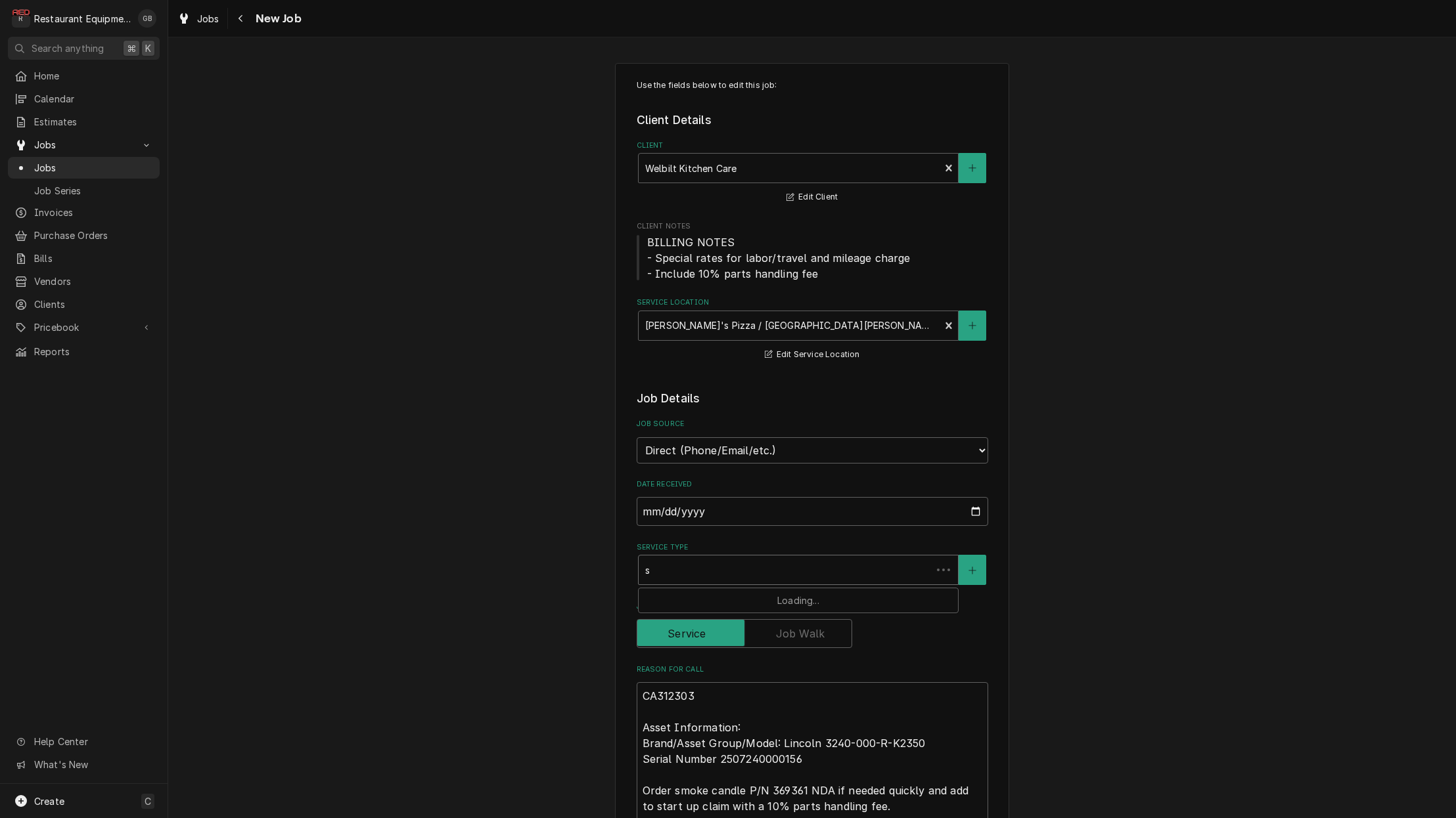
type textarea "x"
type input "st"
type textarea "x"
type input "sta"
type textarea "x"
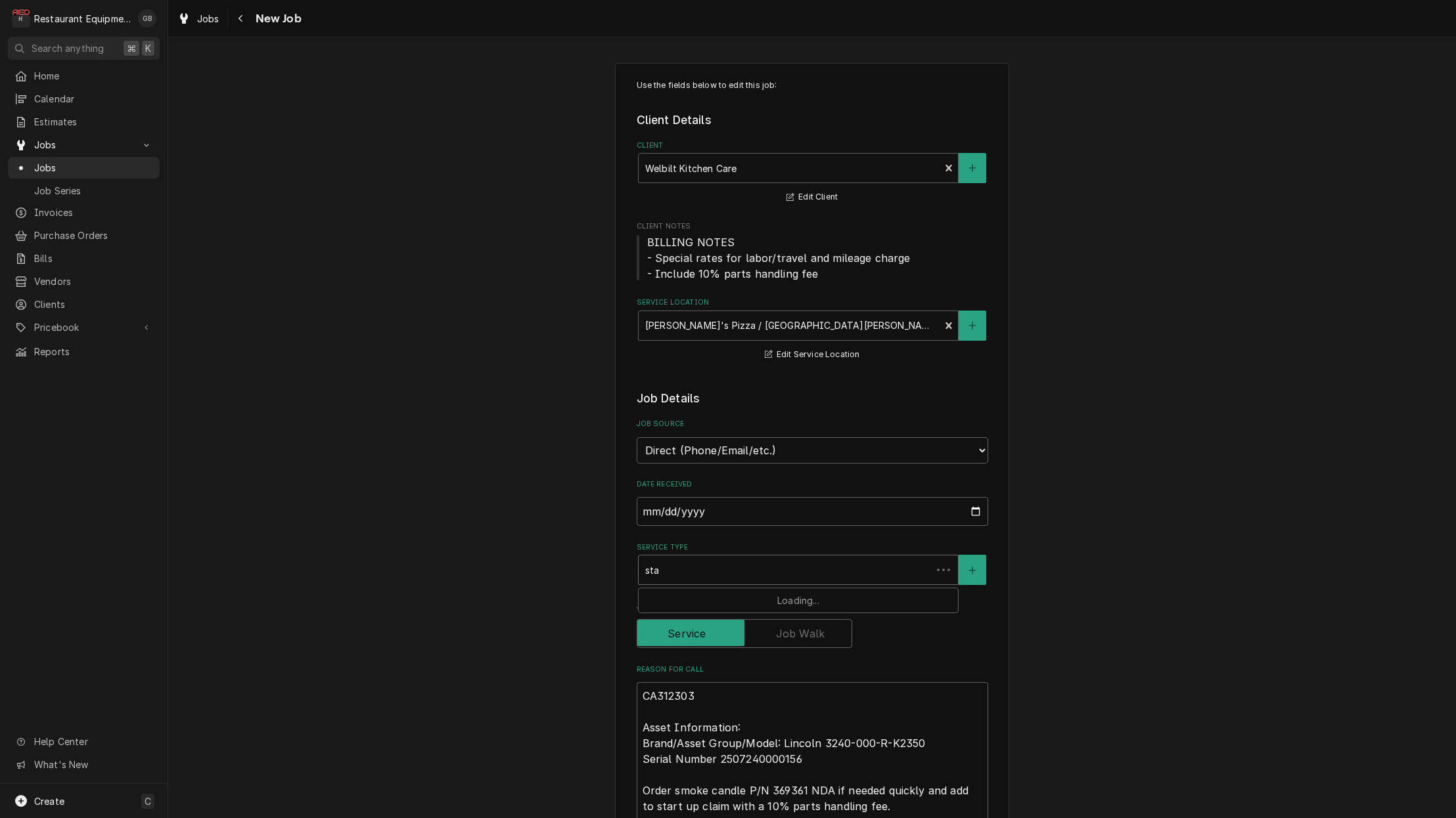
type input "star"
type textarea "x"
type input "start"
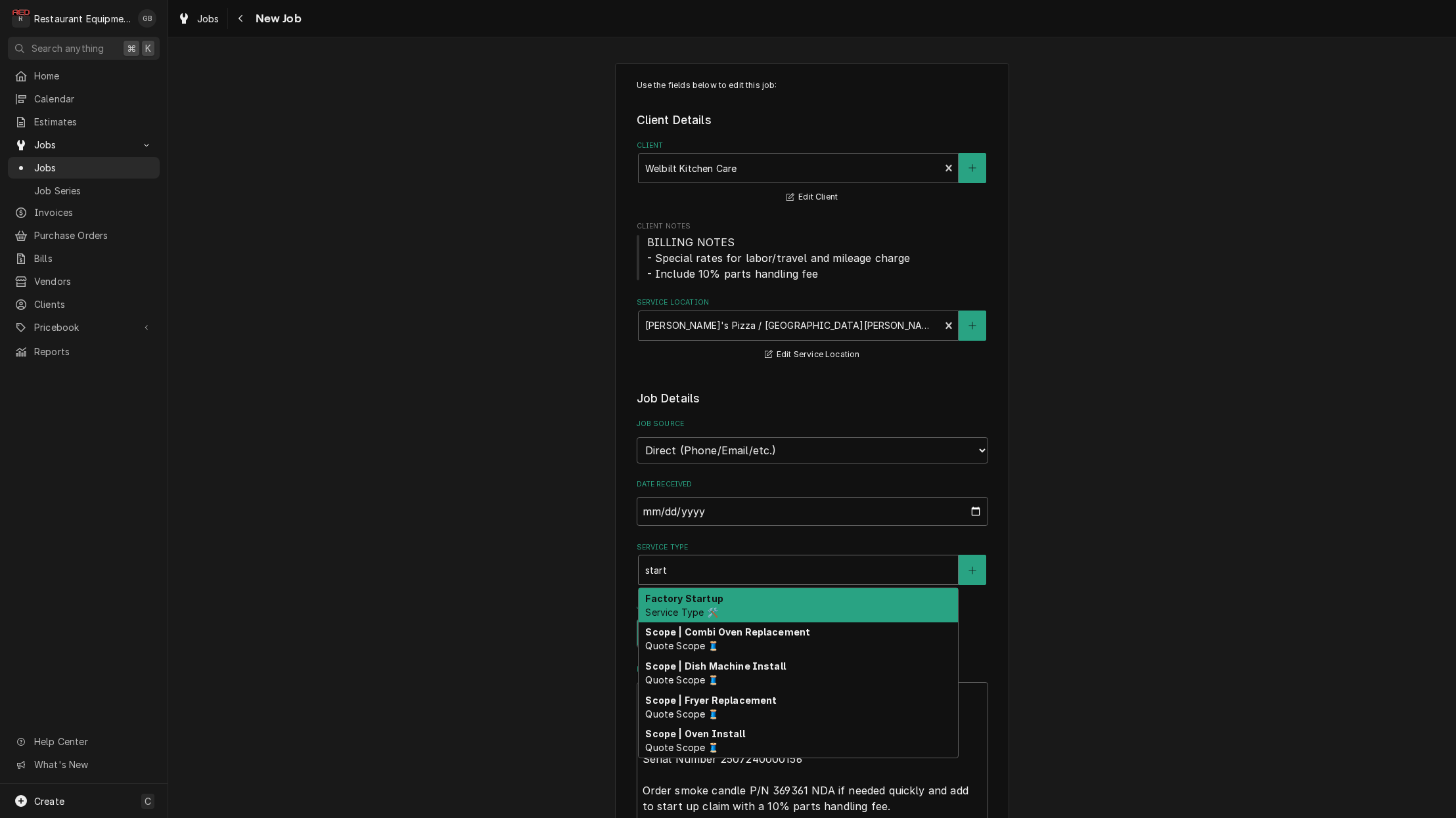
click at [718, 590] on div "Factory Startup Service Type 🛠️" at bounding box center [798, 605] width 320 height 34
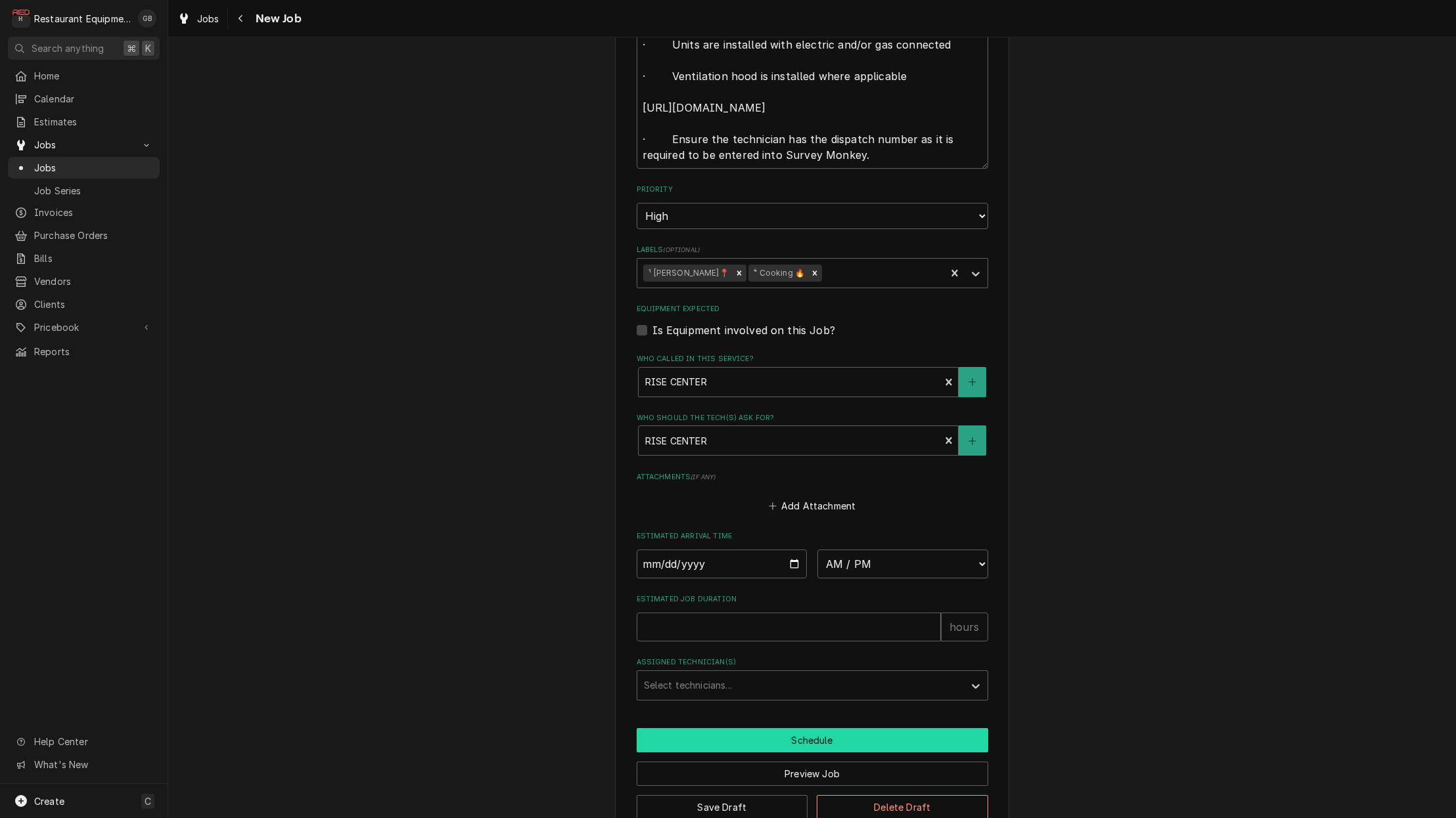
scroll to position [1224, 0]
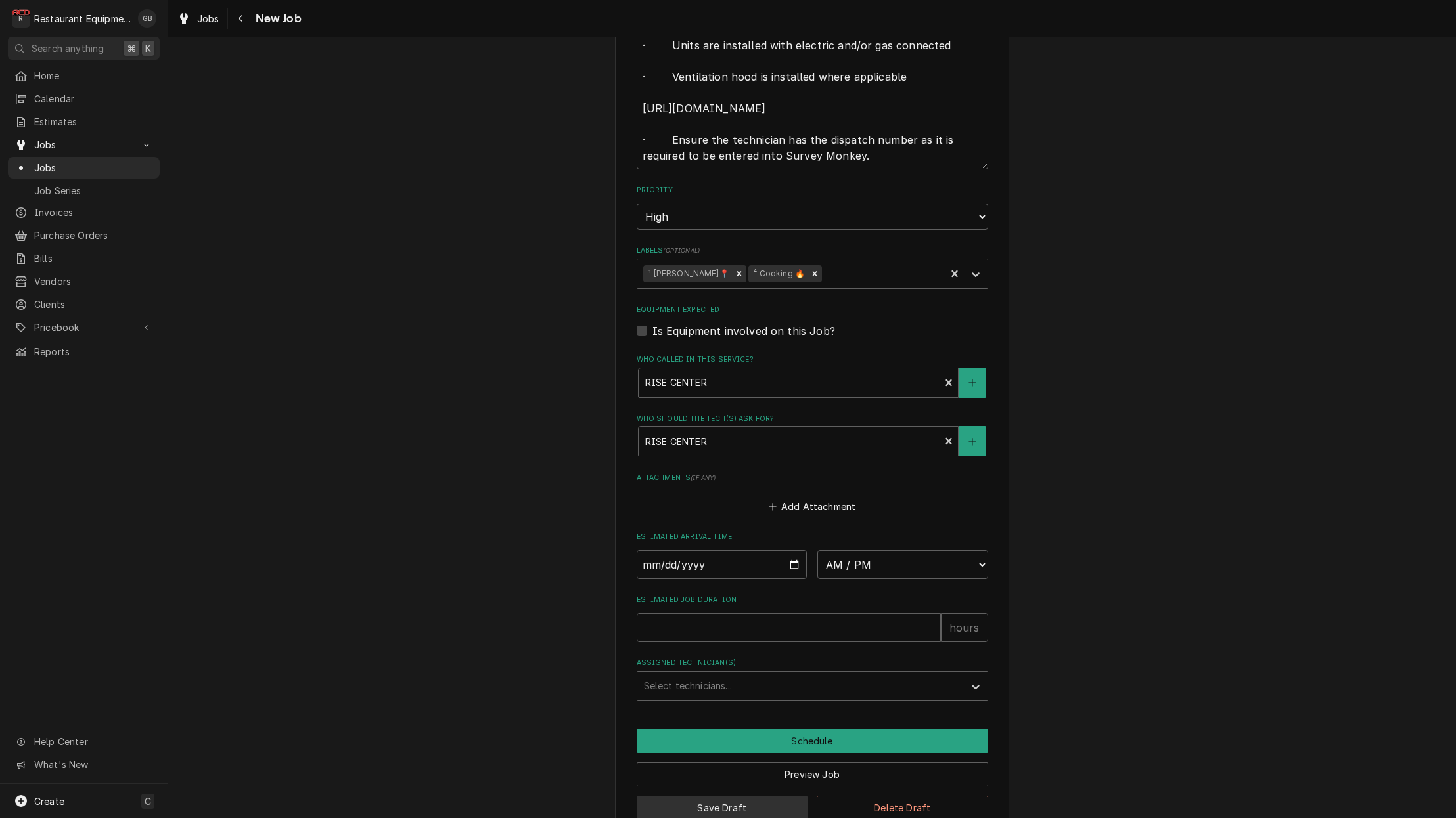
click at [743, 796] on button "Save Draft" at bounding box center [722, 808] width 172 height 24
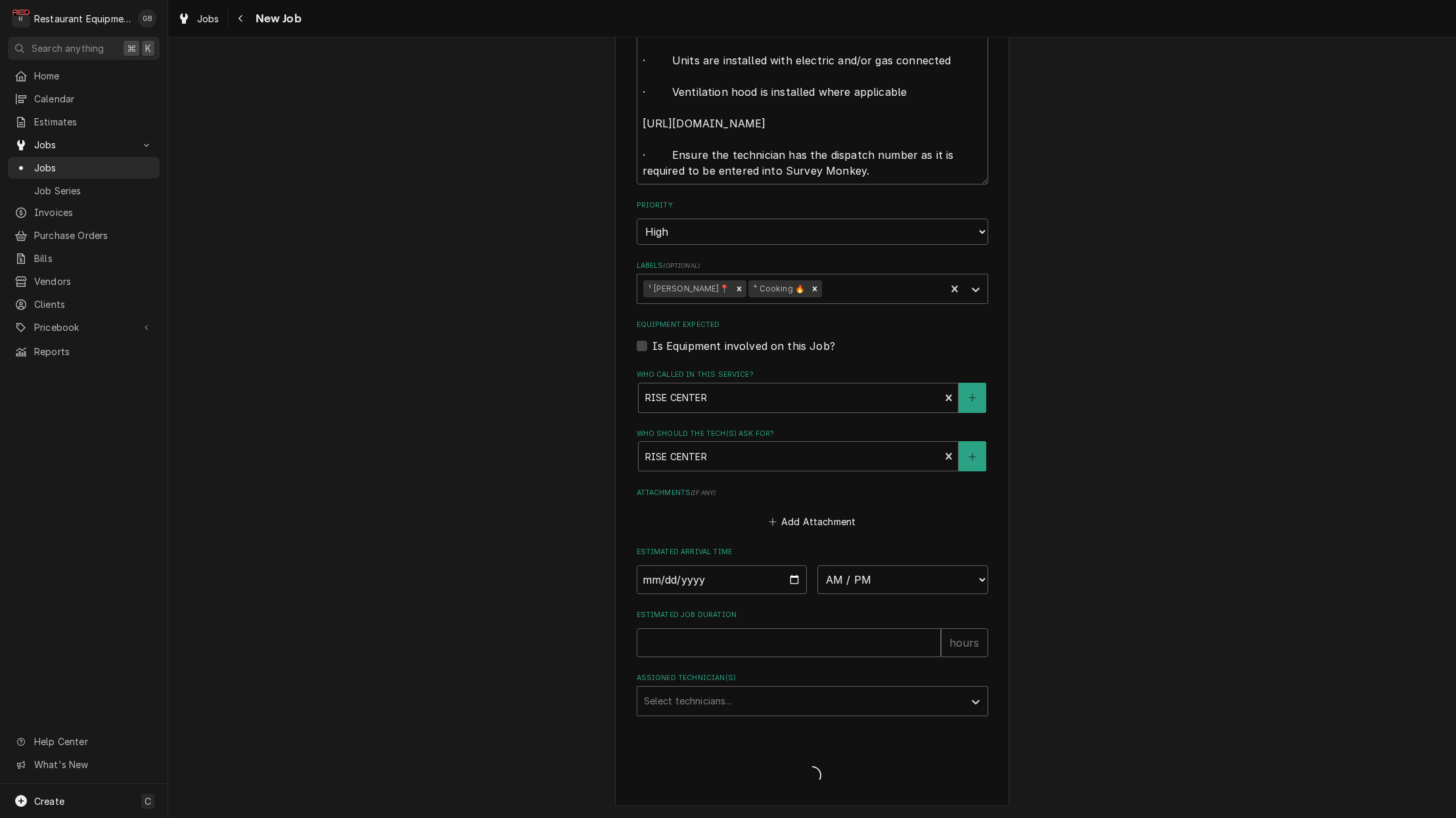
scroll to position [1179, 0]
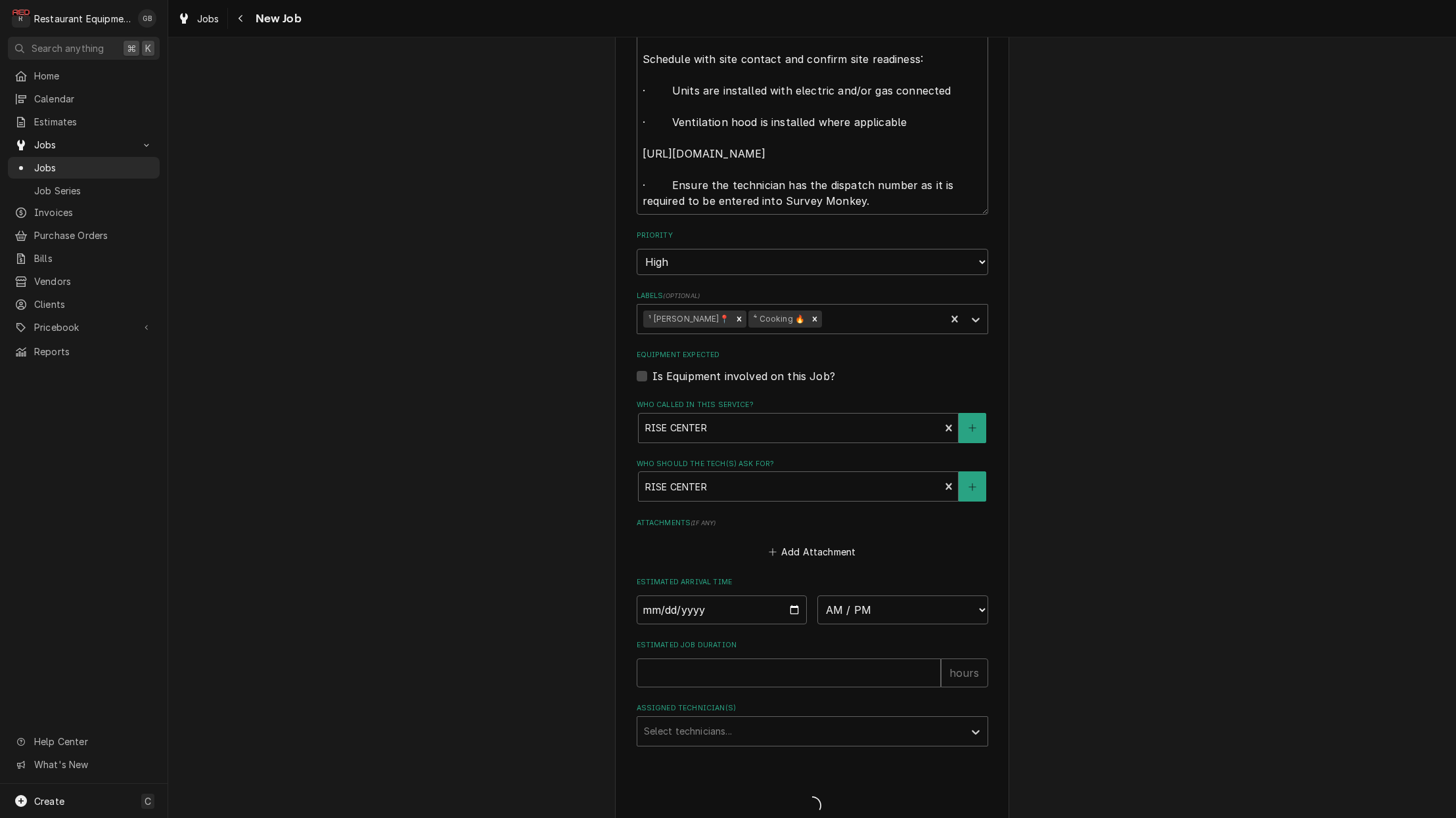
type textarea "x"
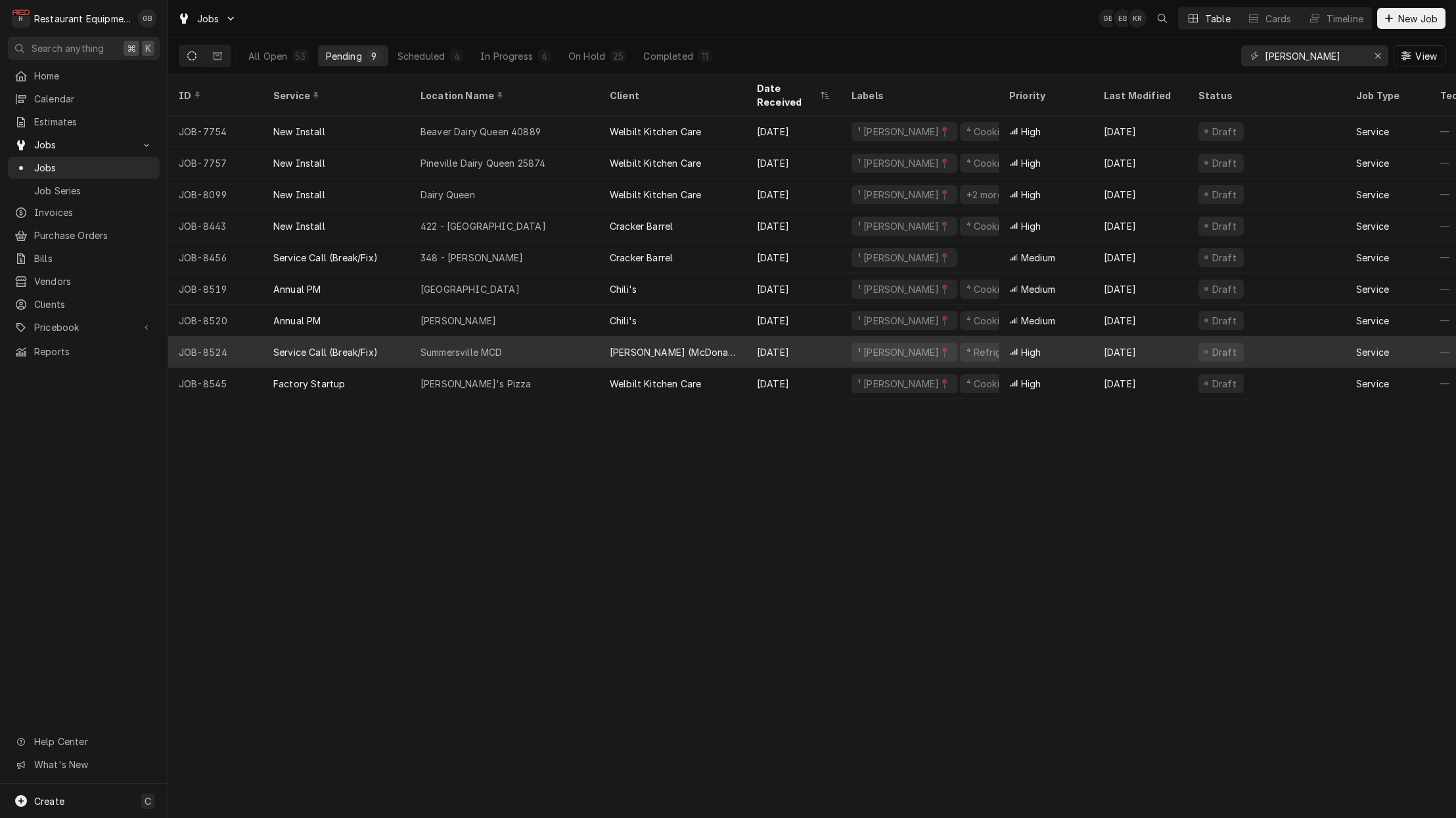
click at [423, 345] on div "Summersville MCD" at bounding box center [461, 352] width 82 height 14
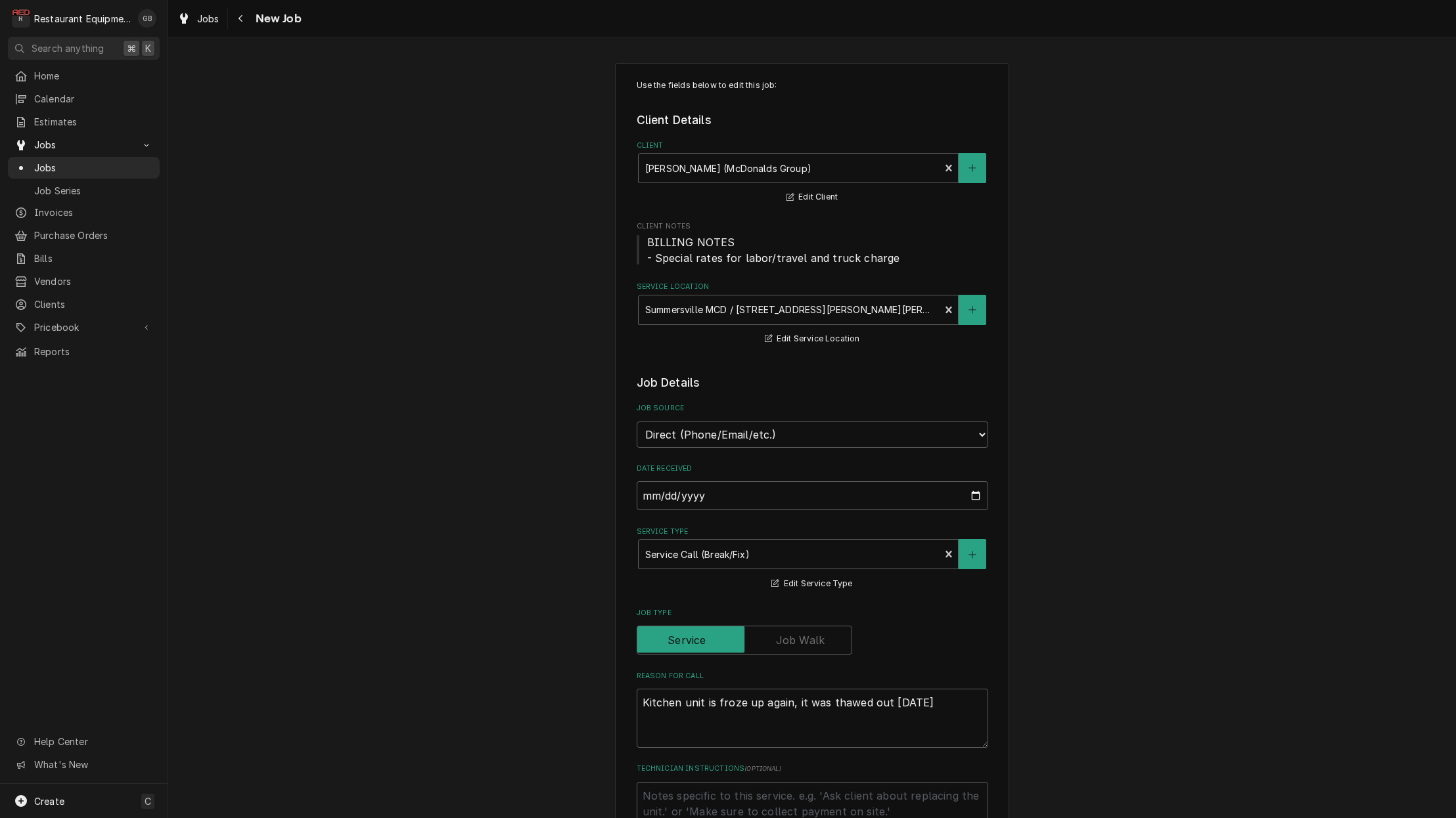
type textarea "x"
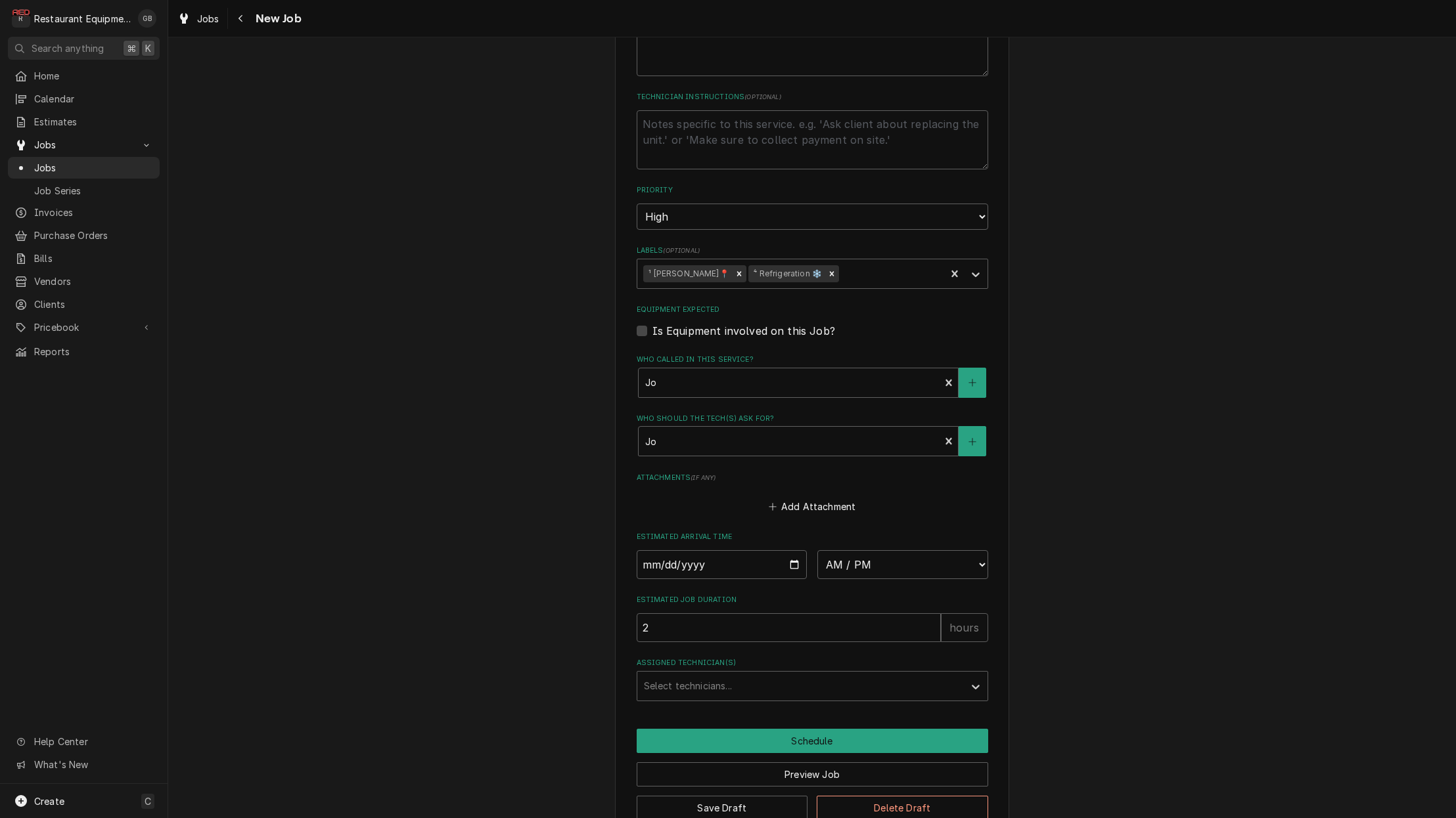
scroll to position [1, 0]
click at [665, 550] on input "Date" at bounding box center [722, 565] width 171 height 29
click at [670, 550] on input "Date" at bounding box center [722, 565] width 171 height 29
type input "[DATE]"
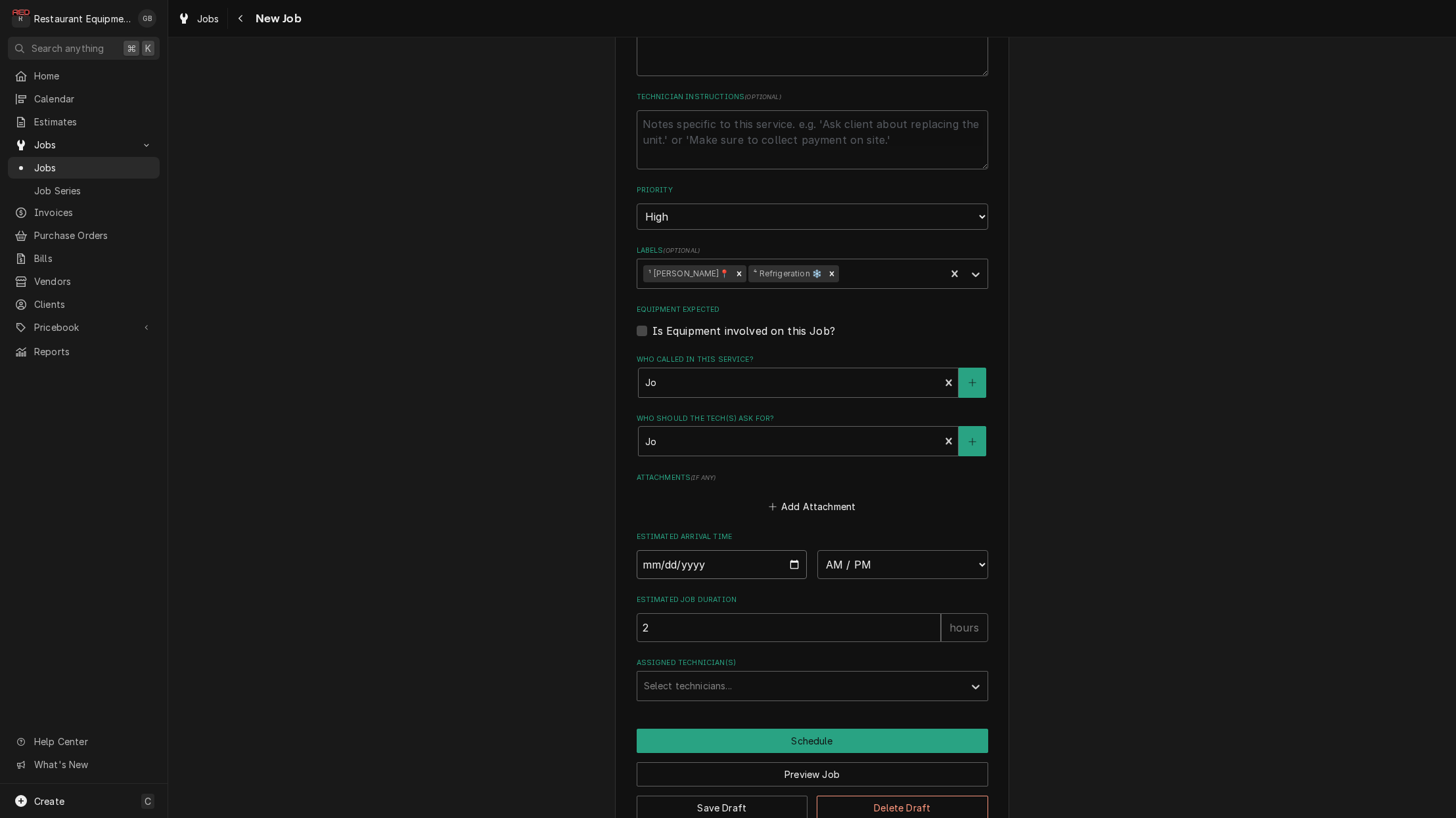
type textarea "x"
click at [893, 595] on label "Estimated Job Duration" at bounding box center [812, 601] width 352 height 11
click at [893, 614] on input "2" at bounding box center [789, 628] width 304 height 29
select select "09:00:00"
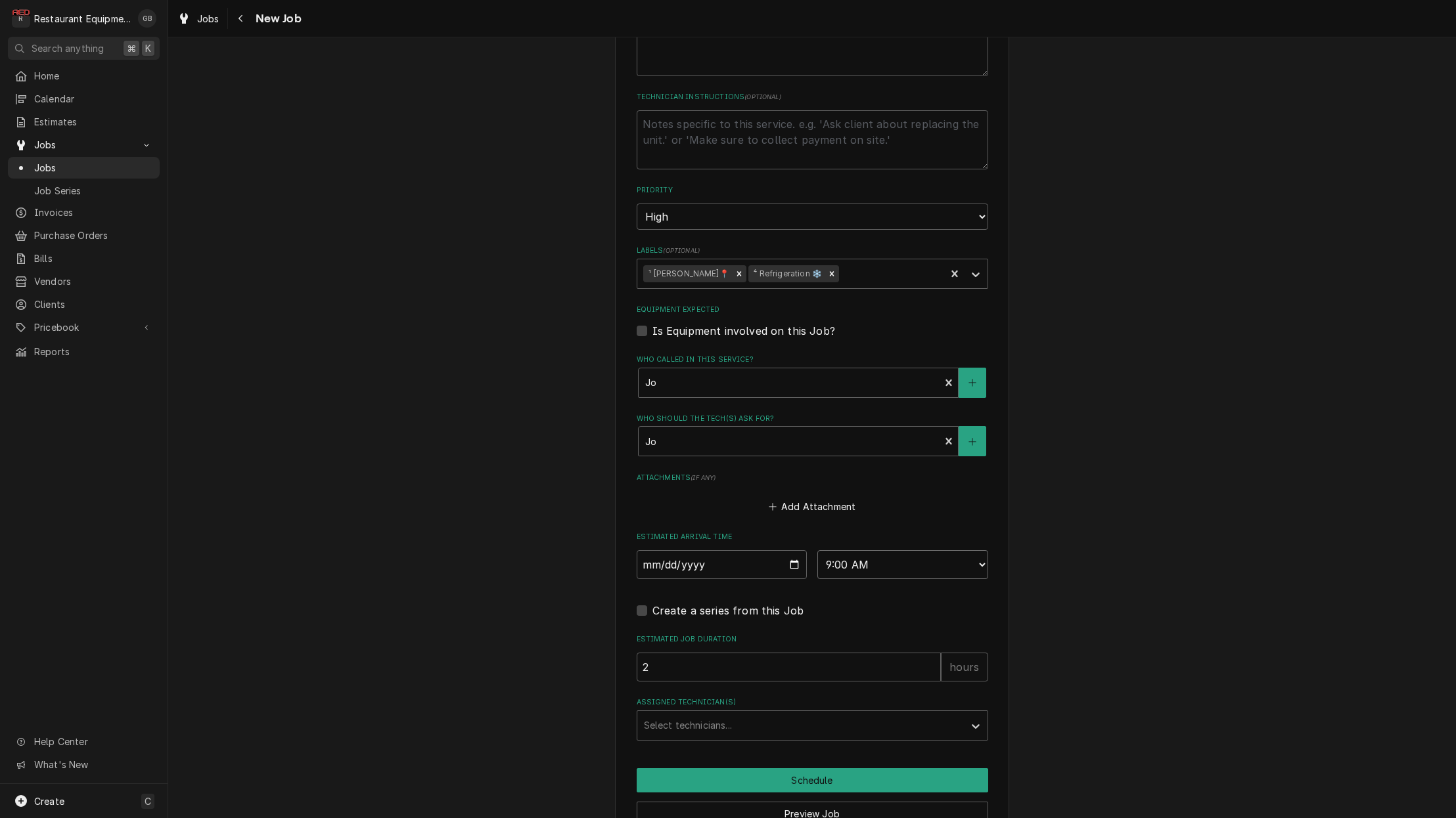
type textarea "x"
select select "08:45:00"
click at [725, 698] on div "Assigned Technician(s) Select technicians..." at bounding box center [812, 719] width 352 height 43
click at [732, 719] on div "Select technicians..." at bounding box center [800, 726] width 313 height 14
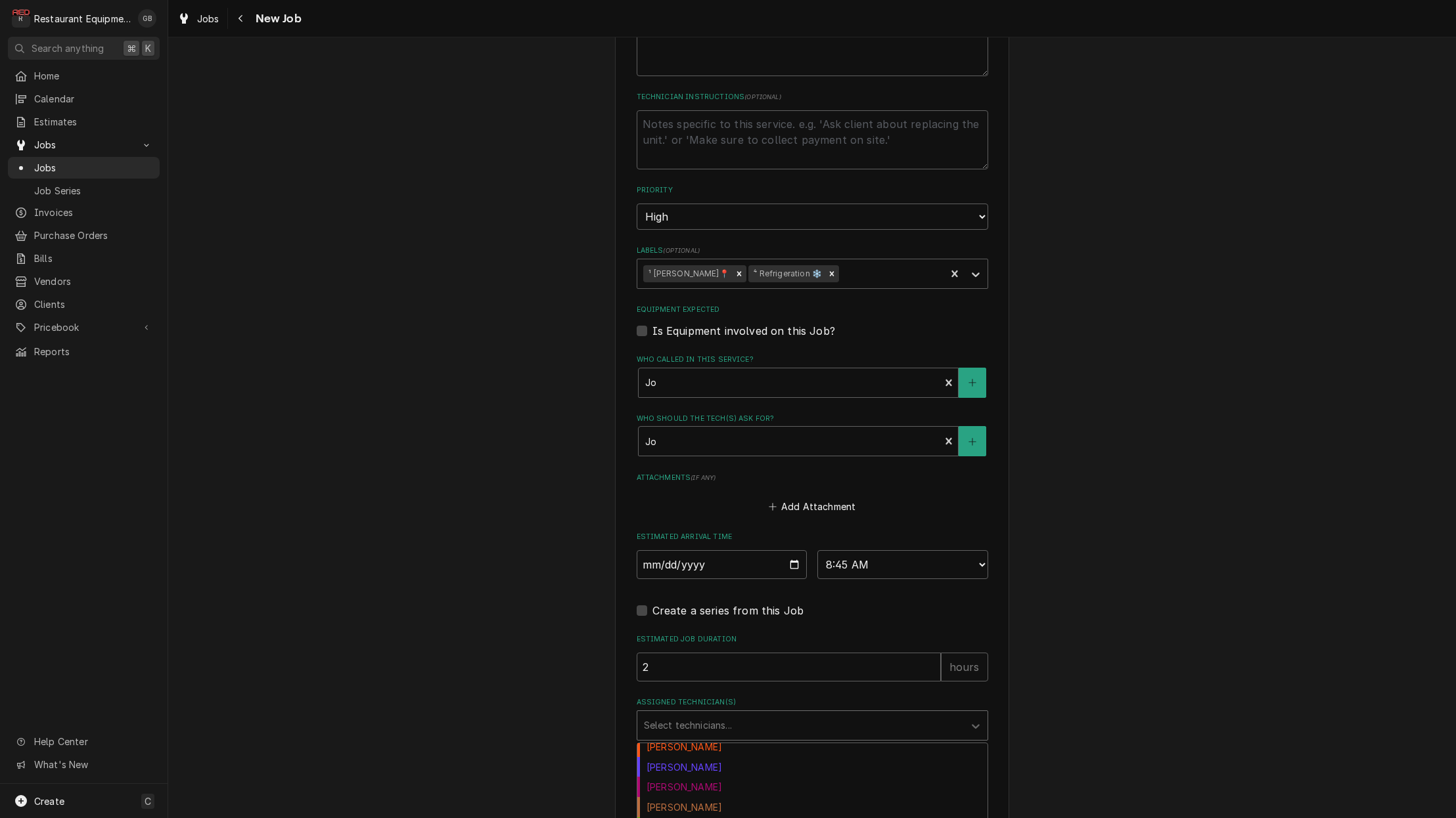
scroll to position [60, 0]
click at [711, 804] on div "Hunter Ralston" at bounding box center [812, 814] width 350 height 21
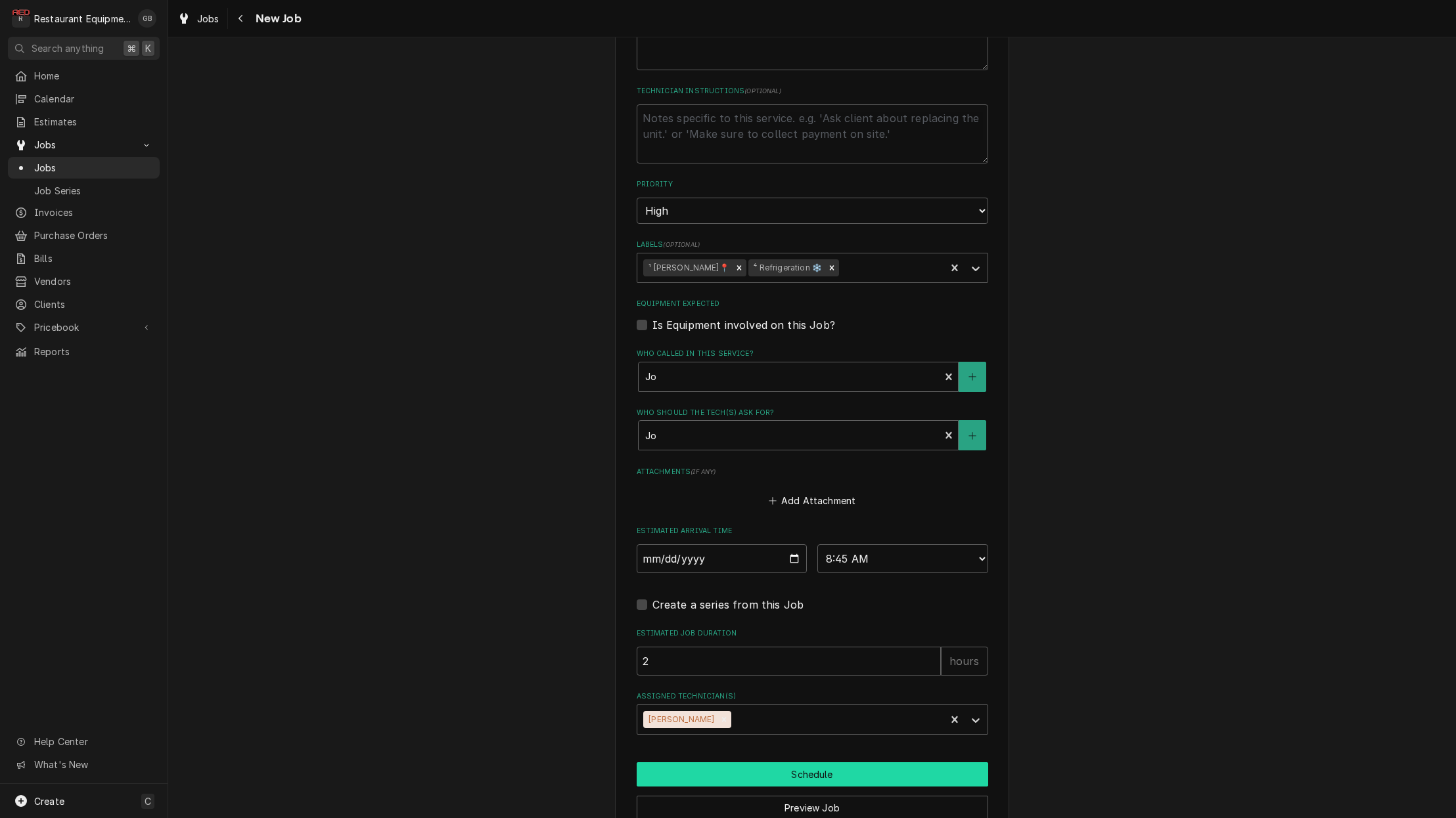
click at [798, 762] on button "Schedule" at bounding box center [812, 775] width 352 height 24
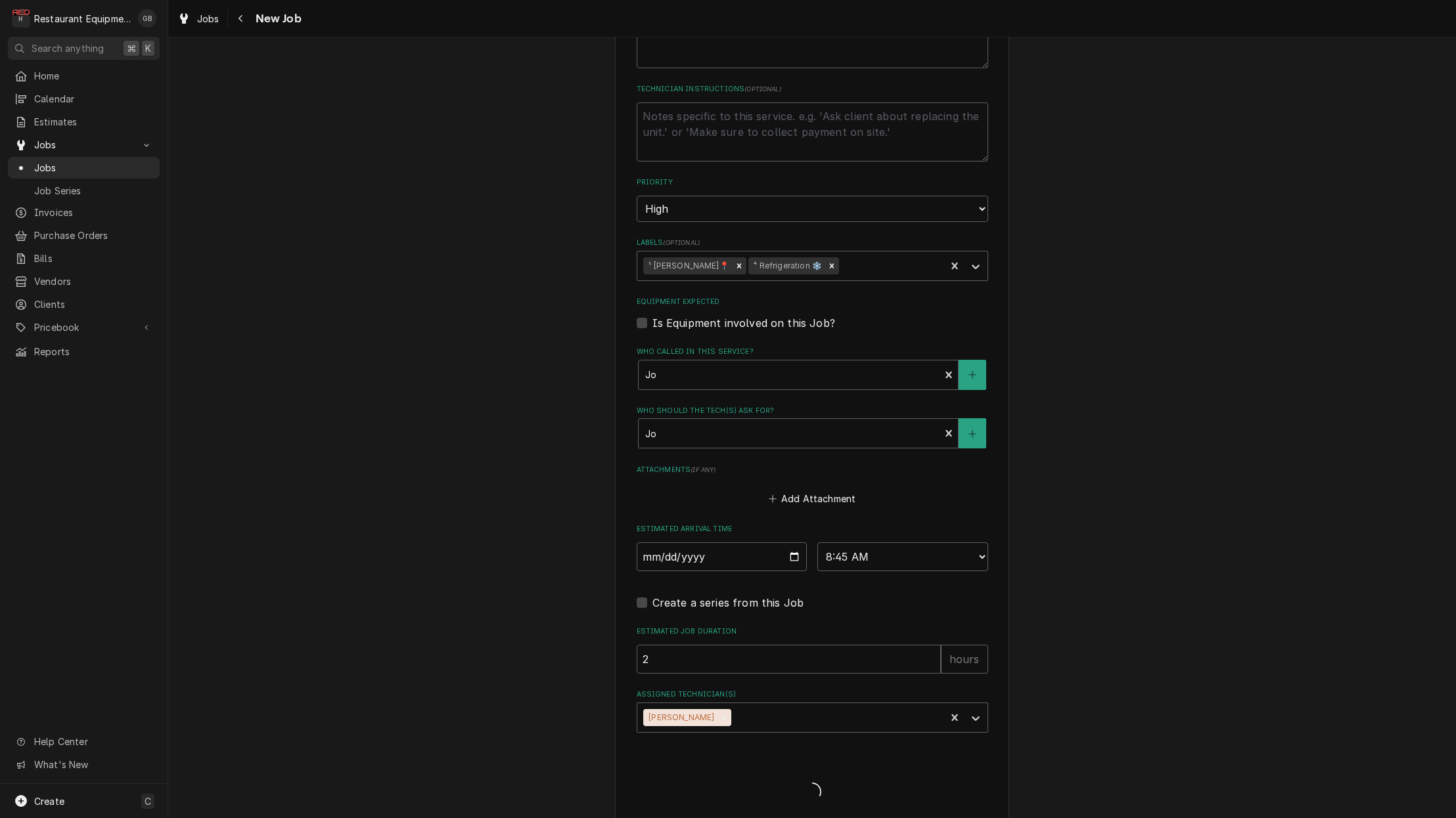
type textarea "x"
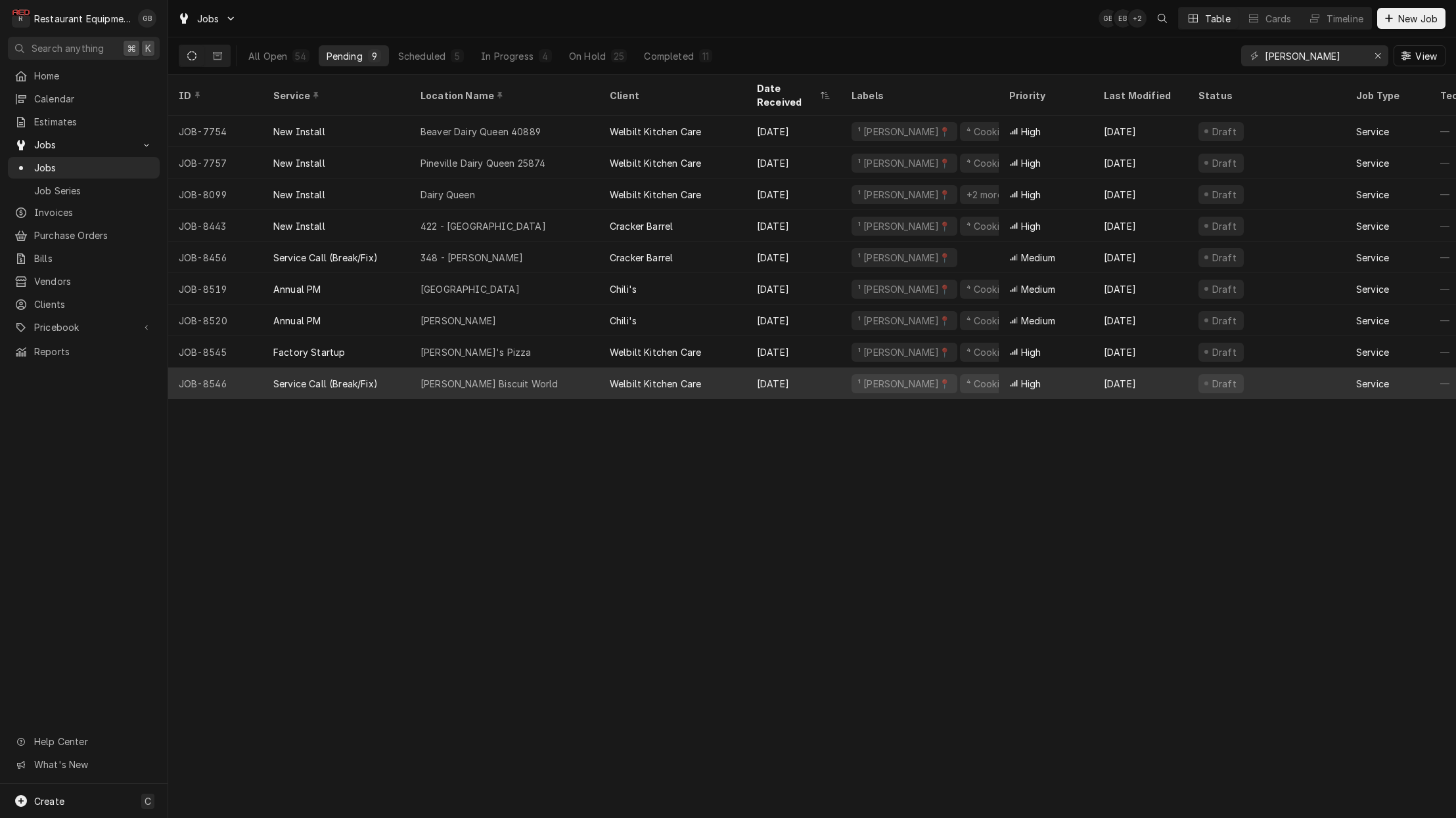
click at [523, 367] on div "[PERSON_NAME] Biscuit World" at bounding box center [505, 383] width 189 height 31
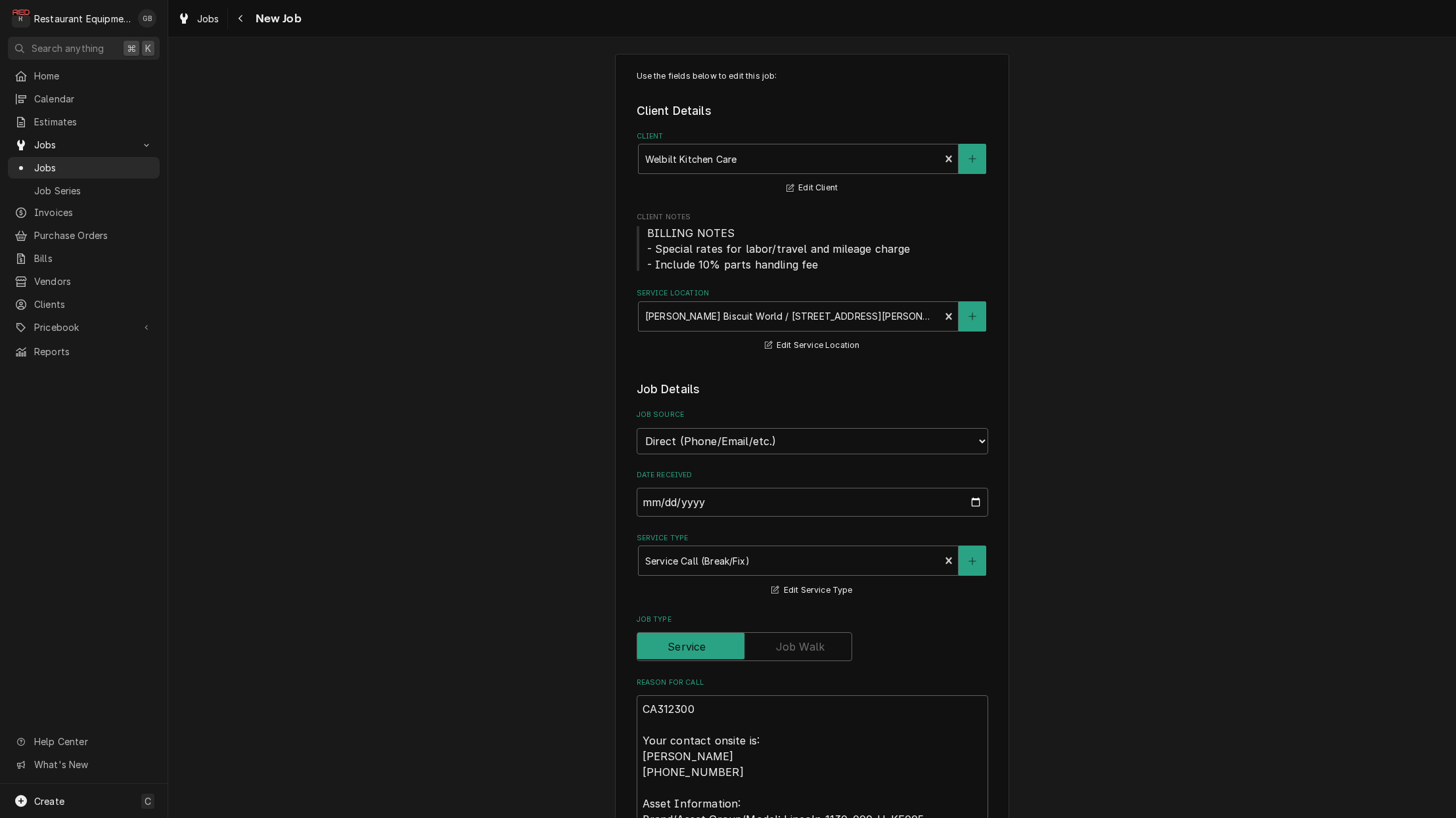
scroll to position [12, 0]
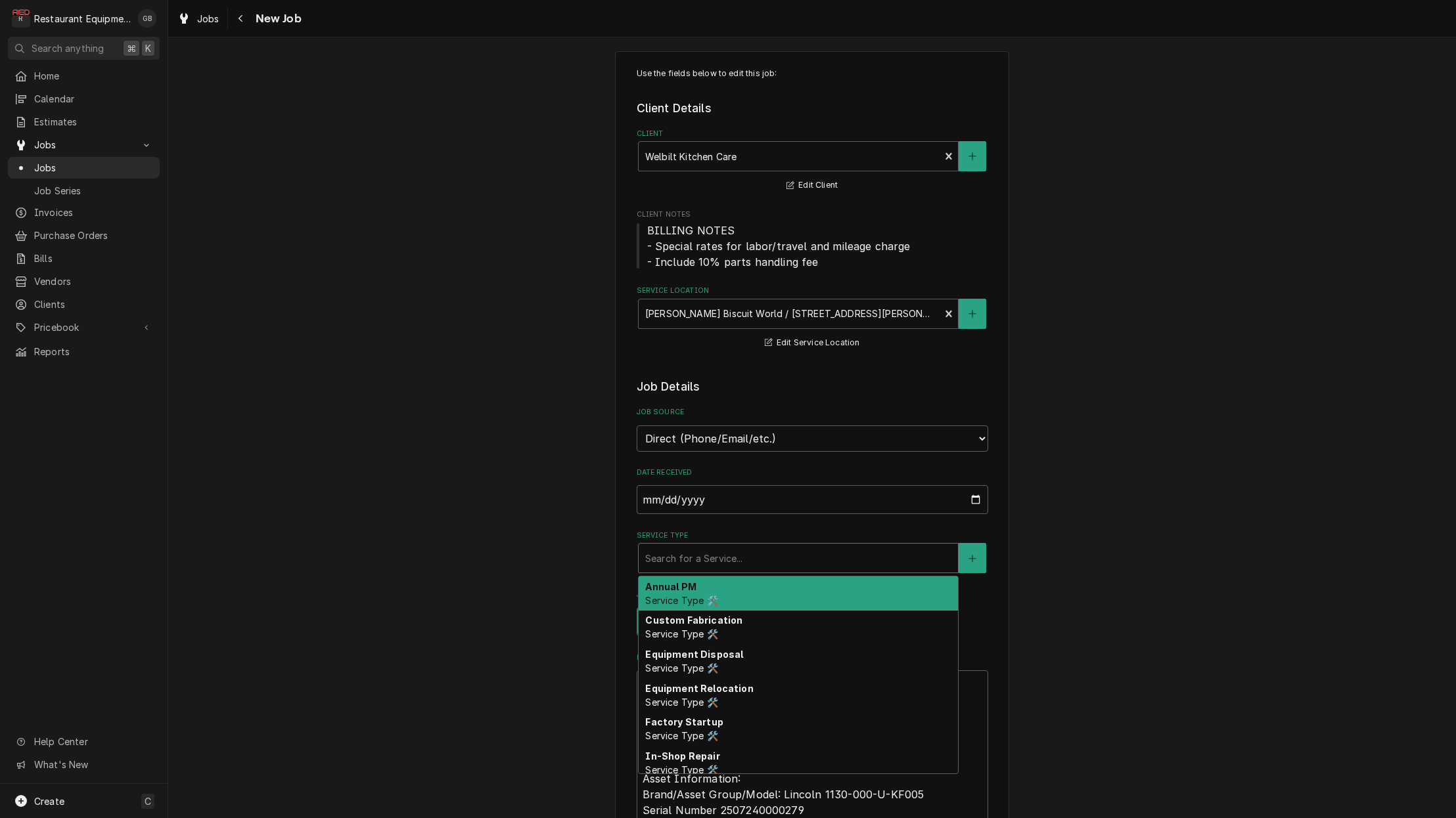
click at [851, 550] on div "Service Type" at bounding box center [798, 558] width 306 height 24
type textarea "x"
type input "s"
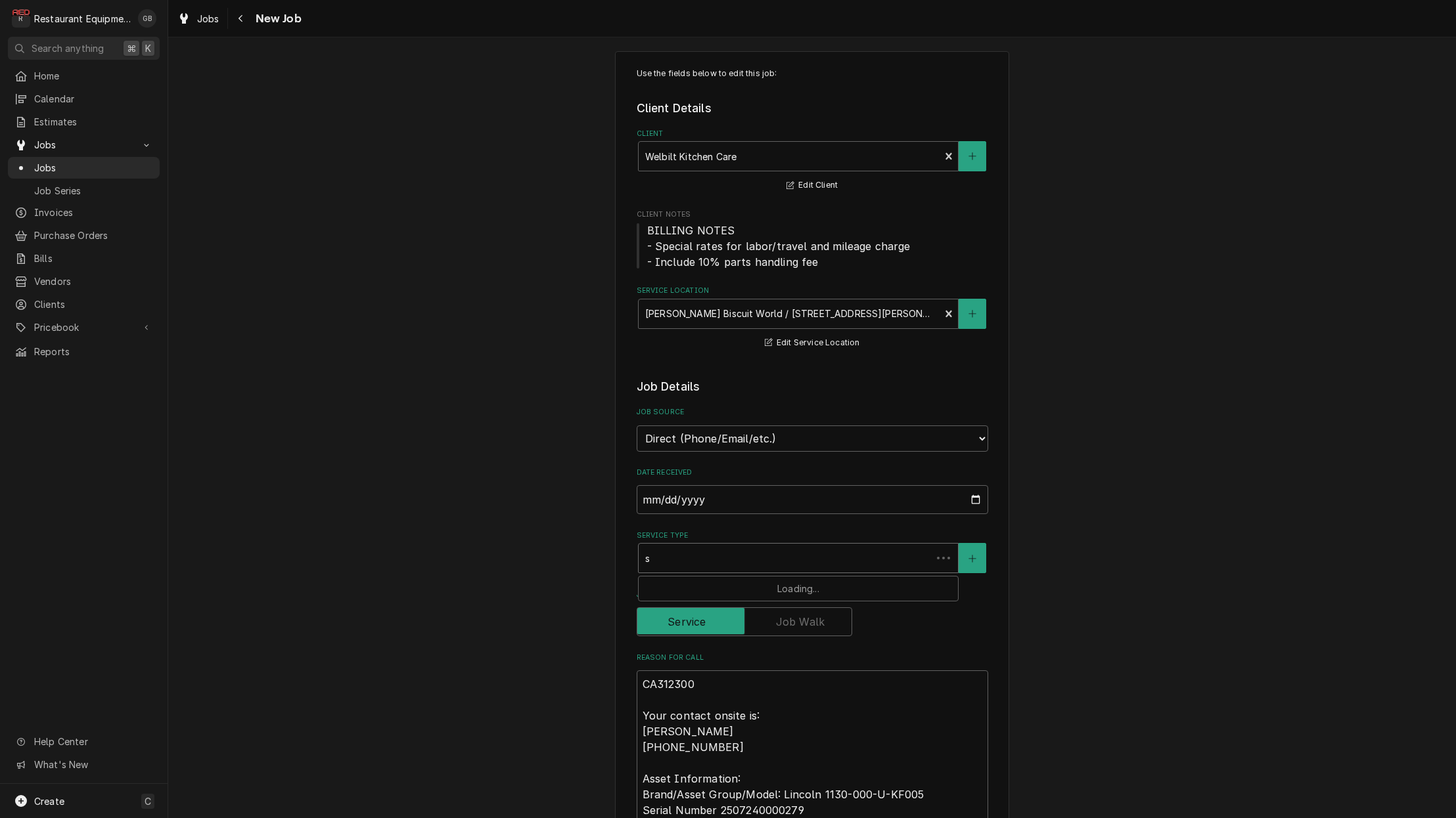
type textarea "x"
type input "st"
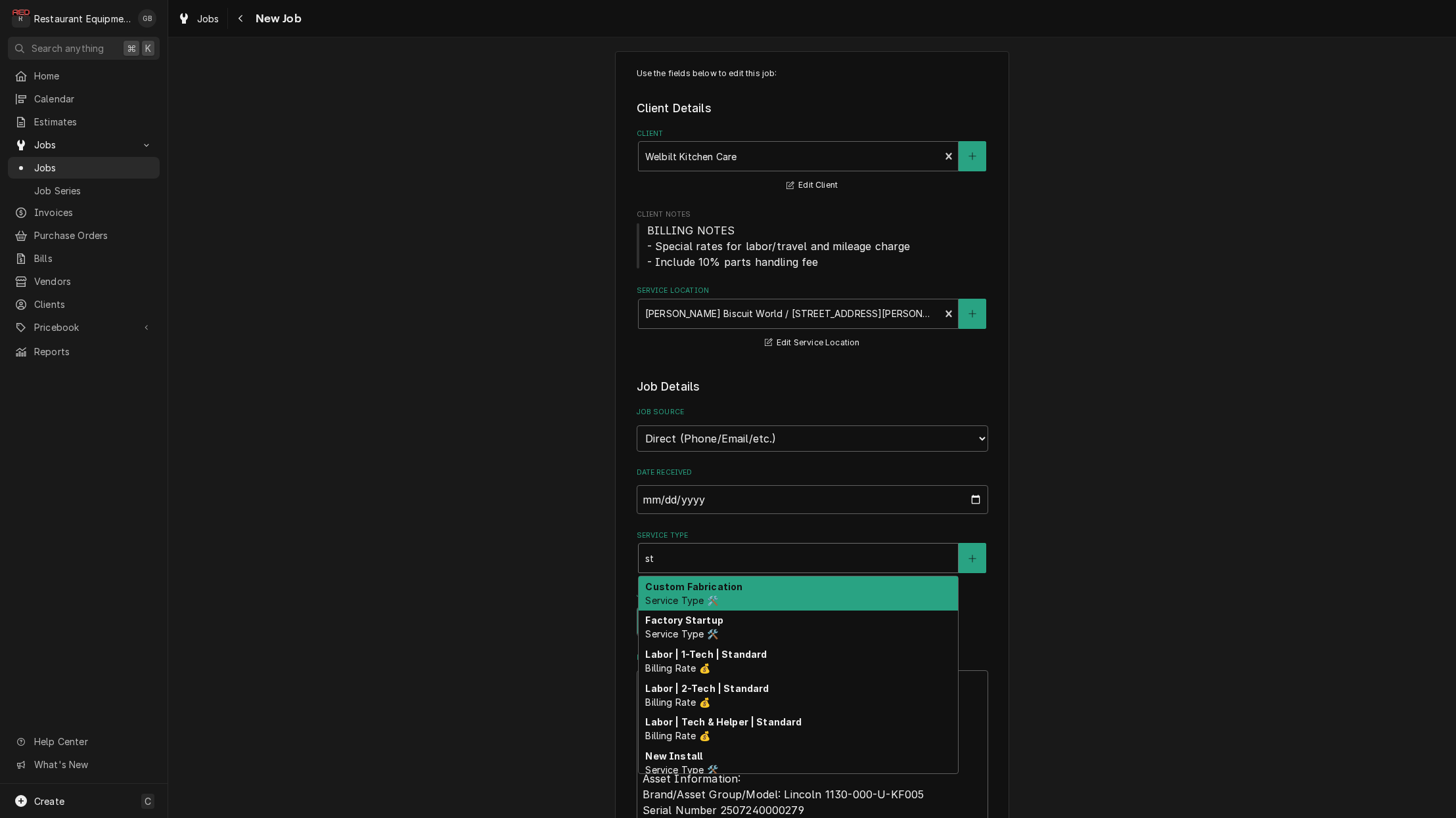
type textarea "x"
type input "sta"
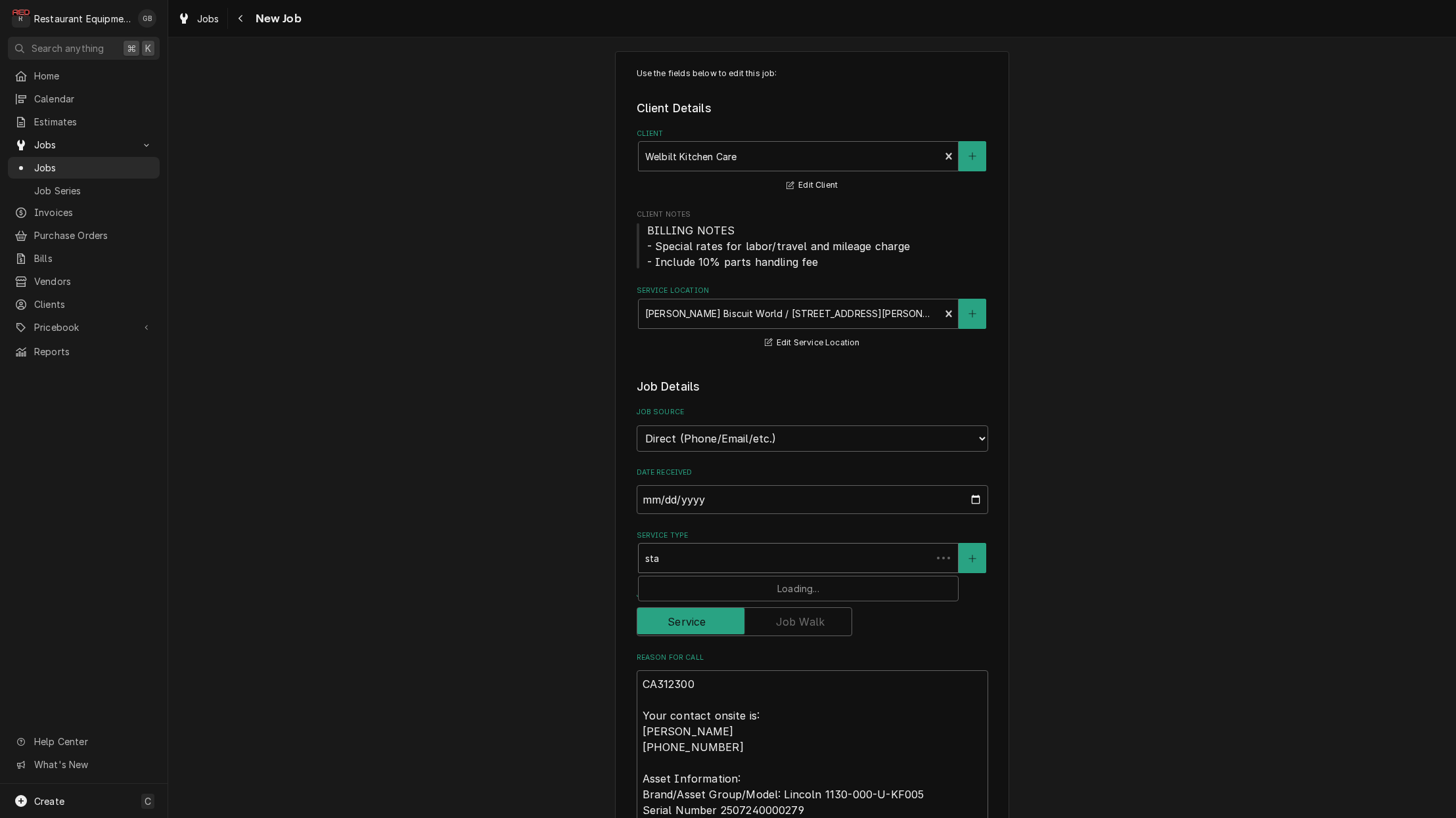
type textarea "x"
type input "star"
type textarea "x"
type input "start"
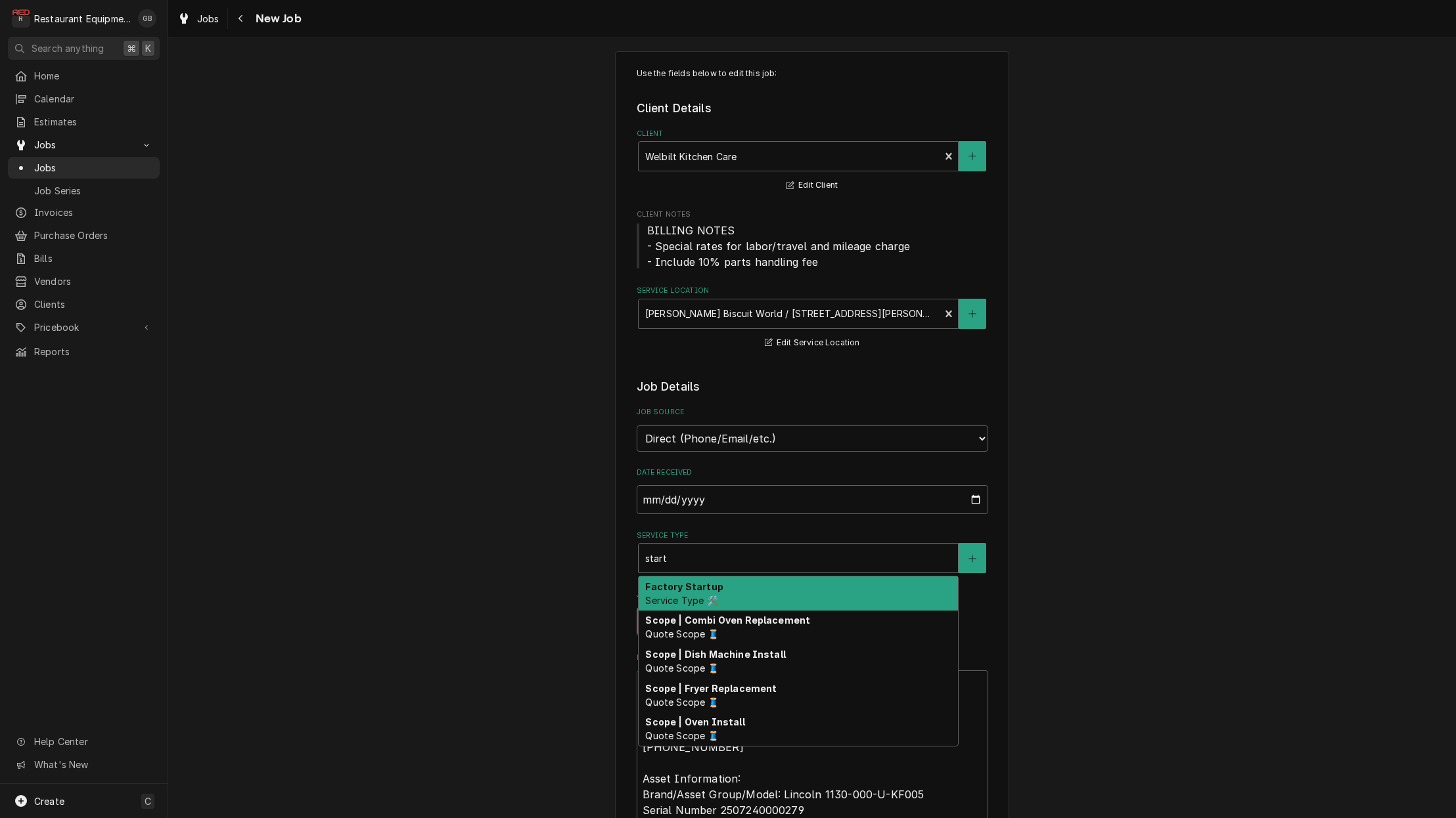
click at [706, 580] on div "Factory Startup Service Type 🛠️" at bounding box center [798, 593] width 320 height 34
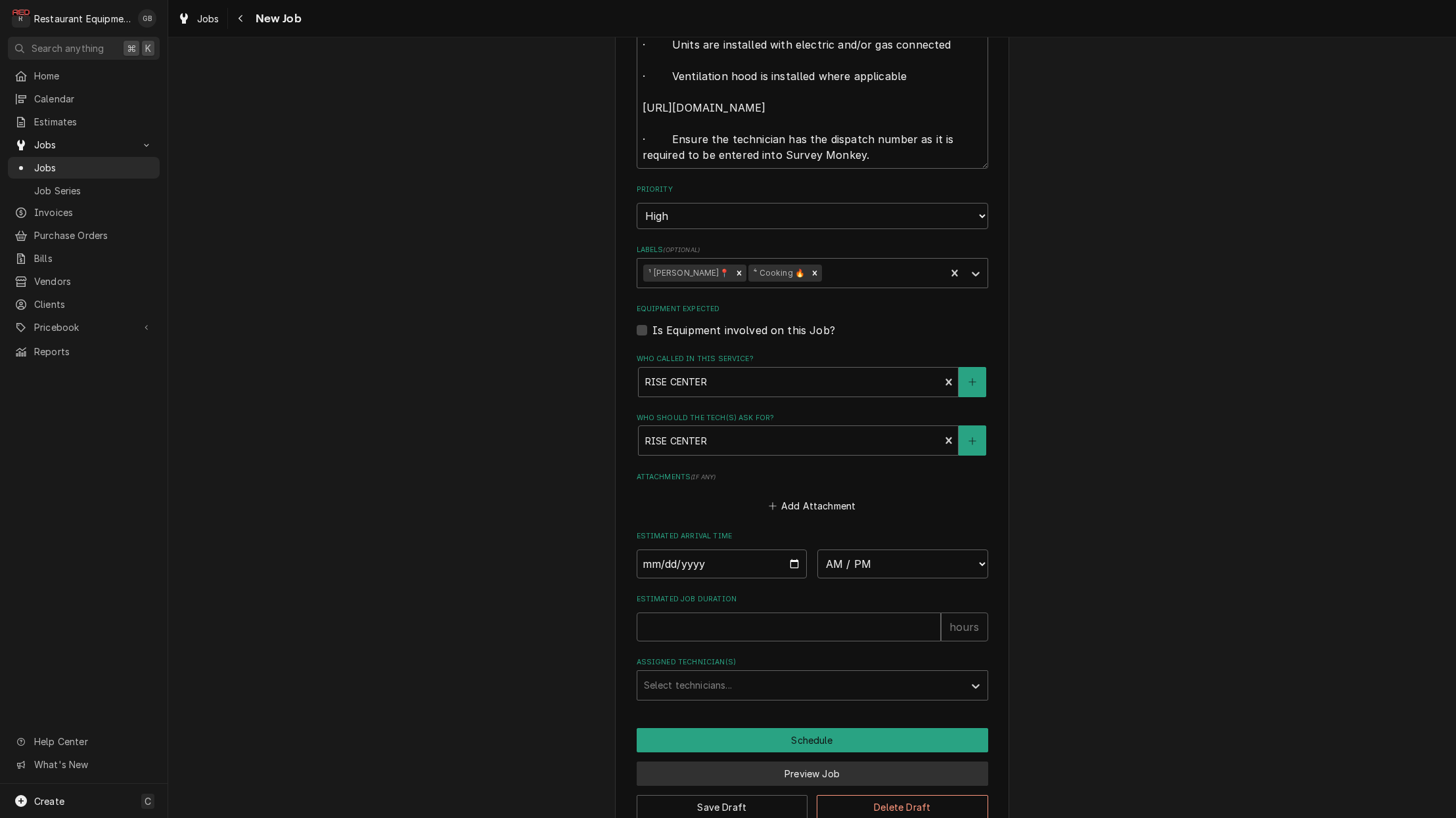
scroll to position [1208, 0]
click at [737, 796] on button "Save Draft" at bounding box center [722, 808] width 172 height 24
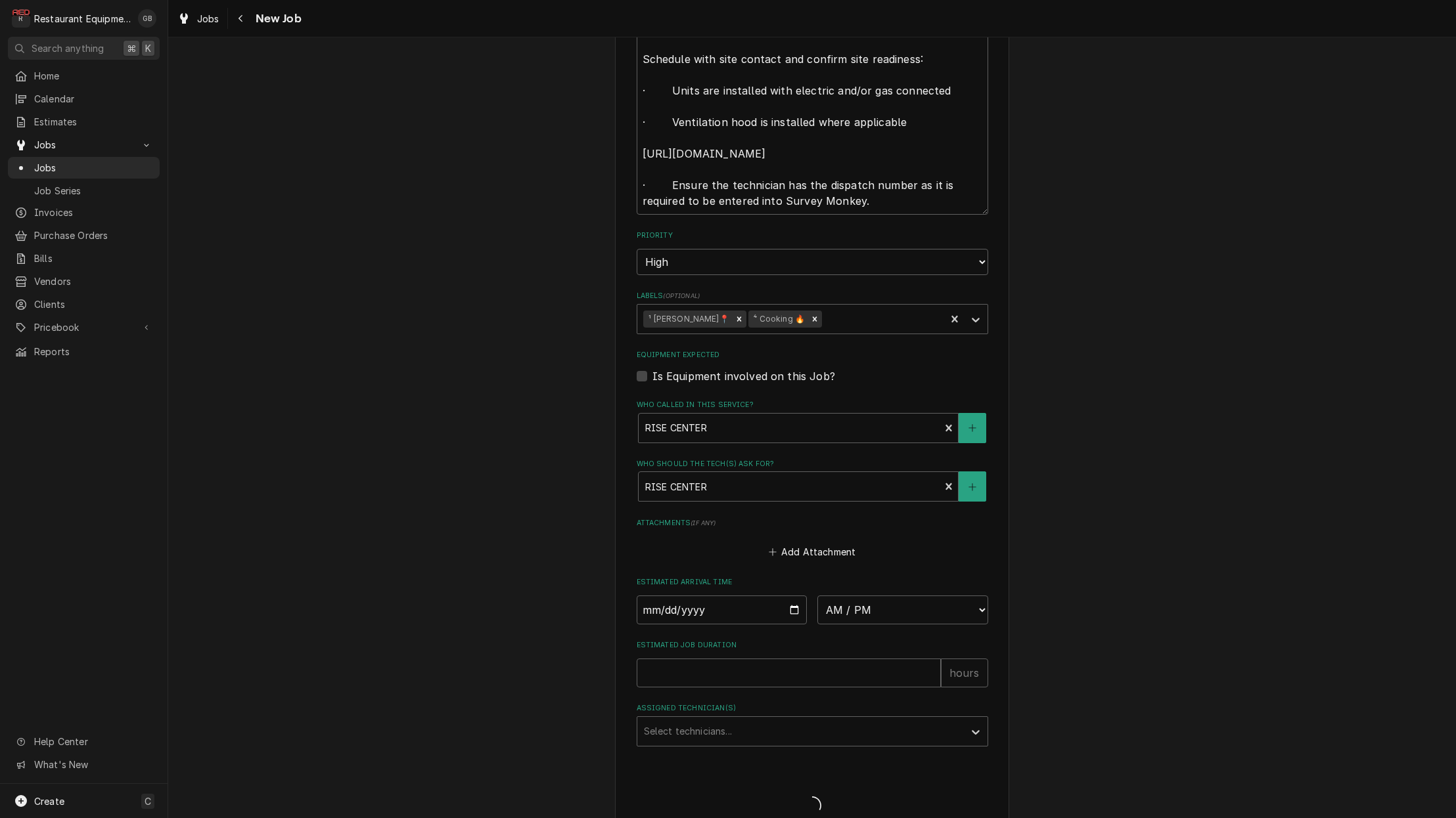
type textarea "x"
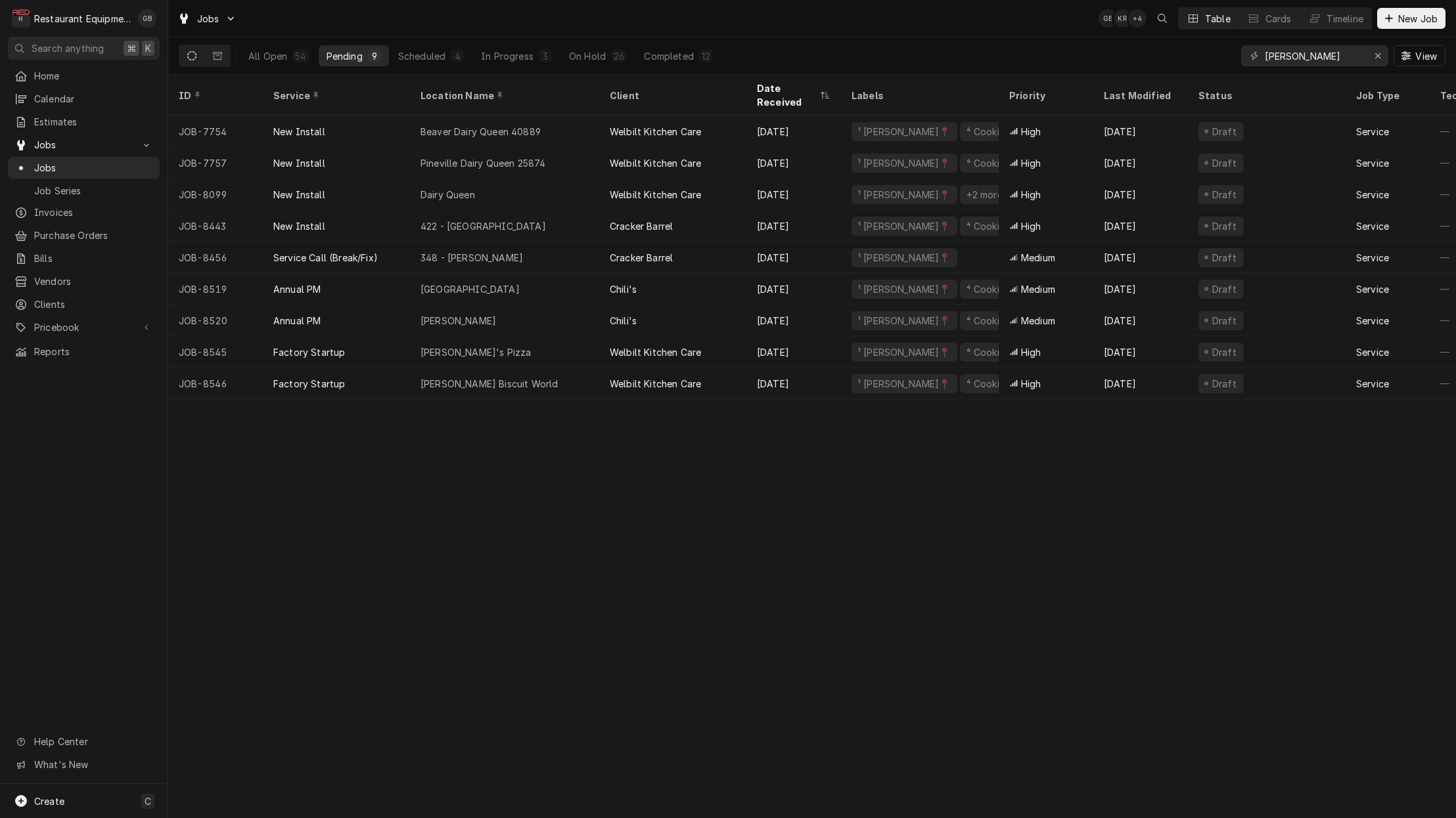
scroll to position [0, 1]
click at [56, 69] on span "Home" at bounding box center [94, 75] width 119 height 14
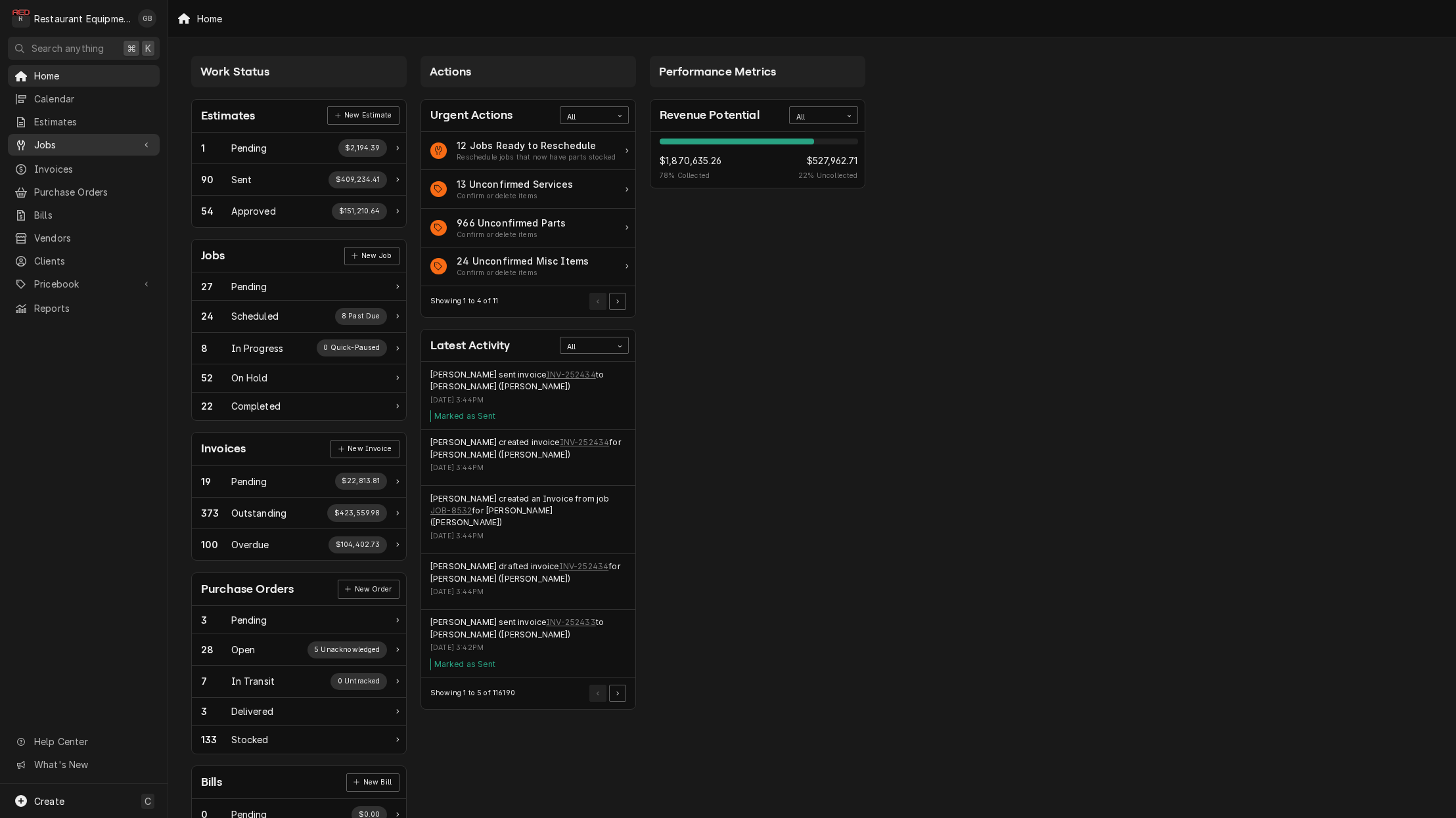
click at [40, 138] on span "Jobs" at bounding box center [84, 145] width 99 height 14
click at [46, 138] on span "Jobs" at bounding box center [84, 145] width 99 height 14
click at [47, 146] on span "Jobs" at bounding box center [84, 145] width 99 height 14
click at [50, 164] on span "Jobs" at bounding box center [94, 168] width 119 height 14
